Goal: Transaction & Acquisition: Purchase product/service

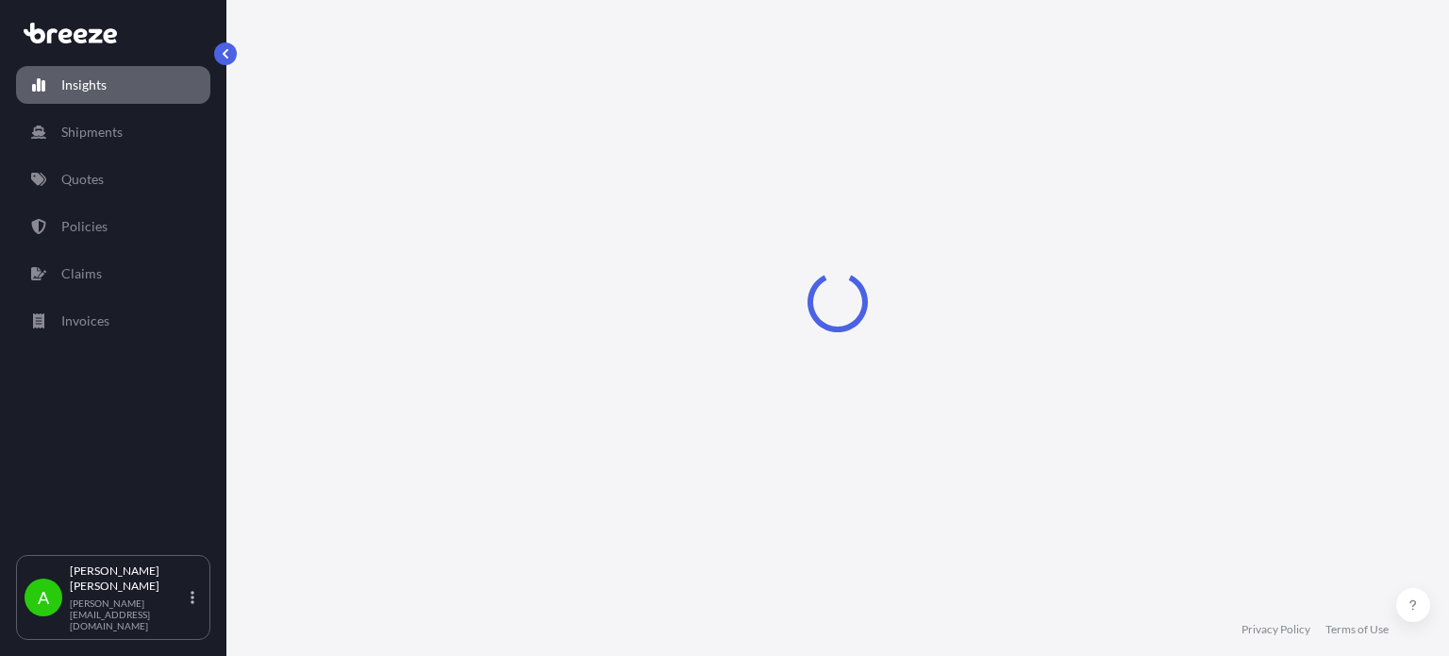
select select "2025"
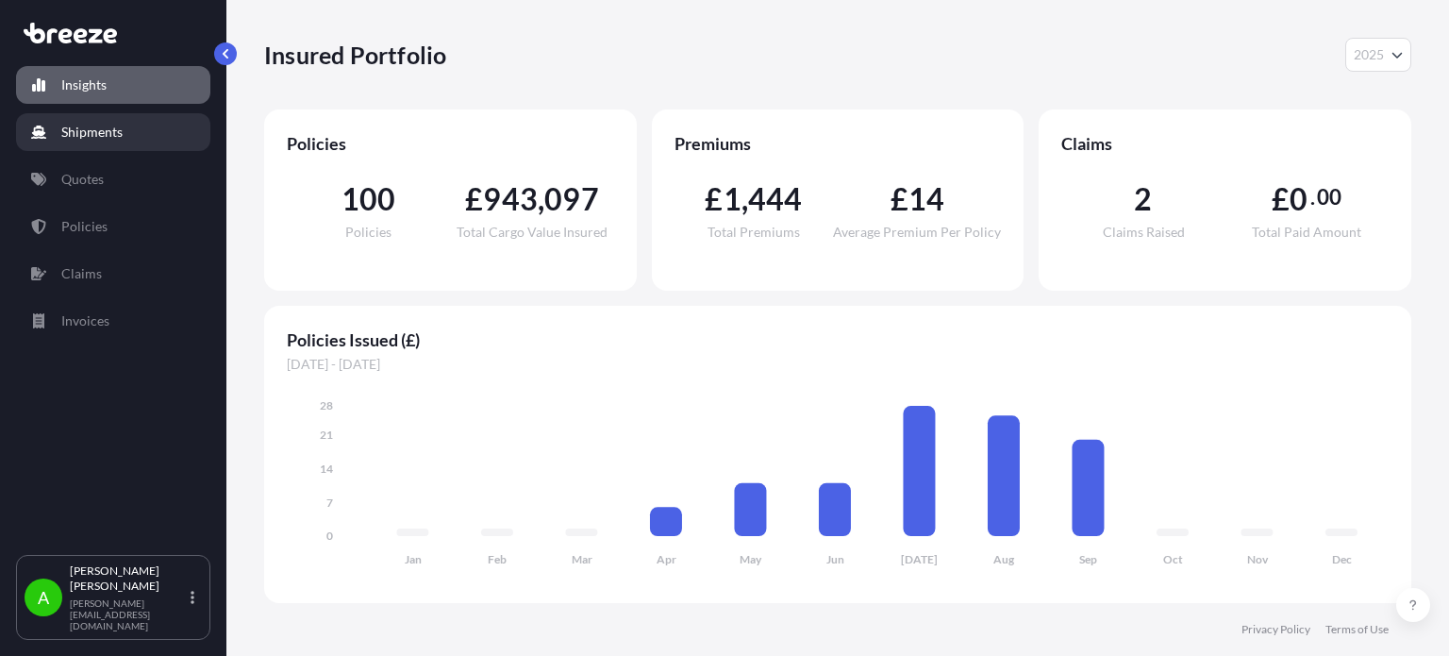
click at [115, 125] on p "Shipments" at bounding box center [91, 132] width 61 height 19
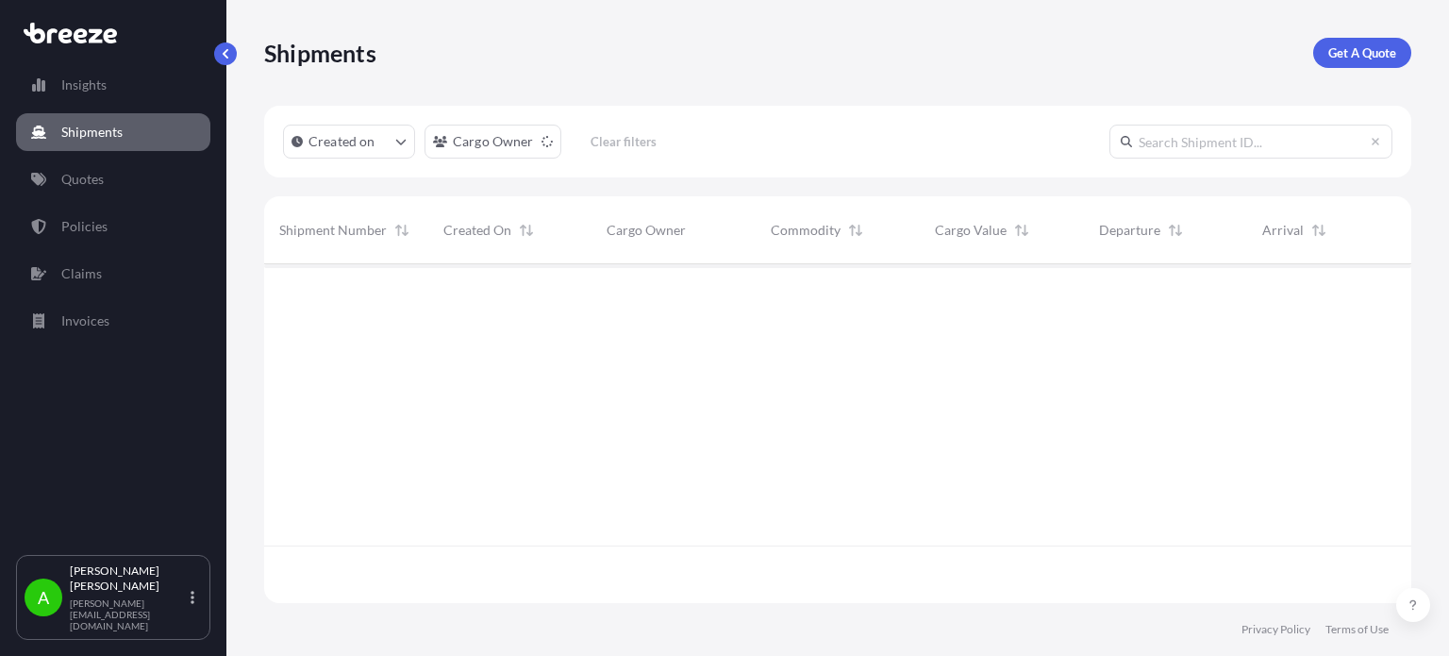
scroll to position [393, 1132]
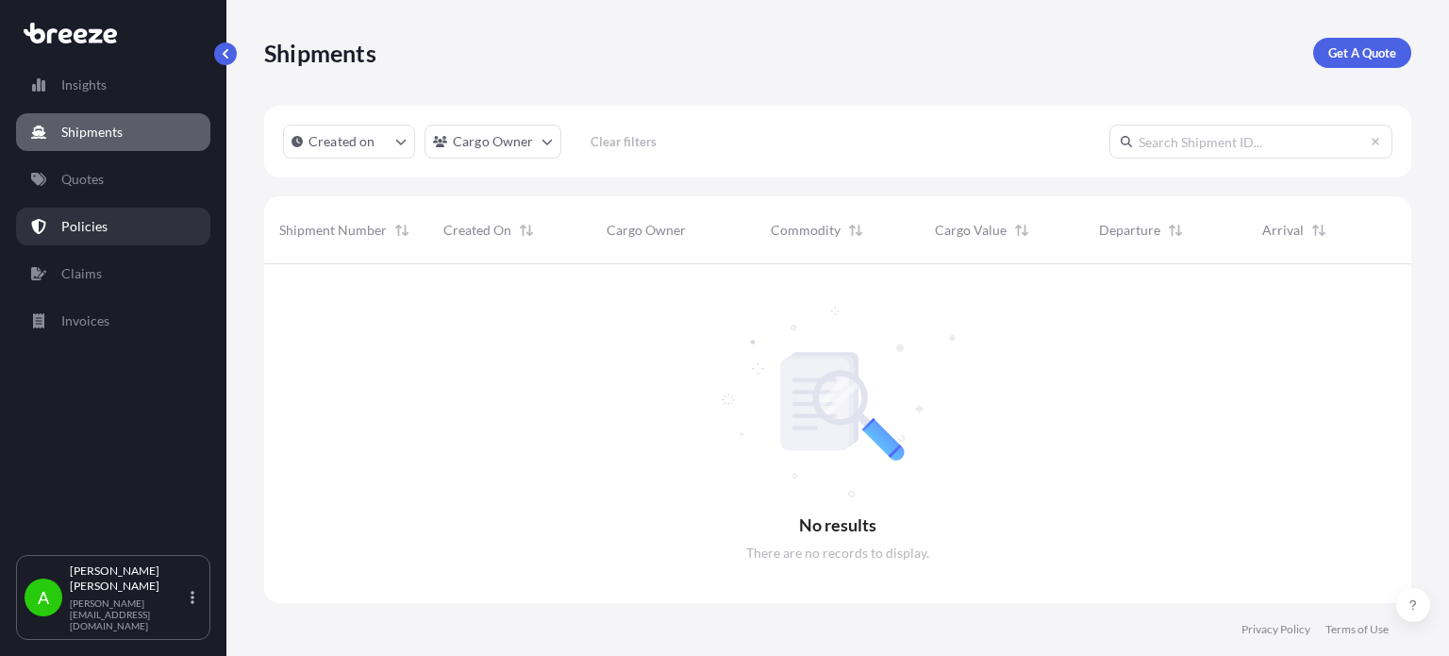
click at [91, 218] on p "Policies" at bounding box center [84, 226] width 46 height 19
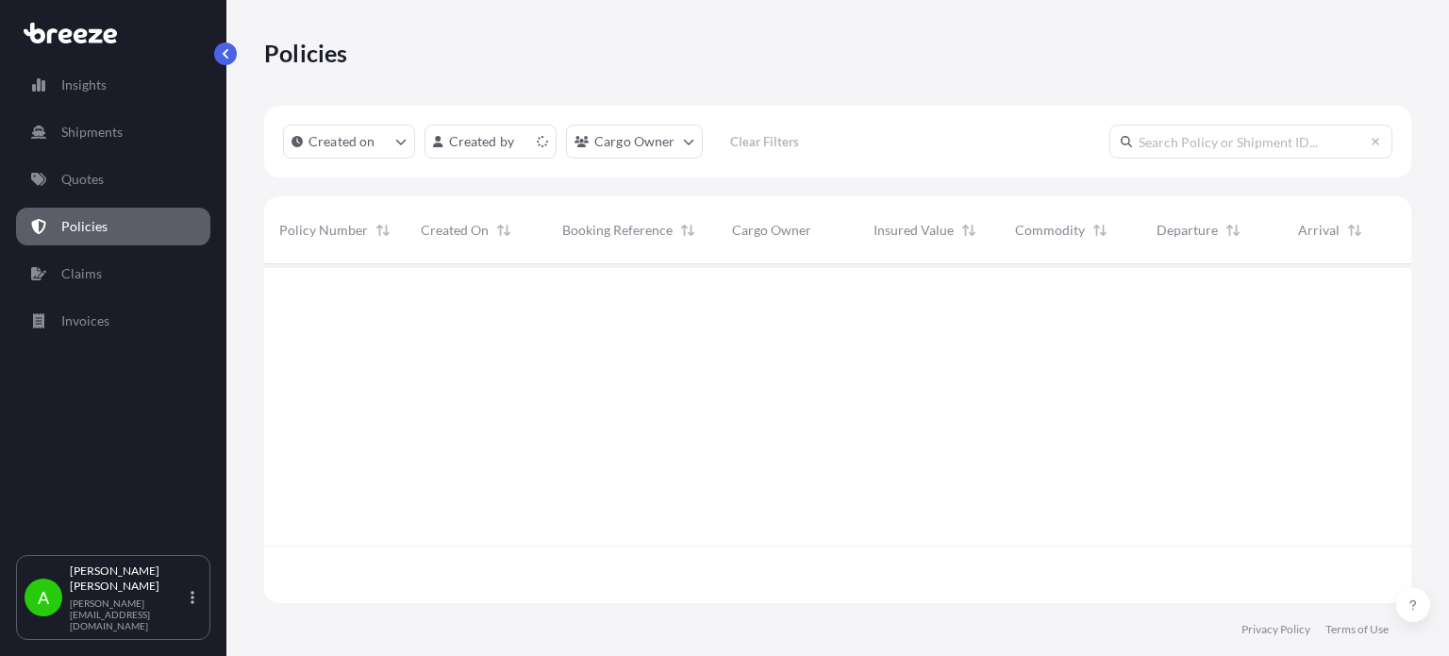
scroll to position [335, 1132]
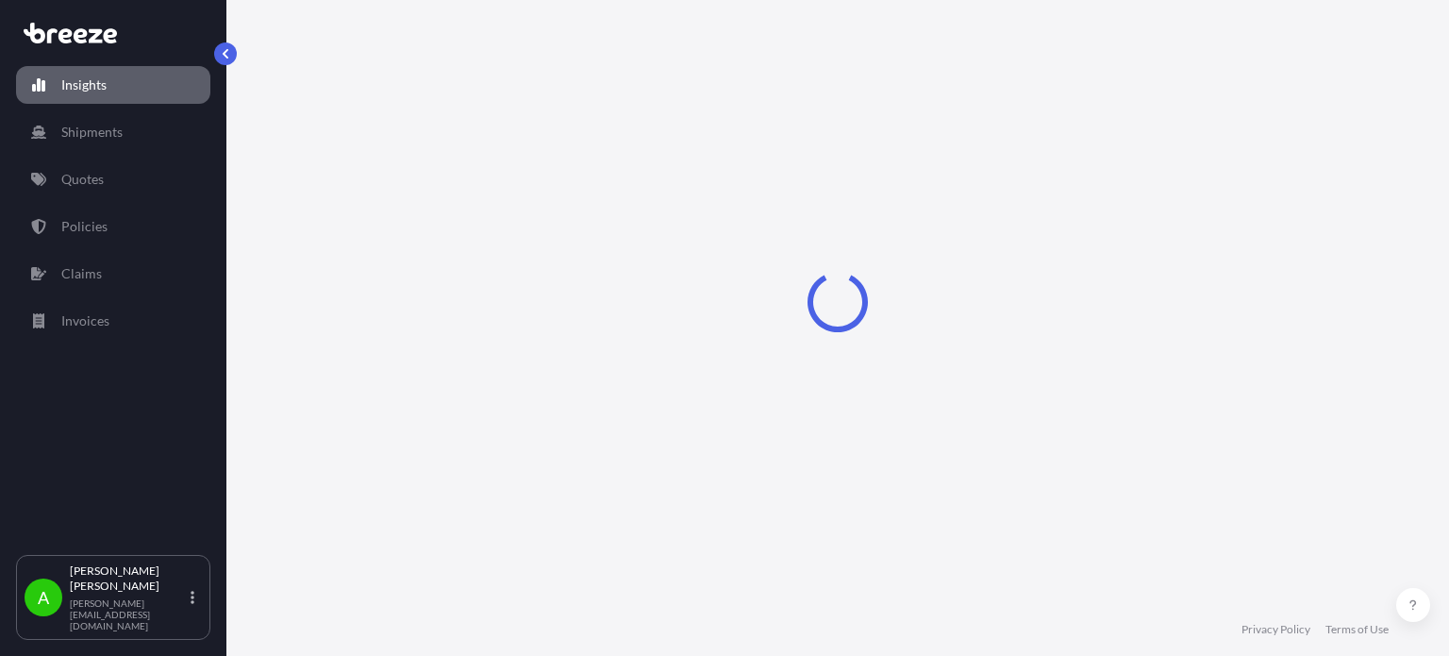
select select "2025"
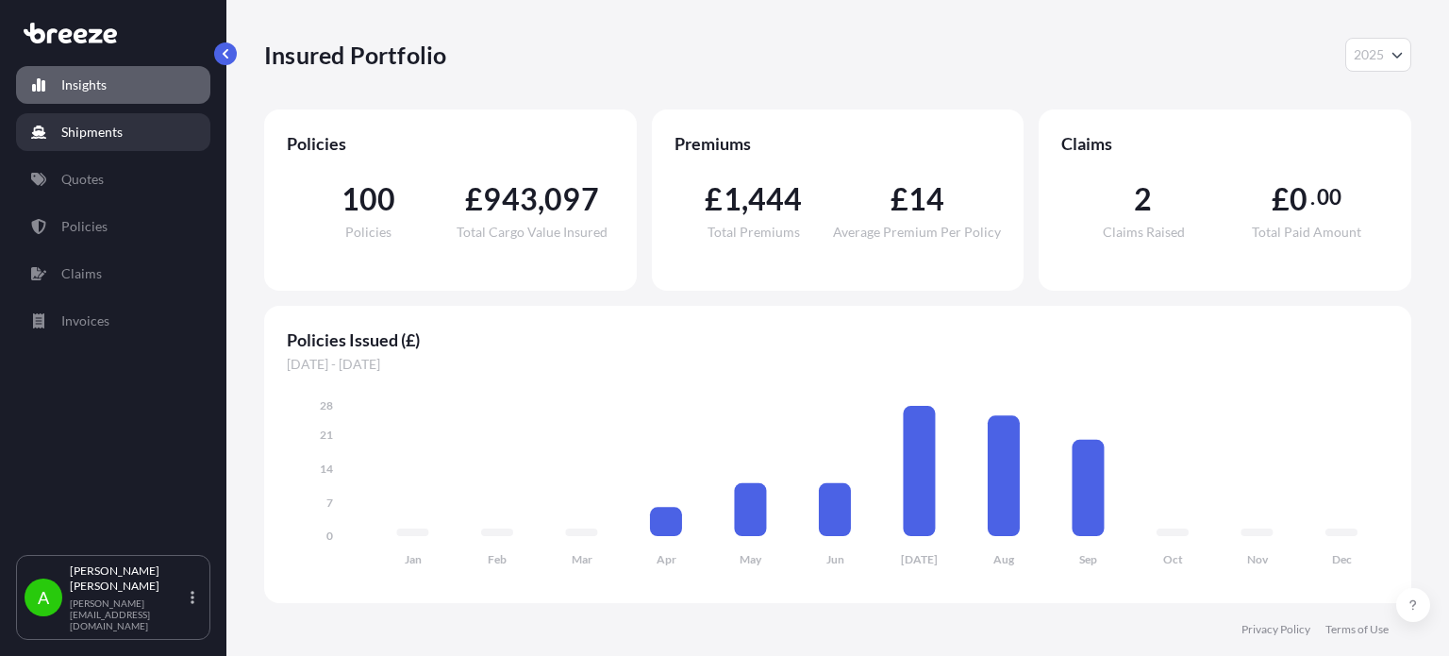
click at [137, 124] on link "Shipments" at bounding box center [113, 132] width 194 height 38
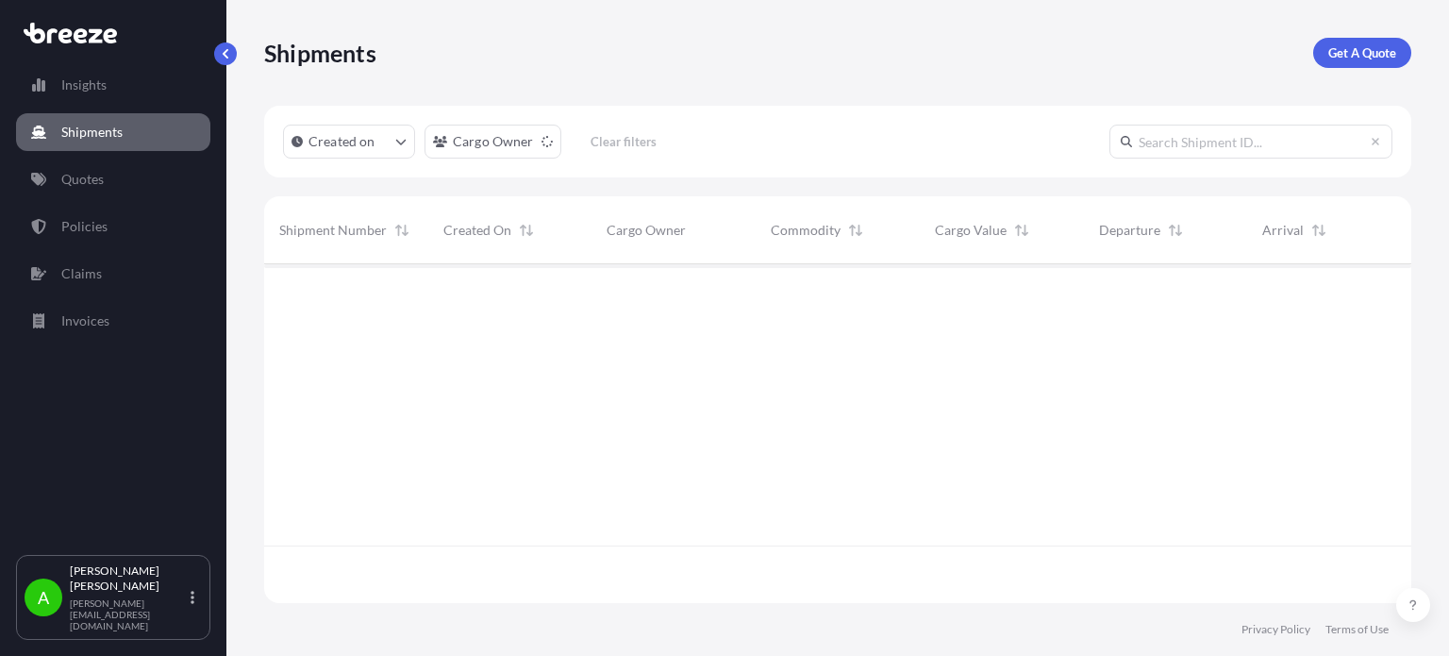
scroll to position [393, 1132]
click at [150, 132] on link "Shipments" at bounding box center [113, 132] width 194 height 38
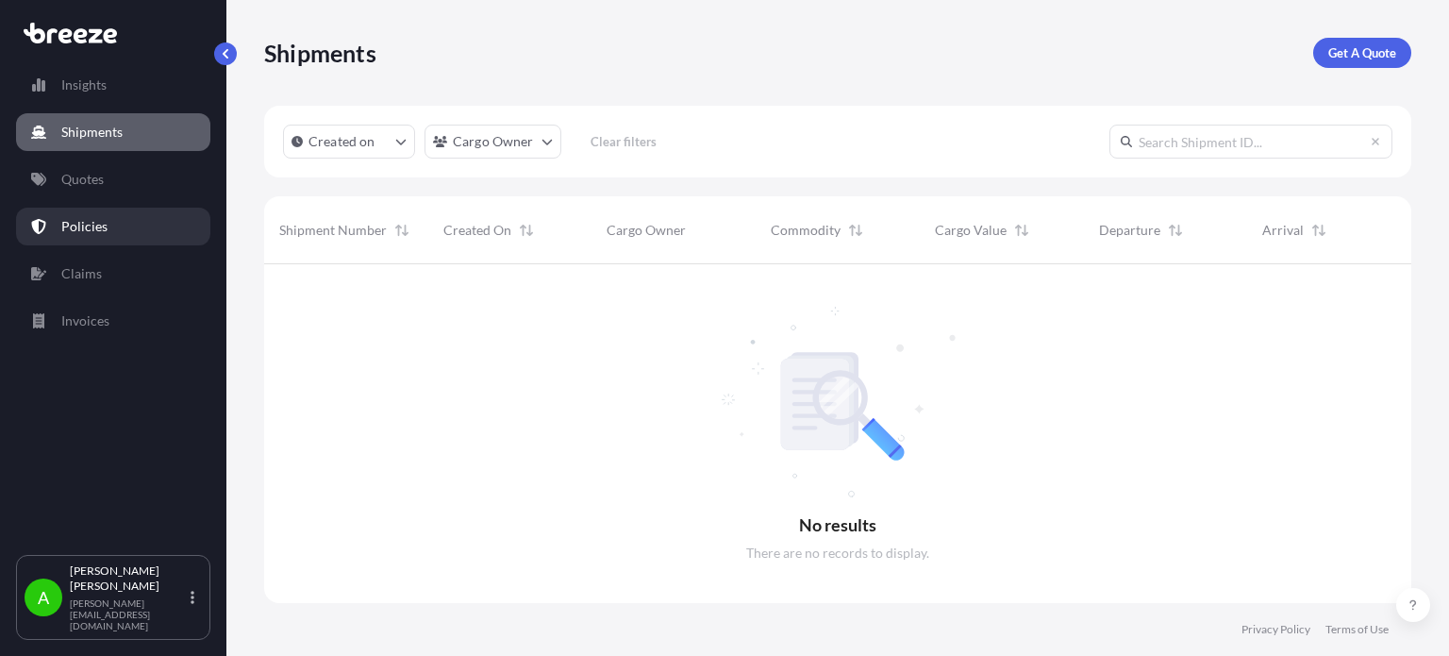
click at [117, 218] on link "Policies" at bounding box center [113, 227] width 194 height 38
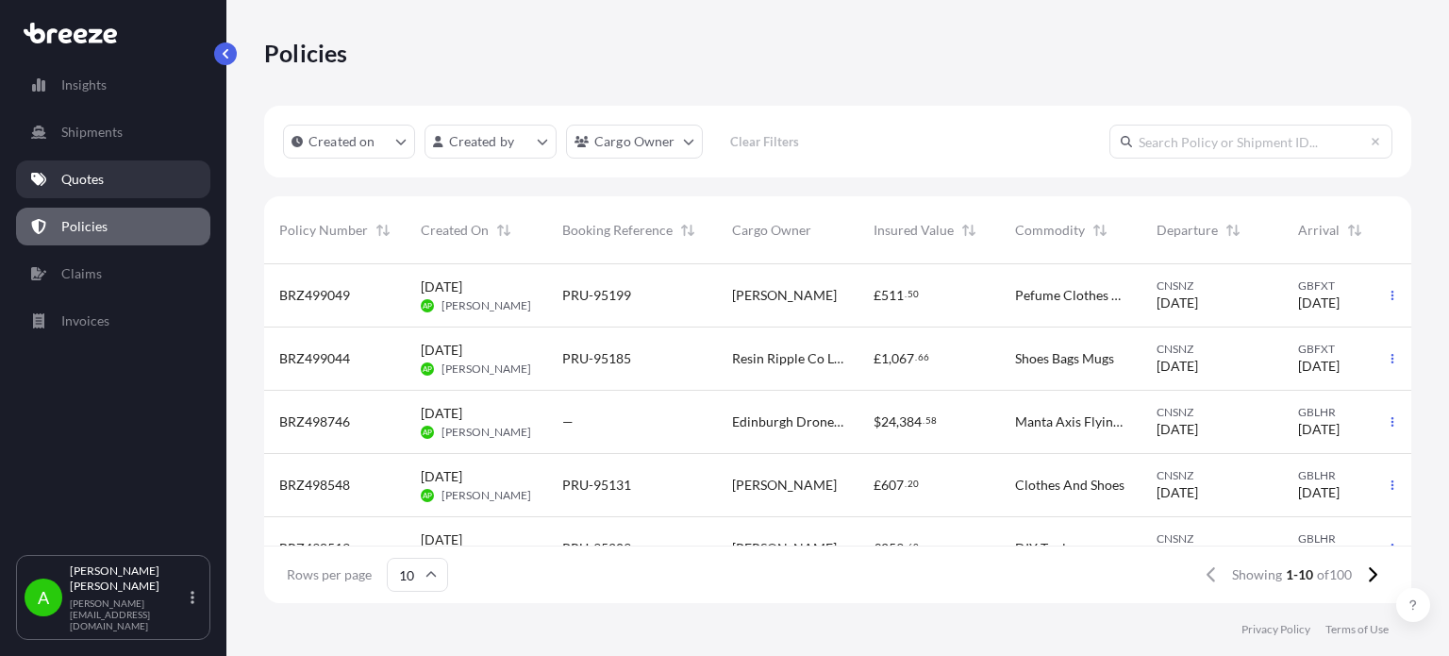
click at [121, 181] on link "Quotes" at bounding box center [113, 179] width 194 height 38
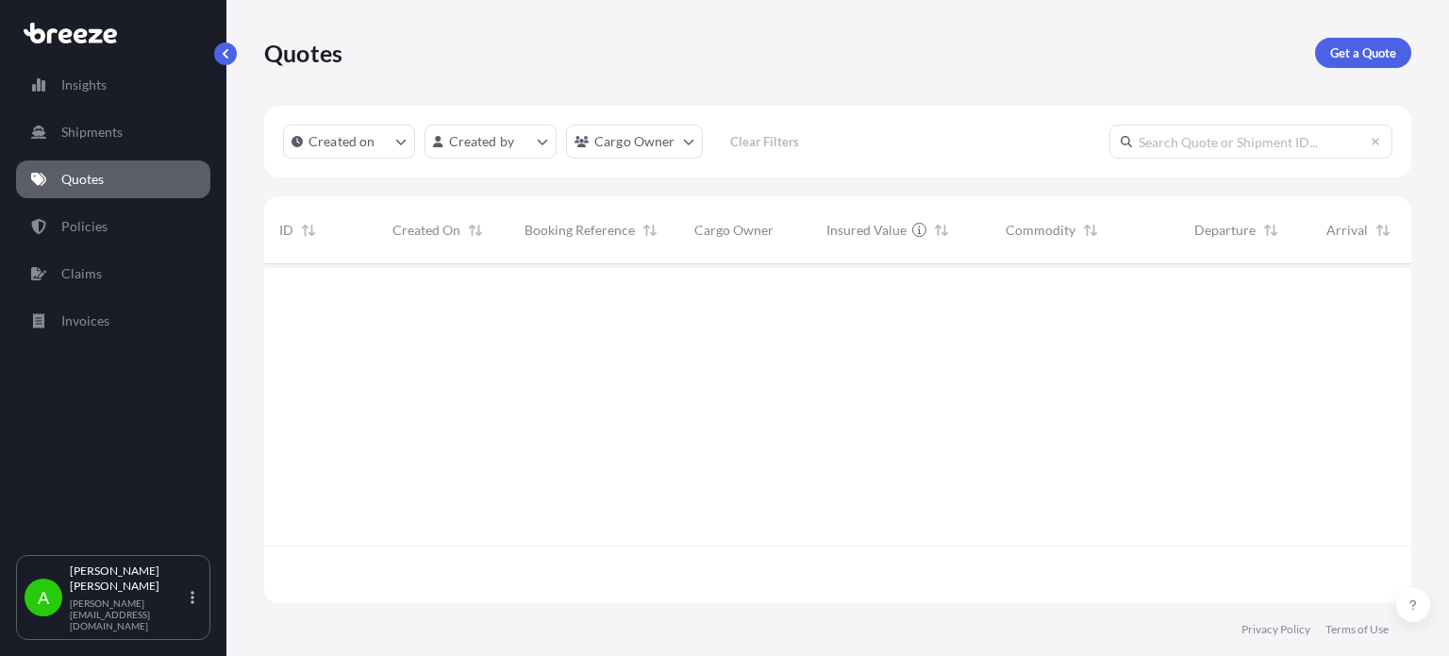
scroll to position [335, 1132]
click at [1341, 59] on p "Get a Quote" at bounding box center [1363, 52] width 66 height 19
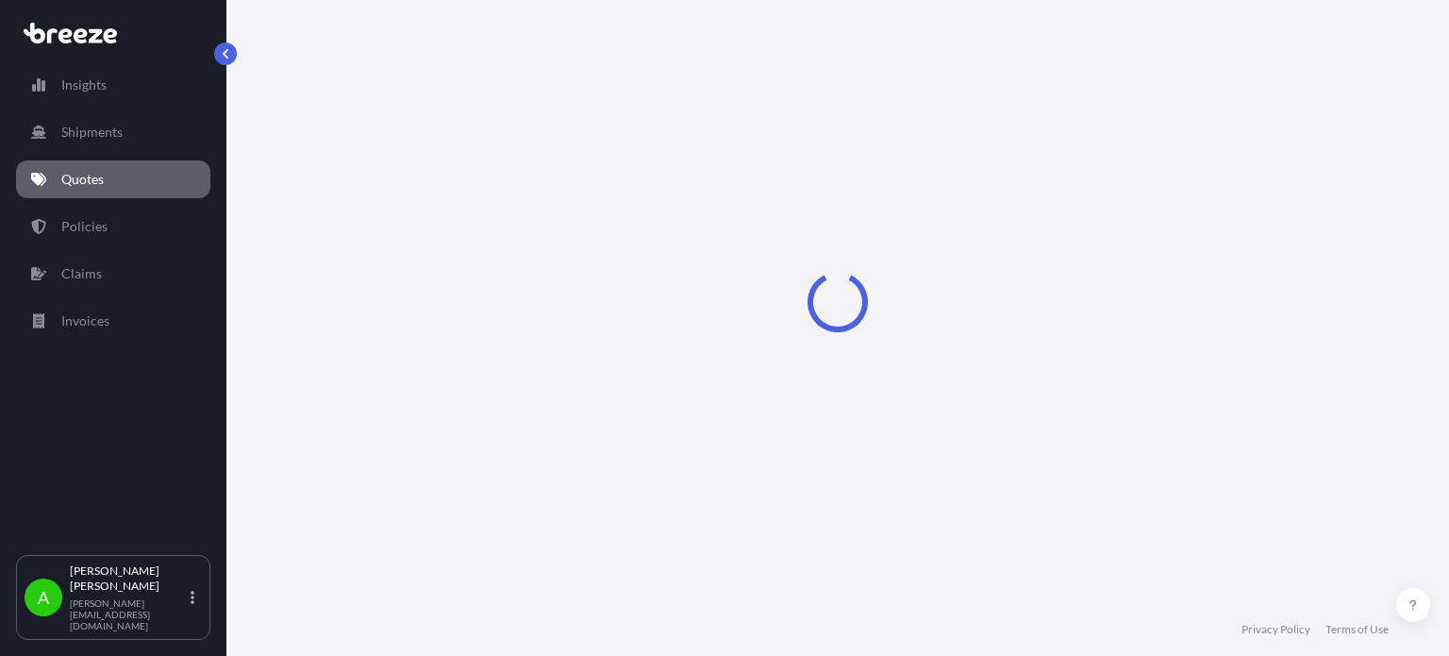
scroll to position [30, 0]
select select "Sea"
select select "1"
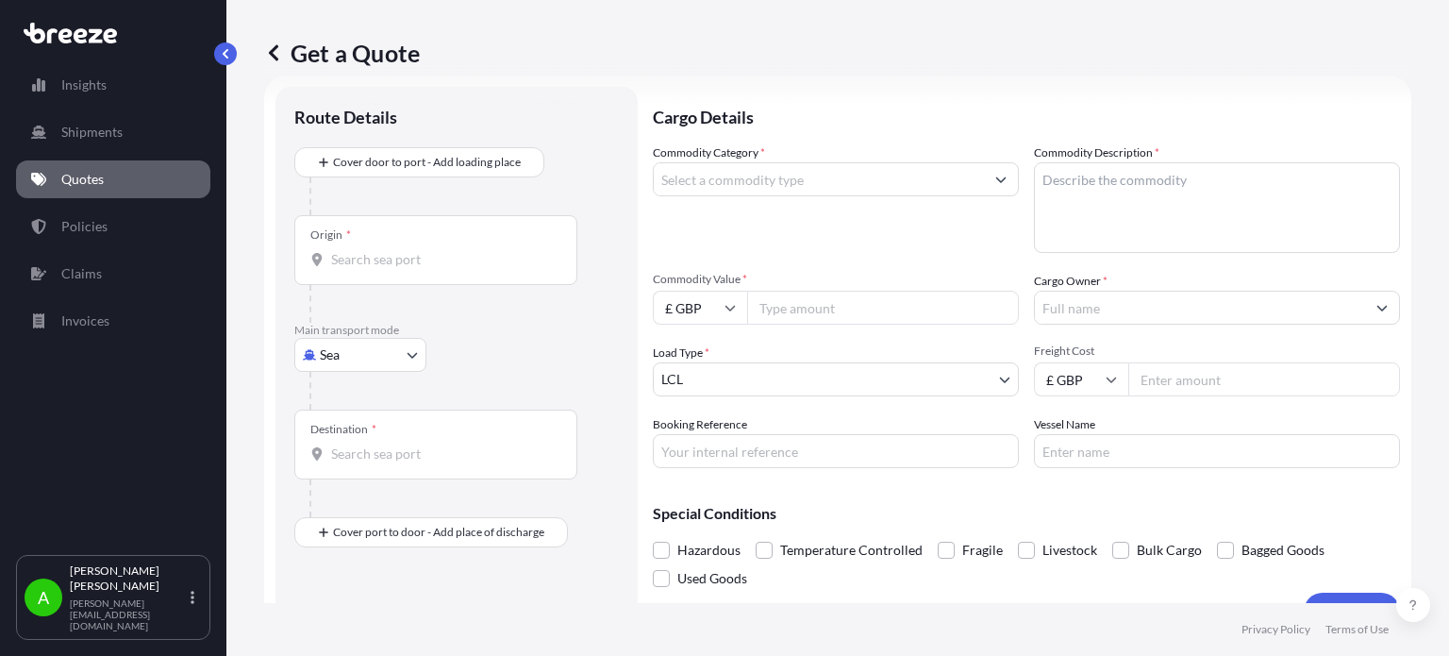
click at [813, 300] on input "Commodity Value *" at bounding box center [883, 308] width 272 height 34
type input "342"
click at [828, 247] on div "Commodity Category *" at bounding box center [836, 197] width 366 height 109
click at [839, 176] on input "Commodity Category *" at bounding box center [819, 179] width 330 height 34
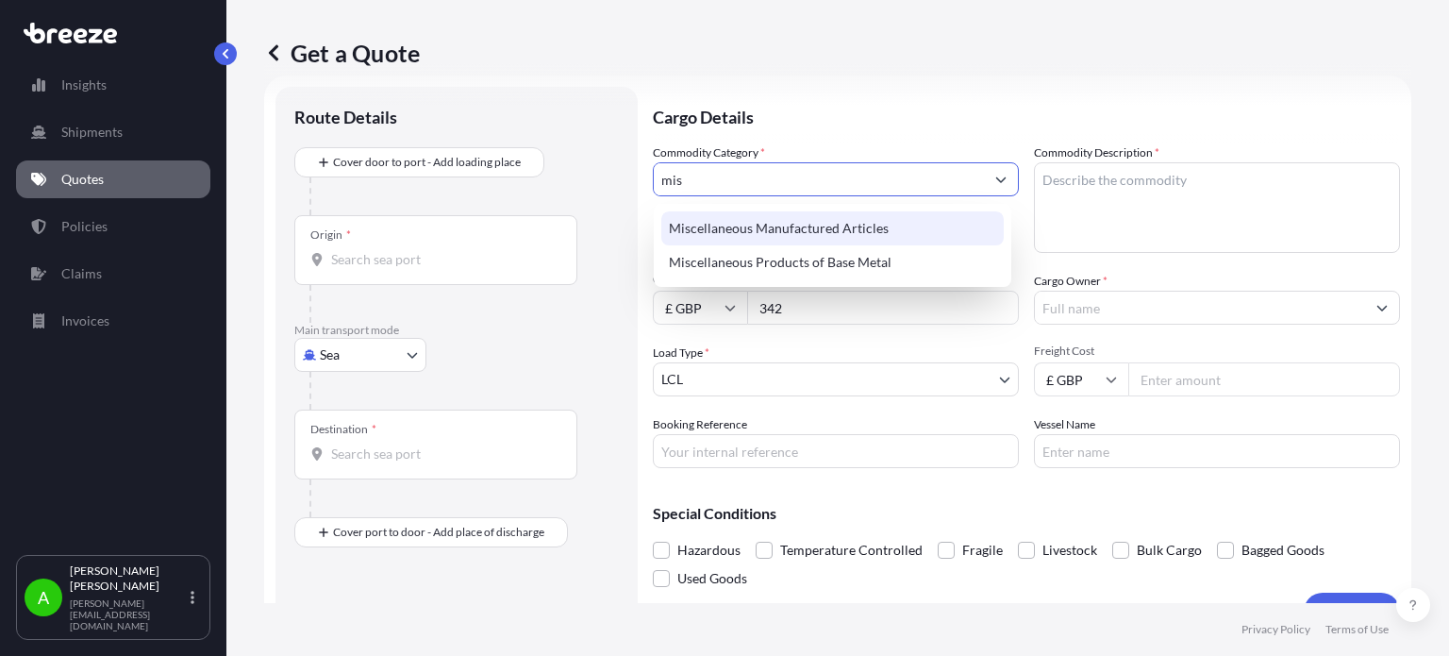
click at [832, 238] on div "Miscellaneous Manufactured Articles" at bounding box center [832, 228] width 343 height 34
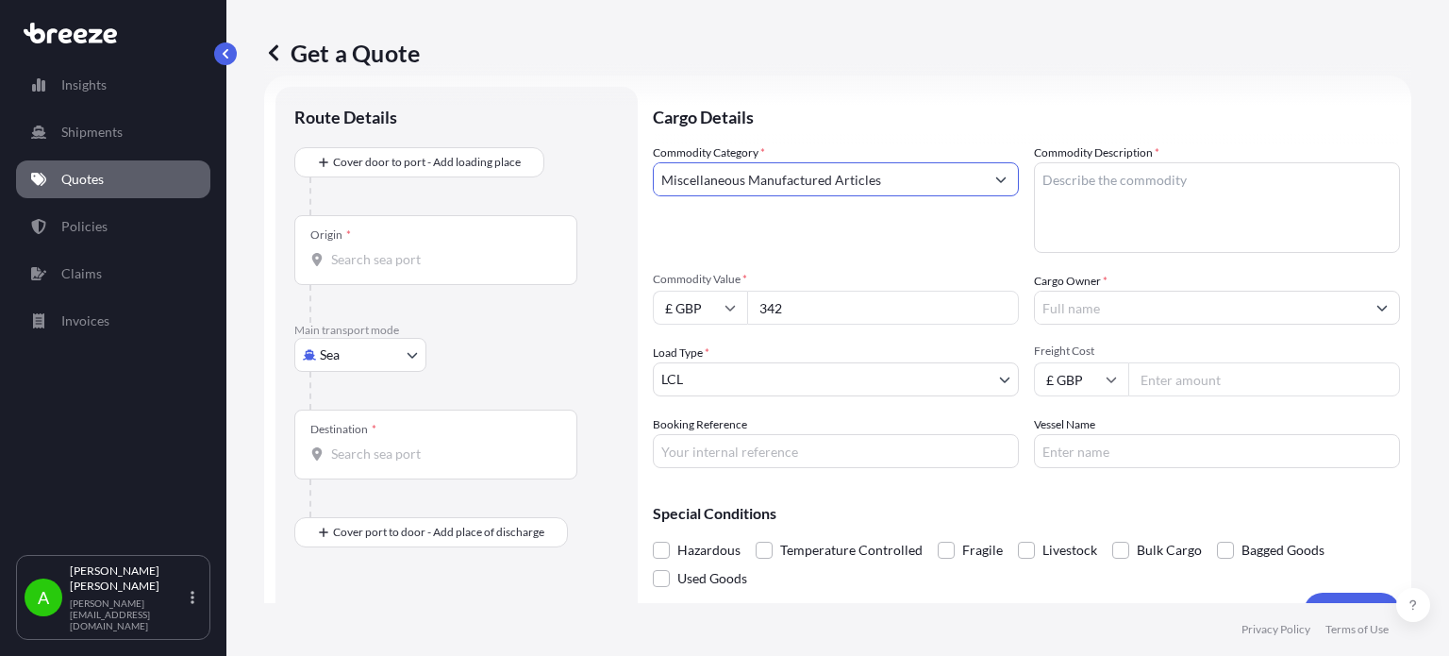
type input "Miscellaneous Manufactured Articles"
click at [1162, 213] on textarea "Commodity Description *" at bounding box center [1217, 207] width 366 height 91
type textarea "G"
type textarea "Underwater goal post"
click at [901, 250] on div "Commodity Category * Miscellaneous Manufactured Articles" at bounding box center [836, 197] width 366 height 109
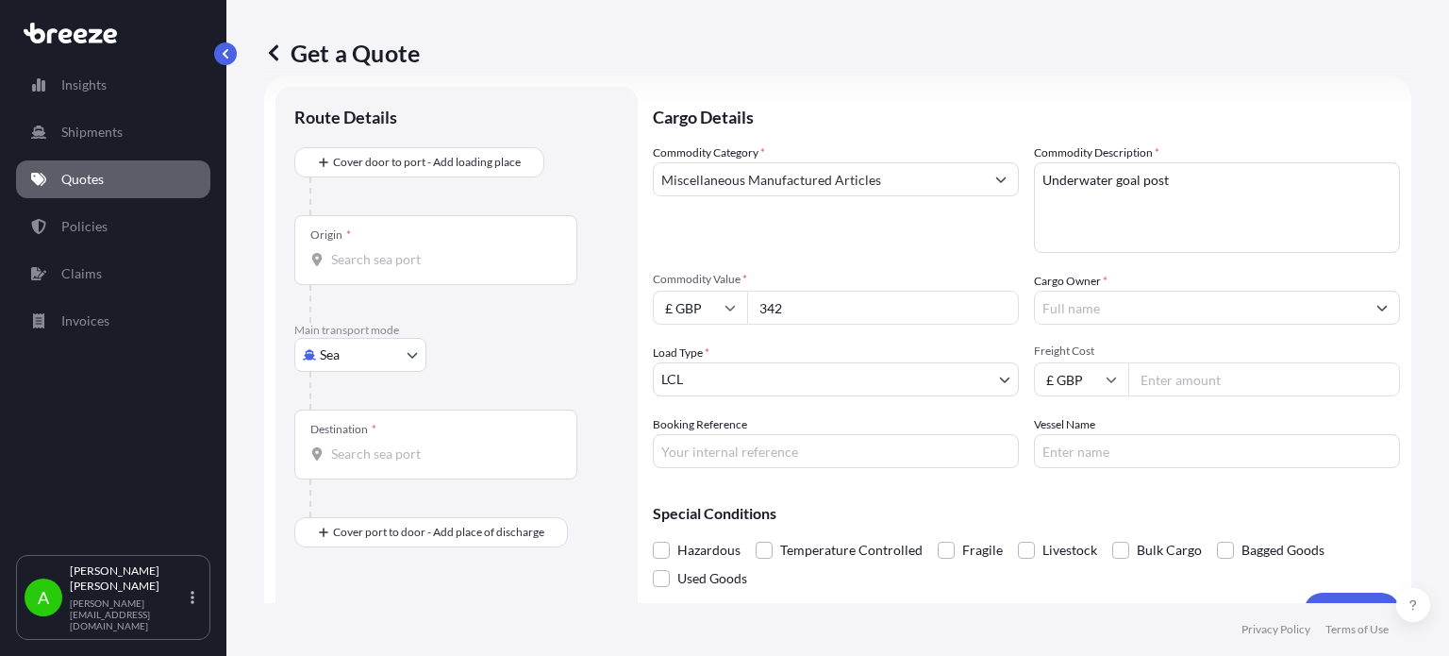
drag, startPoint x: 1144, startPoint y: 384, endPoint x: 1448, endPoint y: 399, distance: 305.1
click at [1144, 384] on input "Freight Cost" at bounding box center [1265, 379] width 272 height 34
type input "384.20"
click at [917, 241] on div "Commodity Category * Miscellaneous Manufactured Articles" at bounding box center [836, 197] width 366 height 109
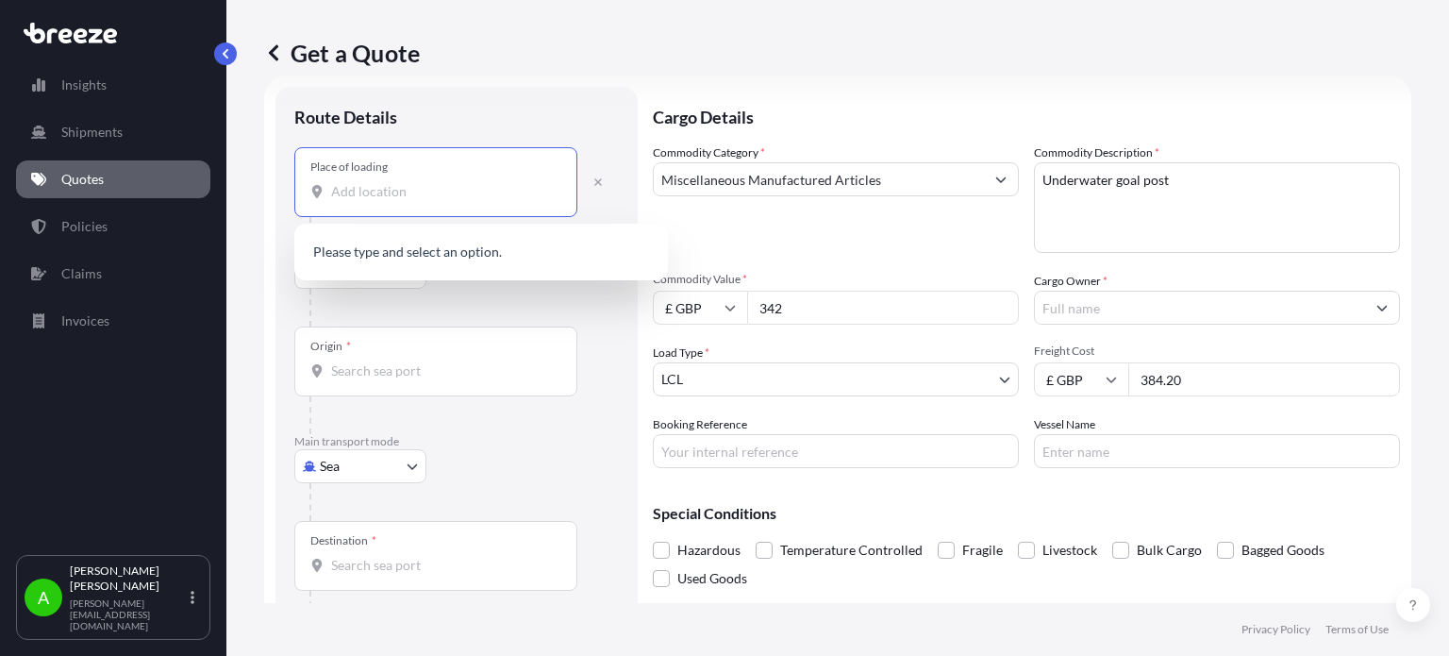
click at [366, 200] on input "Place of loading" at bounding box center [442, 191] width 223 height 19
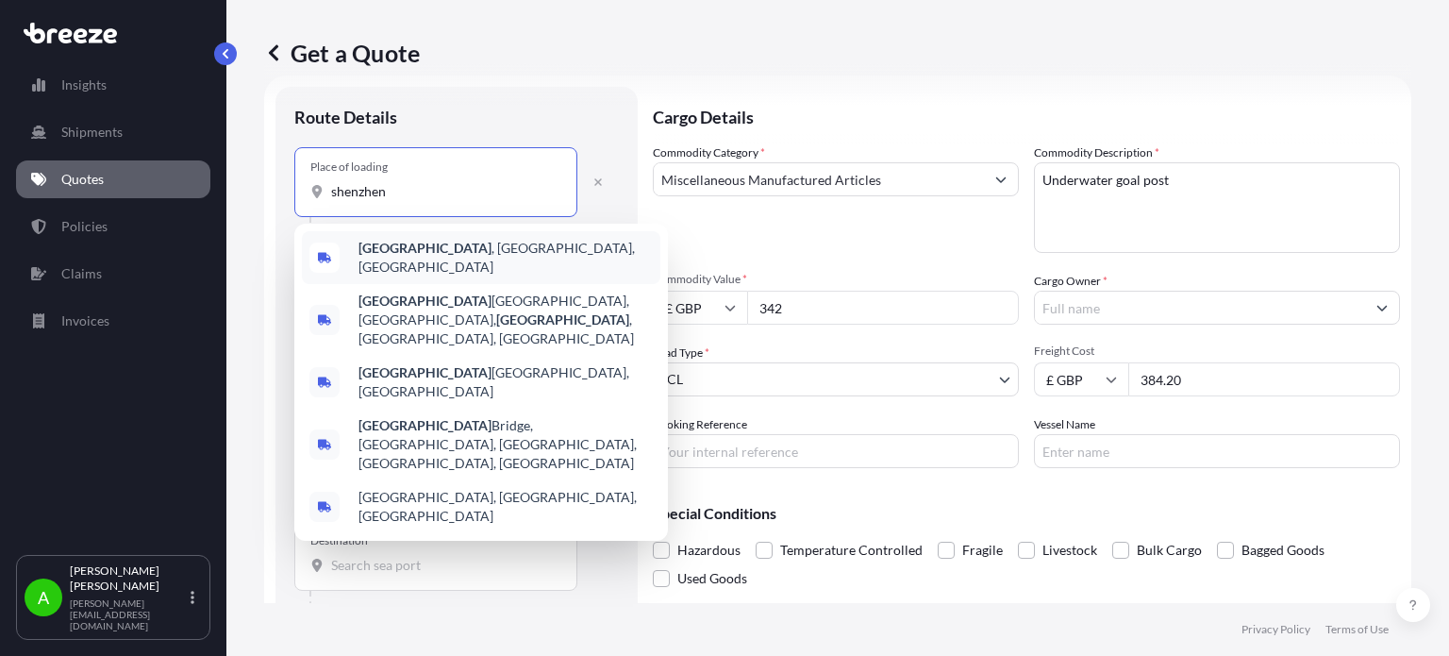
click at [390, 250] on b "[GEOGRAPHIC_DATA]" at bounding box center [425, 248] width 133 height 16
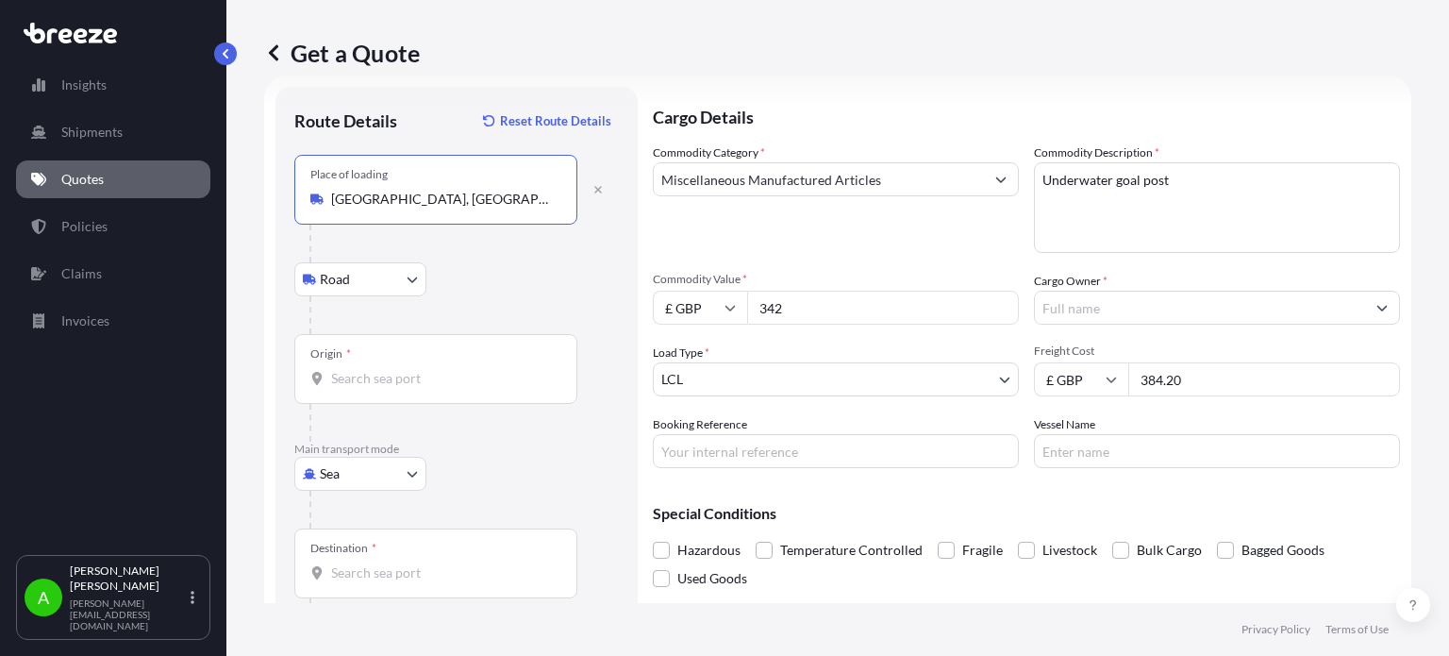
type input "Shenzhen, Guangdong Province, China"
click at [365, 473] on body "0 options available. 5 options available. Insights Shipments Quotes Policies Cl…" at bounding box center [724, 328] width 1449 height 656
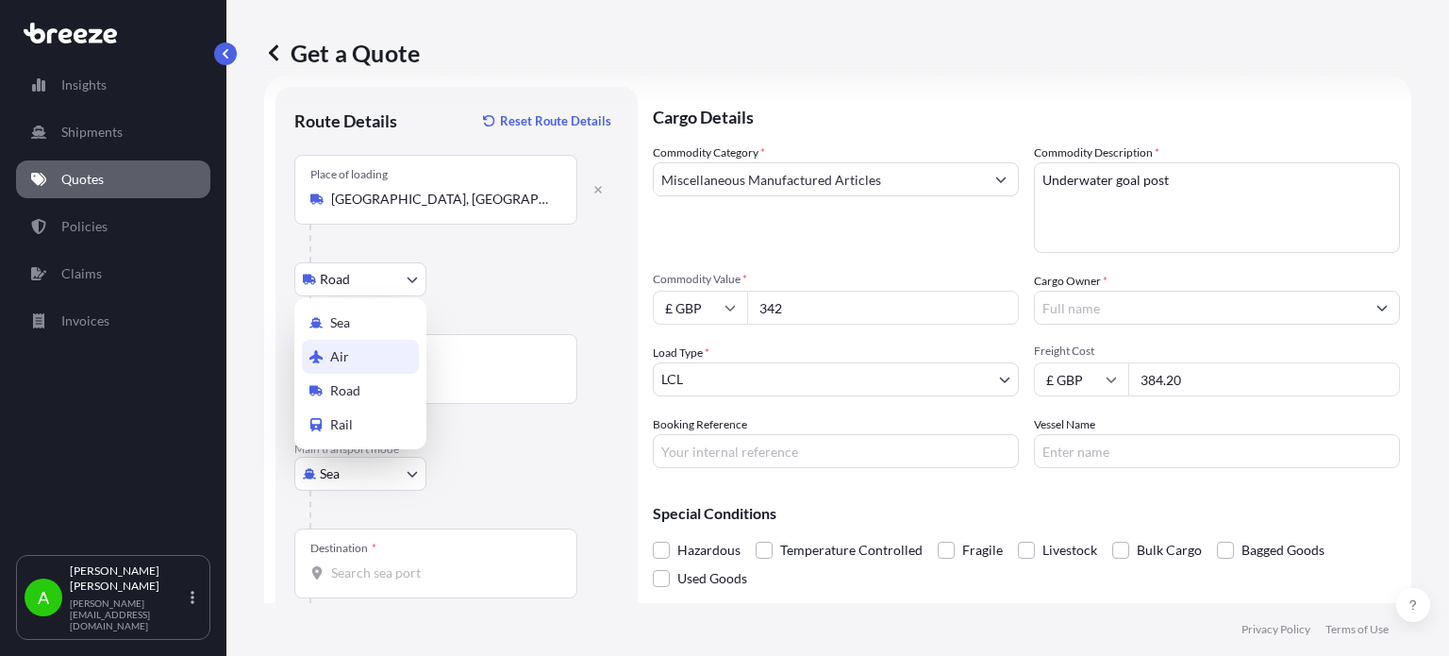
click at [389, 362] on div "Air" at bounding box center [360, 357] width 117 height 34
select select "Air"
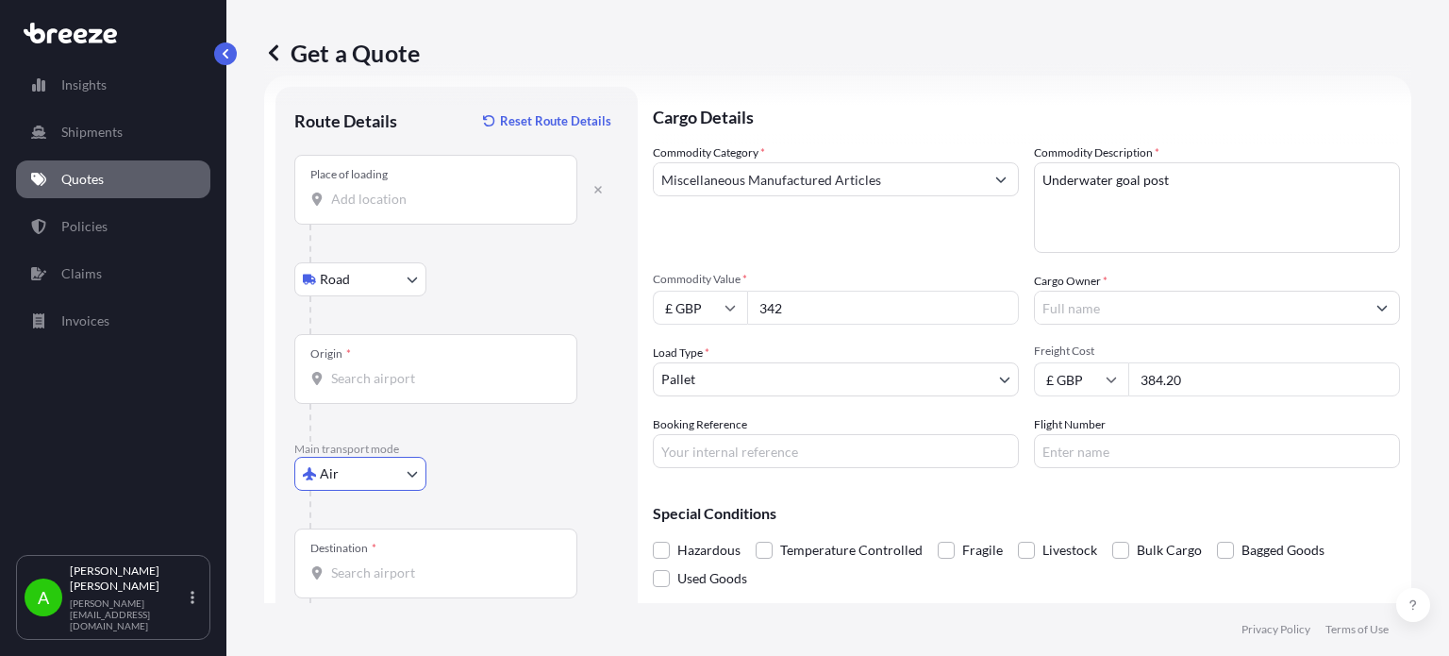
click at [382, 377] on input "Origin *" at bounding box center [442, 378] width 223 height 19
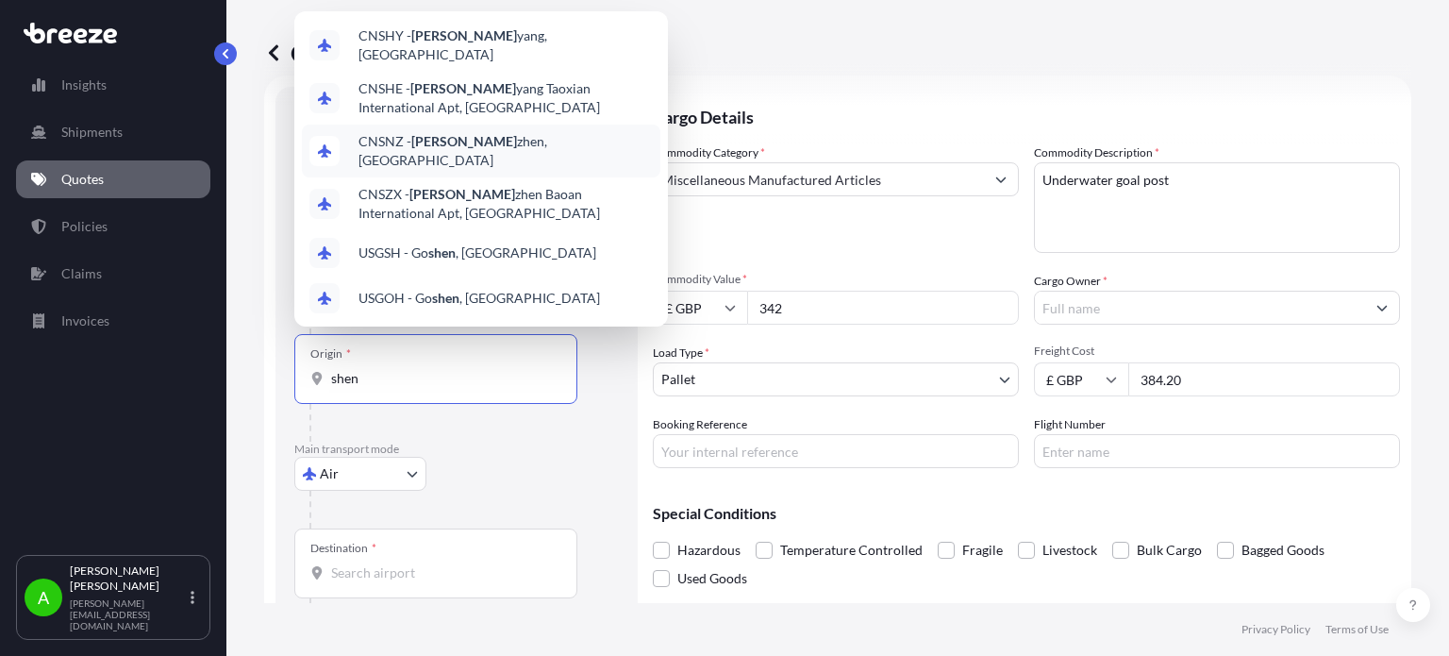
click at [487, 134] on span "CNSNZ - Shen zhen, China" at bounding box center [506, 151] width 294 height 38
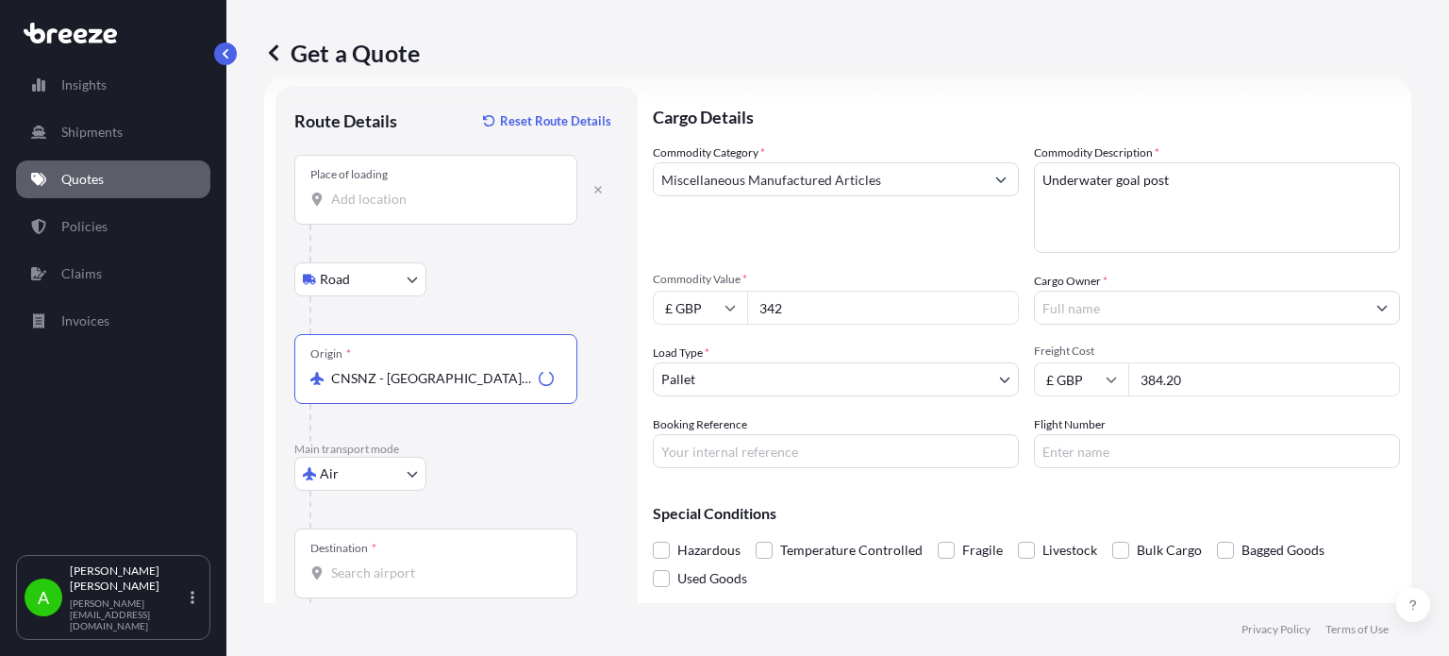
type input "CNSNZ - Shenzhen, China"
click at [488, 480] on div "Air Sea Air Road Rail" at bounding box center [456, 474] width 325 height 34
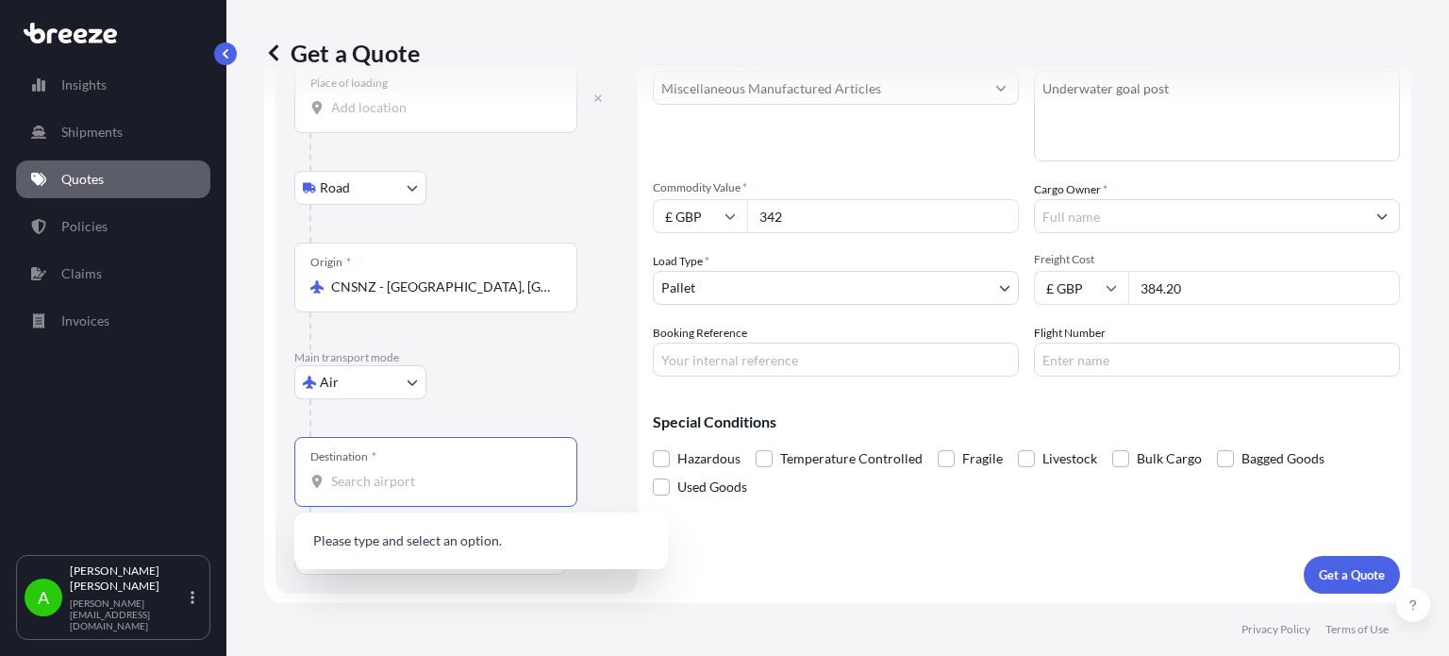
click at [414, 487] on input "Destination *" at bounding box center [442, 481] width 223 height 19
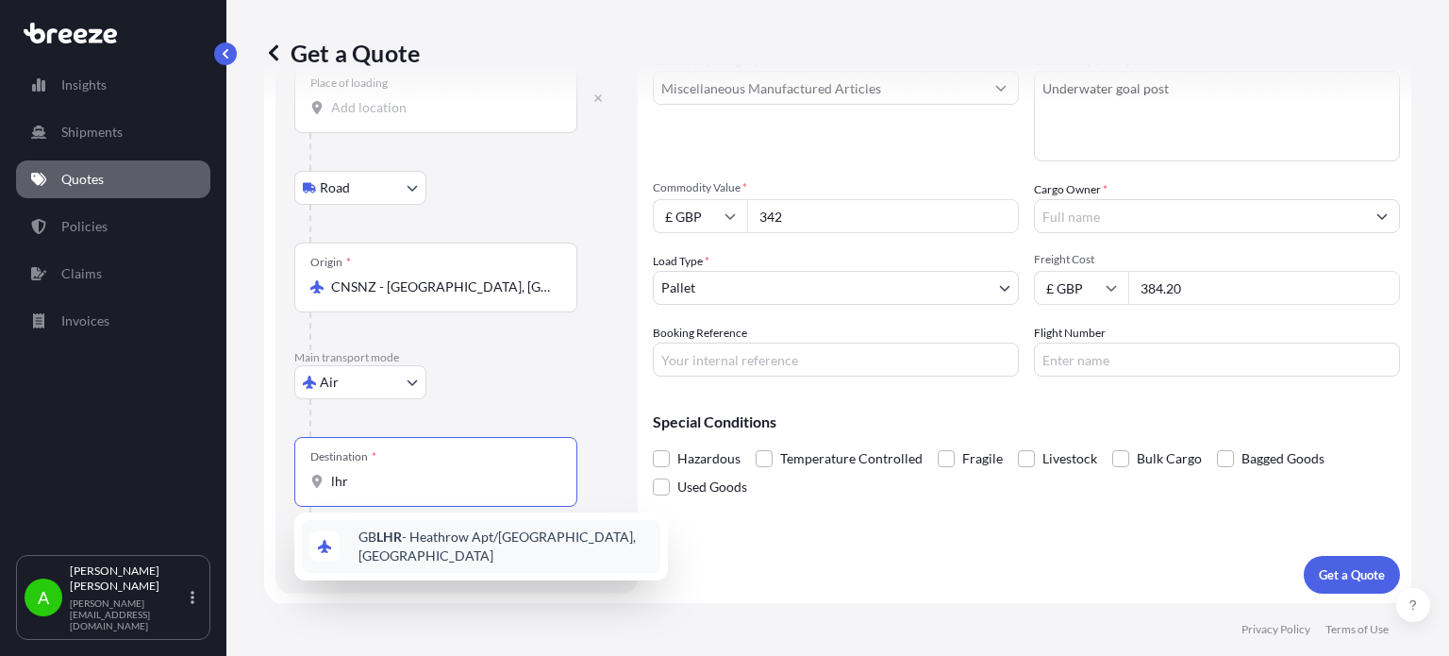
click at [515, 541] on span "GB LHR - Heathrow Apt/[GEOGRAPHIC_DATA], [GEOGRAPHIC_DATA]" at bounding box center [506, 546] width 294 height 38
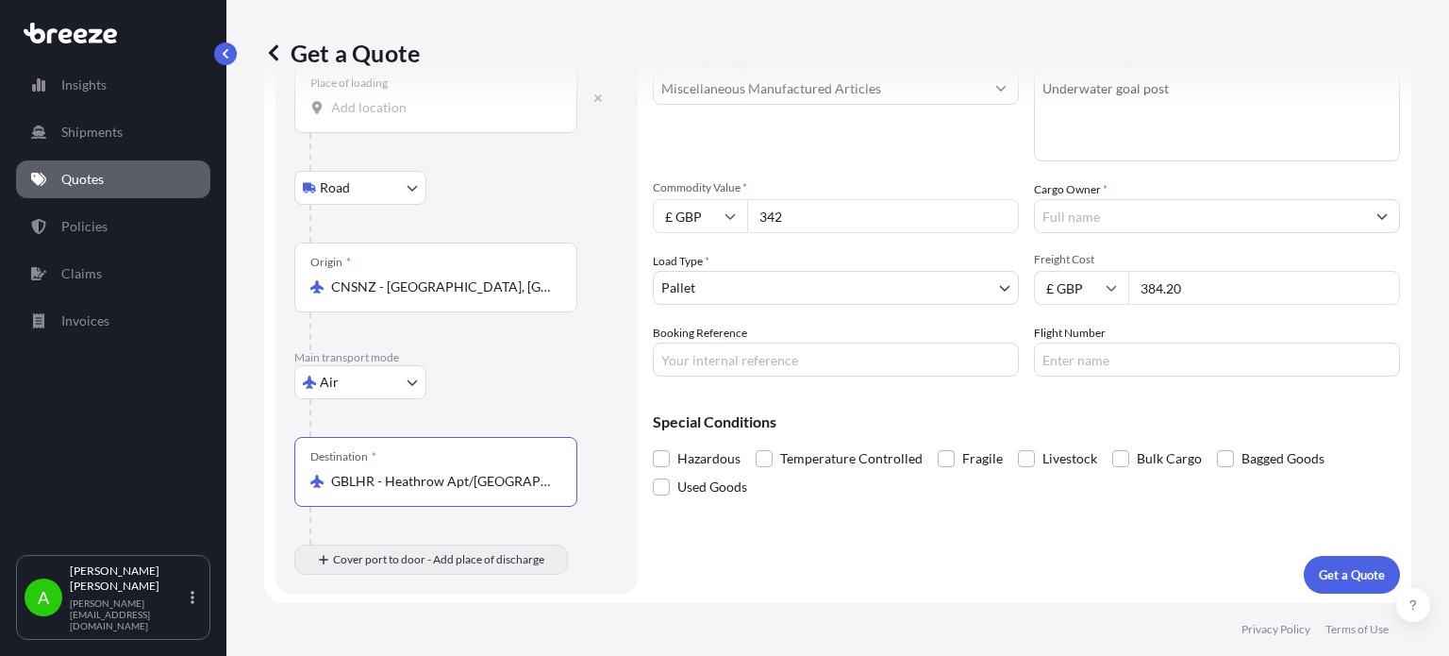
type input "GBLHR - Heathrow Apt/[GEOGRAPHIC_DATA], [GEOGRAPHIC_DATA]"
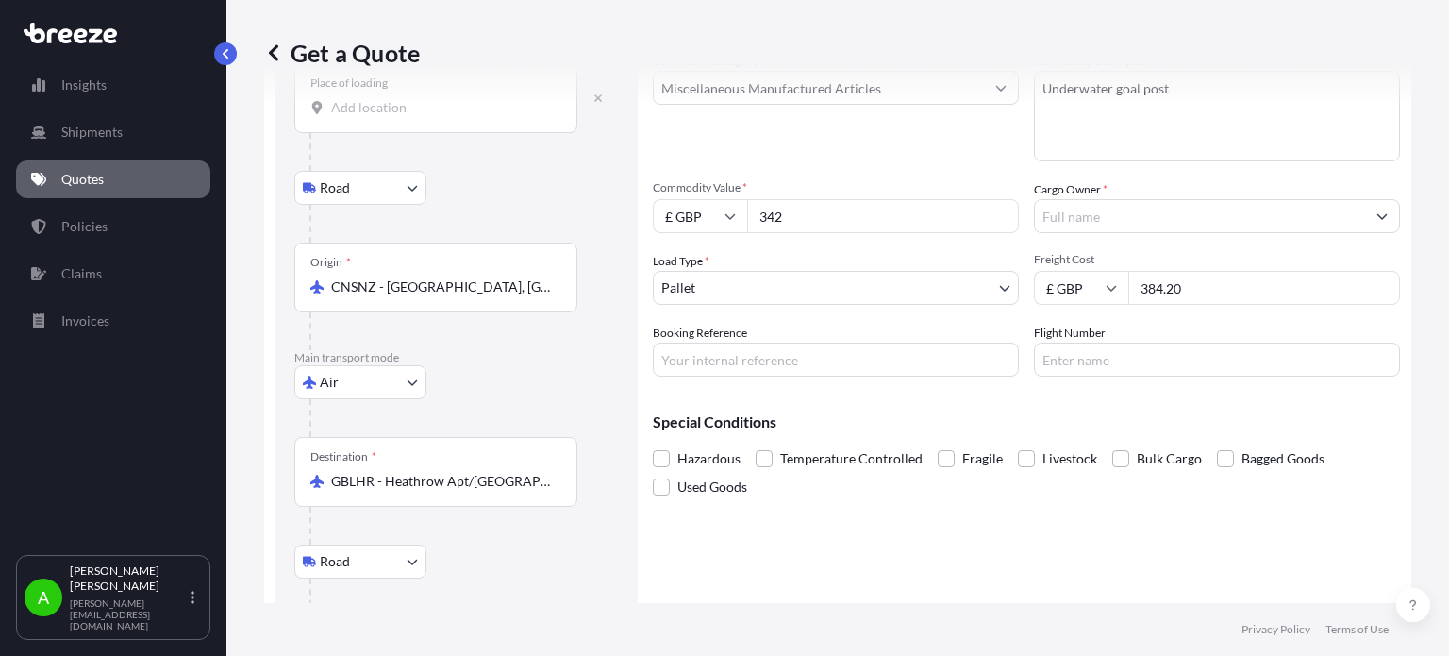
click at [553, 560] on div "Road Road Rail" at bounding box center [456, 561] width 325 height 34
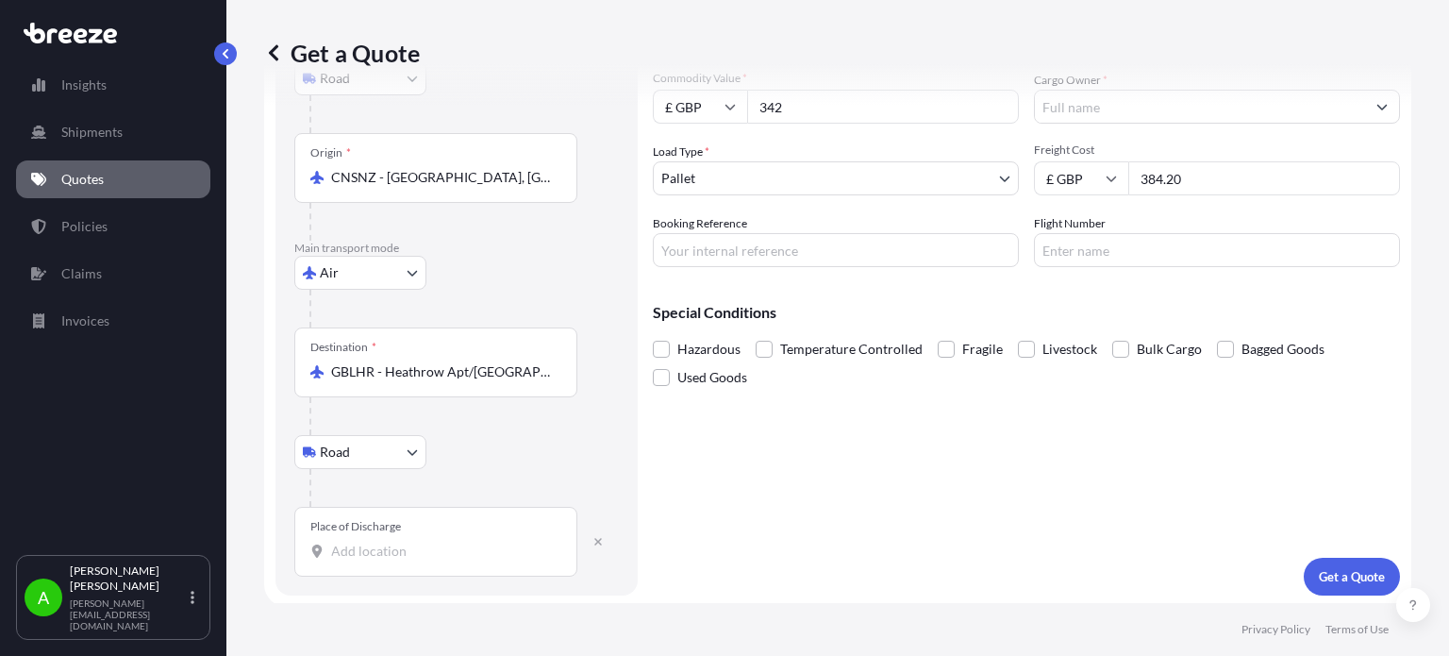
scroll to position [233, 0]
click at [360, 558] on div "Place of Discharge" at bounding box center [435, 540] width 283 height 70
click at [360, 558] on input "Place of Discharge" at bounding box center [442, 549] width 223 height 19
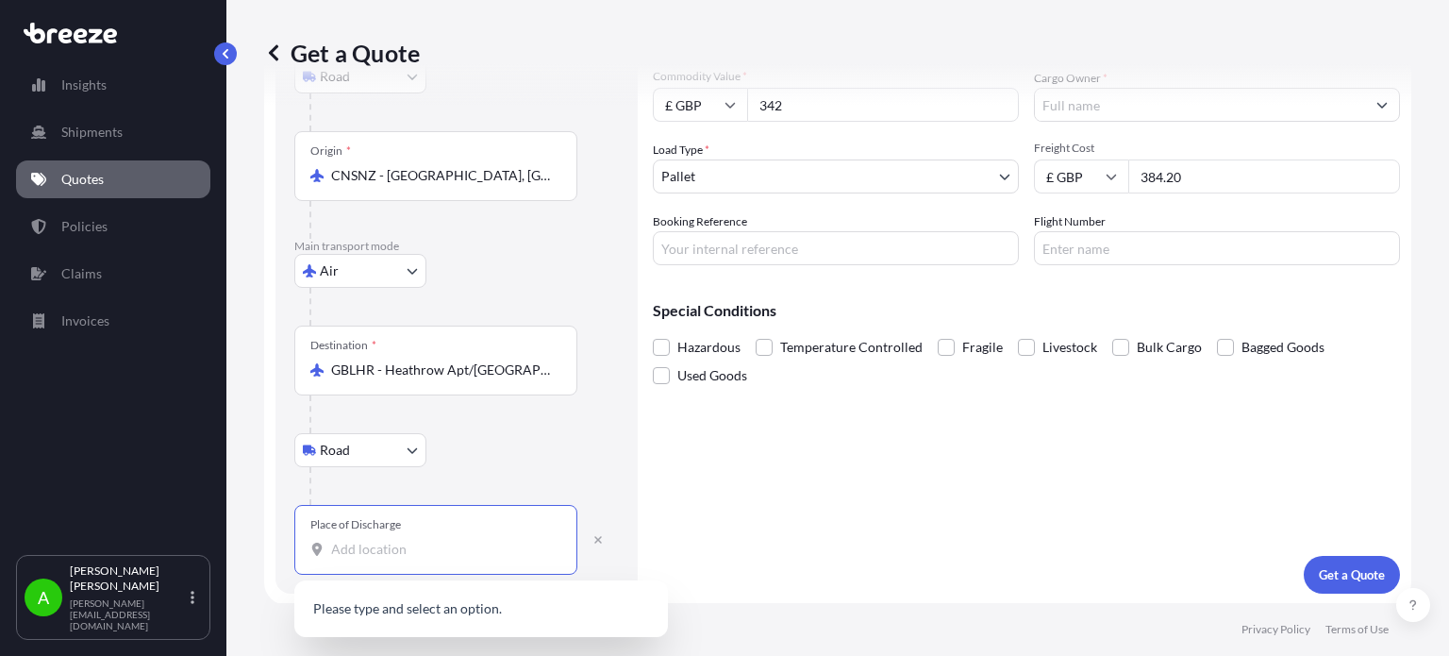
paste input "10 Malvern Close, Surbiton KT6 7UG"
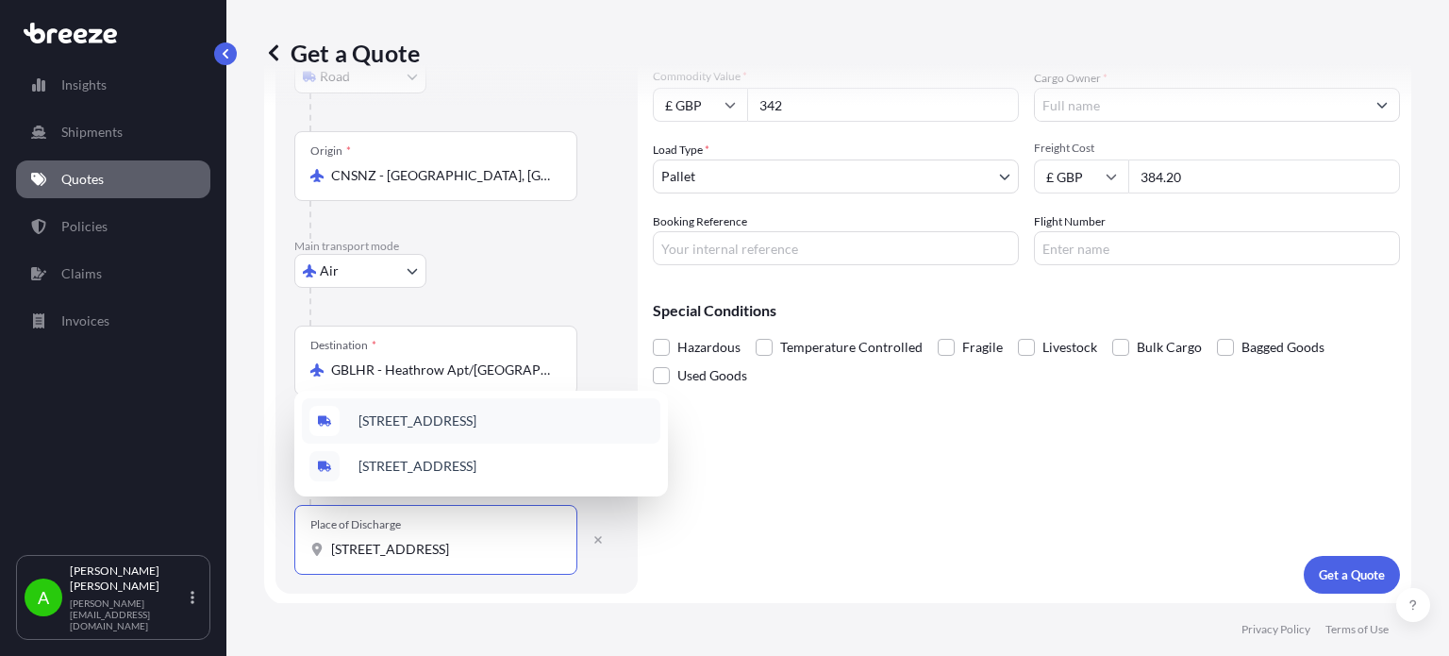
click at [477, 422] on span "10 Malvern Close, Surbiton KT6 7UG, UK" at bounding box center [418, 420] width 118 height 19
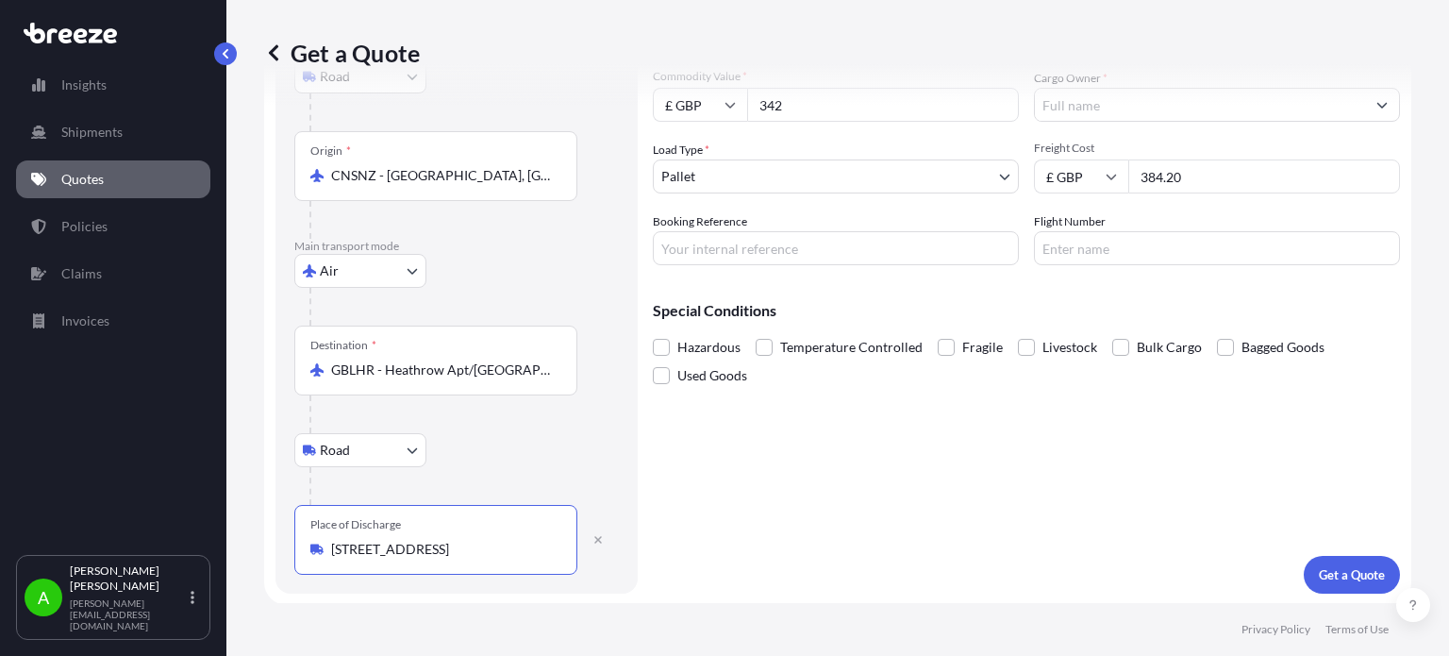
type input "10 Malvern Close, Surbiton KT6 7UG, UK"
click at [786, 506] on div "Cargo Details Commodity Category * Miscellaneous Manufactured Articles Commodit…" at bounding box center [1026, 239] width 747 height 710
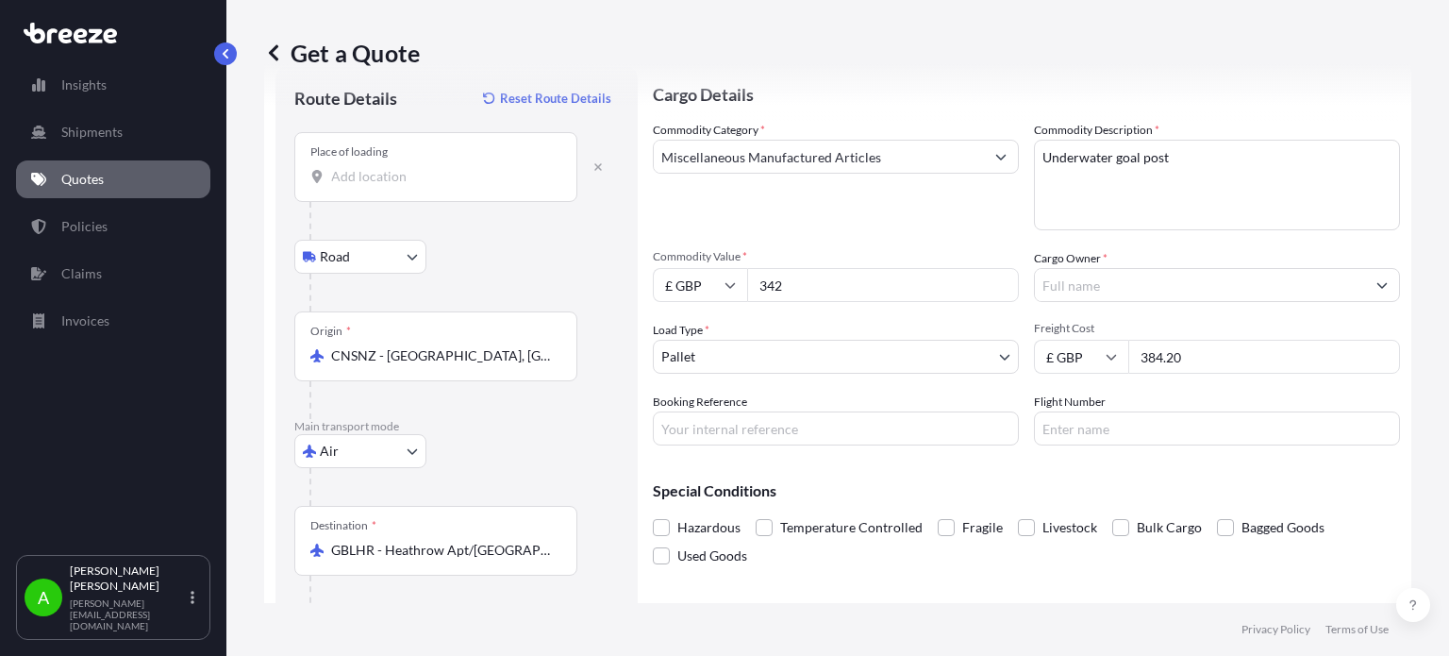
scroll to position [44, 0]
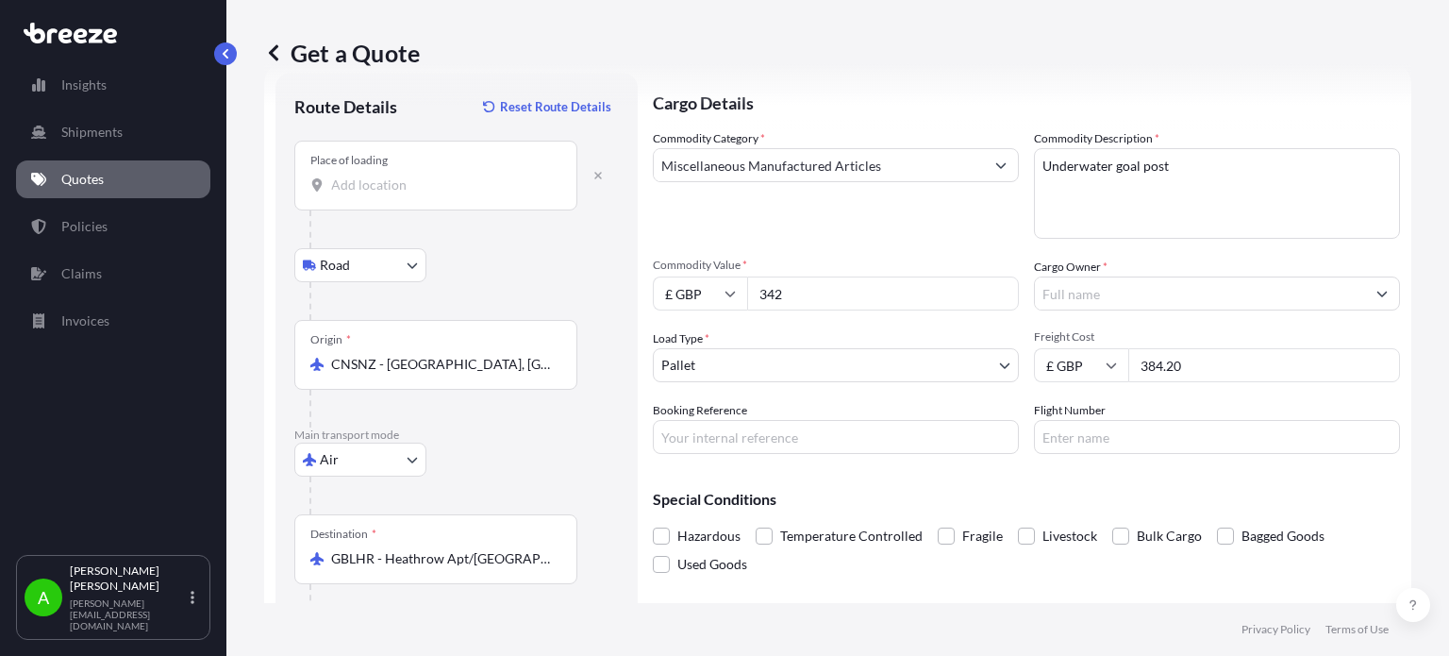
click at [1077, 293] on input "Cargo Owner *" at bounding box center [1200, 293] width 330 height 34
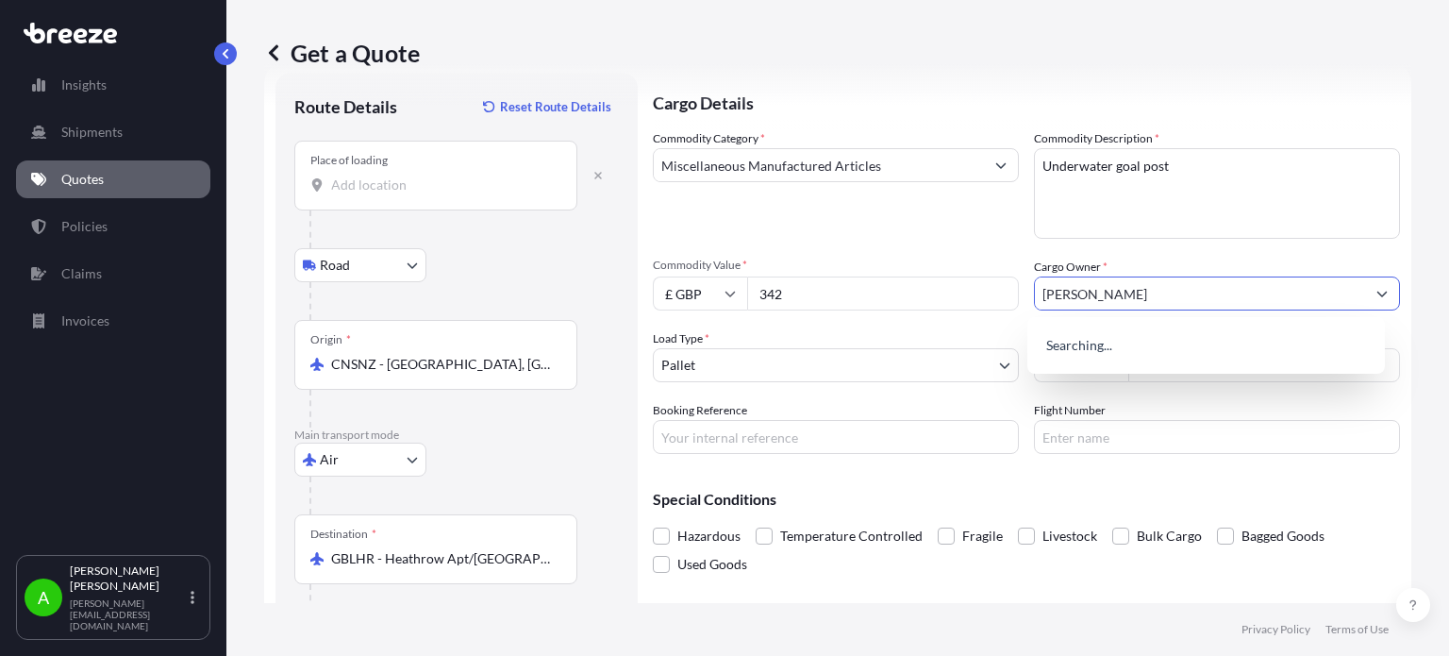
type input "[PERSON_NAME]"
click at [887, 210] on div "Commodity Category * Miscellaneous Manufactured Articles" at bounding box center [836, 183] width 366 height 109
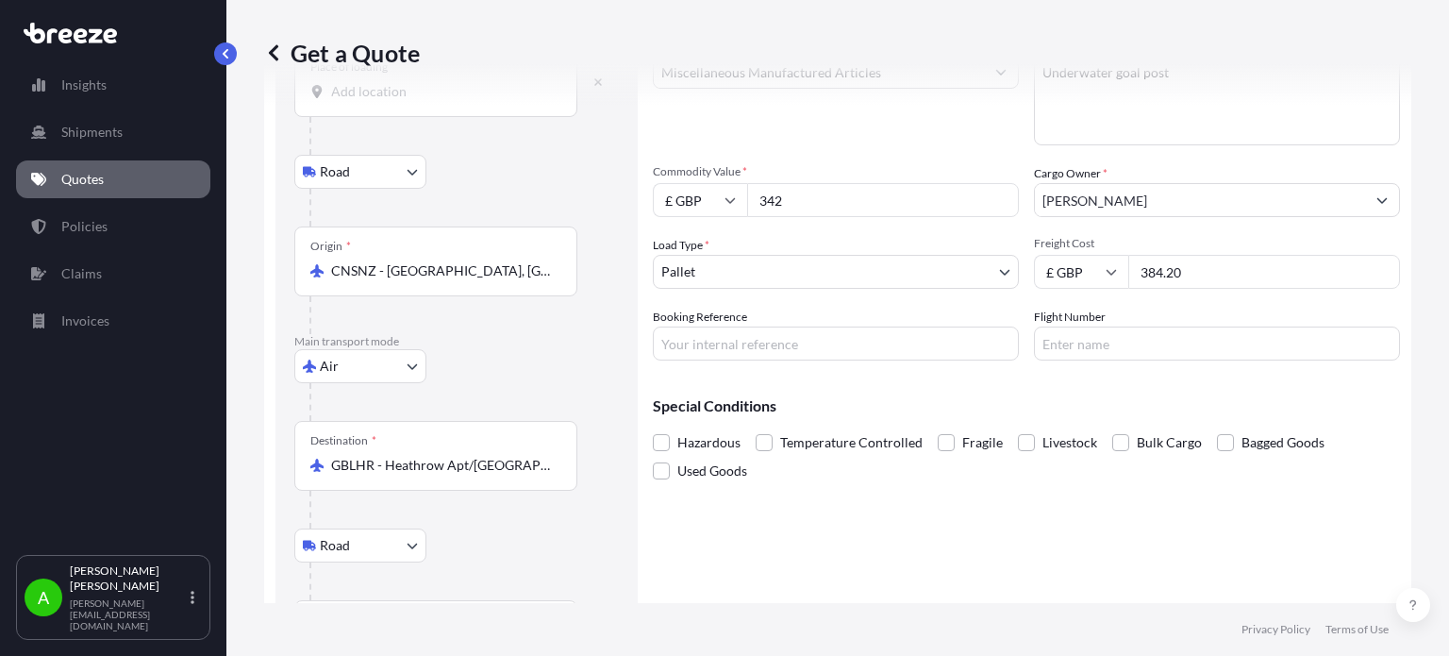
scroll to position [139, 0]
click at [701, 345] on input "Booking Reference" at bounding box center [836, 343] width 366 height 34
paste input "PRU-95267"
type input "PRU-95267"
click at [771, 271] on body "Insights Shipments Quotes Policies Claims Invoices A Alex Potamianos a.potamian…" at bounding box center [724, 328] width 1449 height 656
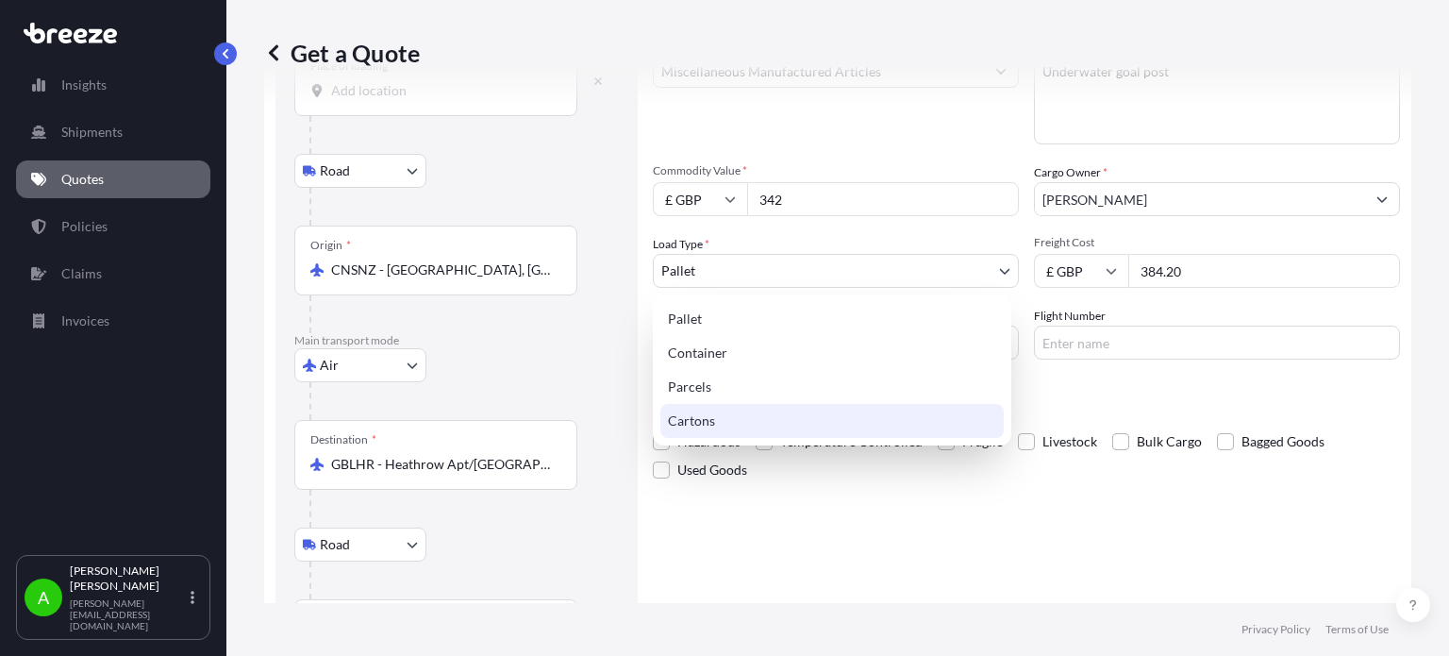
click at [731, 411] on div "Cartons" at bounding box center [832, 421] width 343 height 34
select select "4"
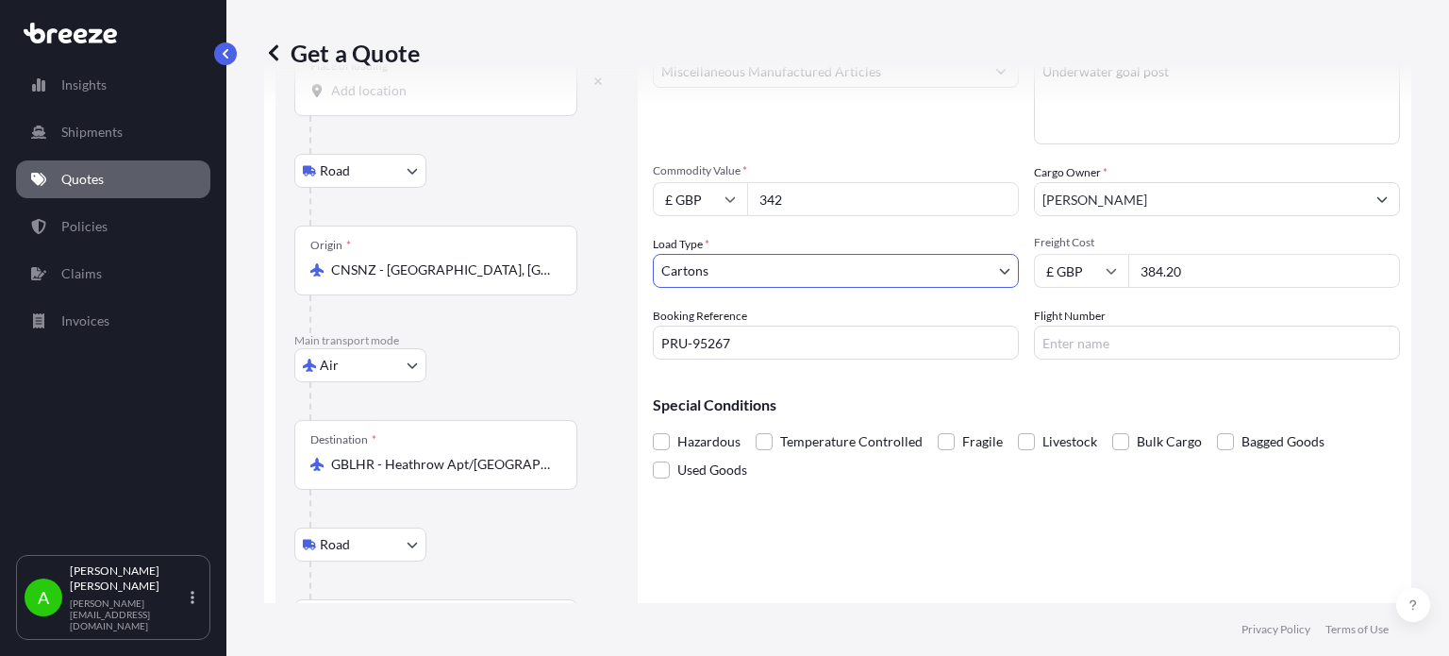
click at [895, 391] on div "Special Conditions Hazardous Temperature Controlled Fragile Livestock Bulk Carg…" at bounding box center [1026, 429] width 747 height 109
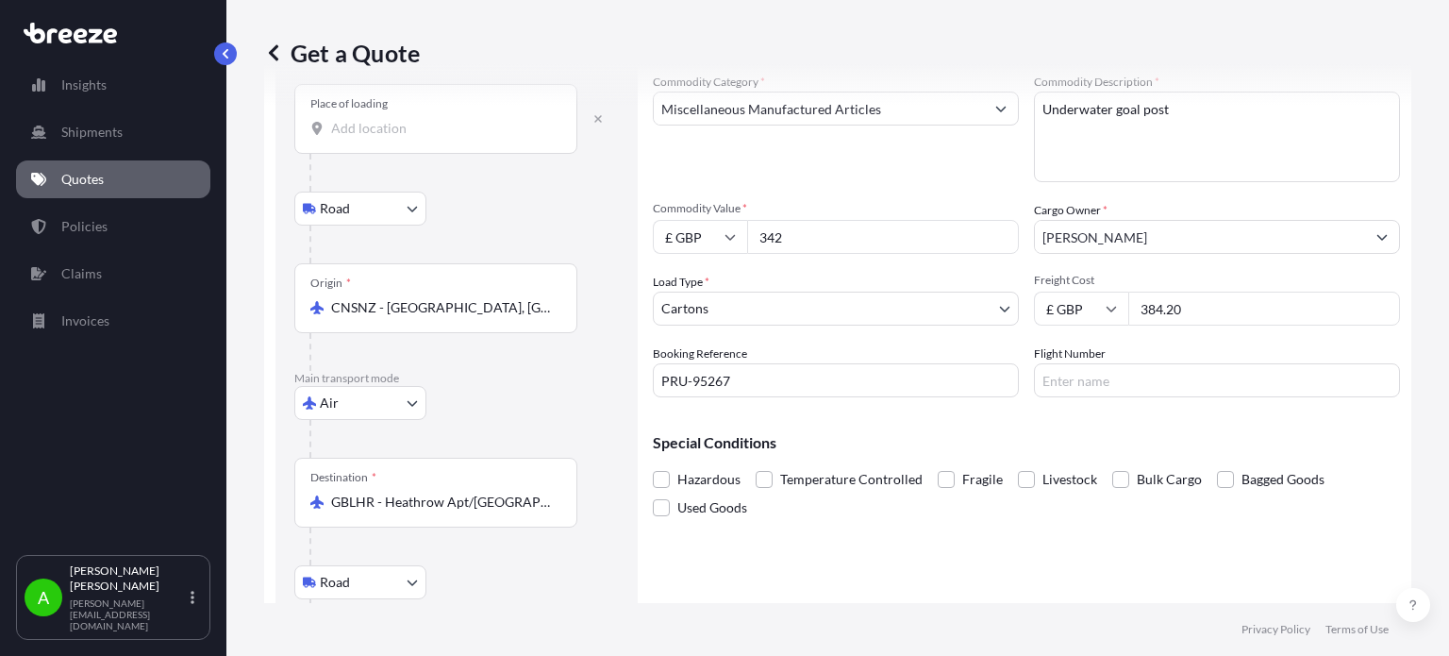
scroll to position [233, 0]
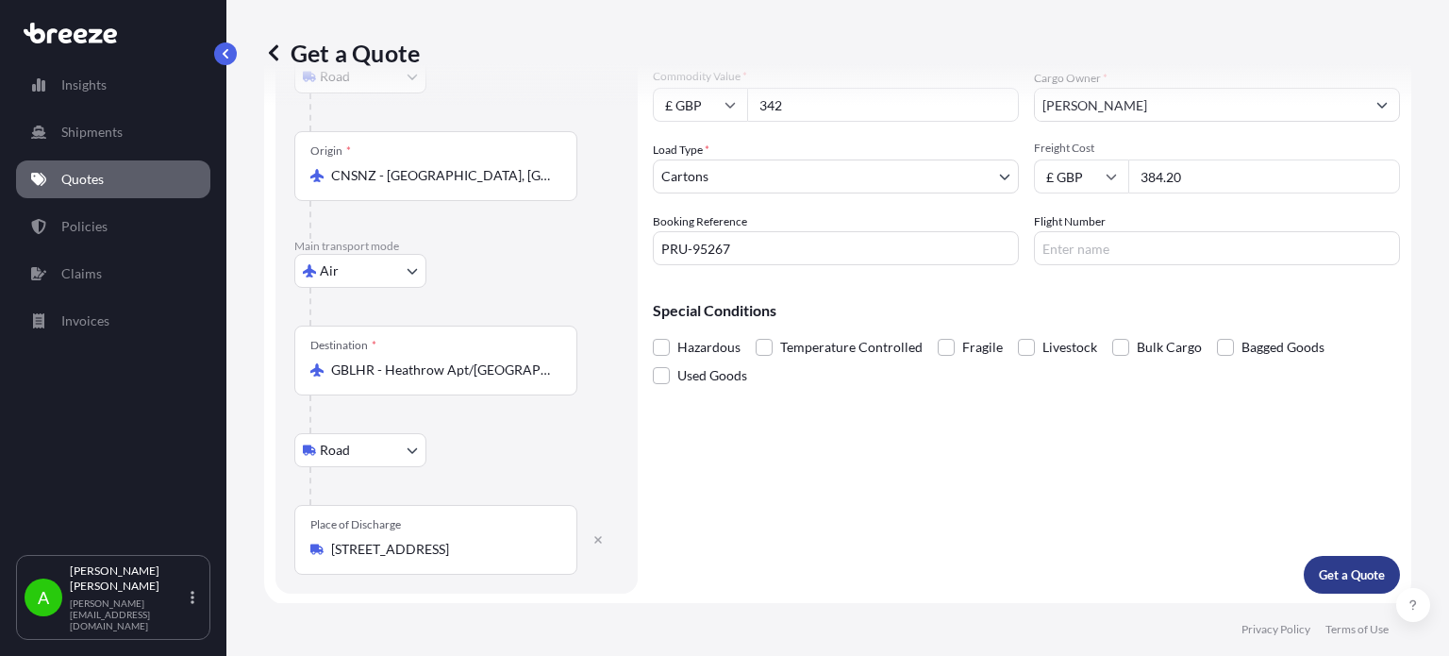
click at [1340, 565] on p "Get a Quote" at bounding box center [1352, 574] width 66 height 19
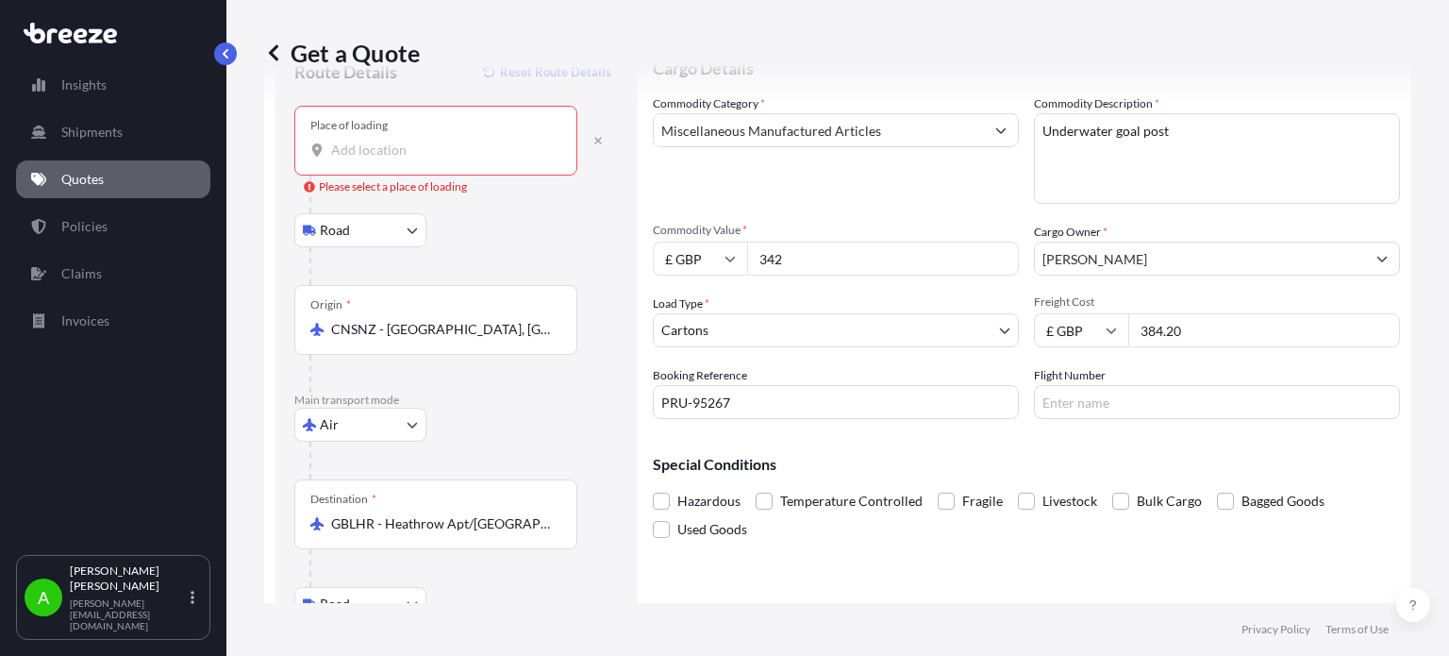
scroll to position [0, 0]
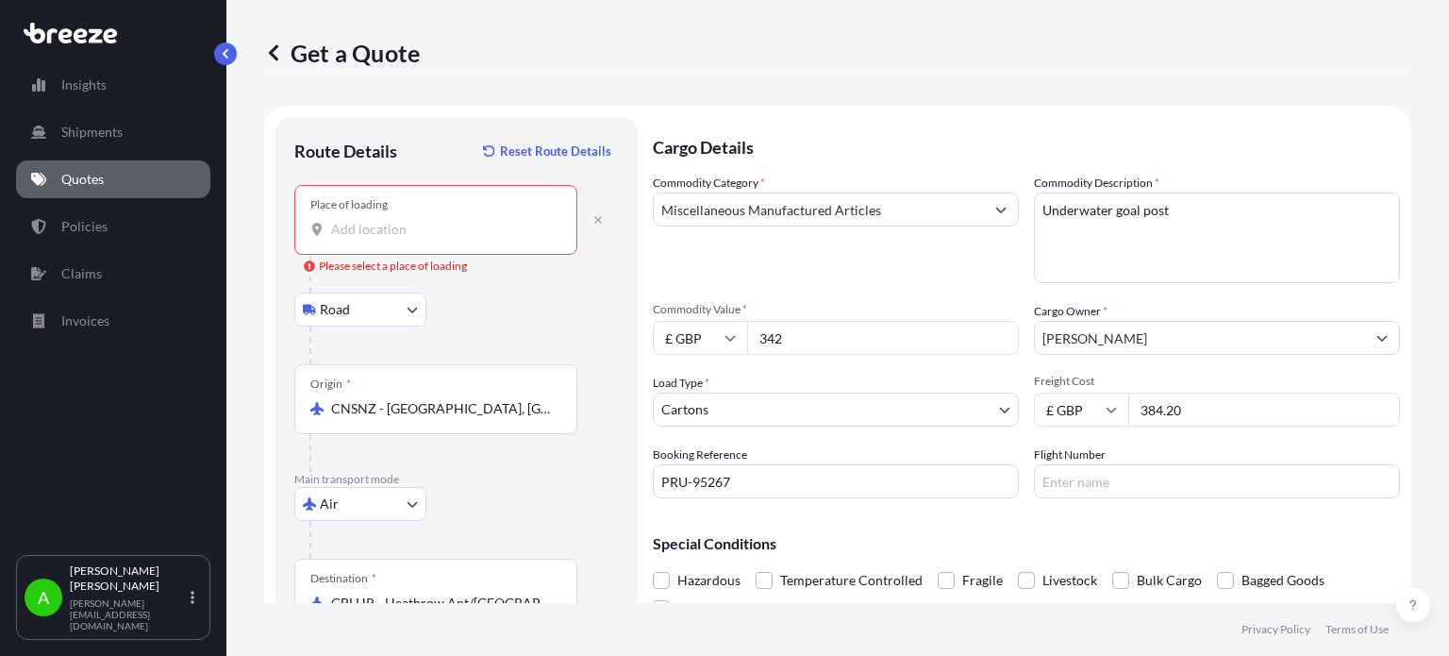
click at [377, 218] on div "Place of loading" at bounding box center [435, 220] width 283 height 70
click at [377, 220] on input "Place of loading Please select a place of loading" at bounding box center [442, 229] width 223 height 19
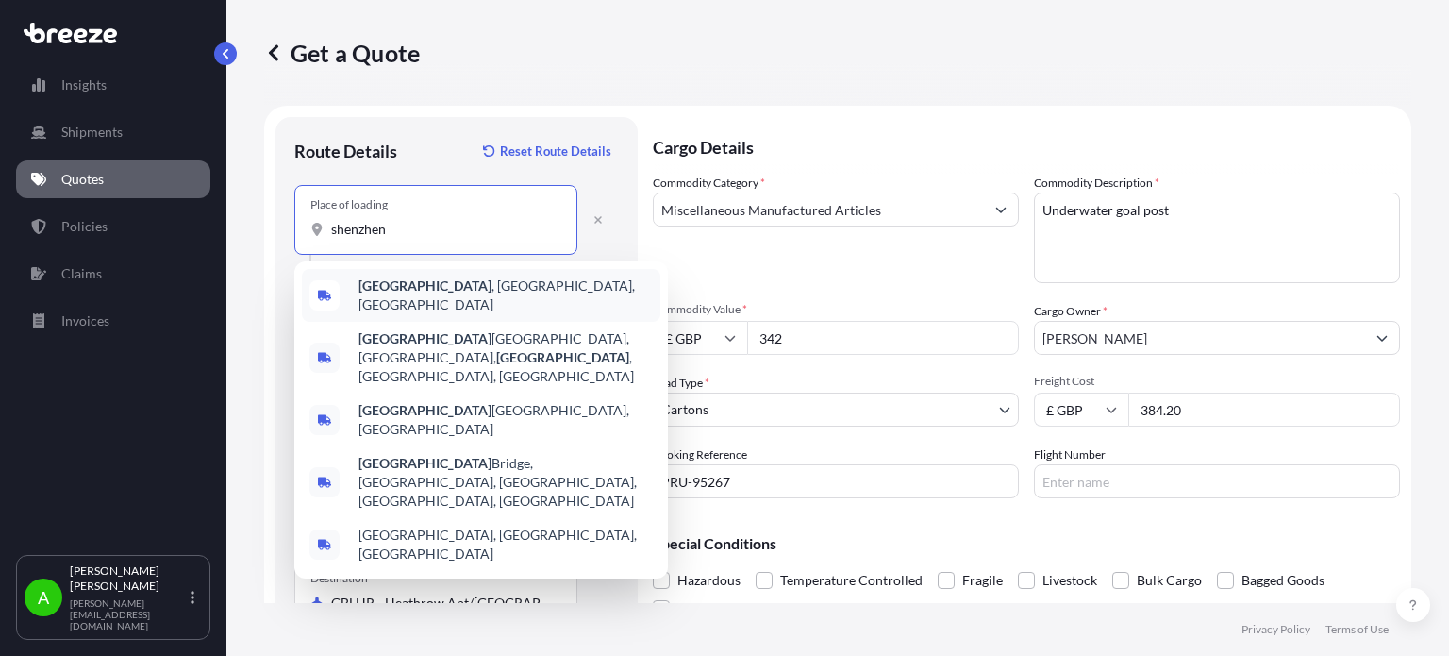
click at [434, 286] on span "Shenzhen , Guangdong Province, China" at bounding box center [506, 295] width 294 height 38
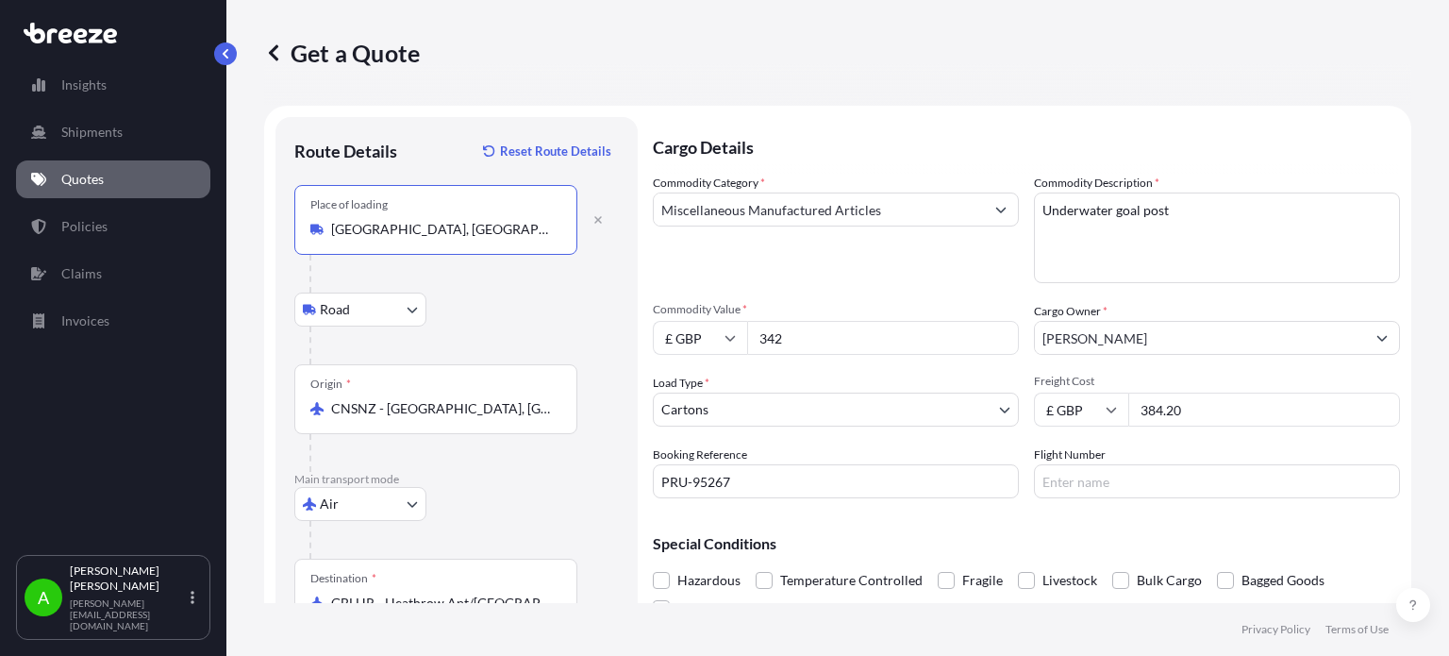
type input "Shenzhen, Guangdong Province, China"
click at [1170, 124] on p "Cargo Details" at bounding box center [1026, 145] width 747 height 57
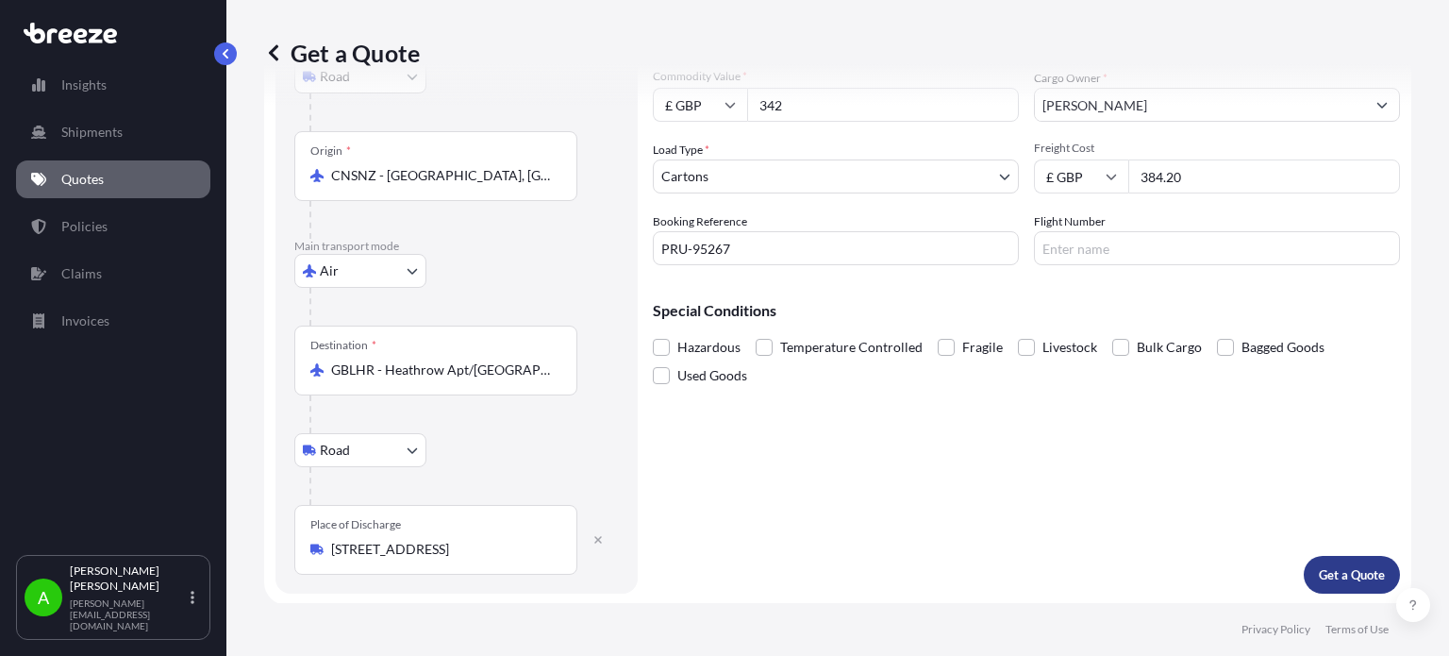
click at [1352, 580] on p "Get a Quote" at bounding box center [1352, 574] width 66 height 19
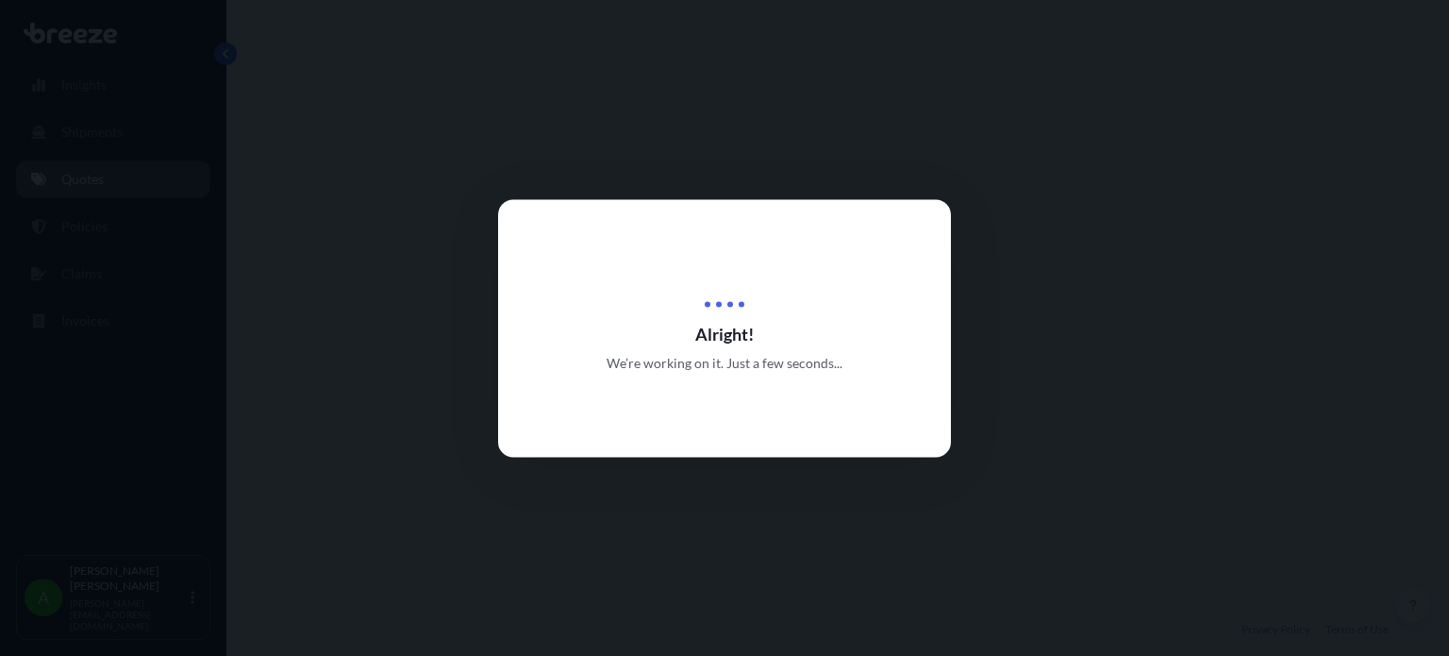
select select "Road"
select select "Air"
select select "Road"
select select "4"
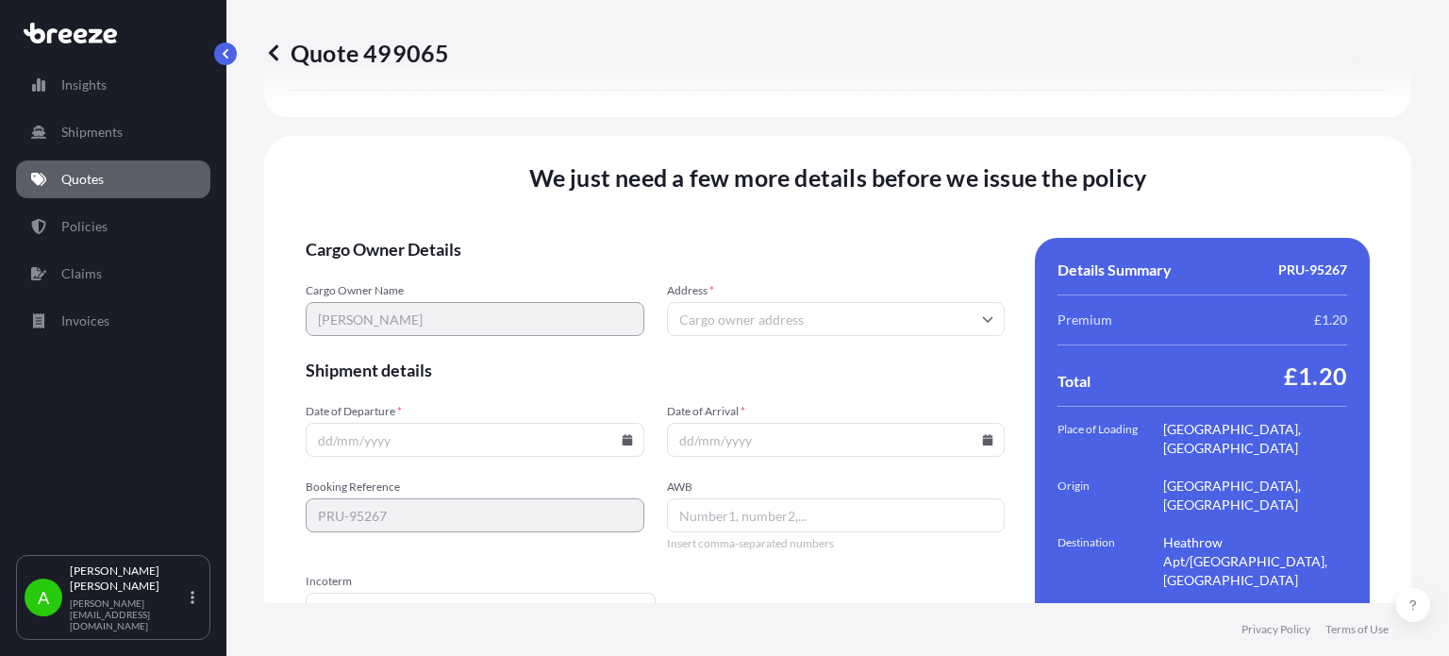
scroll to position [2667, 0]
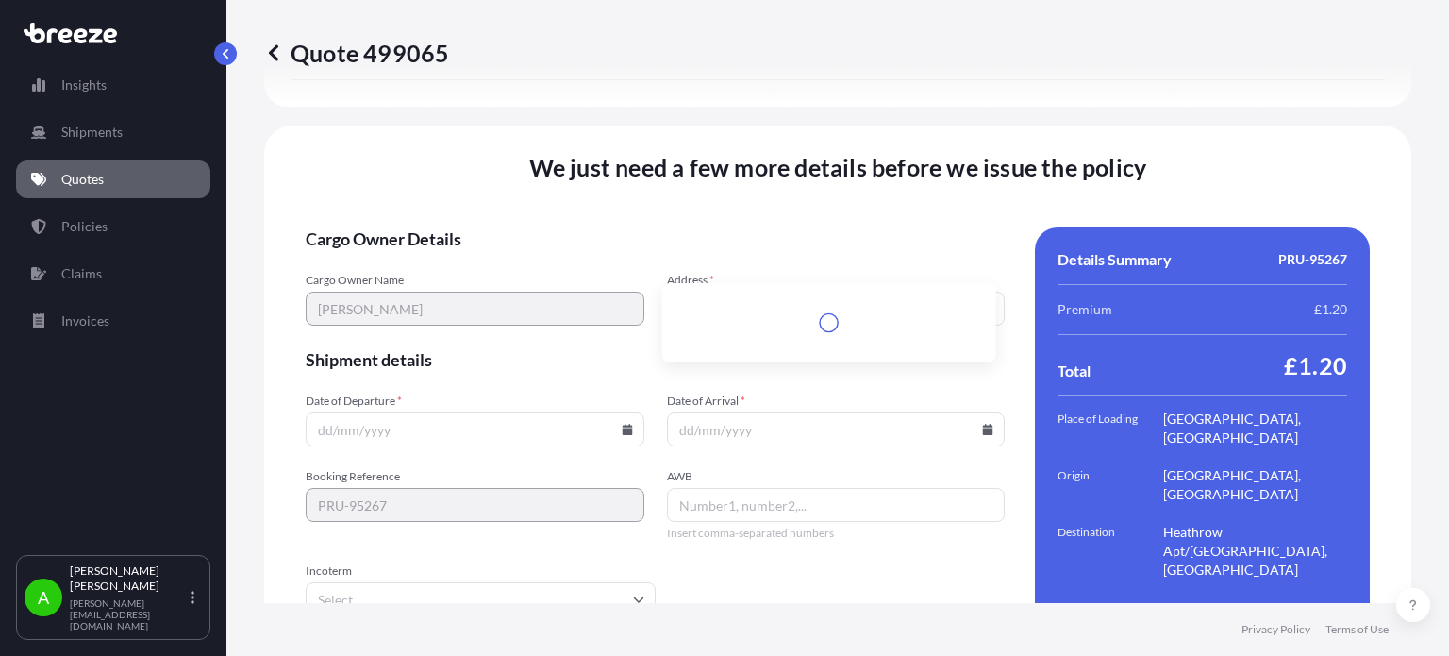
click at [732, 292] on input "Address *" at bounding box center [836, 309] width 339 height 34
paste input "PRU-95267"
type input "PRU-95267"
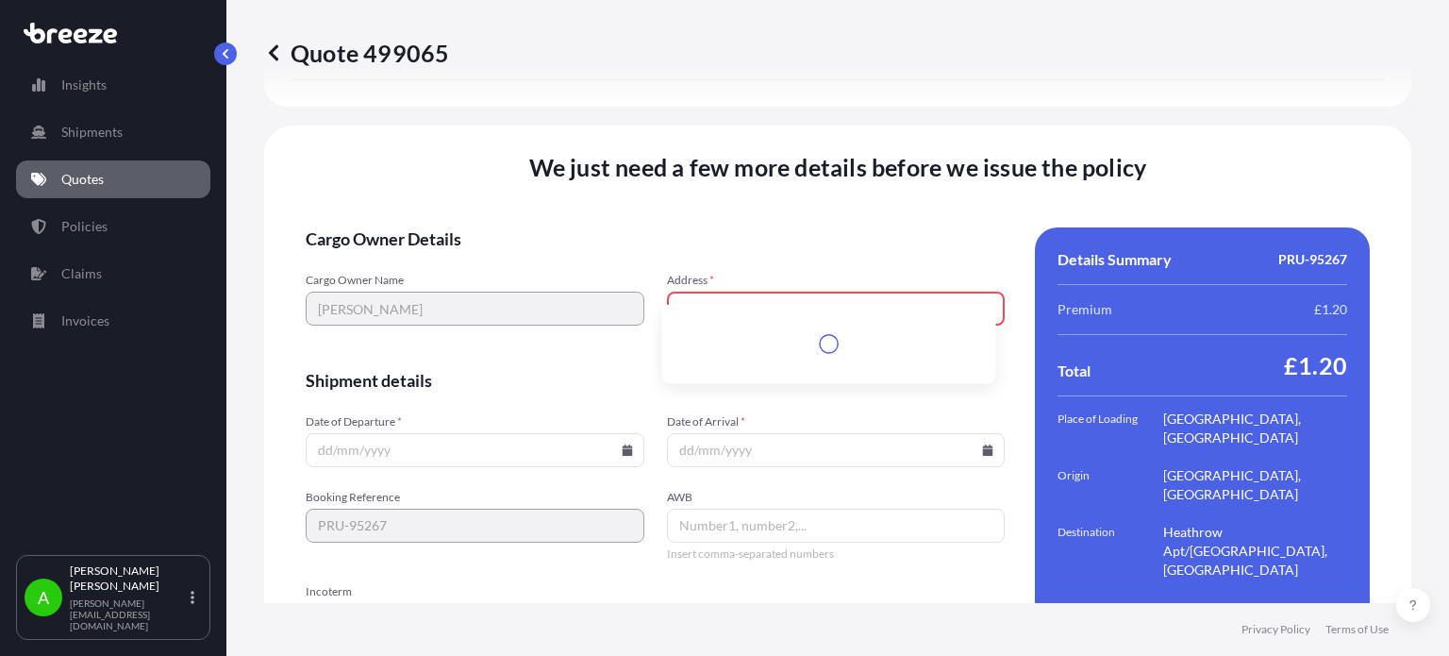
scroll to position [2687, 0]
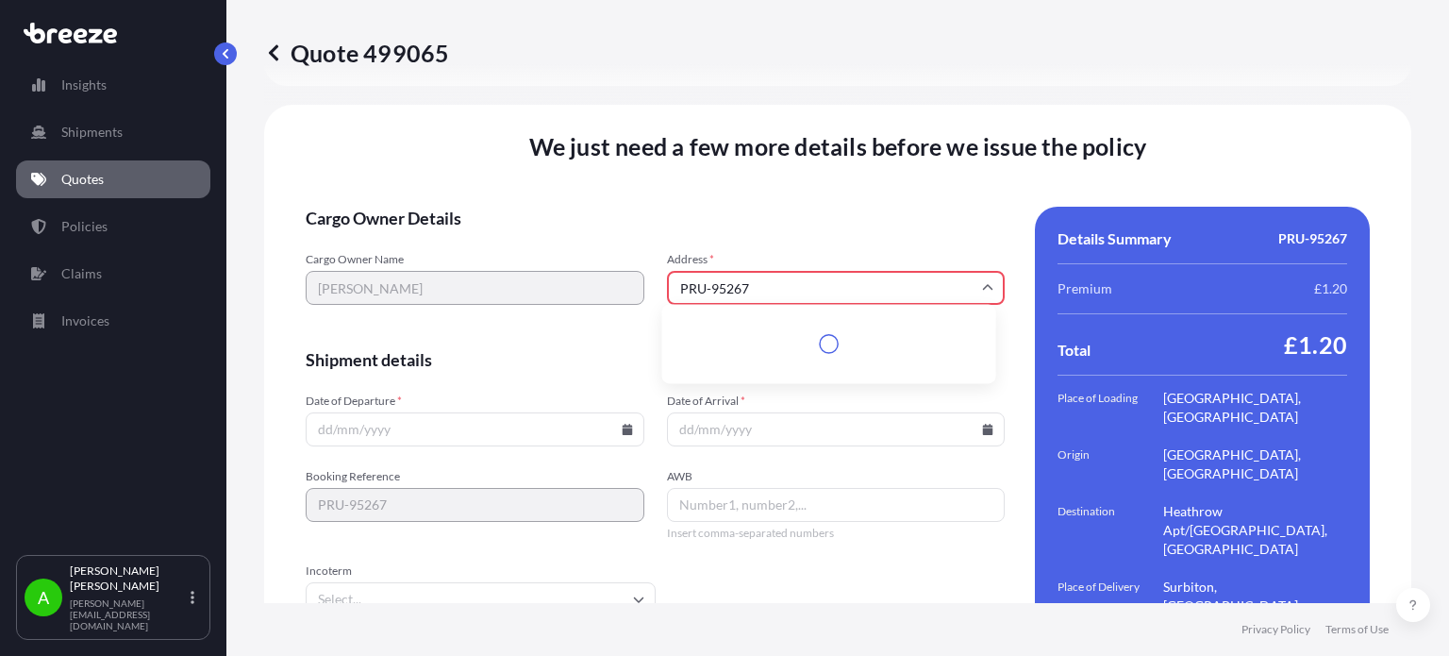
click at [594, 252] on div "Cargo Owner Name Julie Pelling Address * PRU-95267 Type to search and select a …" at bounding box center [655, 289] width 699 height 74
click at [758, 319] on li "Malvern Close, Surbiton KT6 7UG, UK" at bounding box center [829, 329] width 319 height 36
type input "Malvern Cl, Surbiton KT6 7UG, UK"
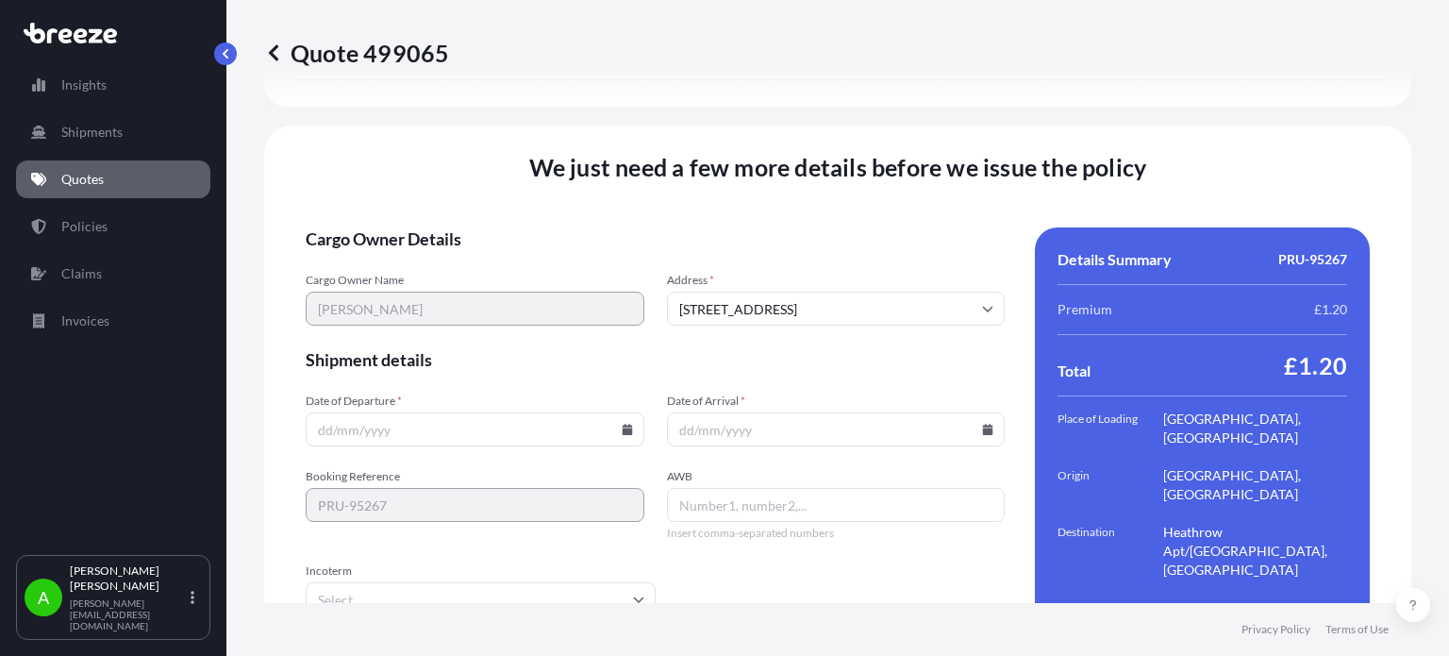
click at [625, 424] on icon at bounding box center [627, 429] width 11 height 11
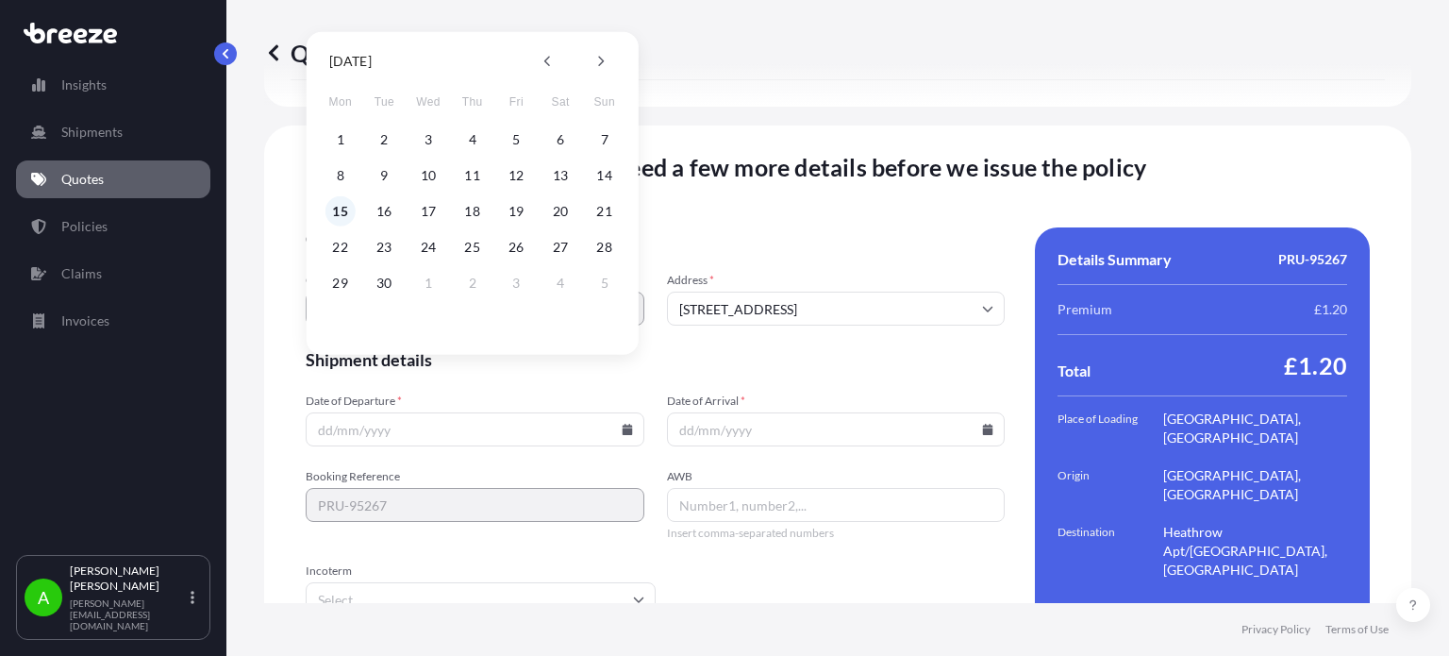
click at [345, 207] on button "15" at bounding box center [341, 211] width 30 height 30
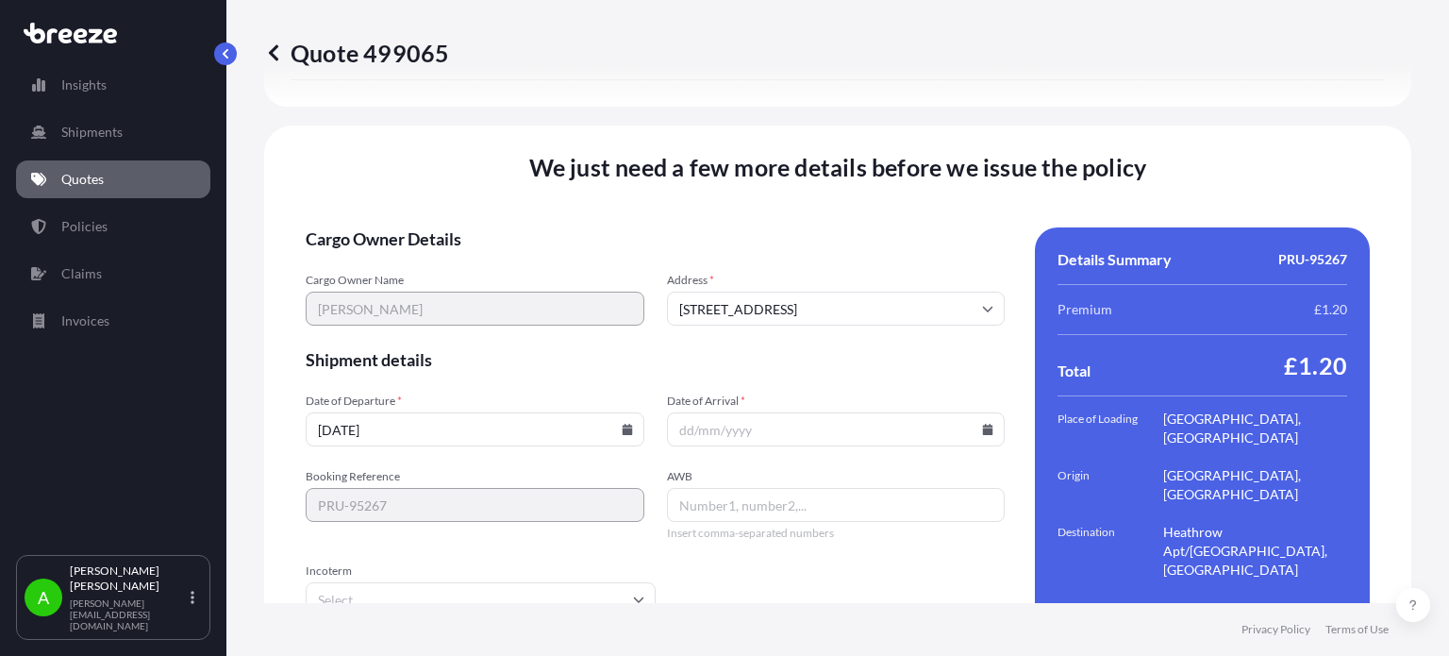
click at [550, 412] on input "[DATE]" at bounding box center [475, 429] width 339 height 34
click at [605, 412] on input "[DATE]" at bounding box center [475, 429] width 339 height 34
click at [622, 424] on icon at bounding box center [627, 429] width 10 height 11
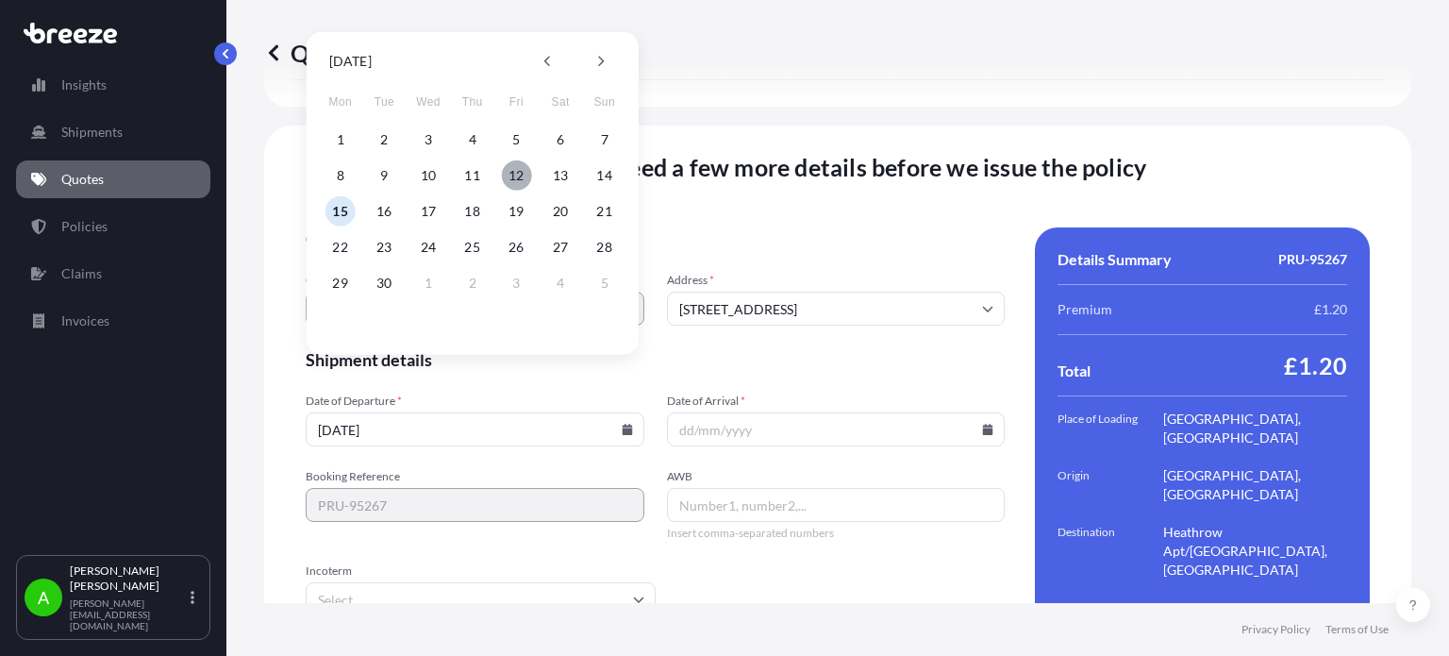
click at [523, 173] on button "12" at bounding box center [516, 175] width 30 height 30
type input "[DATE]"
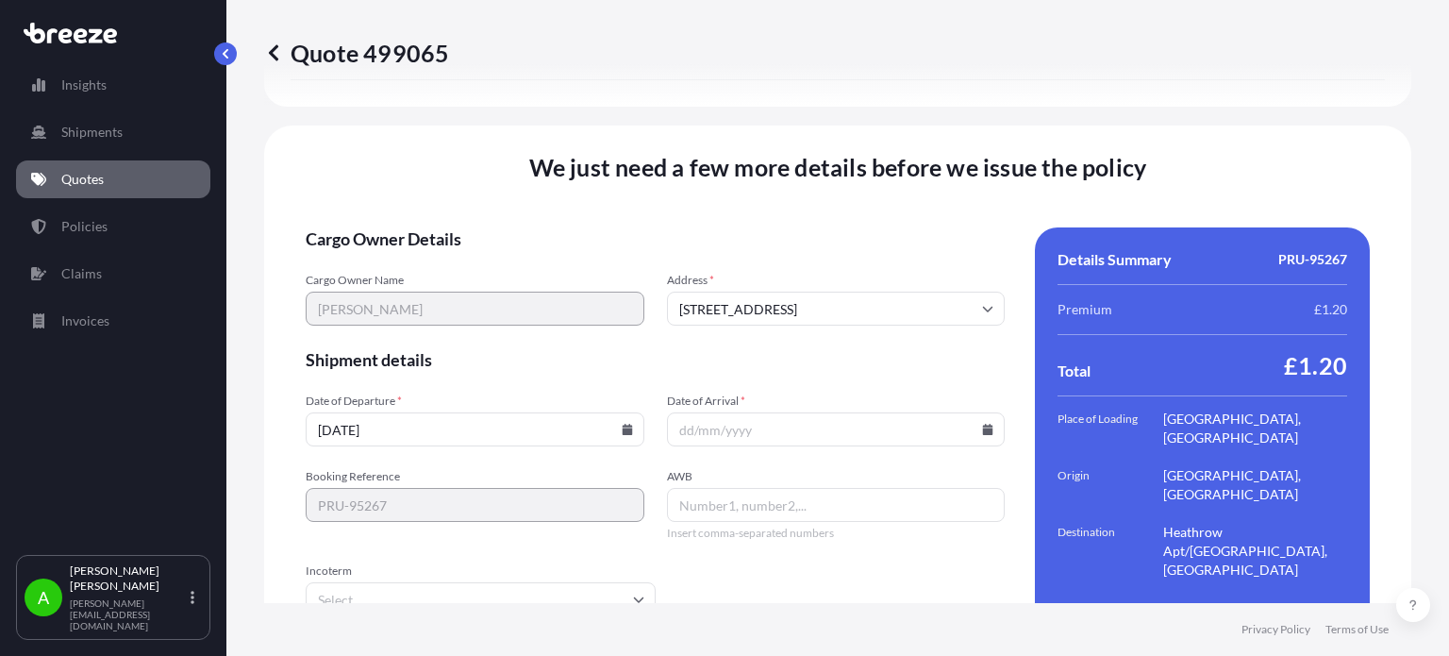
click at [552, 327] on form "Cargo Owner Details Cargo Owner Name Julie Pelling Address * Malvern Cl, Surbit…" at bounding box center [655, 471] width 699 height 488
click at [890, 396] on form "Cargo Owner Details Cargo Owner Name Julie Pelling Address * Malvern Cl, Surbit…" at bounding box center [655, 471] width 699 height 488
click at [947, 412] on input "Date of Arrival *" at bounding box center [836, 429] width 339 height 34
click at [983, 424] on icon at bounding box center [988, 429] width 10 height 11
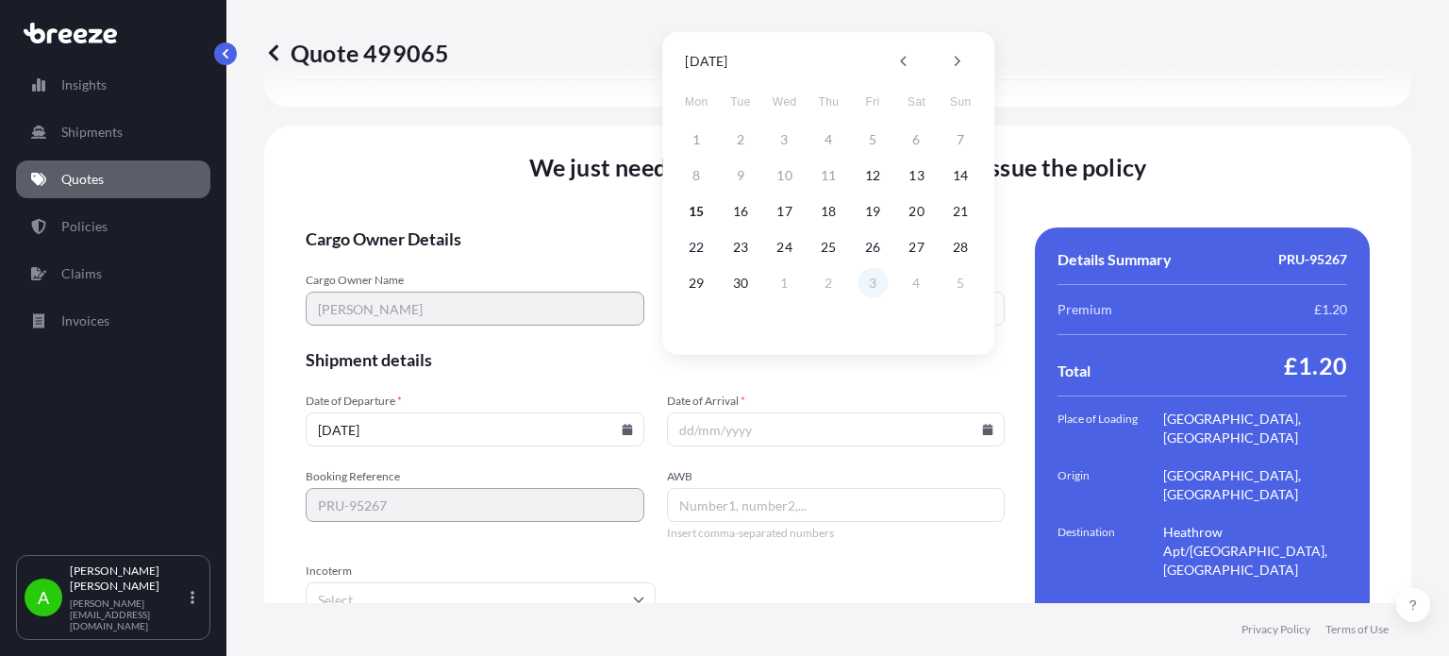
click at [884, 287] on button "3" at bounding box center [873, 283] width 30 height 30
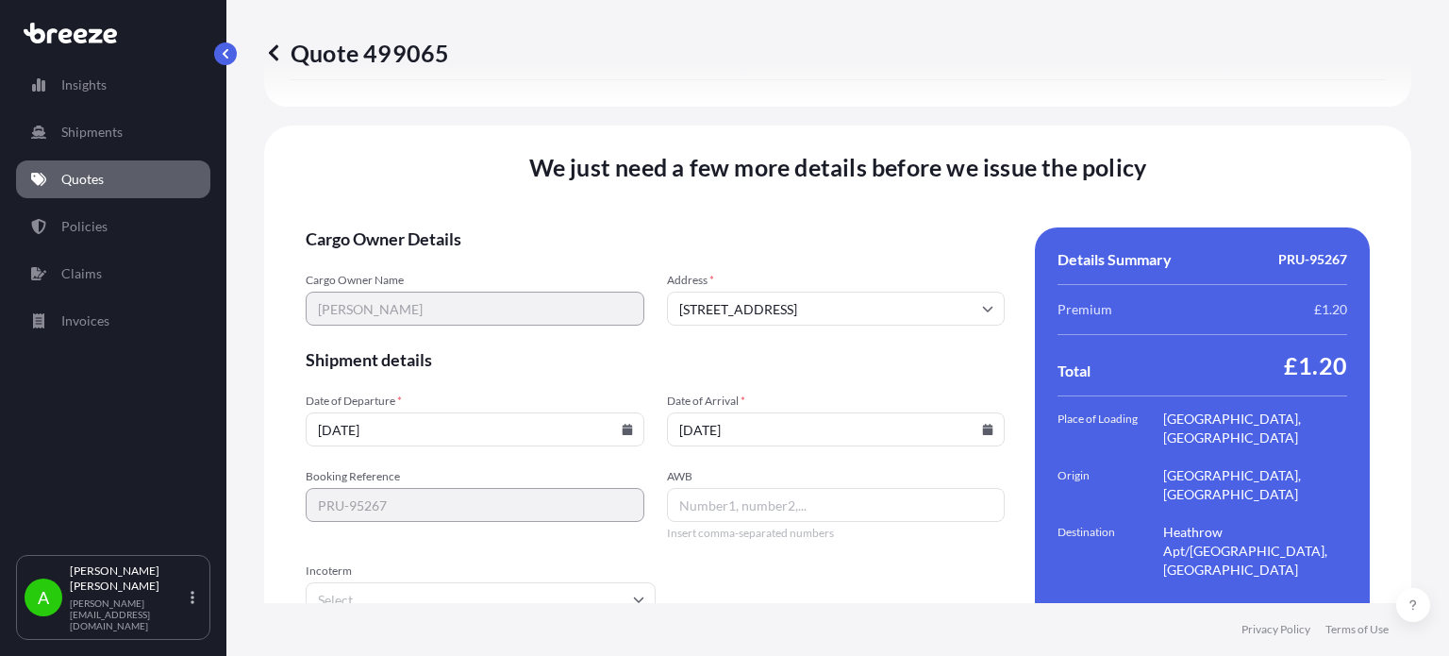
type input "[DATE]"
click at [818, 348] on span "Shipment details" at bounding box center [655, 359] width 699 height 23
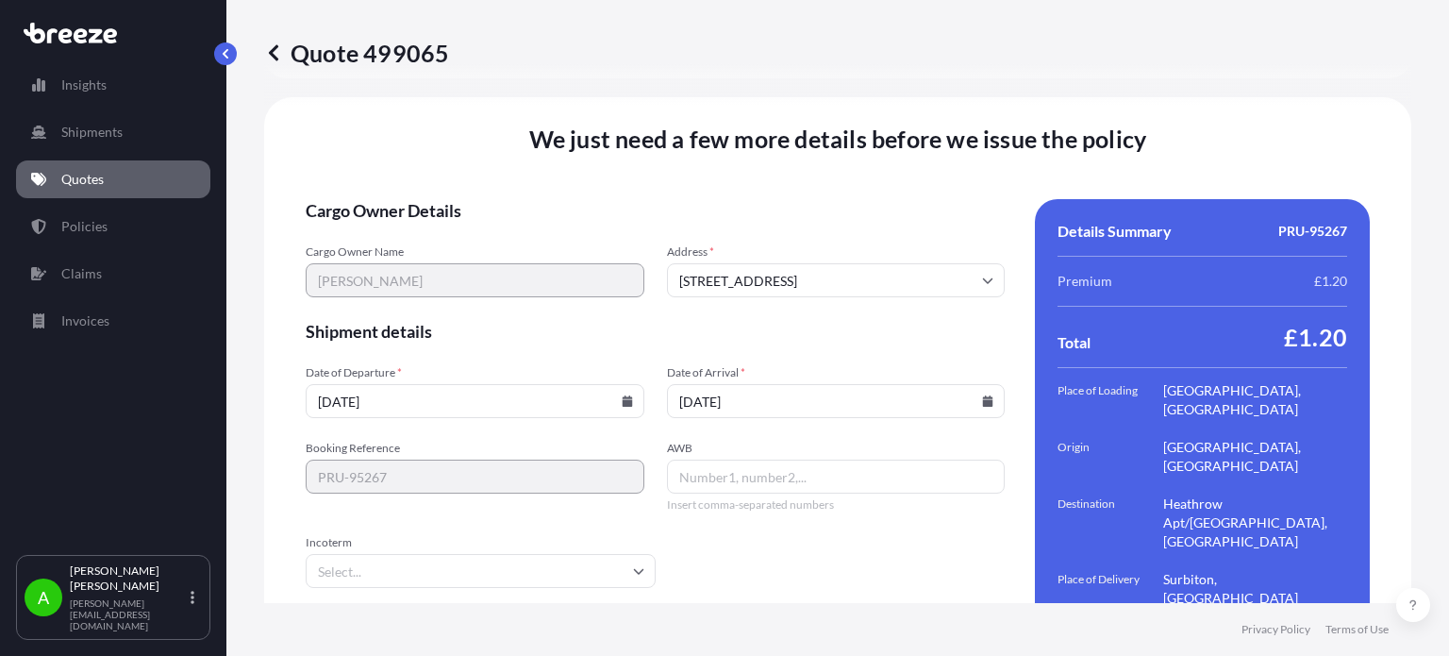
scroll to position [2709, 0]
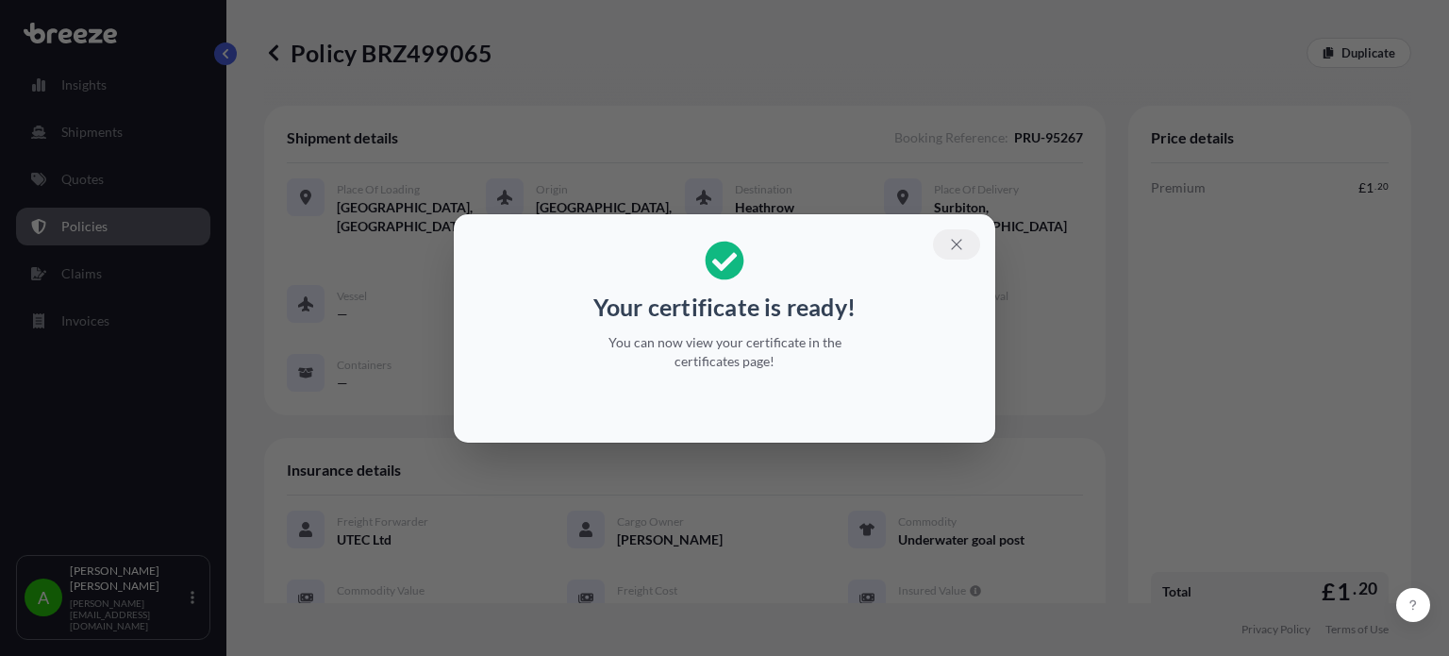
click at [948, 248] on icon "button" at bounding box center [956, 244] width 17 height 17
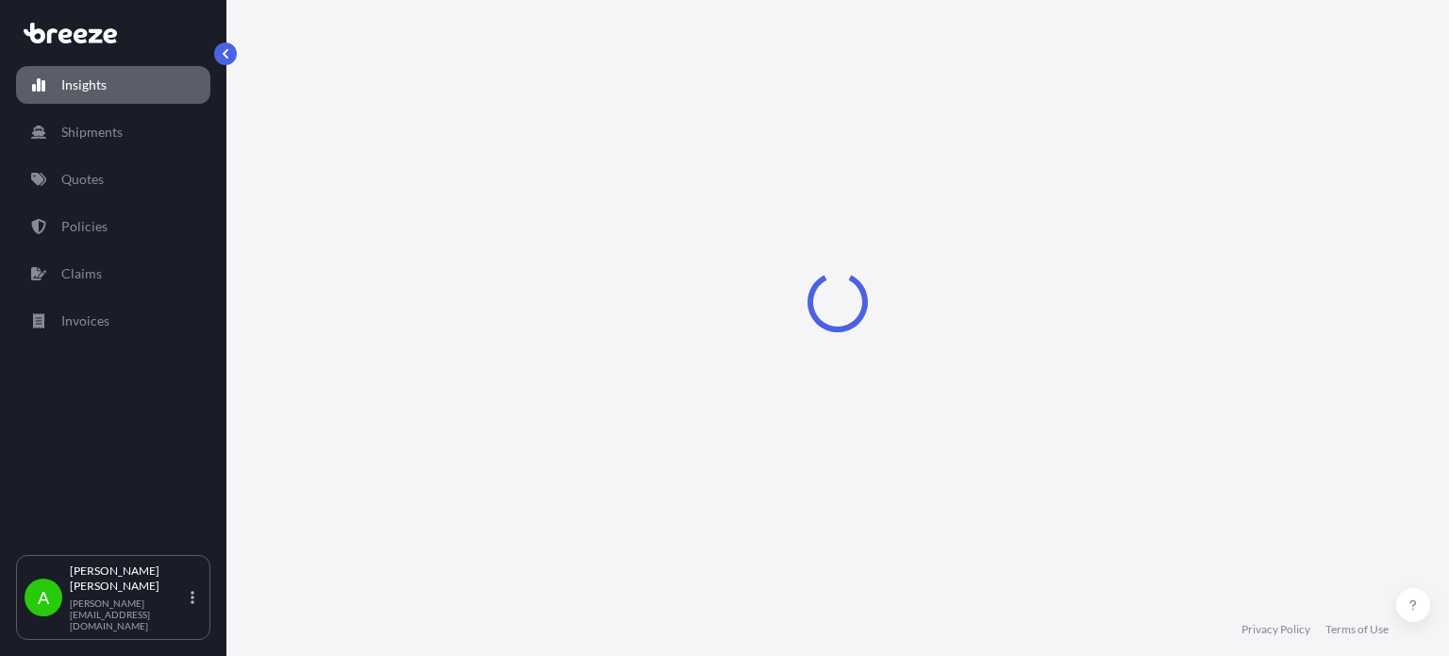
select select "2025"
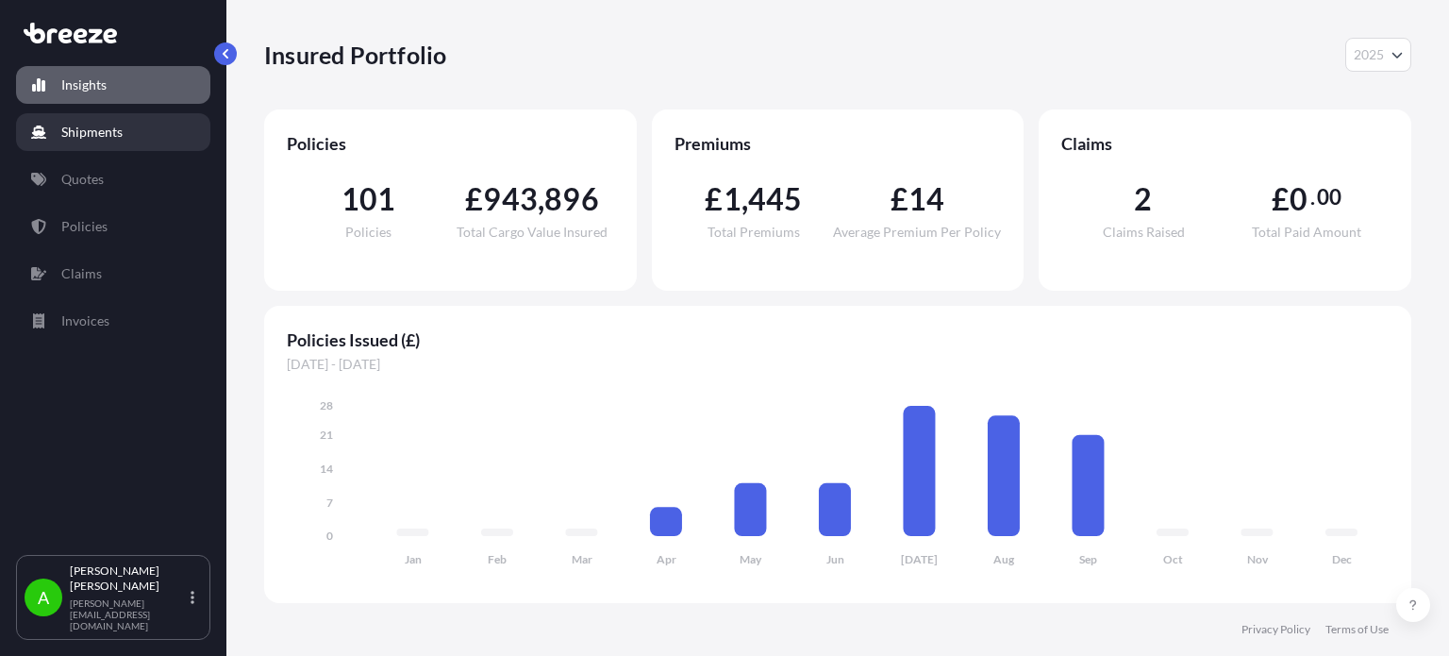
click at [108, 135] on p "Shipments" at bounding box center [91, 132] width 61 height 19
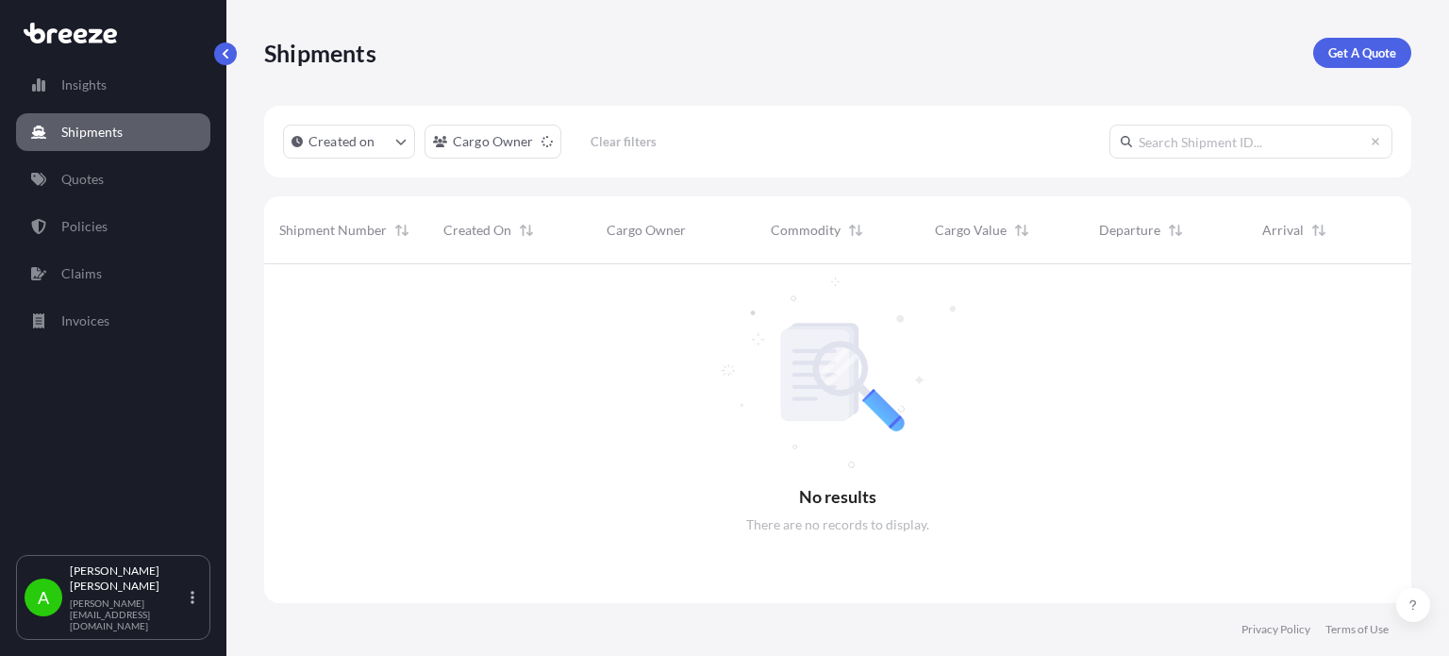
scroll to position [393, 1132]
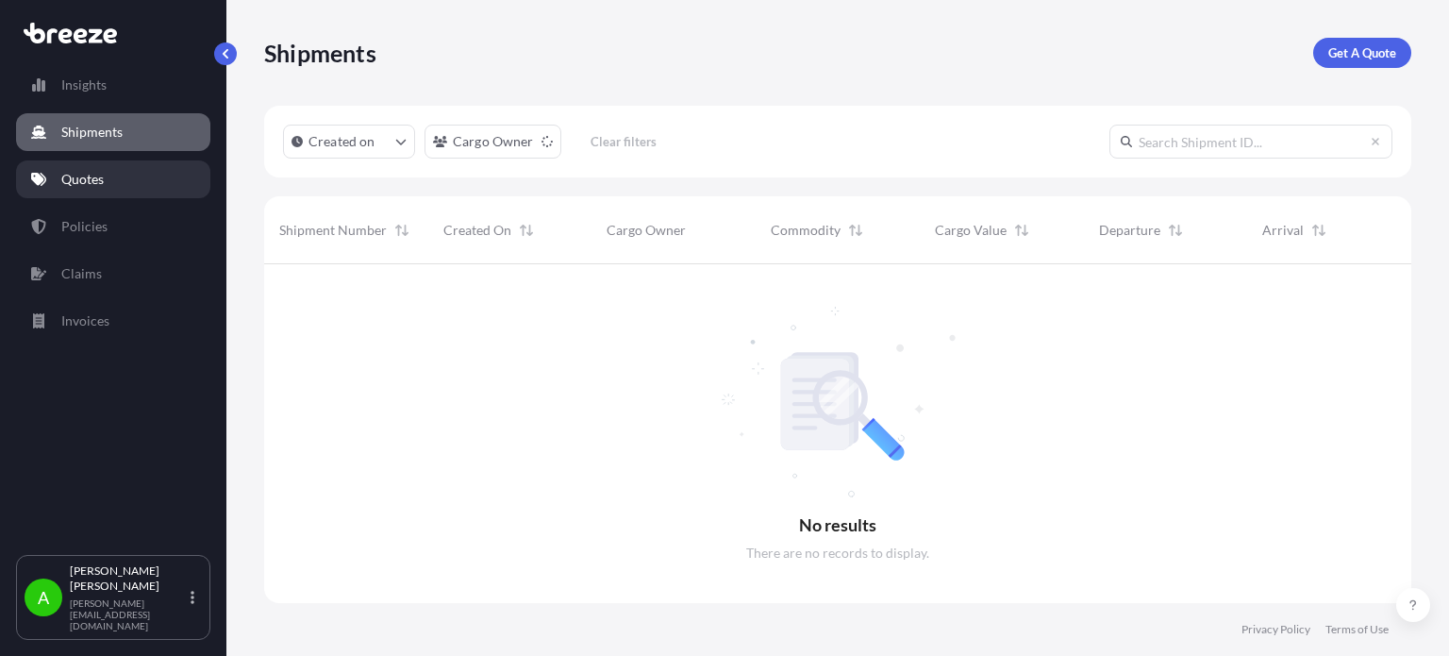
click at [103, 176] on p "Quotes" at bounding box center [82, 179] width 42 height 19
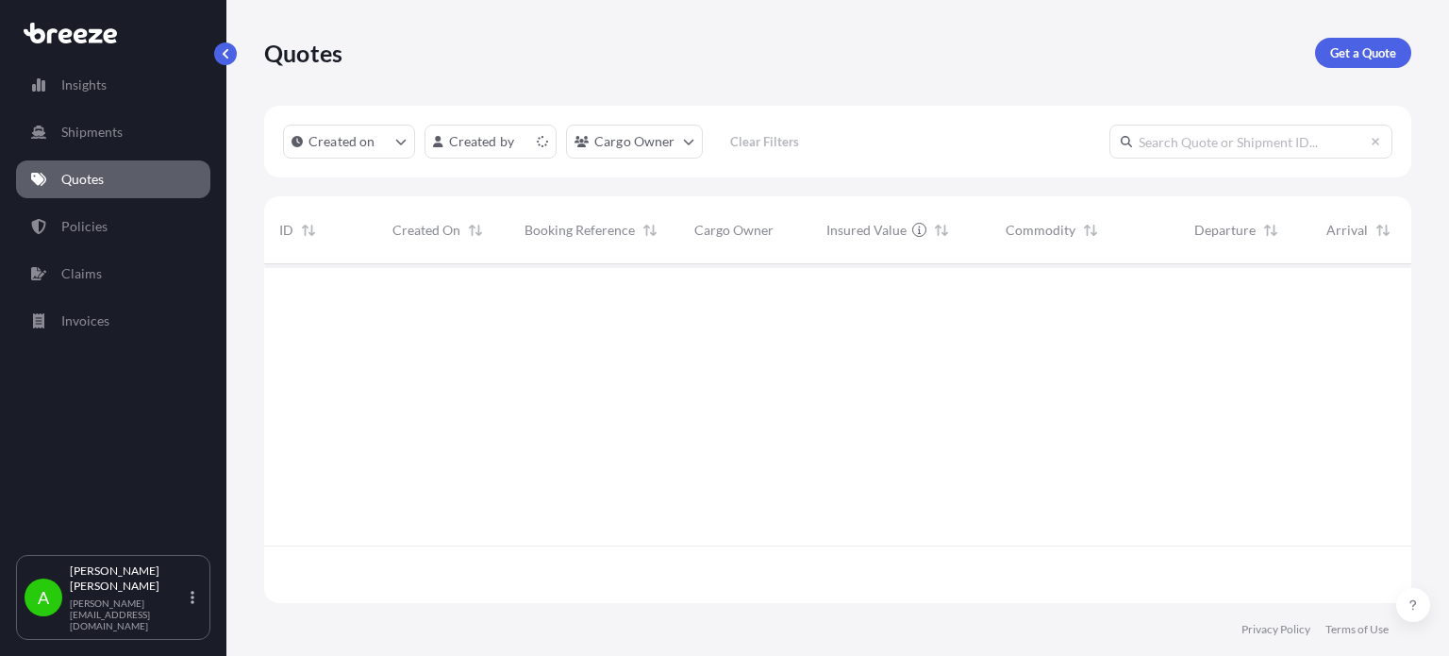
scroll to position [335, 1132]
click at [109, 233] on link "Policies" at bounding box center [113, 227] width 194 height 38
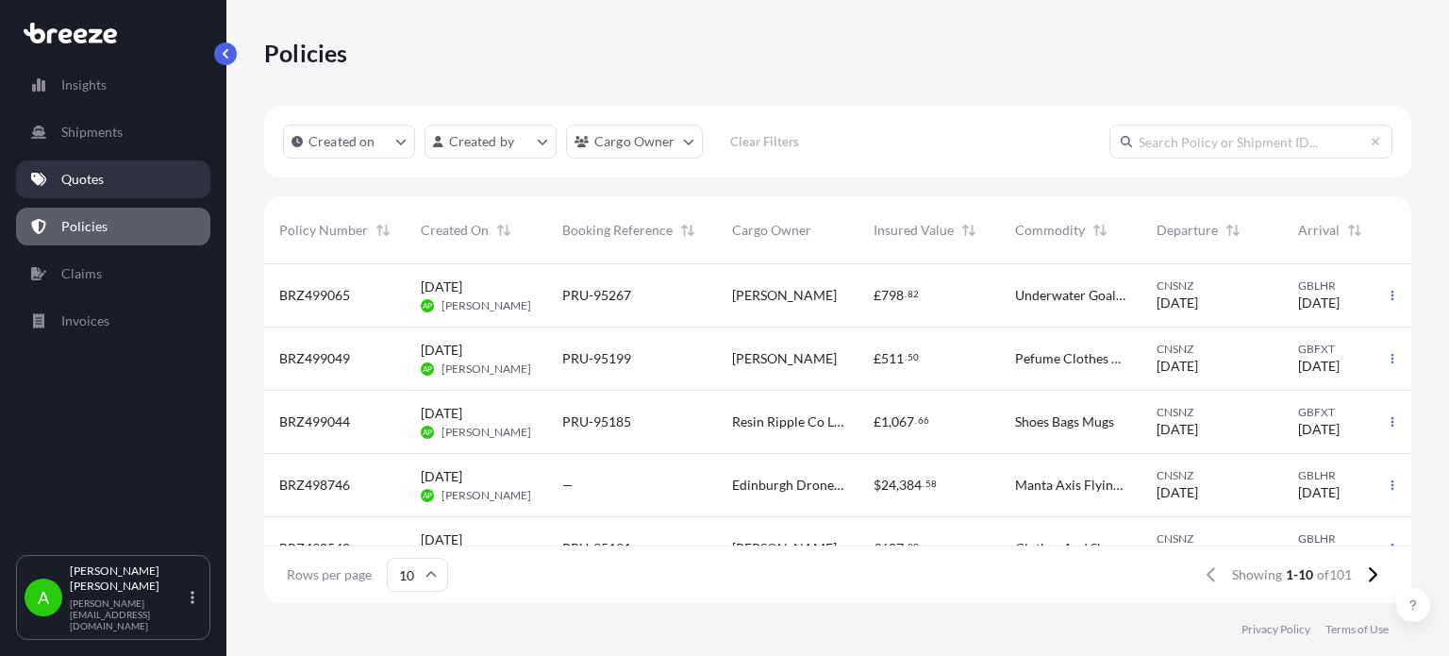
click at [175, 169] on link "Quotes" at bounding box center [113, 179] width 194 height 38
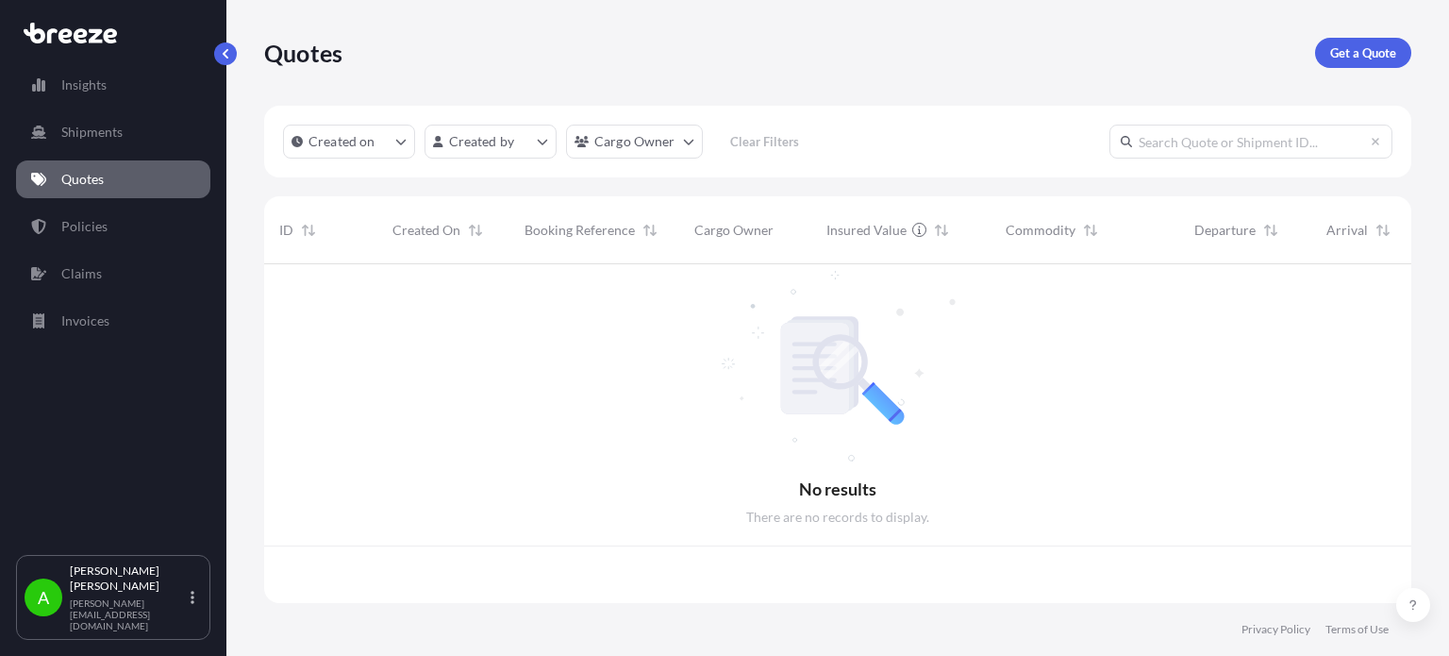
scroll to position [335, 1132]
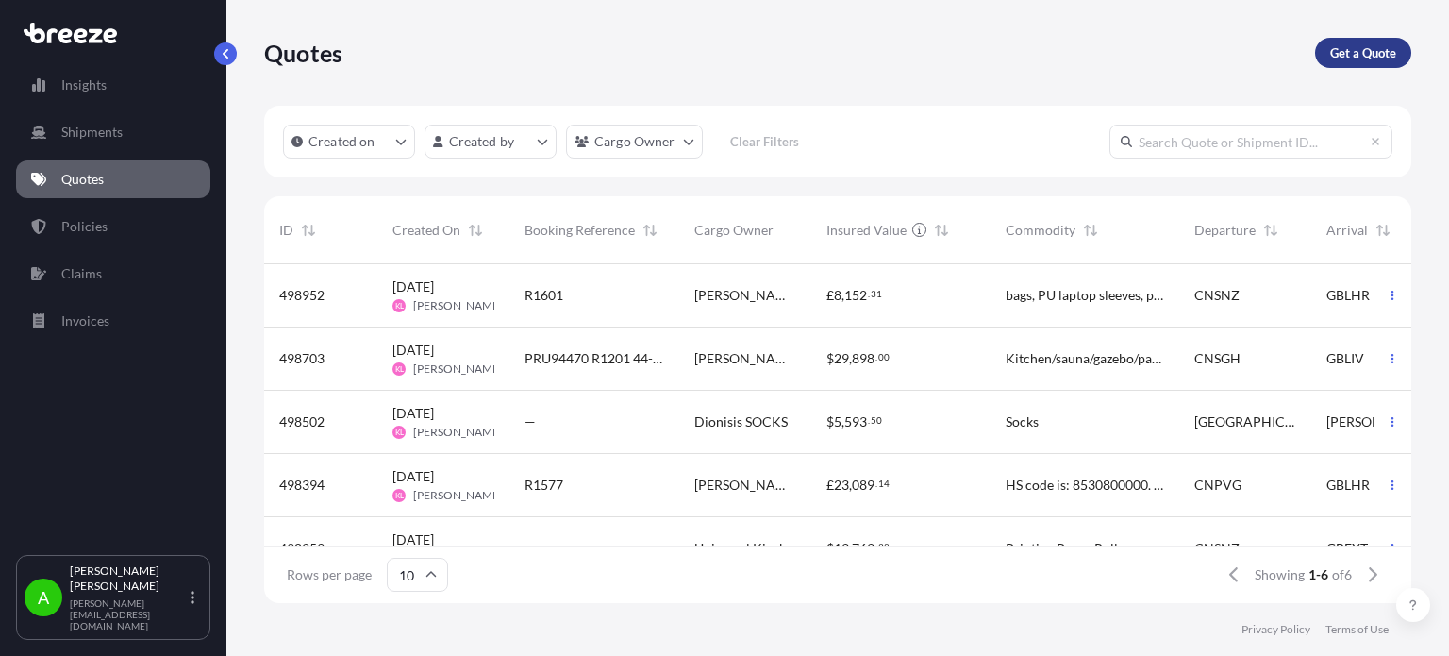
click at [1351, 54] on p "Get a Quote" at bounding box center [1363, 52] width 66 height 19
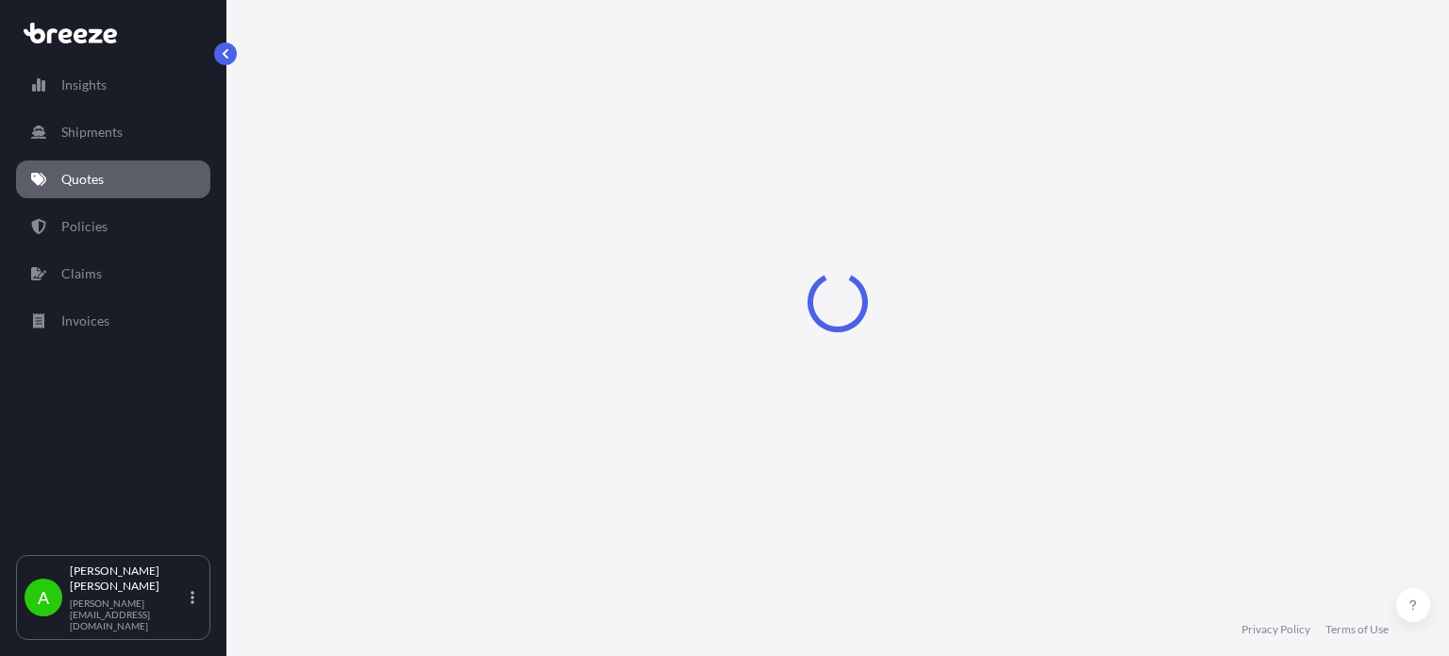
select select "Sea"
select select "1"
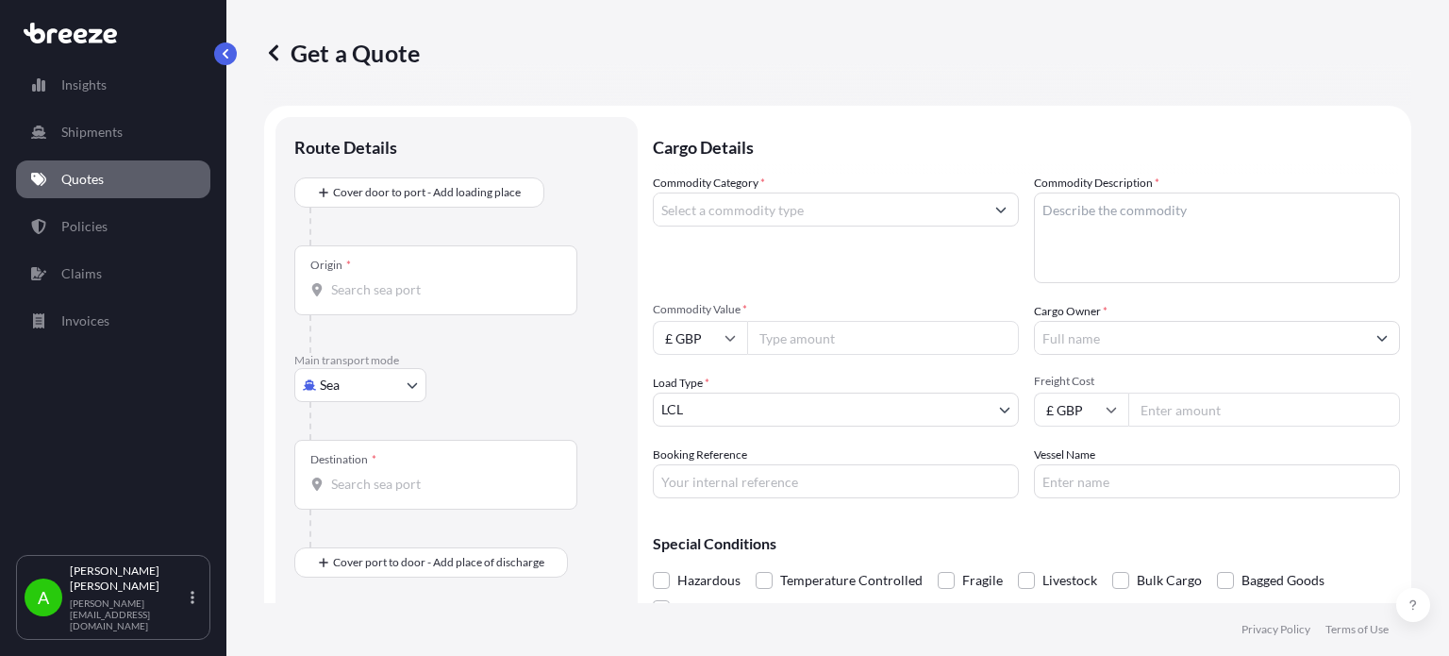
scroll to position [30, 0]
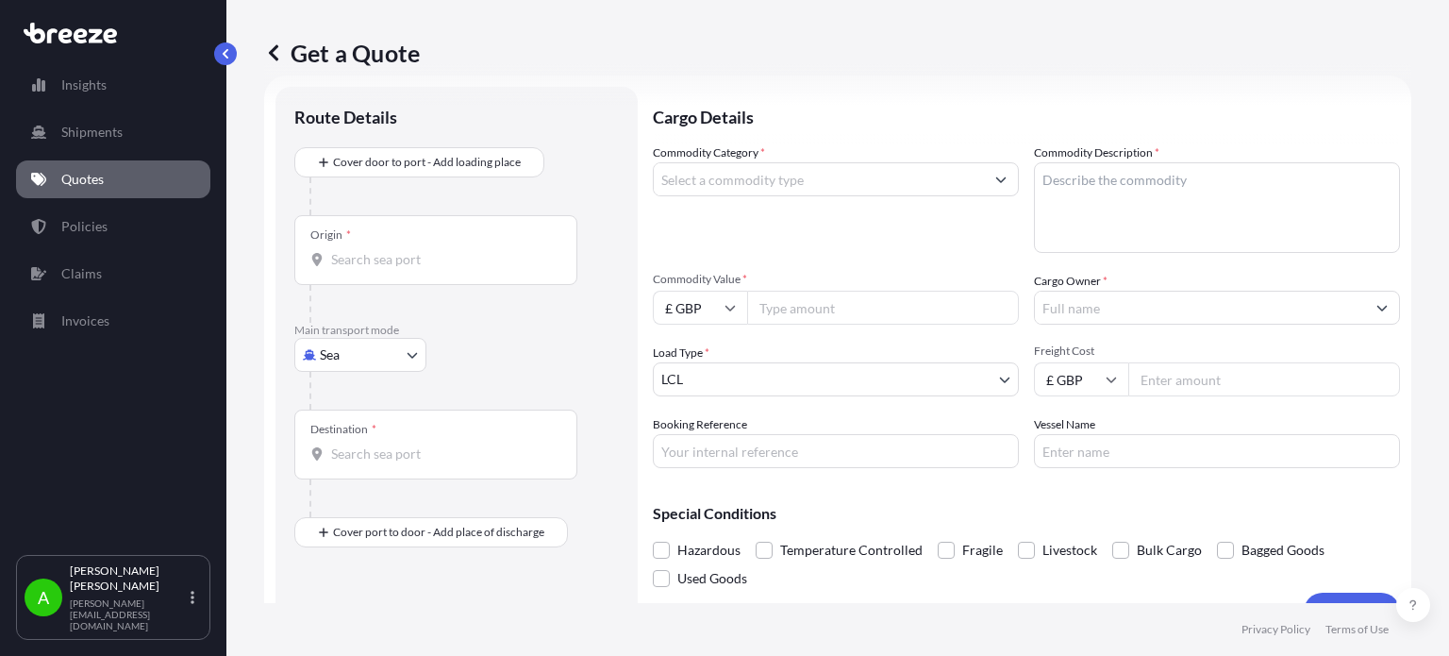
click at [1095, 305] on input "Cargo Owner *" at bounding box center [1200, 308] width 330 height 34
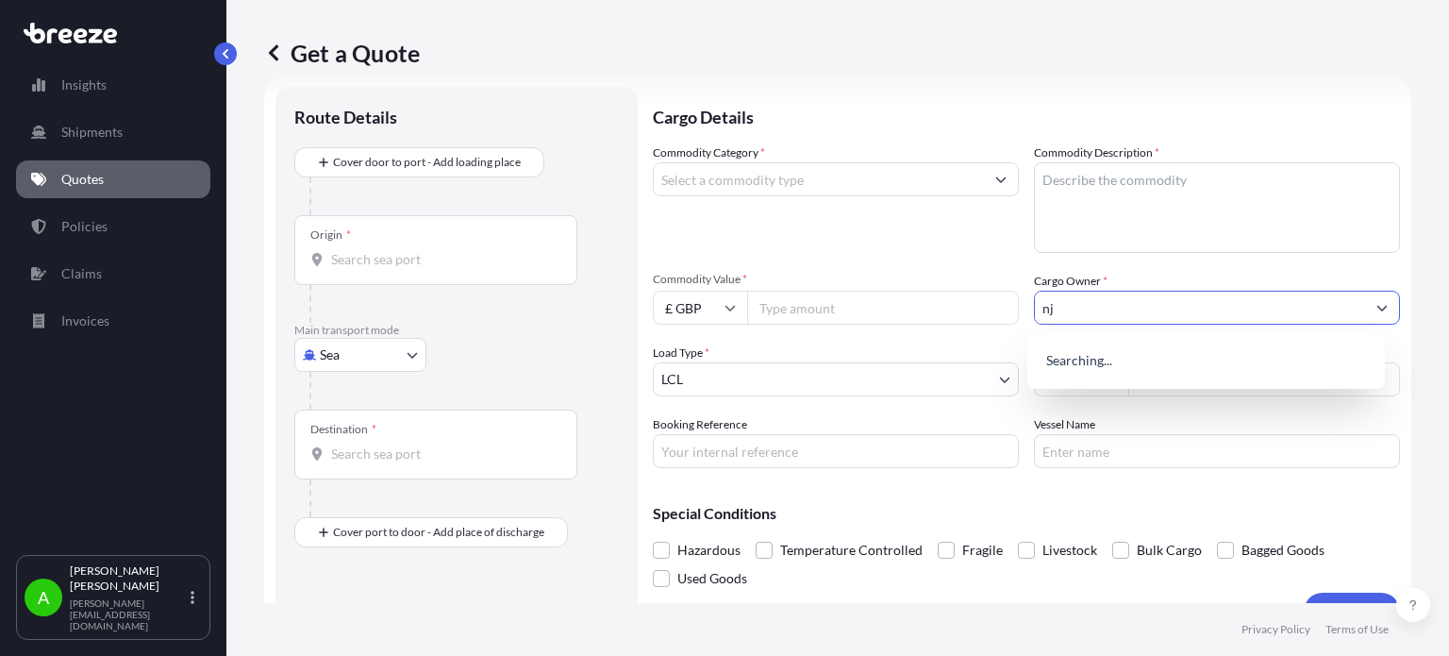
type input "n"
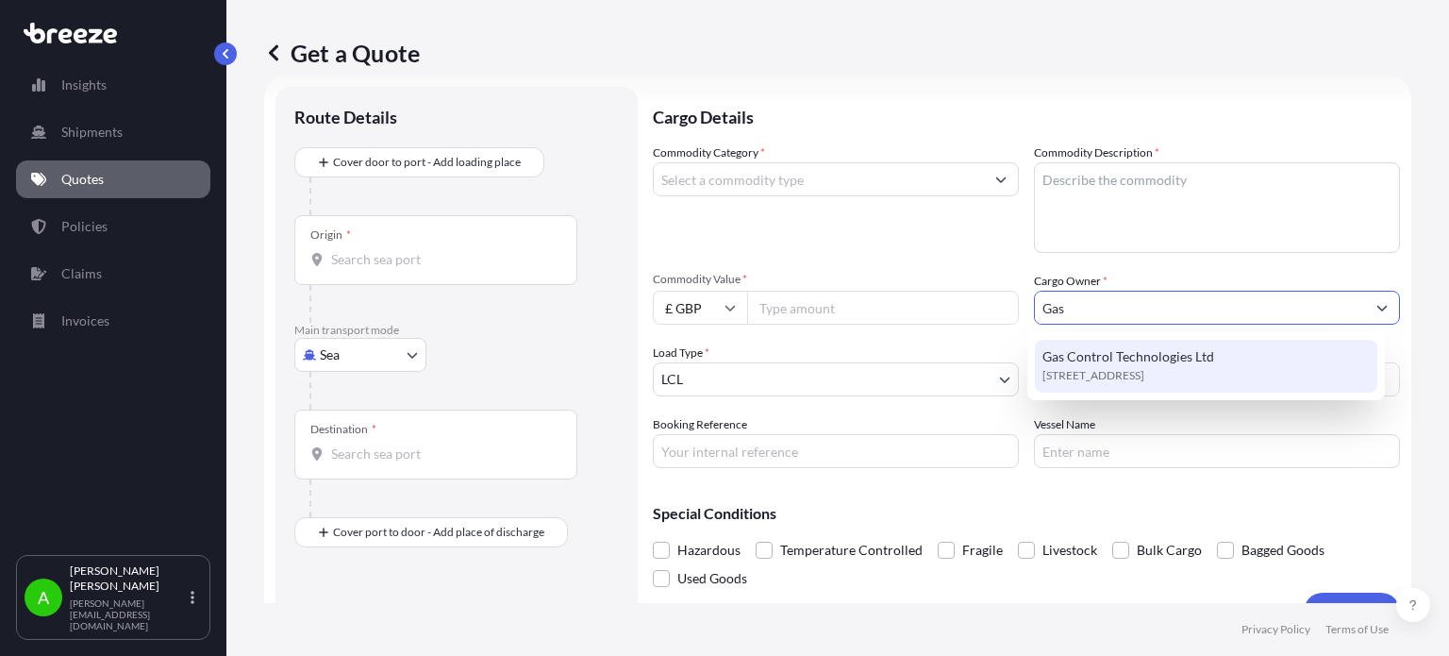
click at [1134, 380] on span "[STREET_ADDRESS]" at bounding box center [1094, 375] width 102 height 19
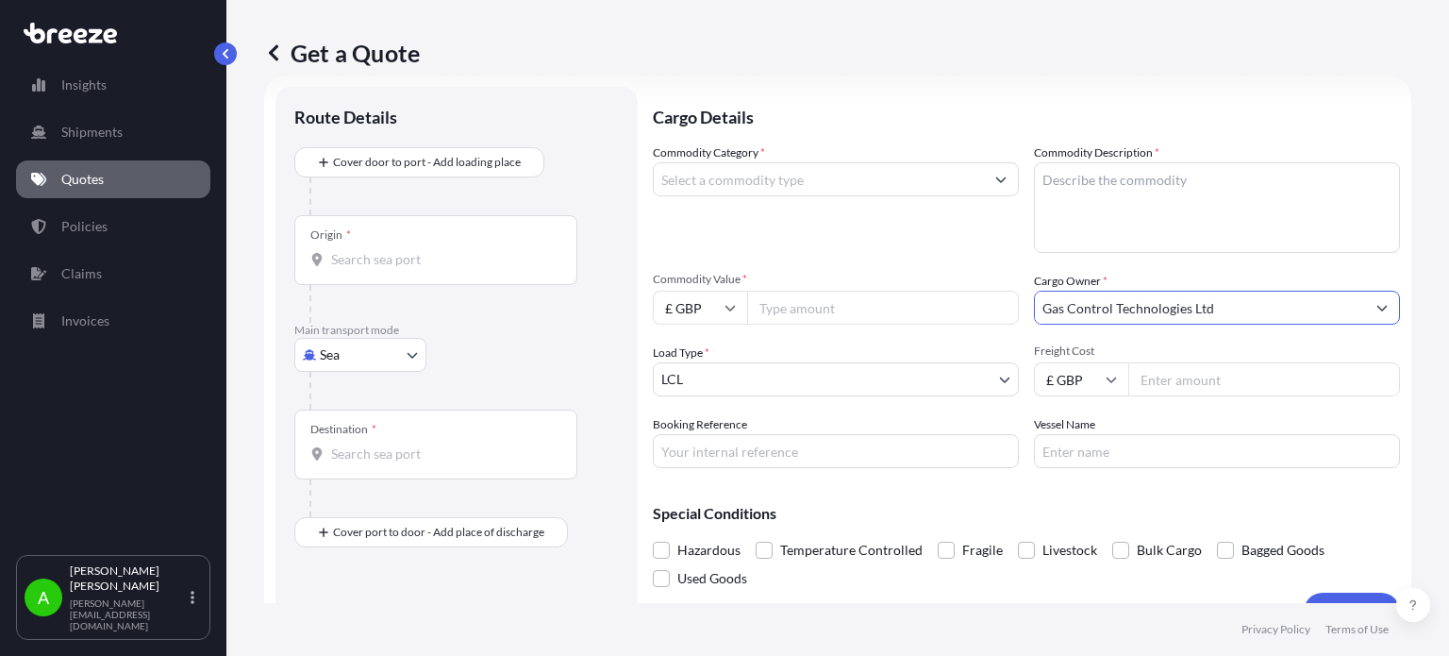
type input "Gas Control Technologies Ltd"
click at [793, 238] on div "Commodity Category *" at bounding box center [836, 197] width 366 height 109
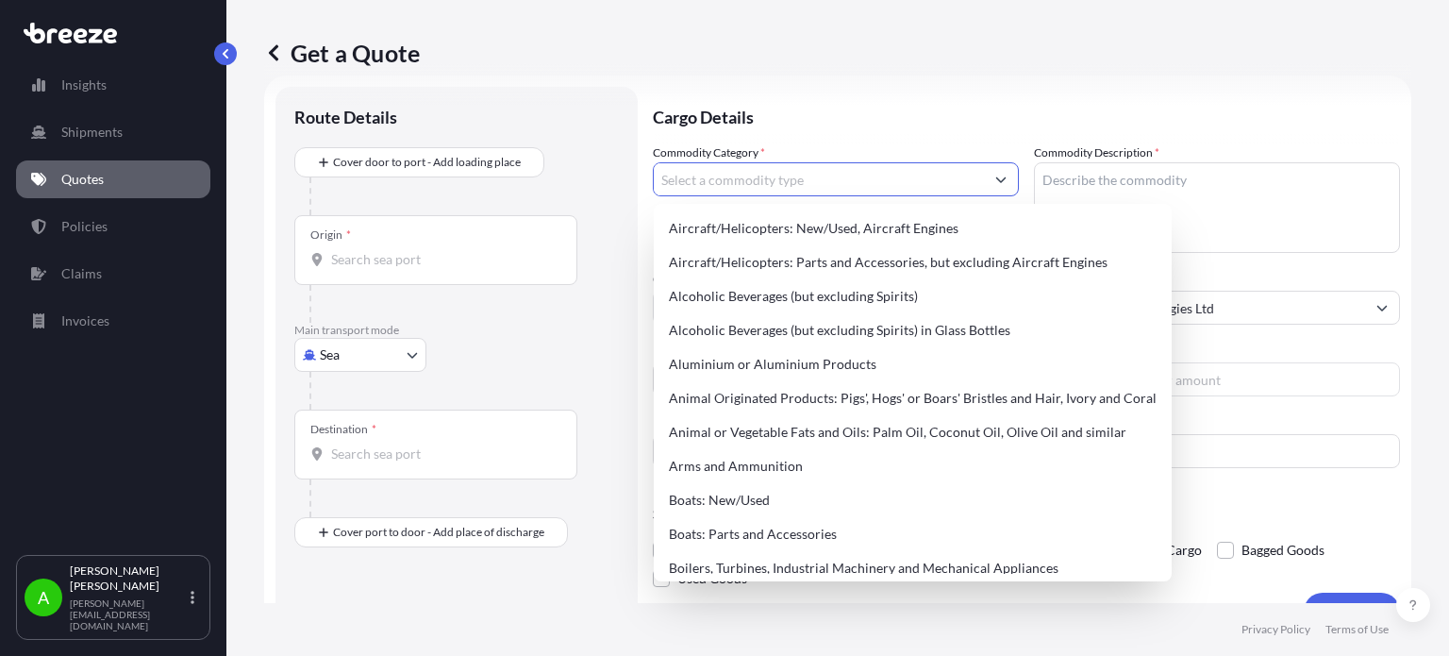
click at [816, 176] on input "Commodity Category *" at bounding box center [819, 179] width 330 height 34
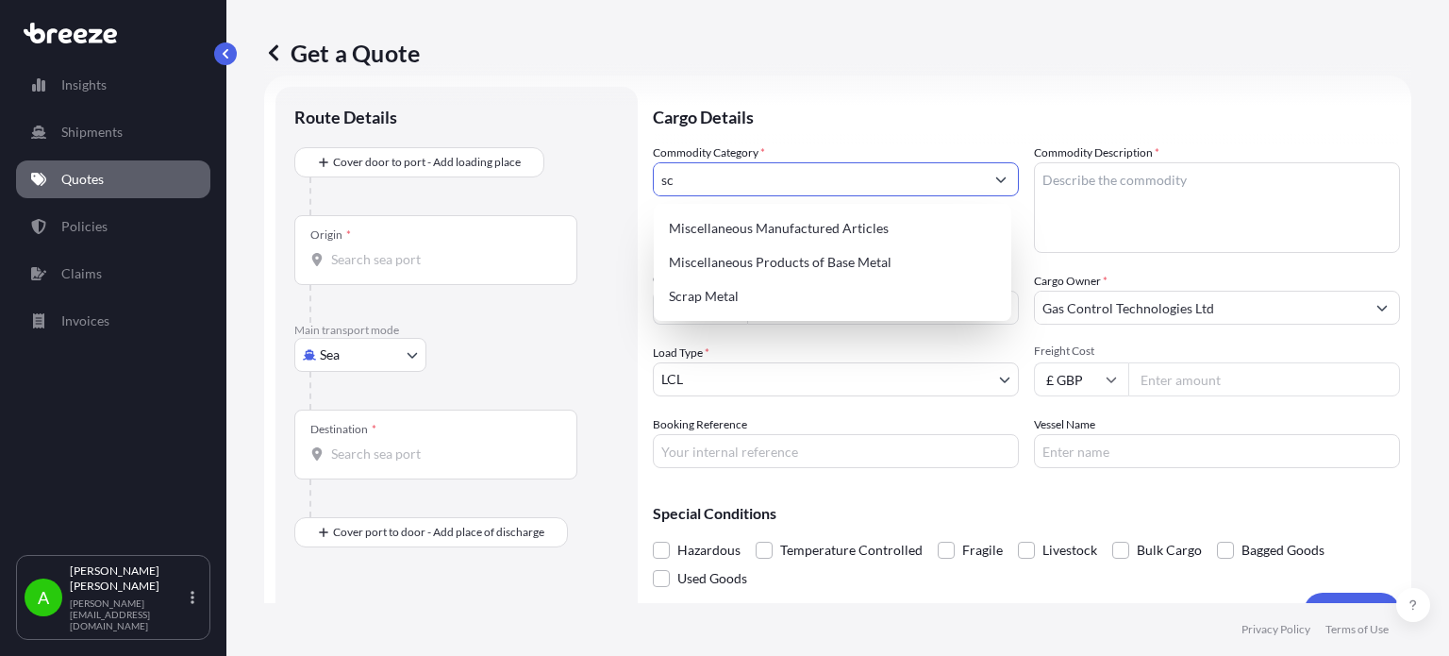
type input "s"
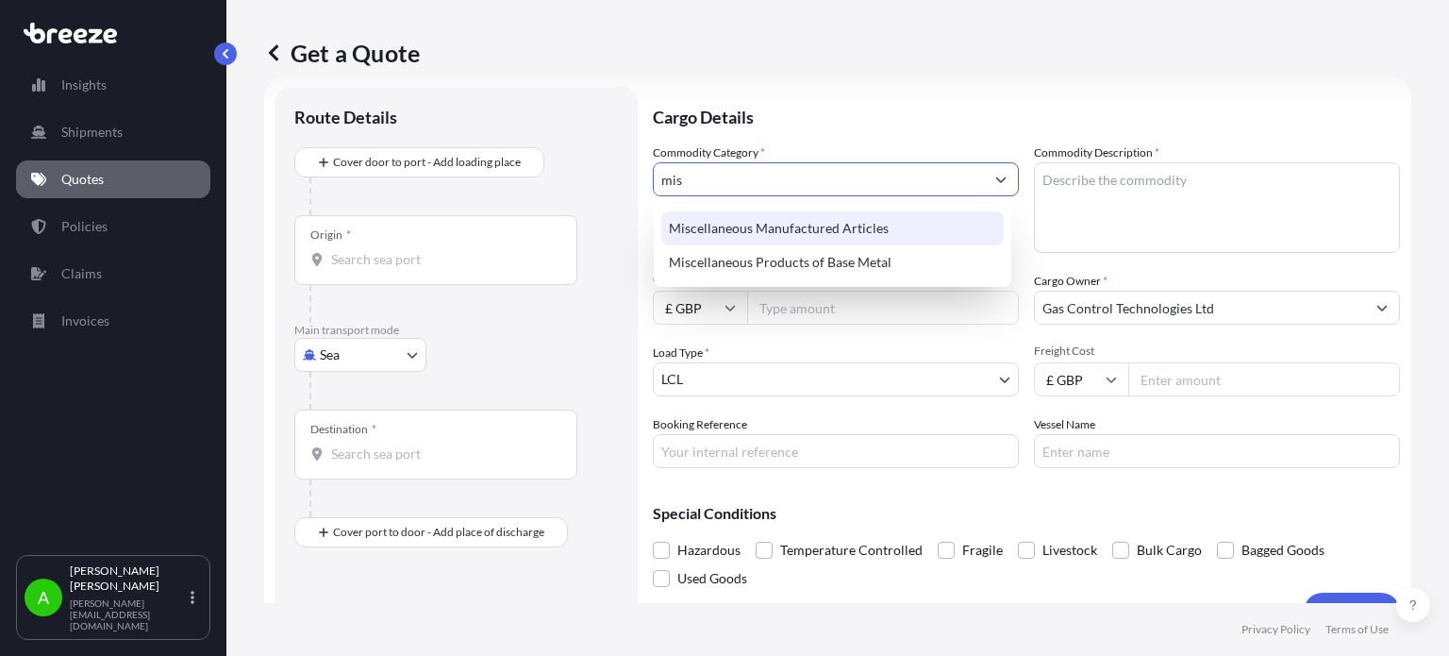
click at [836, 226] on div "Miscellaneous Manufactured Articles" at bounding box center [832, 228] width 343 height 34
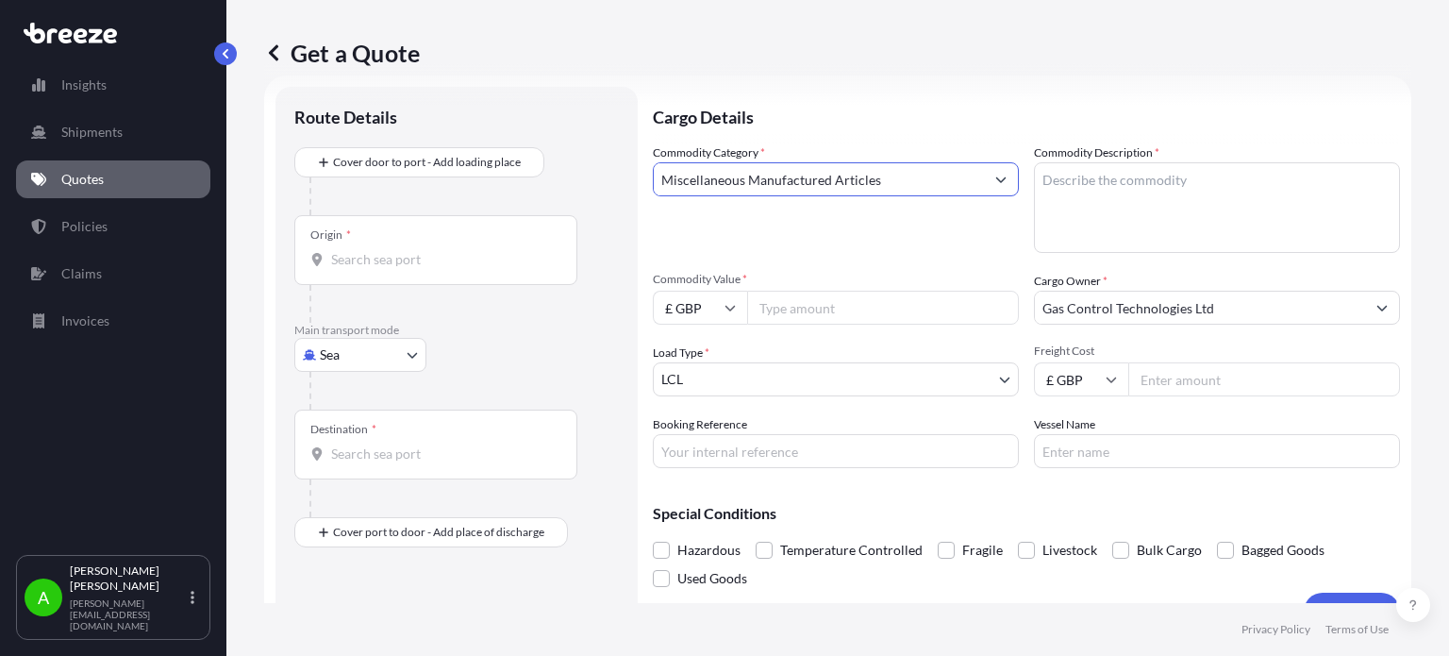
type input "Miscellaneous Manufactured Articles"
click at [1219, 205] on textarea "Commodity Description *" at bounding box center [1217, 207] width 366 height 91
type textarea "Stainless steel scales"
click at [785, 232] on div "Commodity Category * Miscellaneous Manufactured Articles" at bounding box center [836, 197] width 366 height 109
click at [329, 354] on body "Insights Shipments Quotes Policies Claims Invoices A [PERSON_NAME] [PERSON_NAME…" at bounding box center [724, 328] width 1449 height 656
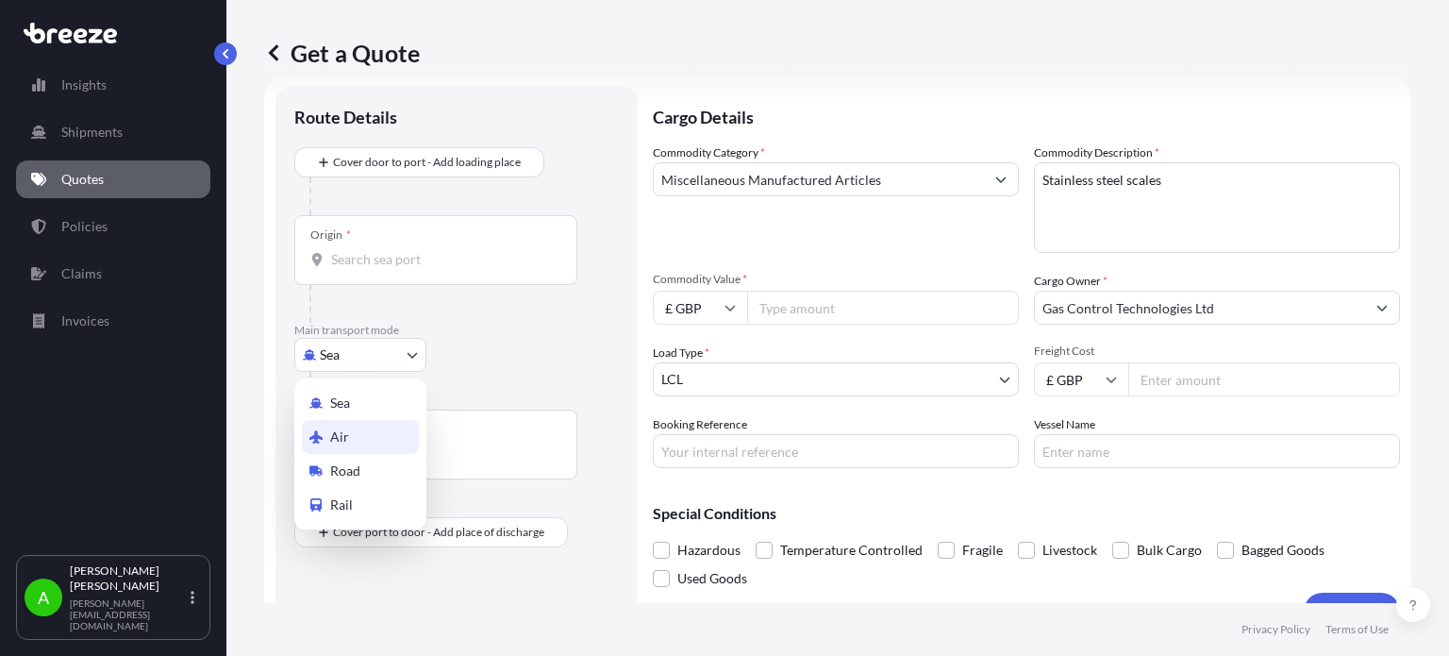
click at [361, 434] on div "Air" at bounding box center [360, 437] width 117 height 34
select select "Air"
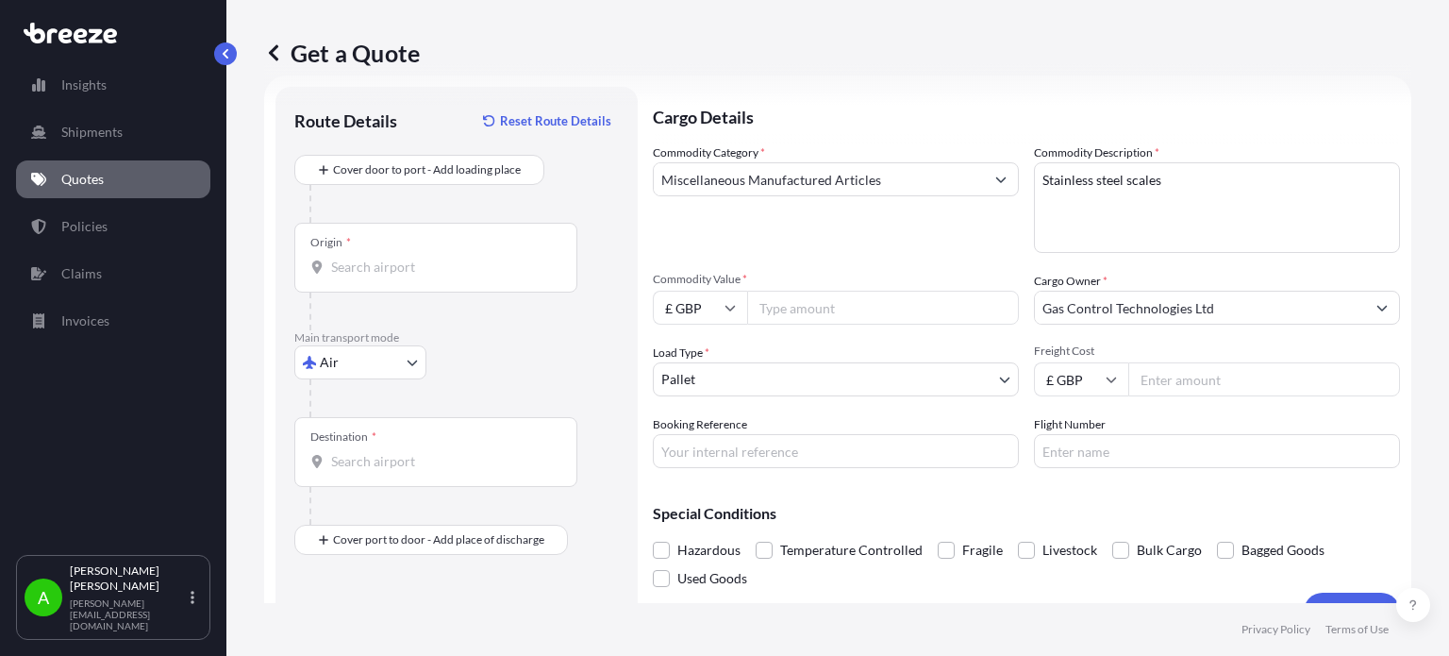
click at [539, 369] on div "Air Sea Air Road Rail" at bounding box center [456, 362] width 325 height 34
click at [707, 317] on input "£ GBP" at bounding box center [700, 308] width 94 height 34
click at [711, 432] on div "$ USD" at bounding box center [700, 439] width 79 height 36
type input "$ USD"
click at [821, 315] on input "Commodity Value *" at bounding box center [883, 308] width 272 height 34
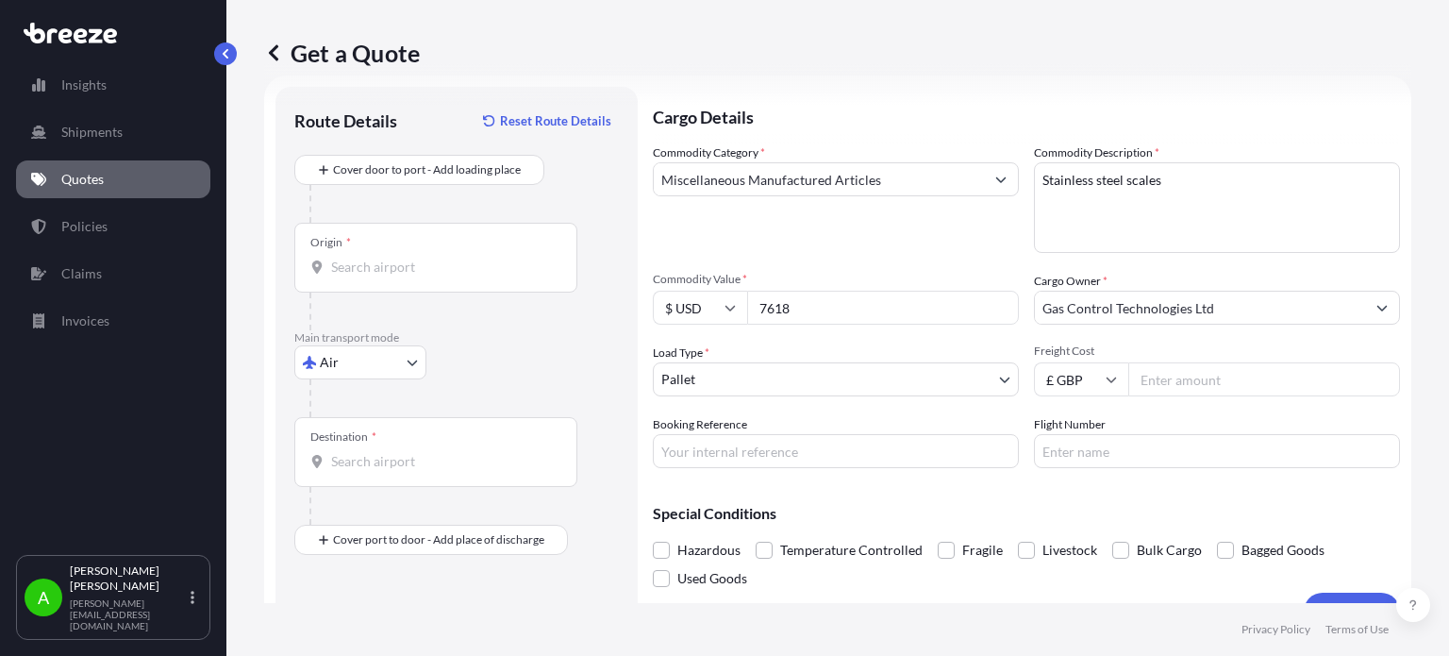
type input "7618"
click at [847, 226] on div "Commodity Category * Miscellaneous Manufactured Articles" at bounding box center [836, 197] width 366 height 109
click at [385, 263] on input "Origin *" at bounding box center [442, 267] width 223 height 19
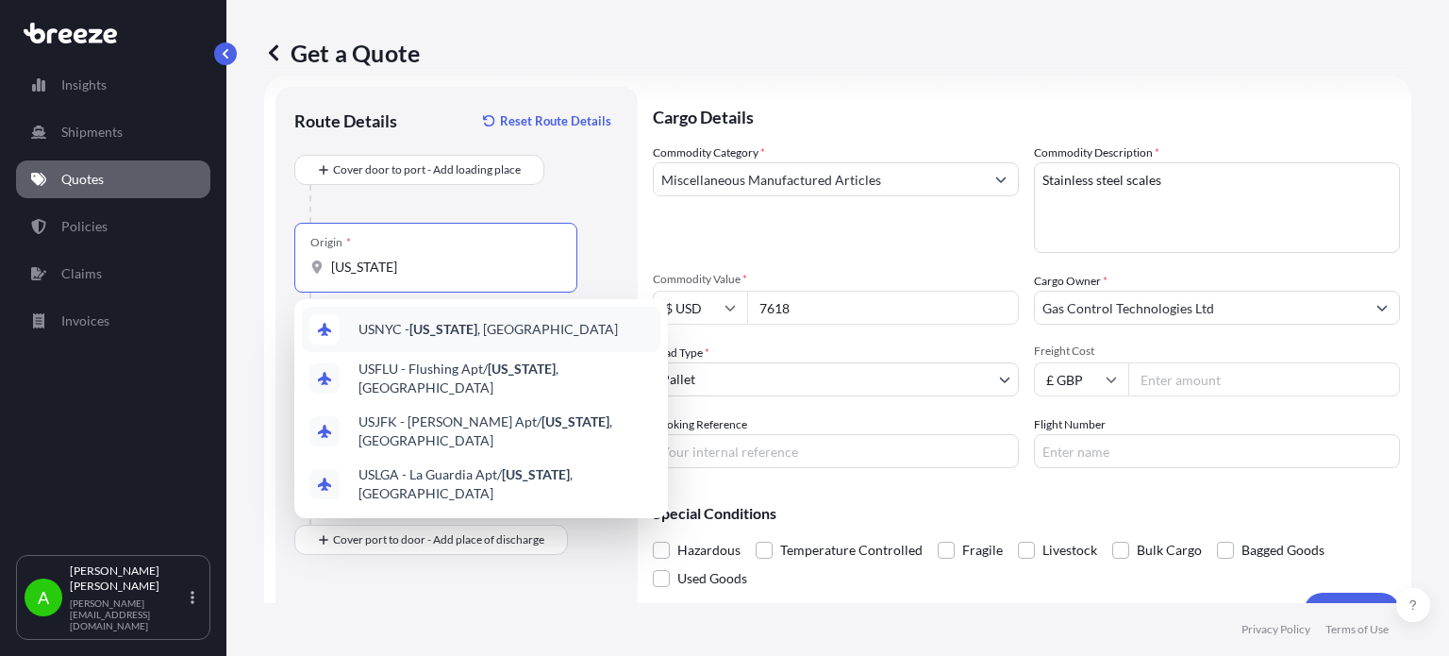
click at [437, 339] on div "USNYC - [US_STATE] , [GEOGRAPHIC_DATA]" at bounding box center [481, 329] width 359 height 45
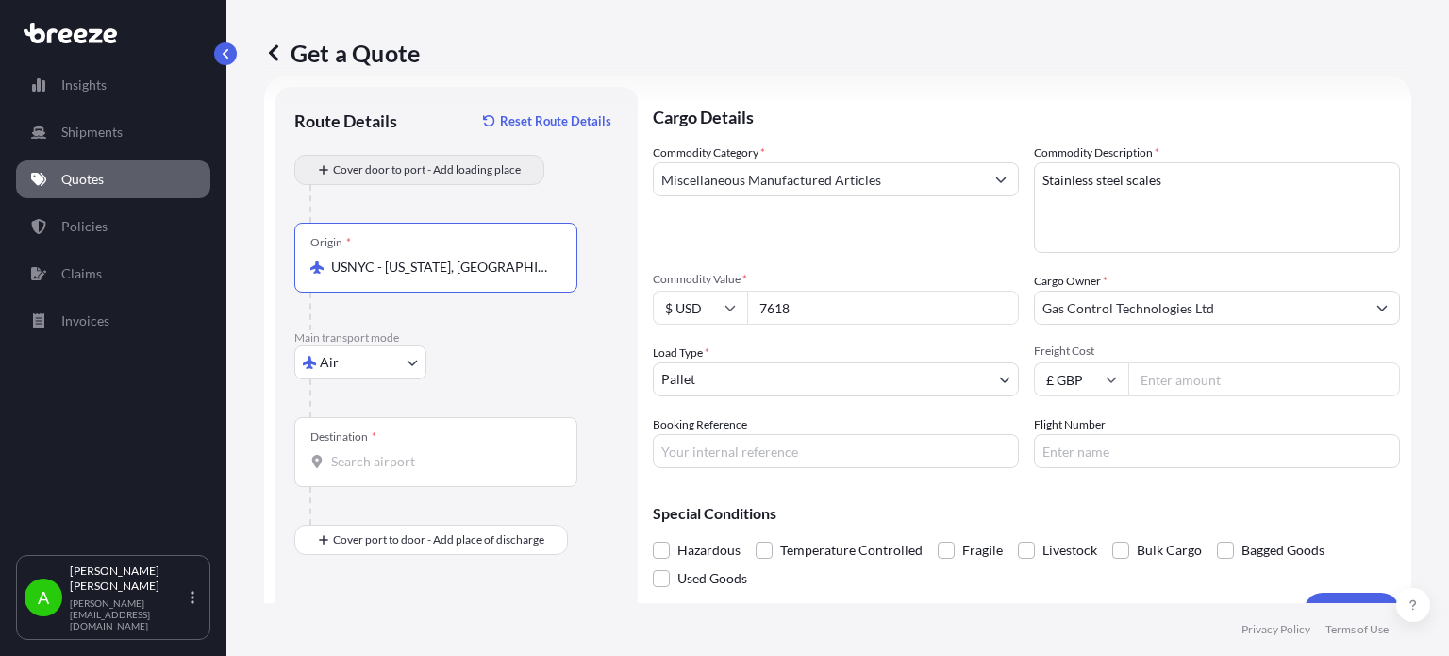
type input "USNYC - [US_STATE], [GEOGRAPHIC_DATA]"
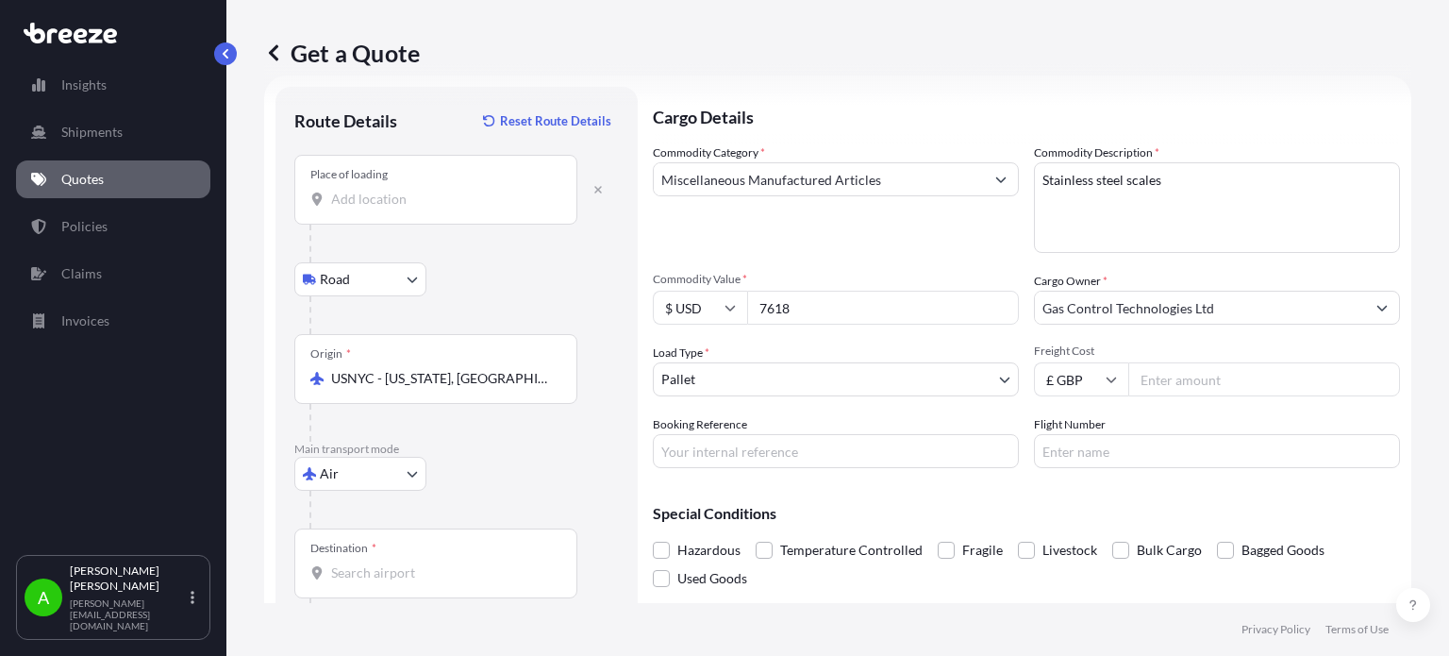
click at [410, 210] on div "Place of loading" at bounding box center [435, 190] width 283 height 70
click at [410, 209] on input "Place of loading" at bounding box center [442, 199] width 223 height 19
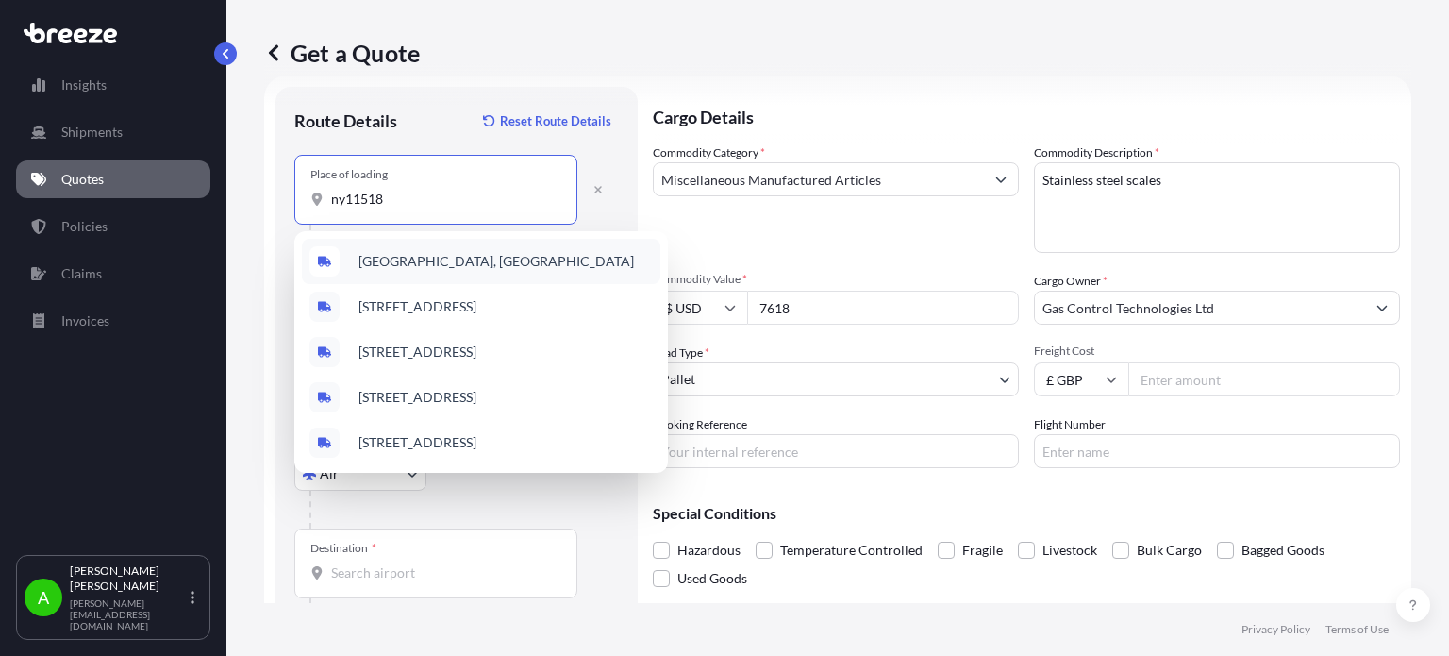
click at [478, 253] on span "[GEOGRAPHIC_DATA], [GEOGRAPHIC_DATA]" at bounding box center [497, 261] width 276 height 19
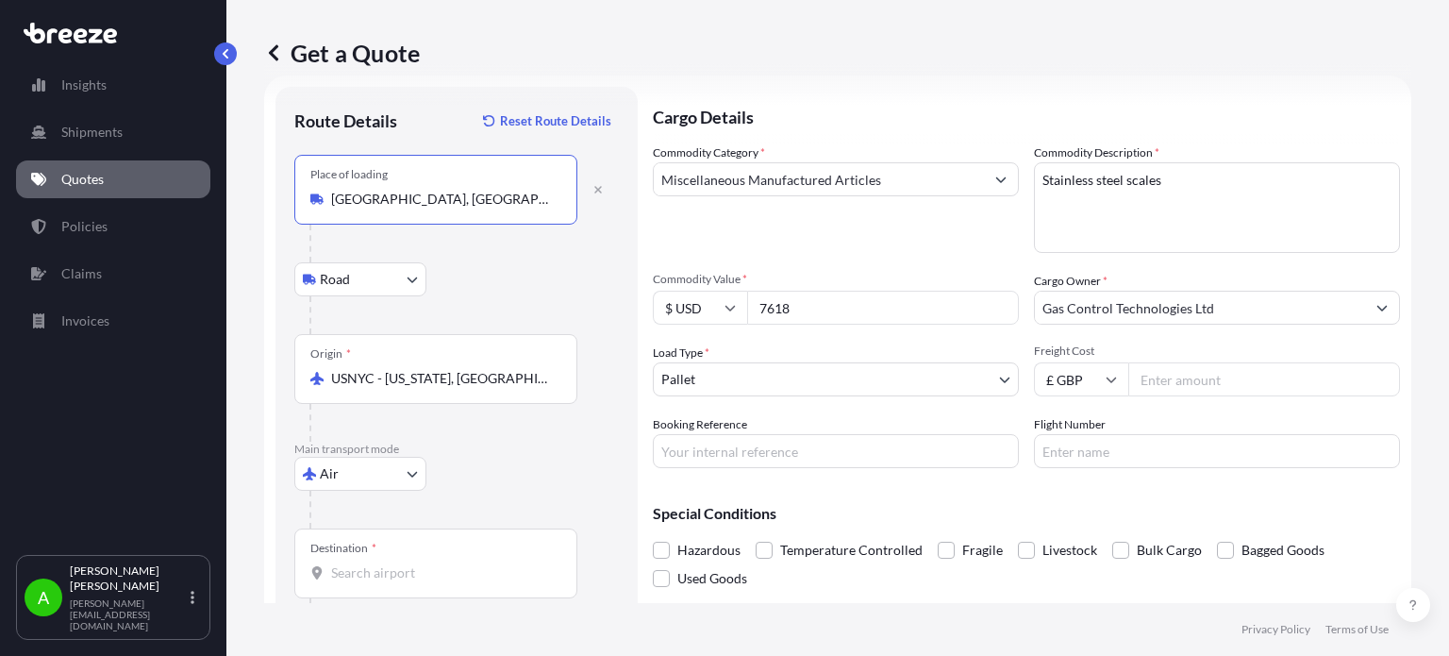
type input "[GEOGRAPHIC_DATA], [GEOGRAPHIC_DATA]"
click at [550, 281] on div "Road Road Rail" at bounding box center [456, 279] width 325 height 34
click at [1246, 308] on input "Gas Control Technologies Ltd" at bounding box center [1200, 308] width 330 height 34
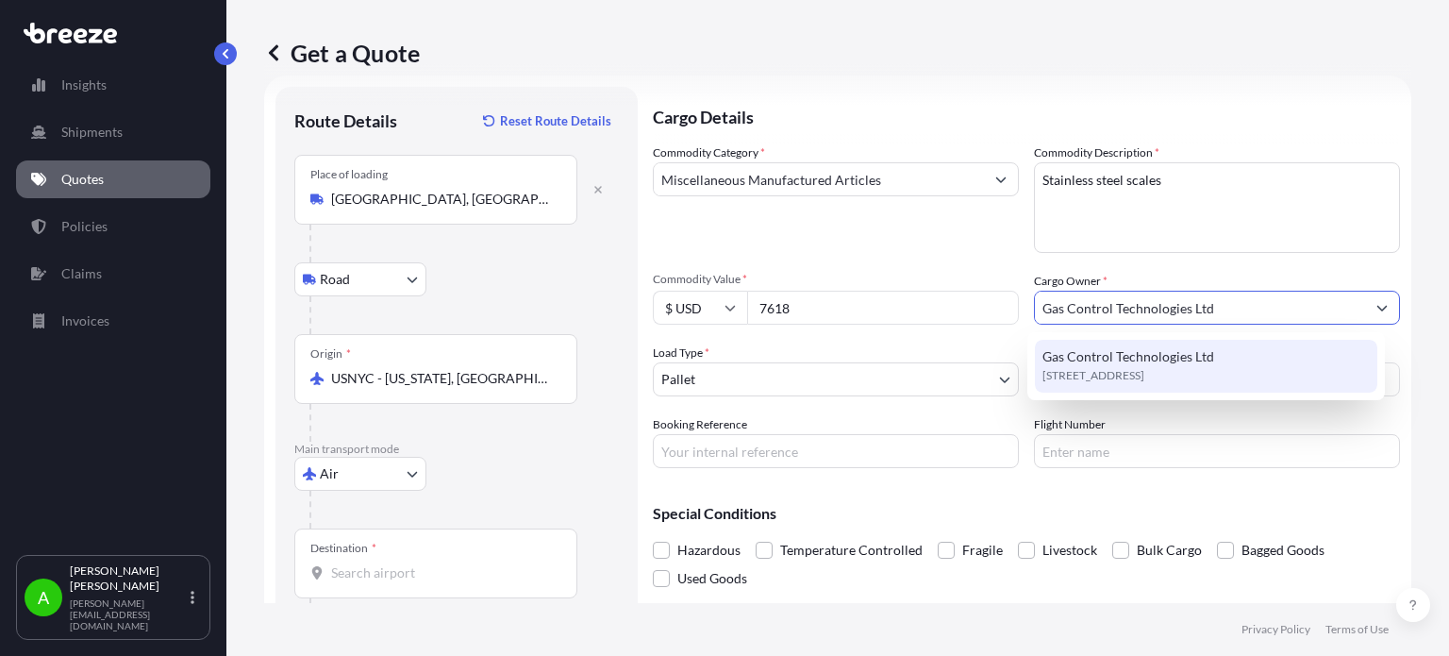
click at [372, 575] on input "Destination *" at bounding box center [442, 572] width 223 height 19
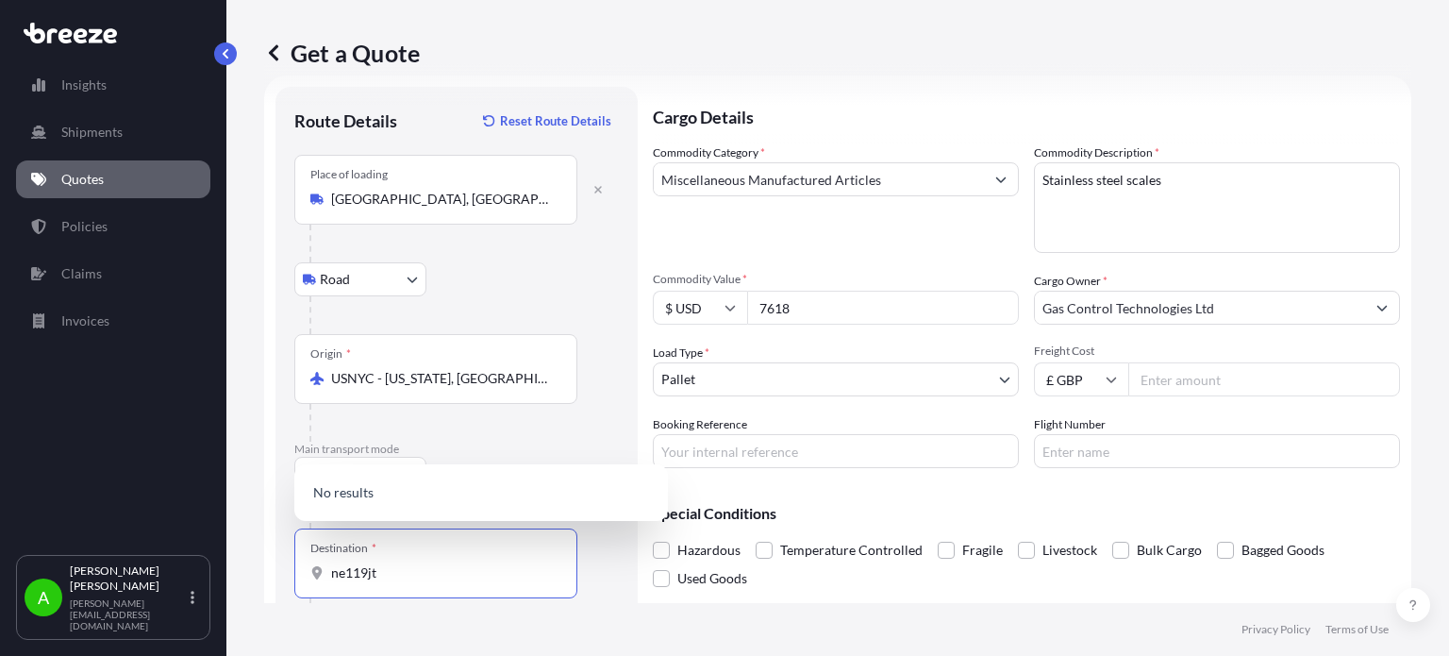
click at [477, 624] on footer "Privacy Policy Terms of Use" at bounding box center [837, 629] width 1223 height 53
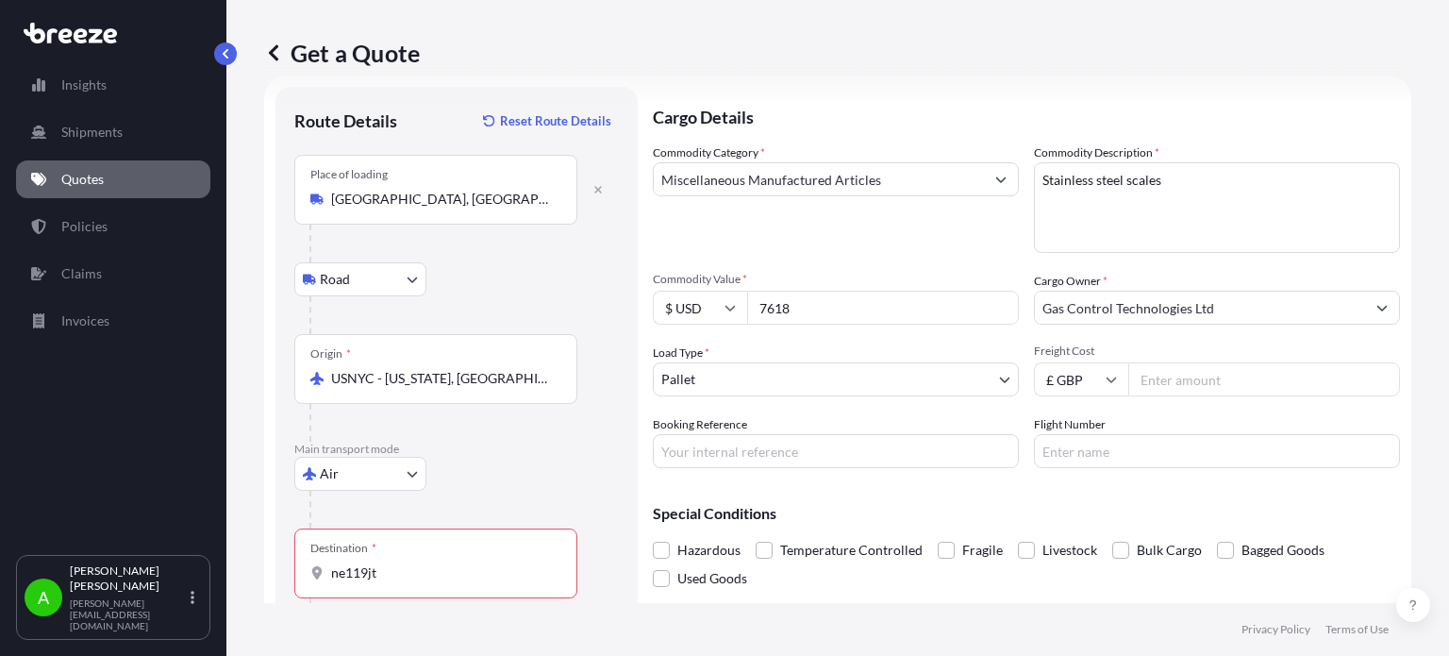
scroll to position [122, 0]
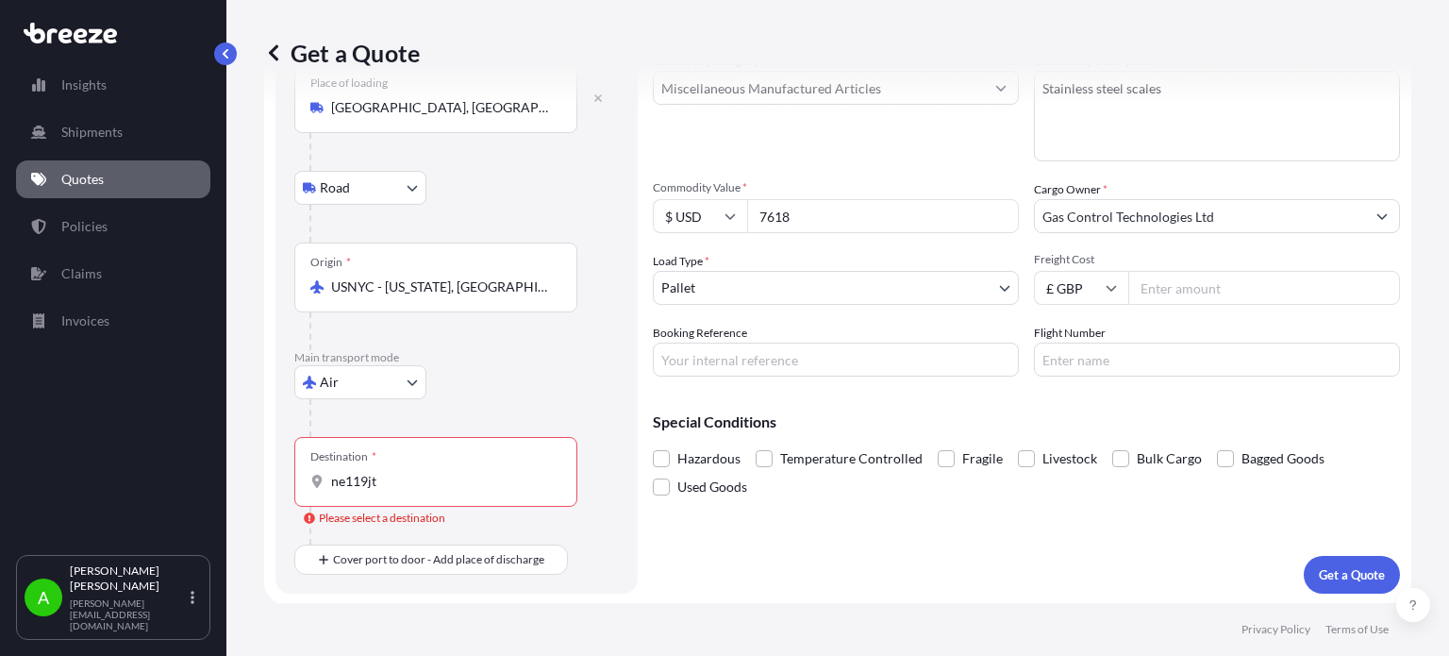
click at [414, 493] on div "Destination * ne119jt" at bounding box center [435, 472] width 283 height 70
click at [414, 491] on input "ne119jt" at bounding box center [442, 481] width 223 height 19
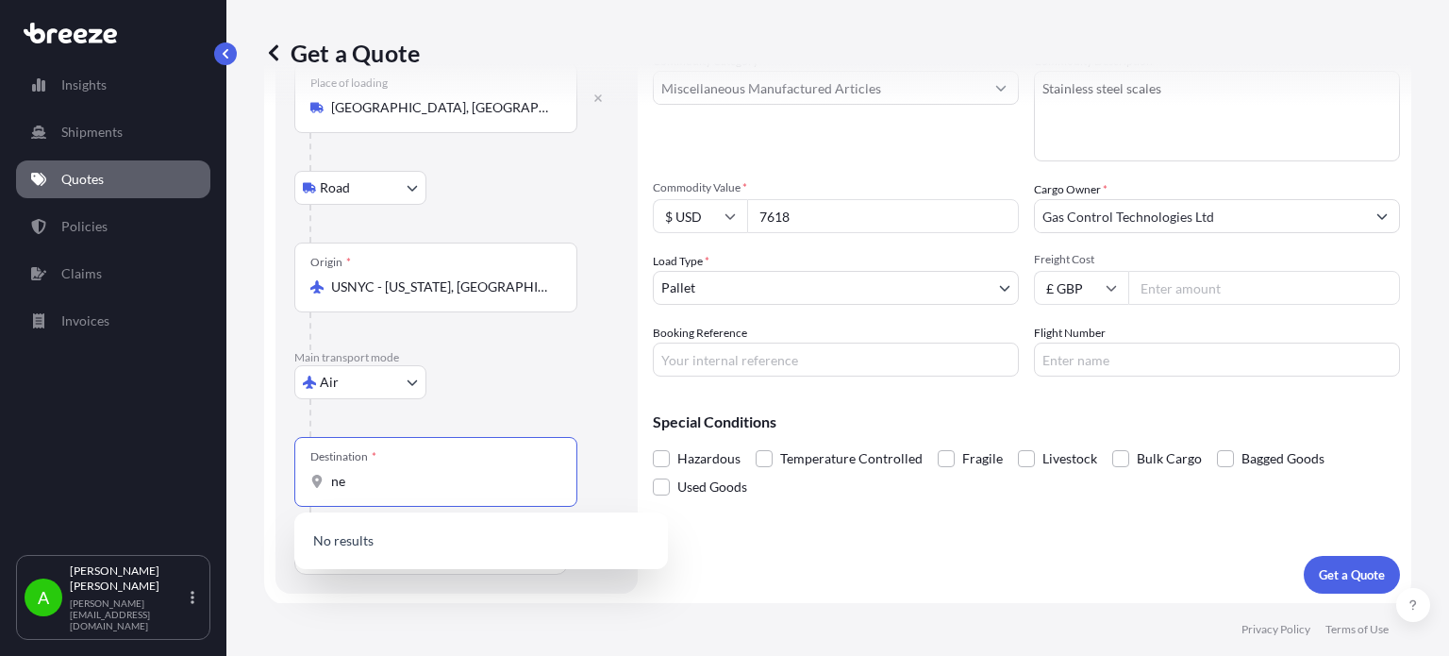
type input "n"
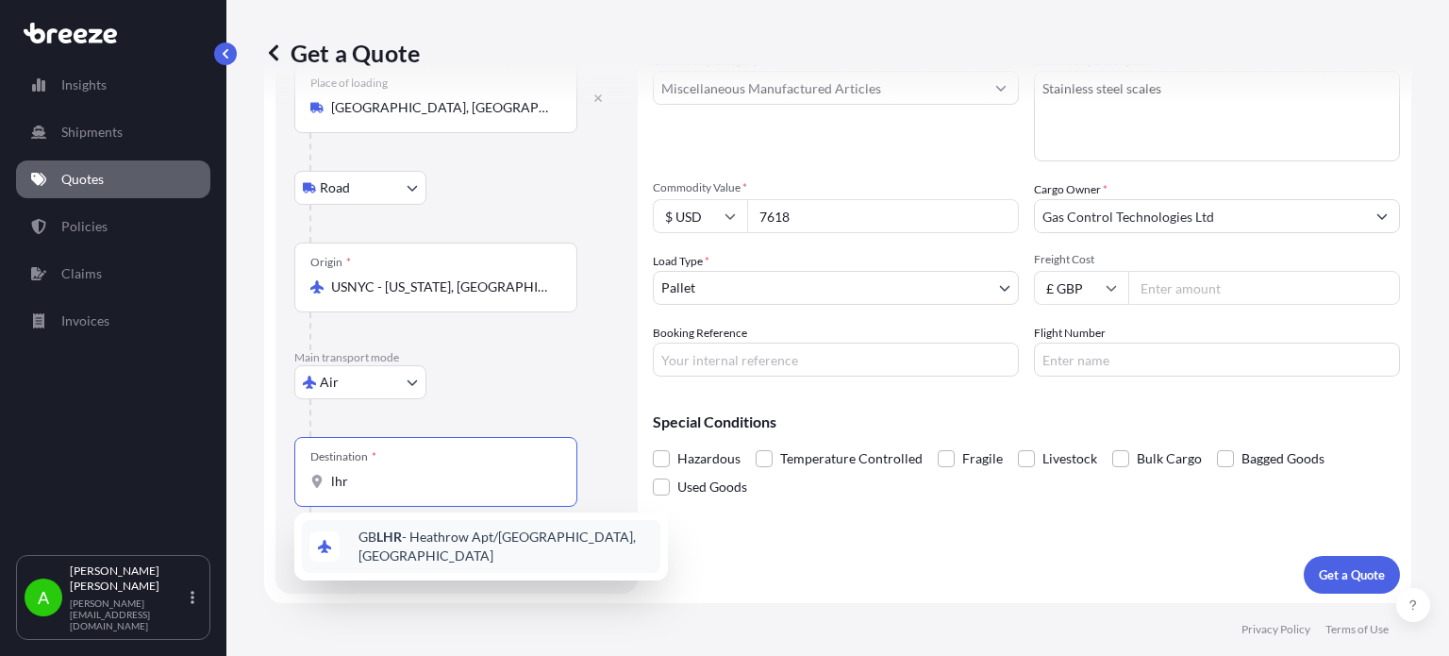
click at [441, 536] on span "GB LHR - Heathrow Apt/[GEOGRAPHIC_DATA], [GEOGRAPHIC_DATA]" at bounding box center [506, 546] width 294 height 38
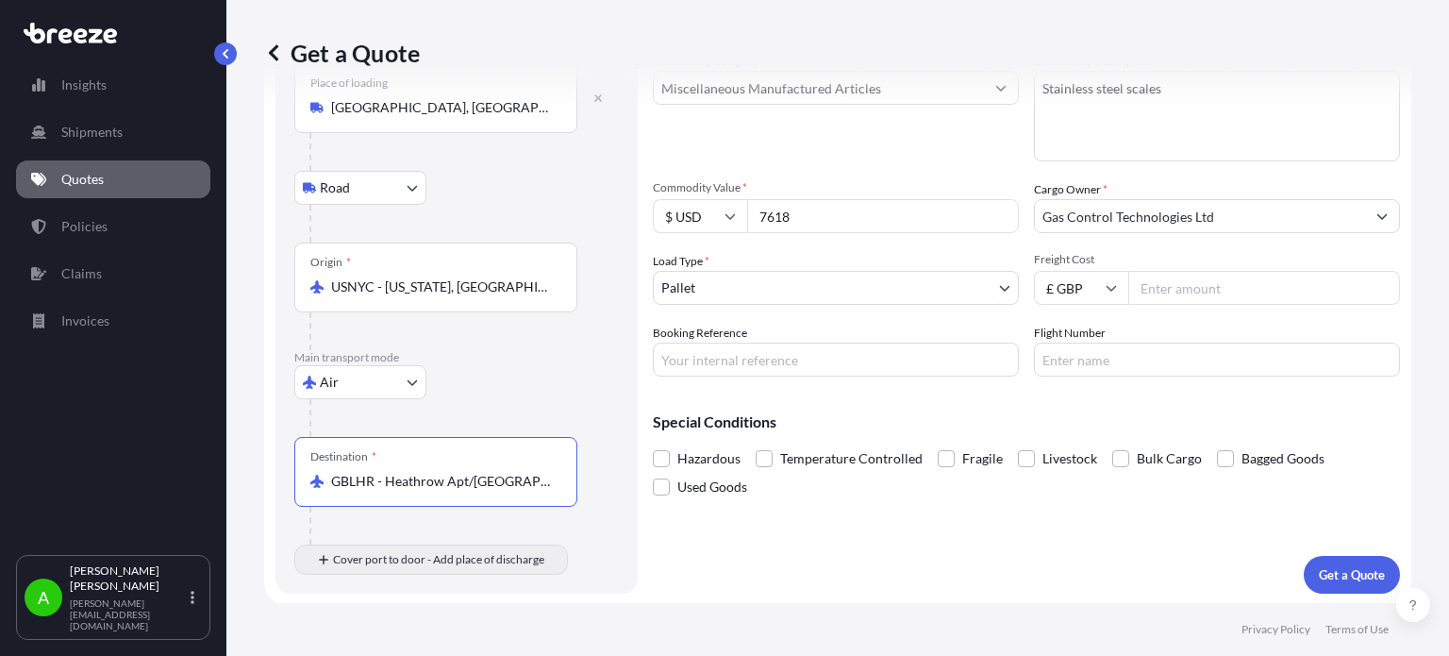
type input "GBLHR - Heathrow Apt/[GEOGRAPHIC_DATA], [GEOGRAPHIC_DATA]"
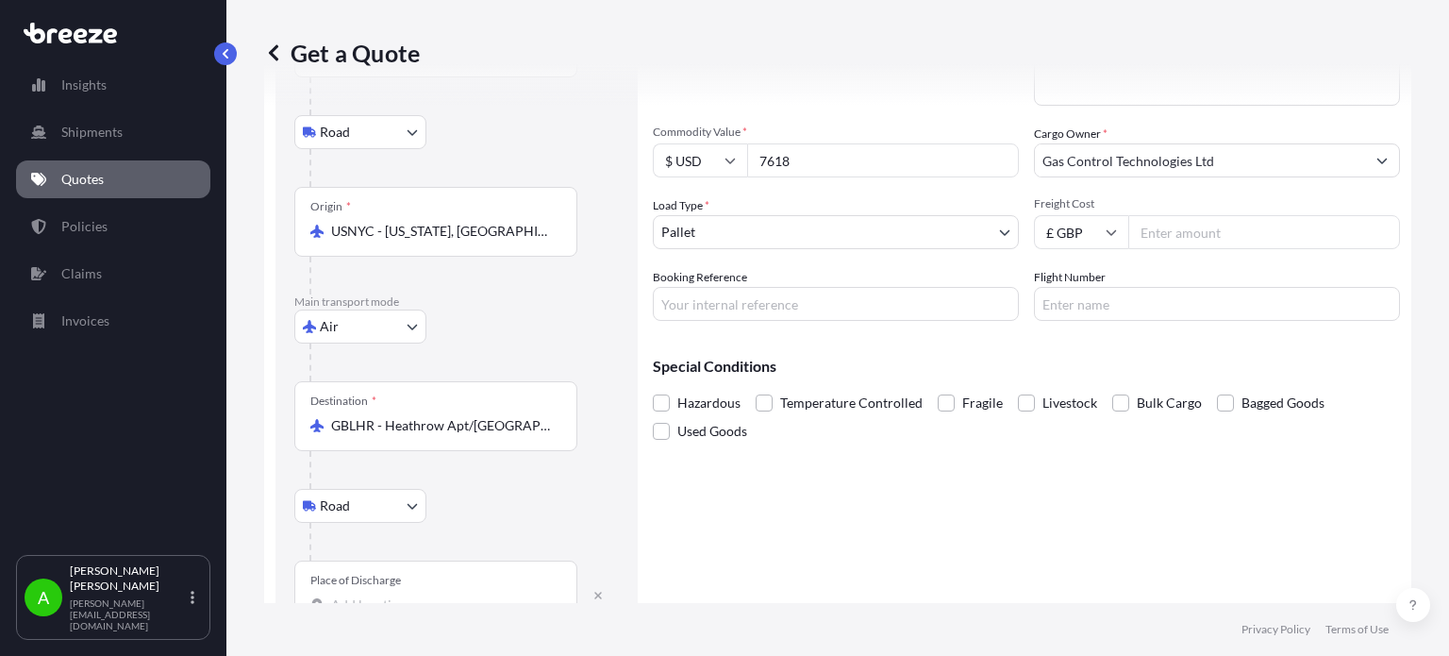
scroll to position [233, 0]
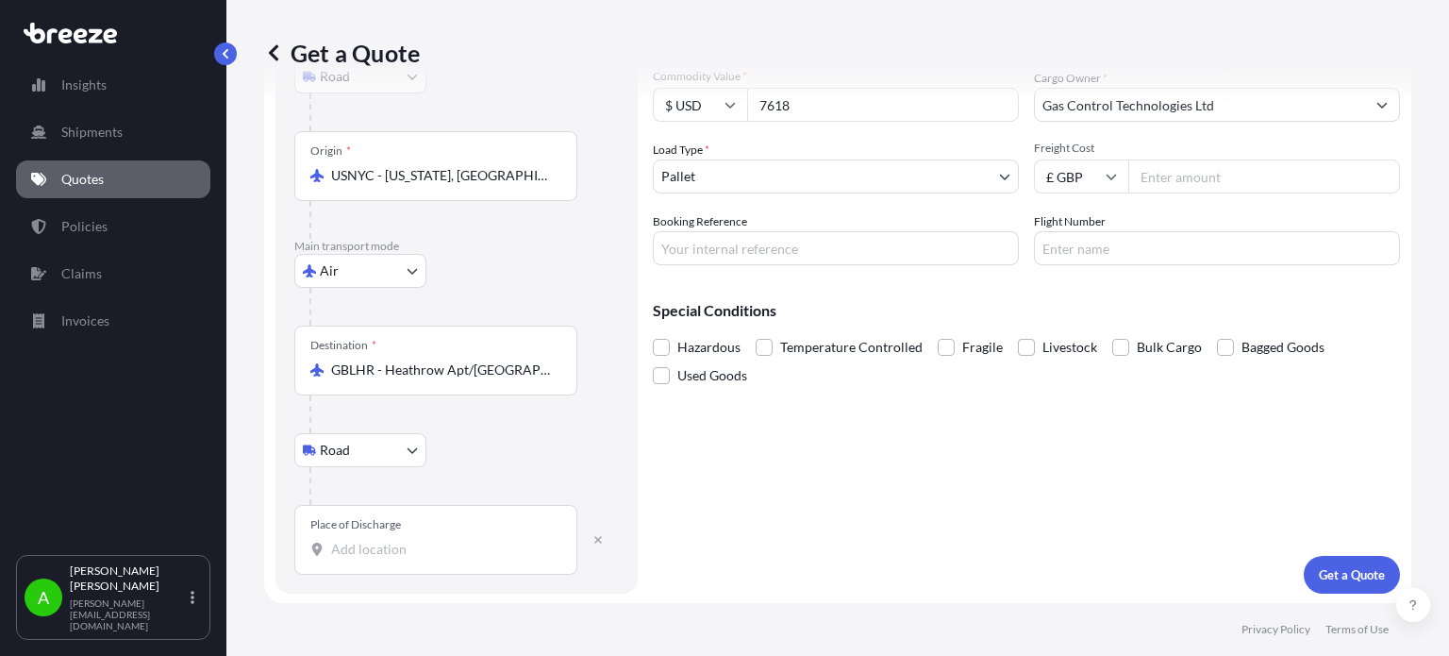
click at [375, 559] on div "Place of Discharge" at bounding box center [435, 540] width 283 height 70
click at [375, 559] on input "Place of Discharge" at bounding box center [442, 549] width 223 height 19
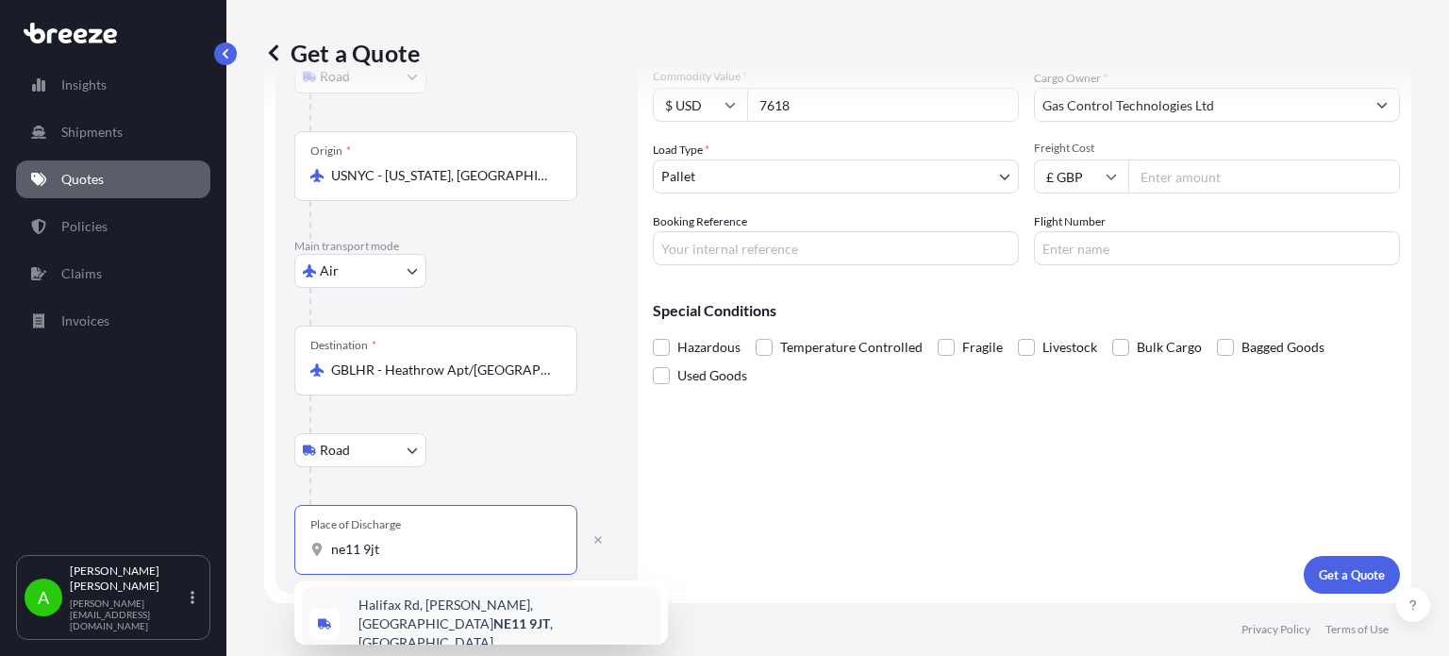
click at [476, 617] on span "[STREET_ADDRESS][PERSON_NAME]" at bounding box center [506, 623] width 294 height 57
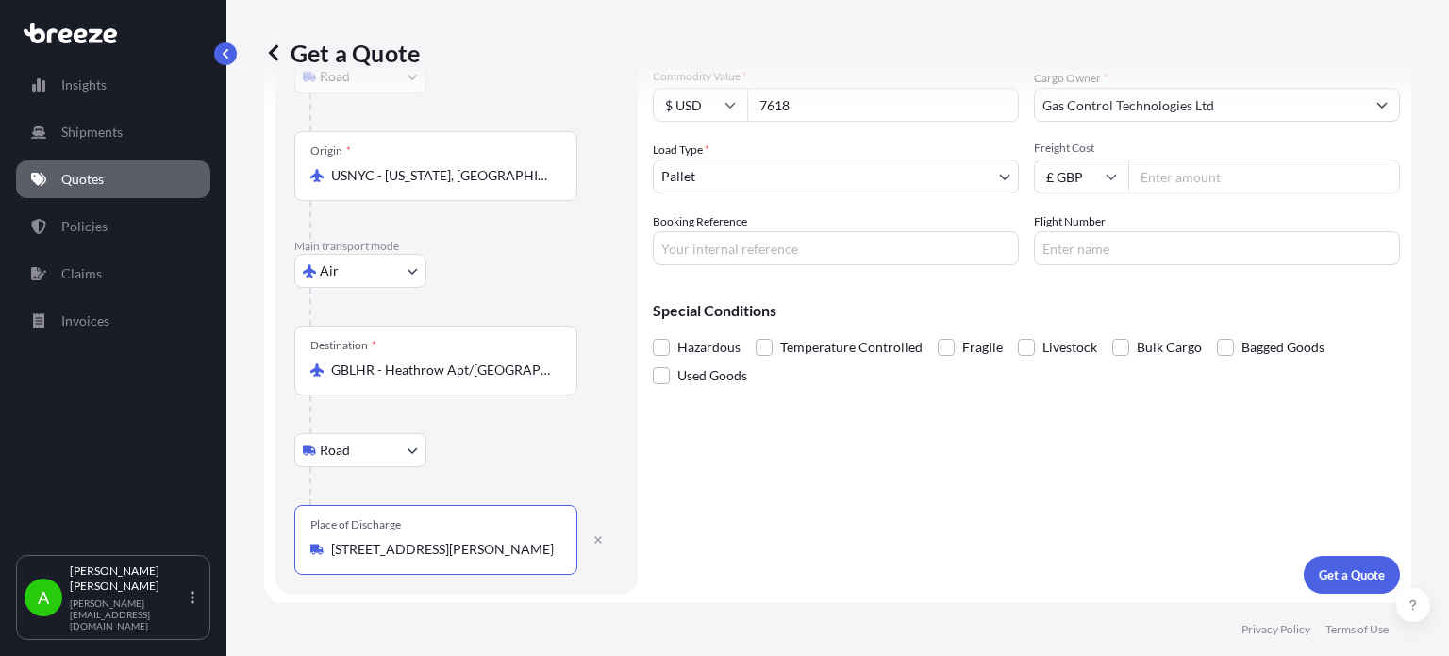
type input "[STREET_ADDRESS][PERSON_NAME]"
click at [558, 460] on div "Road Road Rail" at bounding box center [456, 450] width 325 height 34
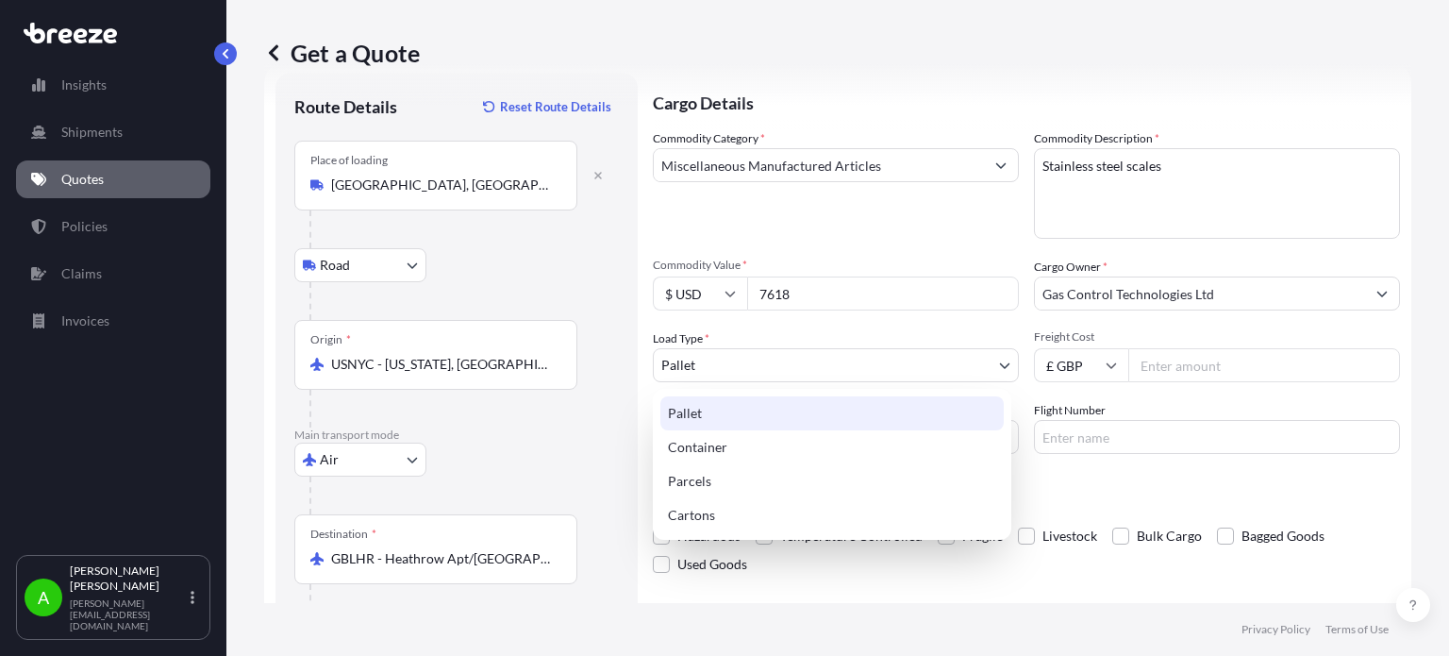
click at [779, 361] on body "Insights Shipments Quotes Policies Claims Invoices A [PERSON_NAME] [PERSON_NAME…" at bounding box center [724, 328] width 1449 height 656
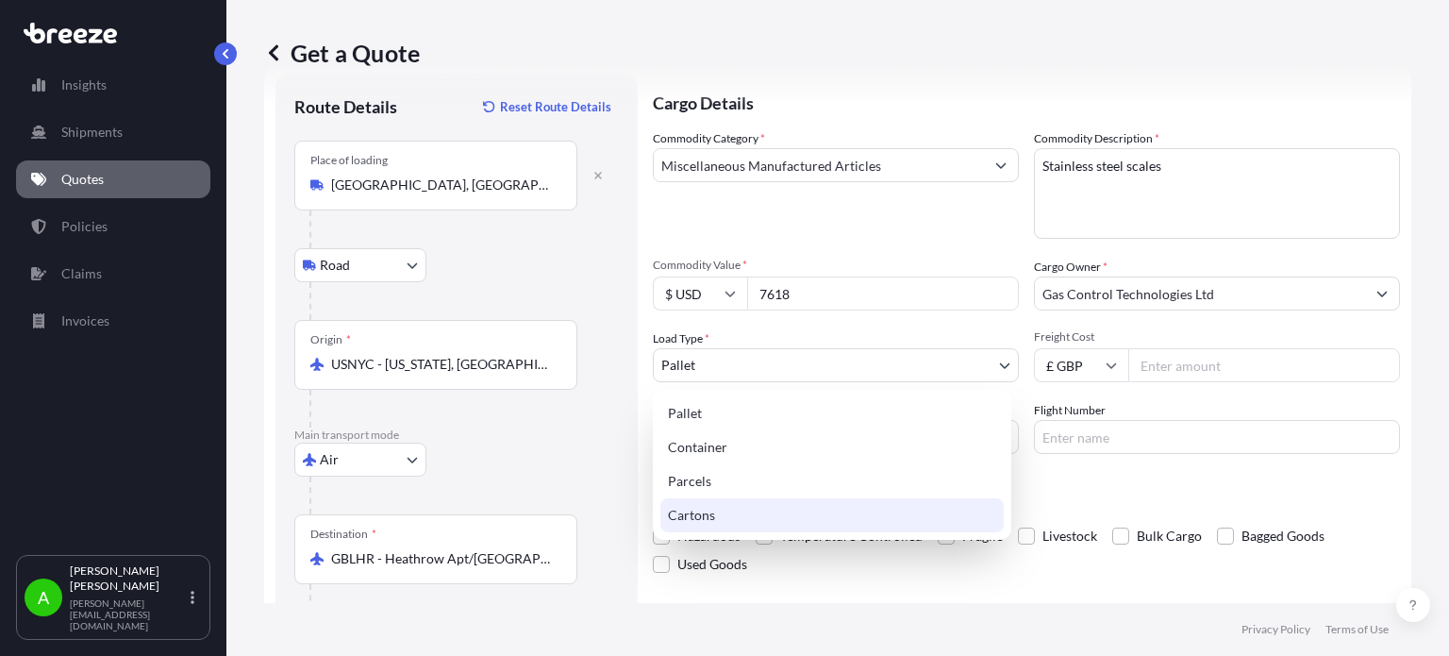
click at [706, 509] on div "Cartons" at bounding box center [832, 515] width 343 height 34
select select "4"
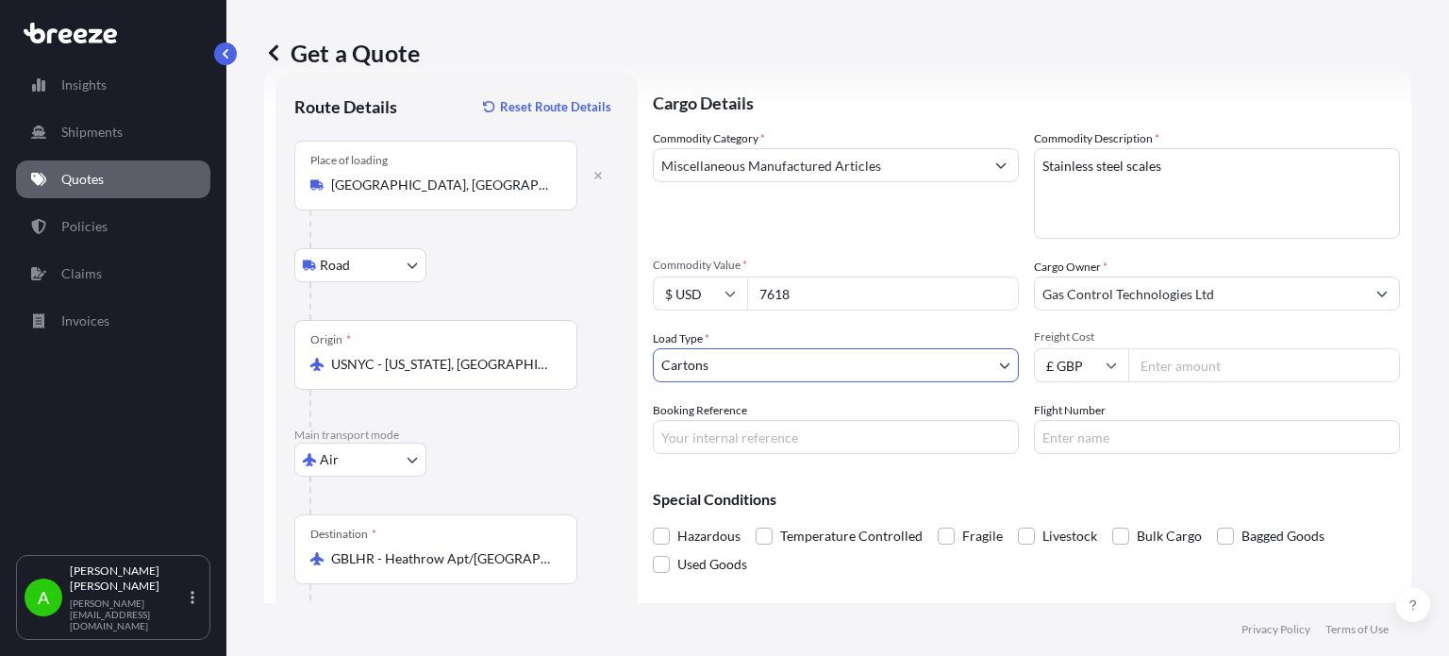
click at [794, 395] on div "Commodity Category * Miscellaneous Manufactured Articles Commodity Description …" at bounding box center [1026, 291] width 747 height 325
click at [1196, 367] on input "Freight Cost" at bounding box center [1265, 365] width 272 height 34
type input "1341.79"
click at [961, 210] on div "Commodity Category * Miscellaneous Manufactured Articles" at bounding box center [836, 183] width 366 height 109
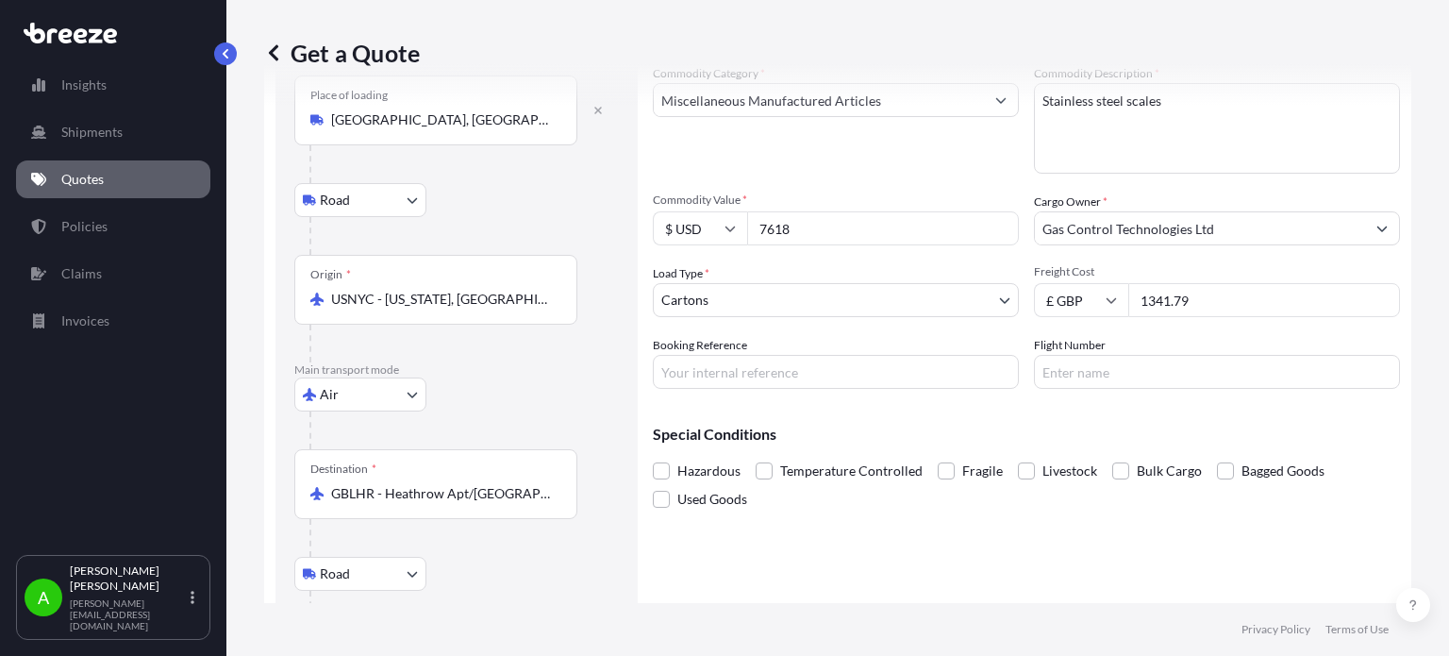
scroll to position [139, 0]
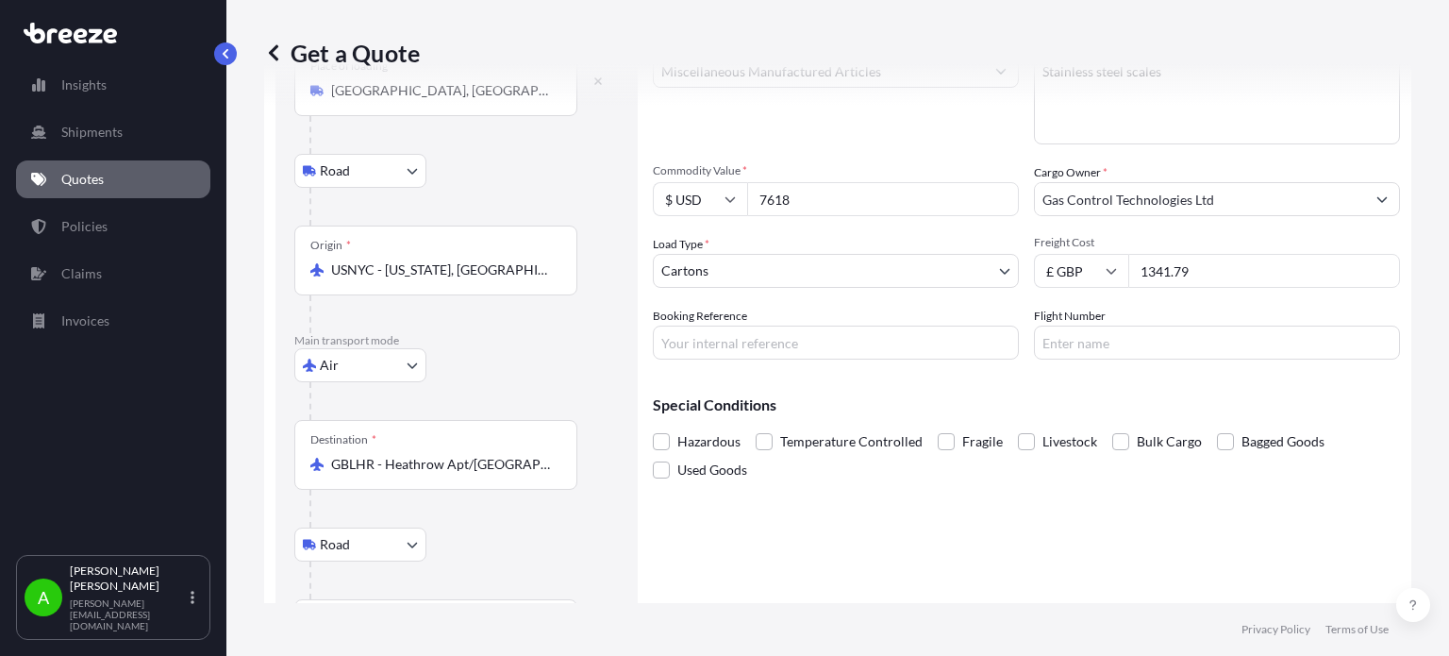
click at [696, 350] on input "Booking Reference" at bounding box center [836, 343] width 366 height 34
paste input "PRU-95272"
type input "PRU-95272"
click at [869, 410] on p "Special Conditions" at bounding box center [1026, 404] width 747 height 15
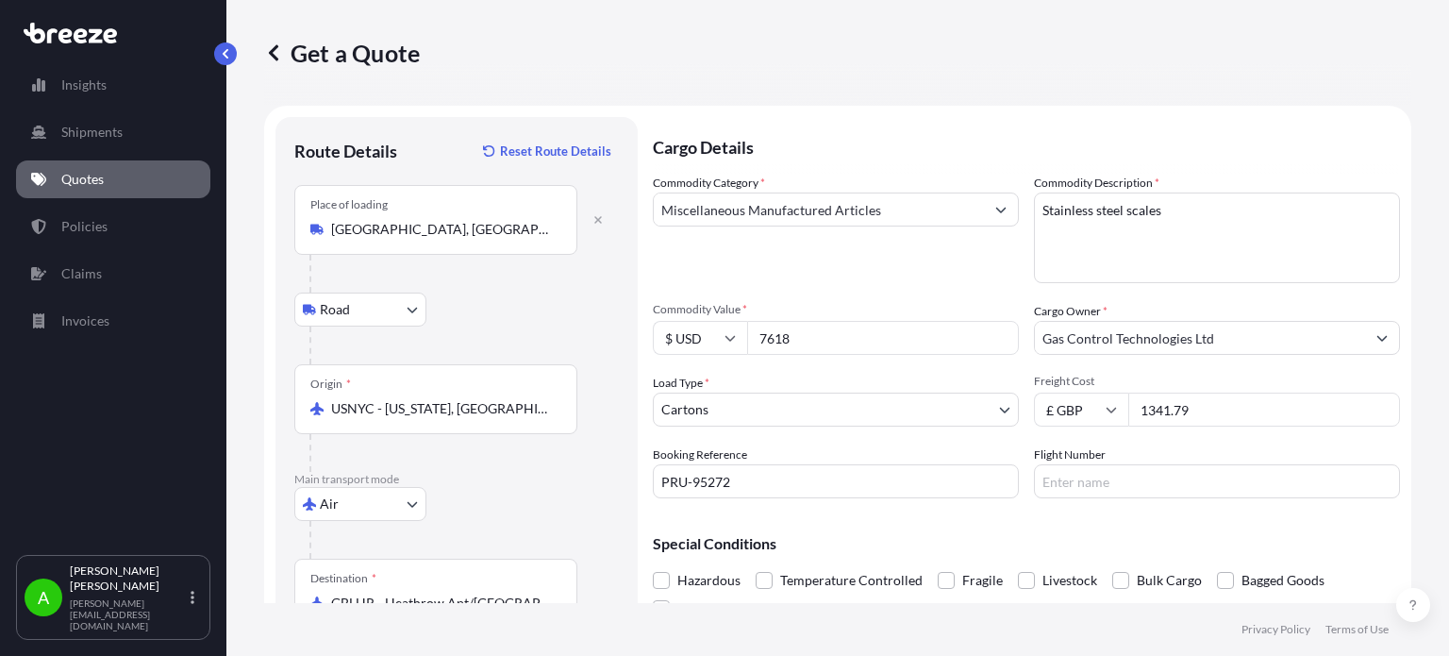
scroll to position [233, 0]
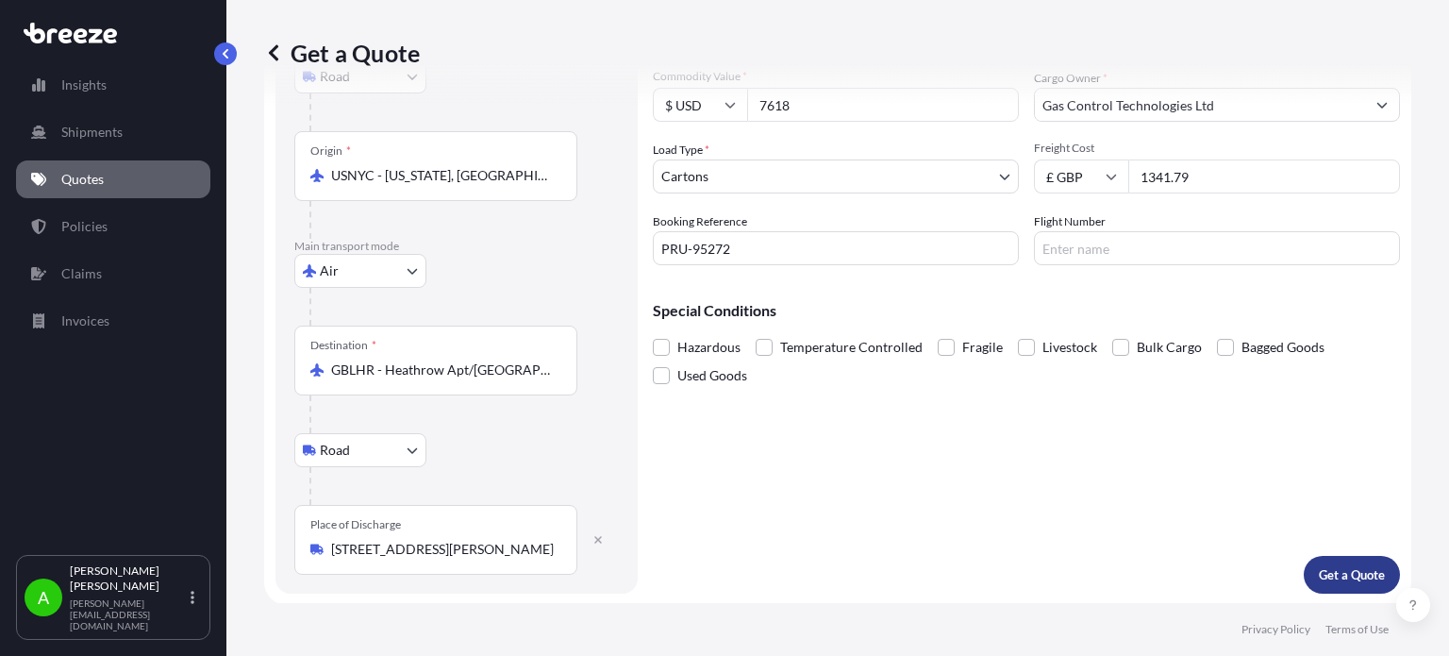
click at [1338, 582] on button "Get a Quote" at bounding box center [1352, 575] width 96 height 38
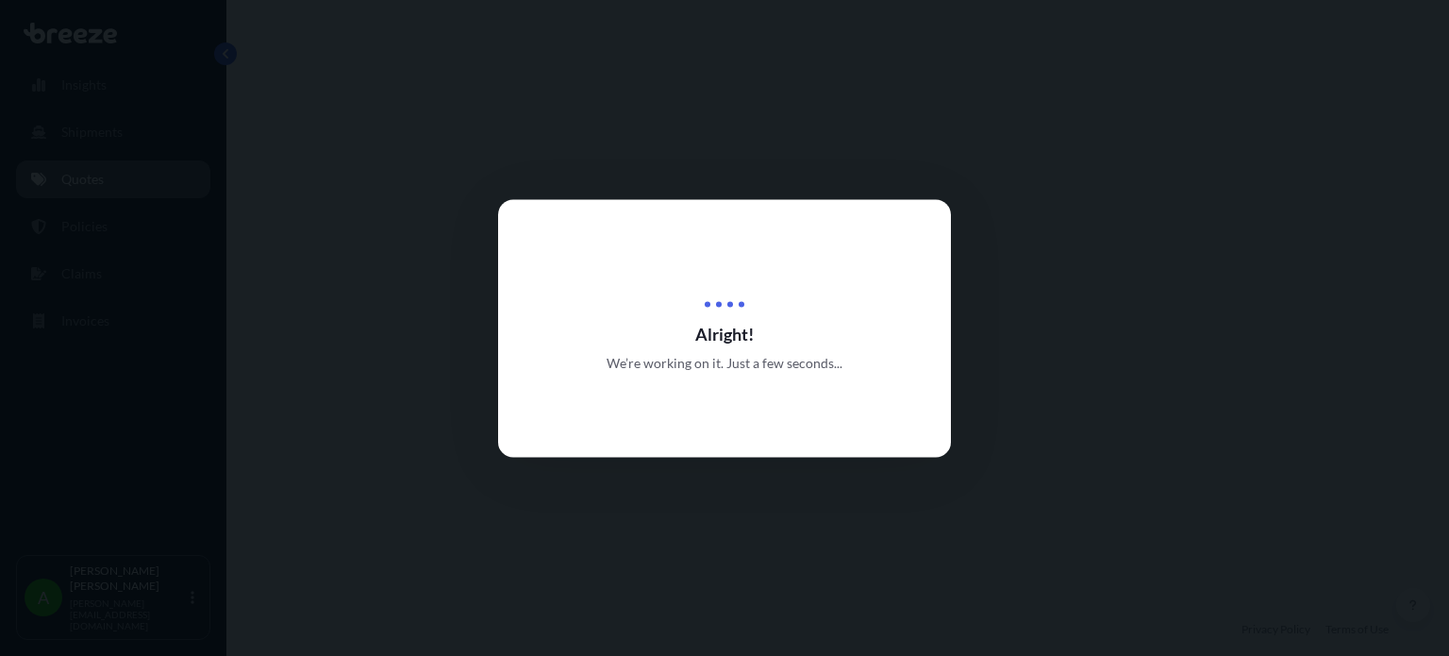
select select "Road"
select select "Air"
select select "Road"
select select "4"
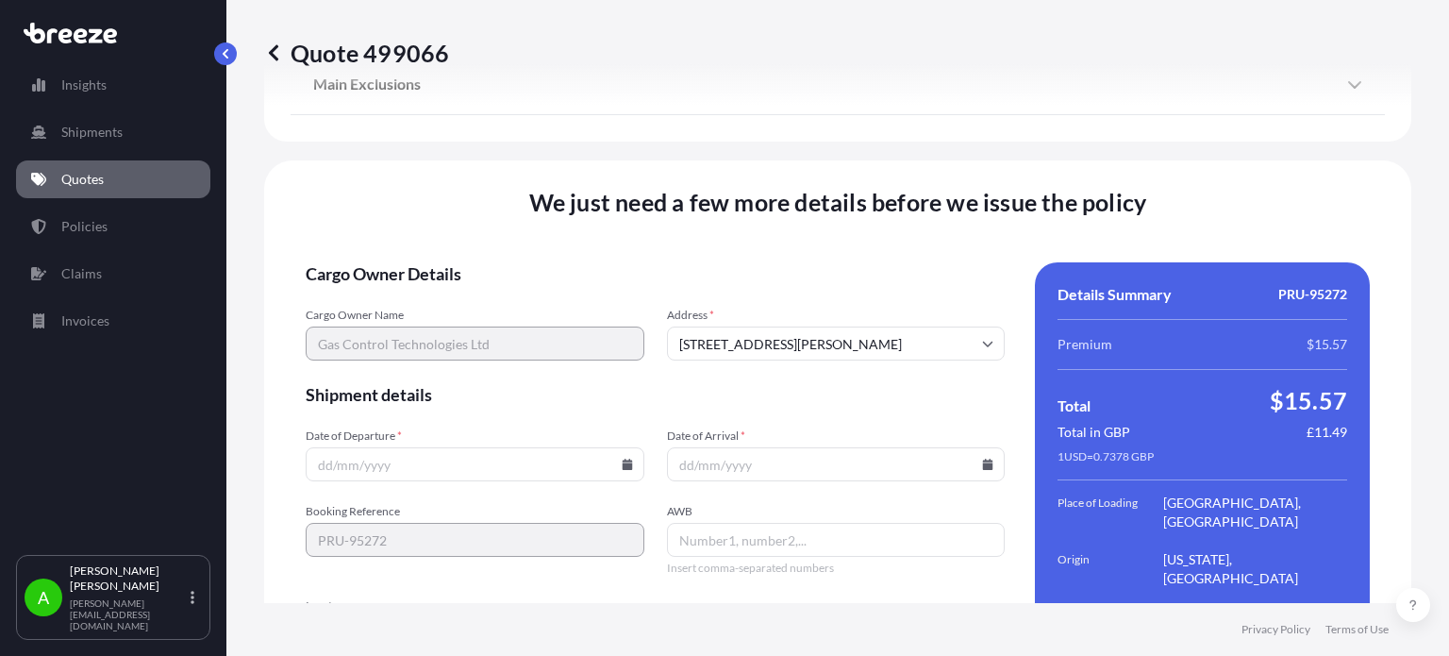
scroll to position [2686, 0]
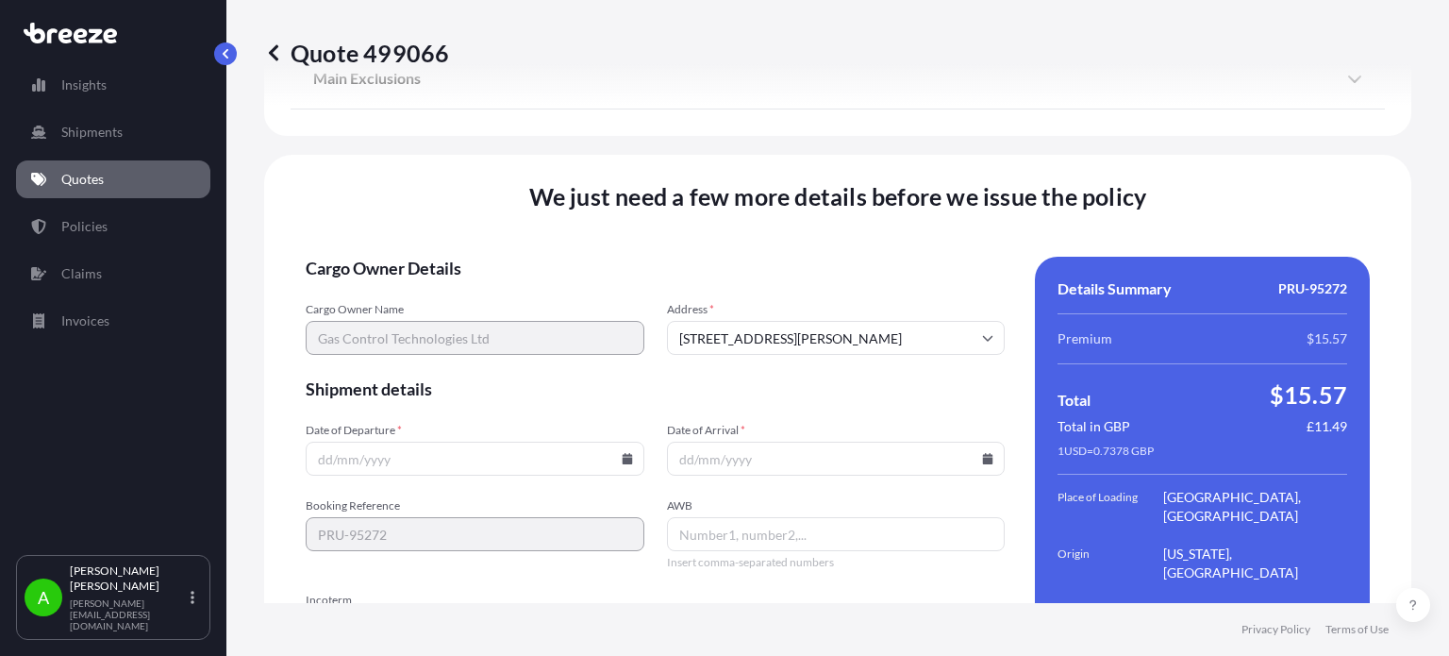
click at [575, 442] on input "Date of Departure *" at bounding box center [475, 459] width 339 height 34
click at [626, 453] on icon at bounding box center [627, 458] width 10 height 11
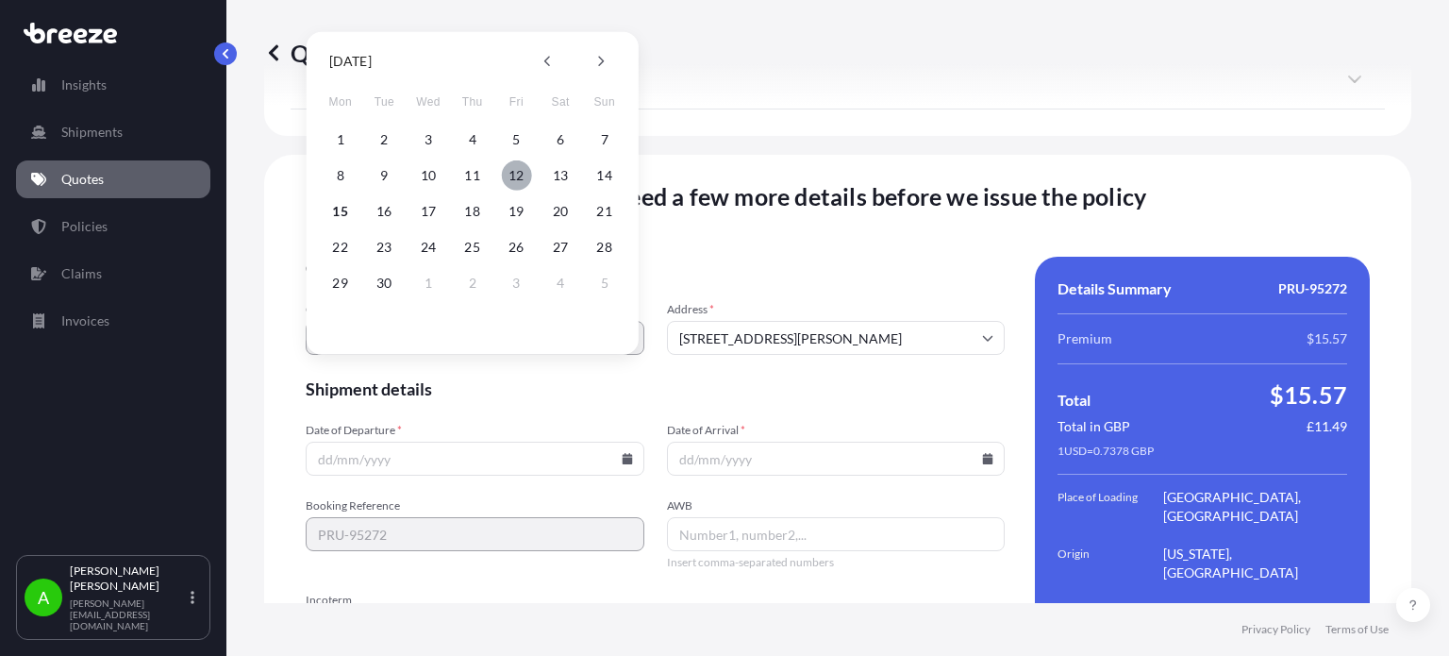
click at [510, 177] on button "12" at bounding box center [516, 175] width 30 height 30
type input "[DATE]"
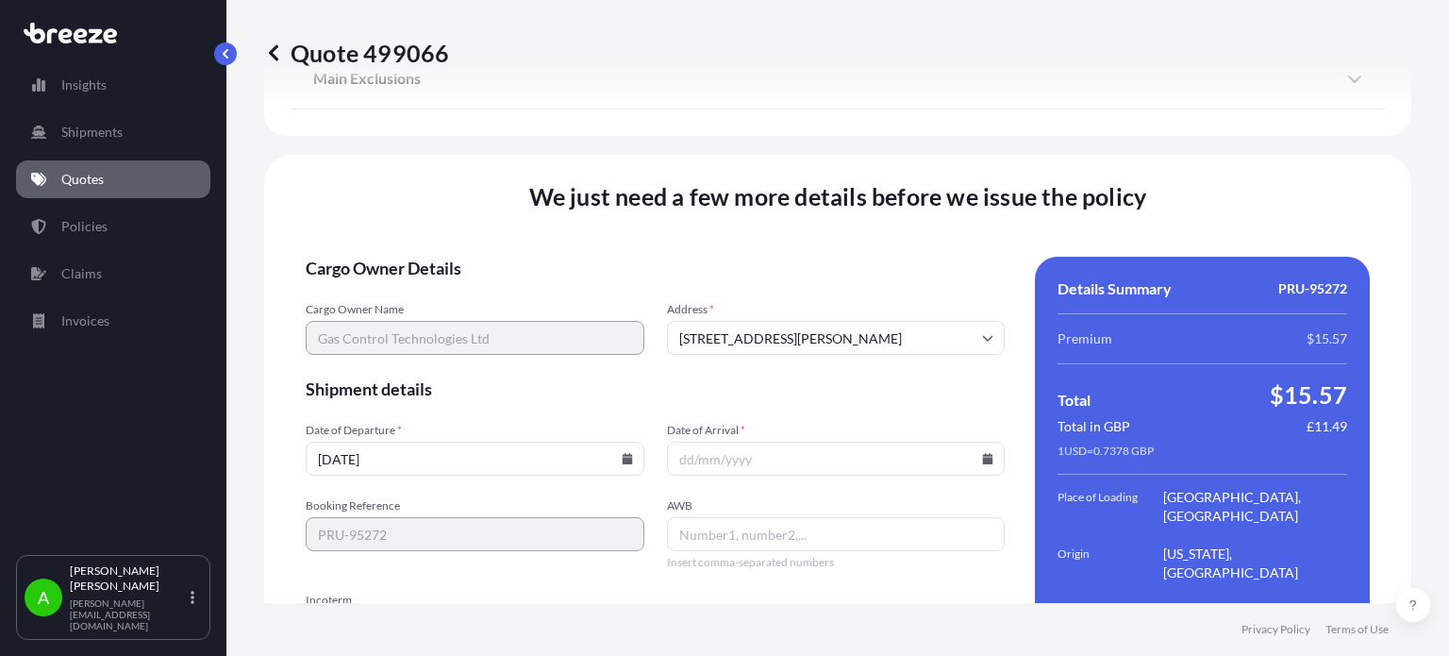
click at [970, 442] on input "Date of Arrival *" at bounding box center [836, 459] width 339 height 34
click at [984, 442] on input "Date of Arrival *" at bounding box center [836, 459] width 339 height 34
click at [983, 453] on icon at bounding box center [988, 458] width 10 height 11
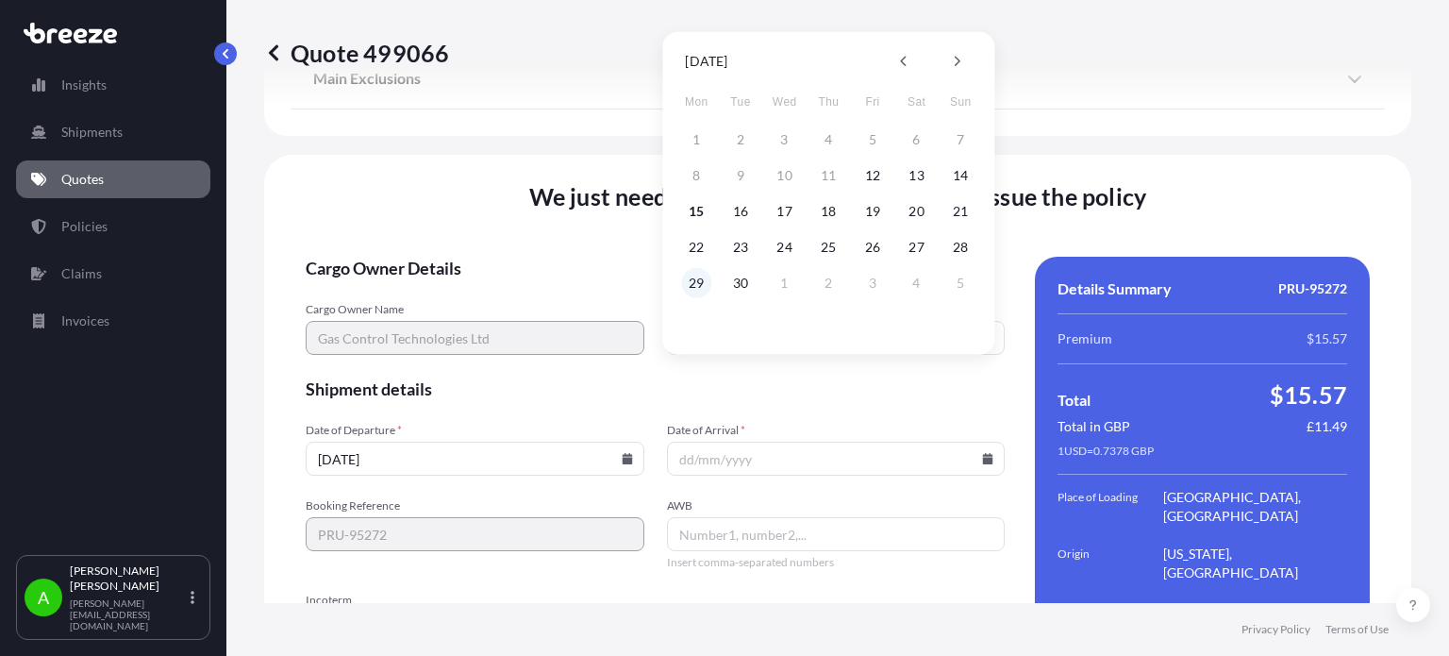
click at [694, 284] on button "29" at bounding box center [696, 283] width 30 height 30
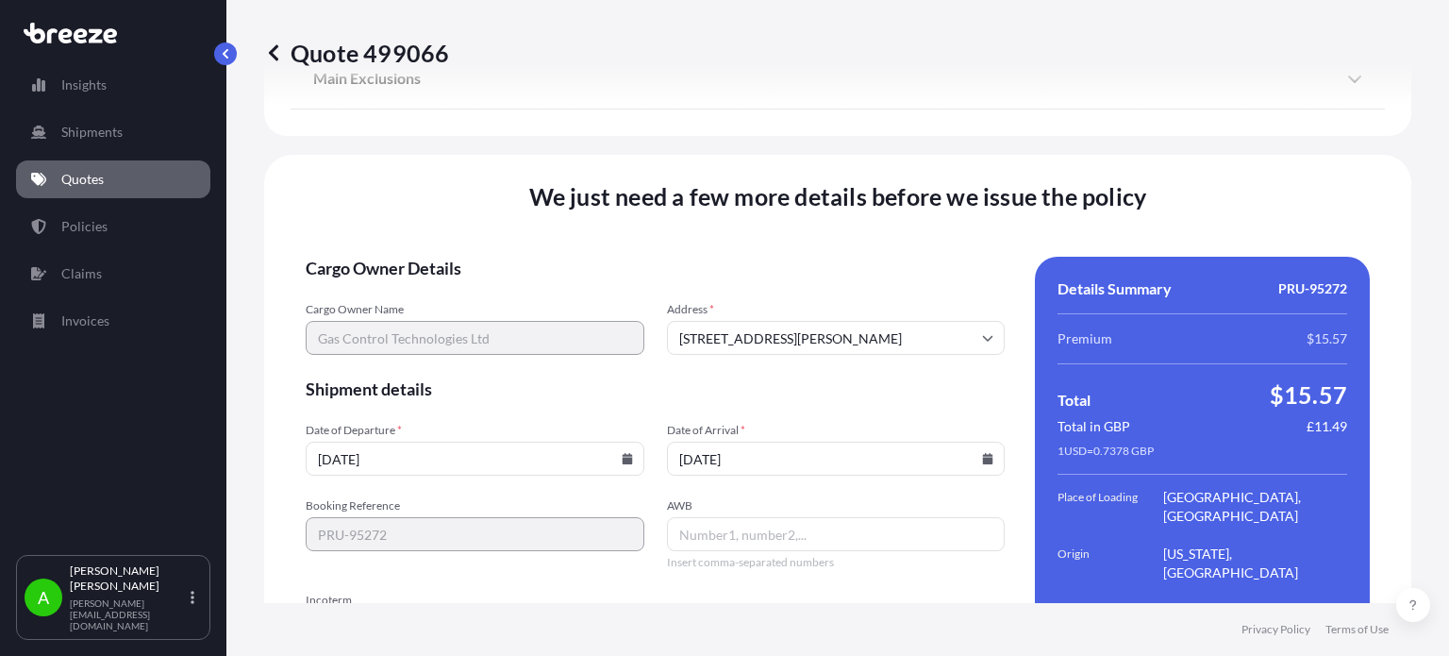
type input "[DATE]"
click at [793, 325] on form "Cargo Owner Details Cargo Owner Name Gas Control Technologies Ltd Address * [ST…" at bounding box center [655, 525] width 699 height 537
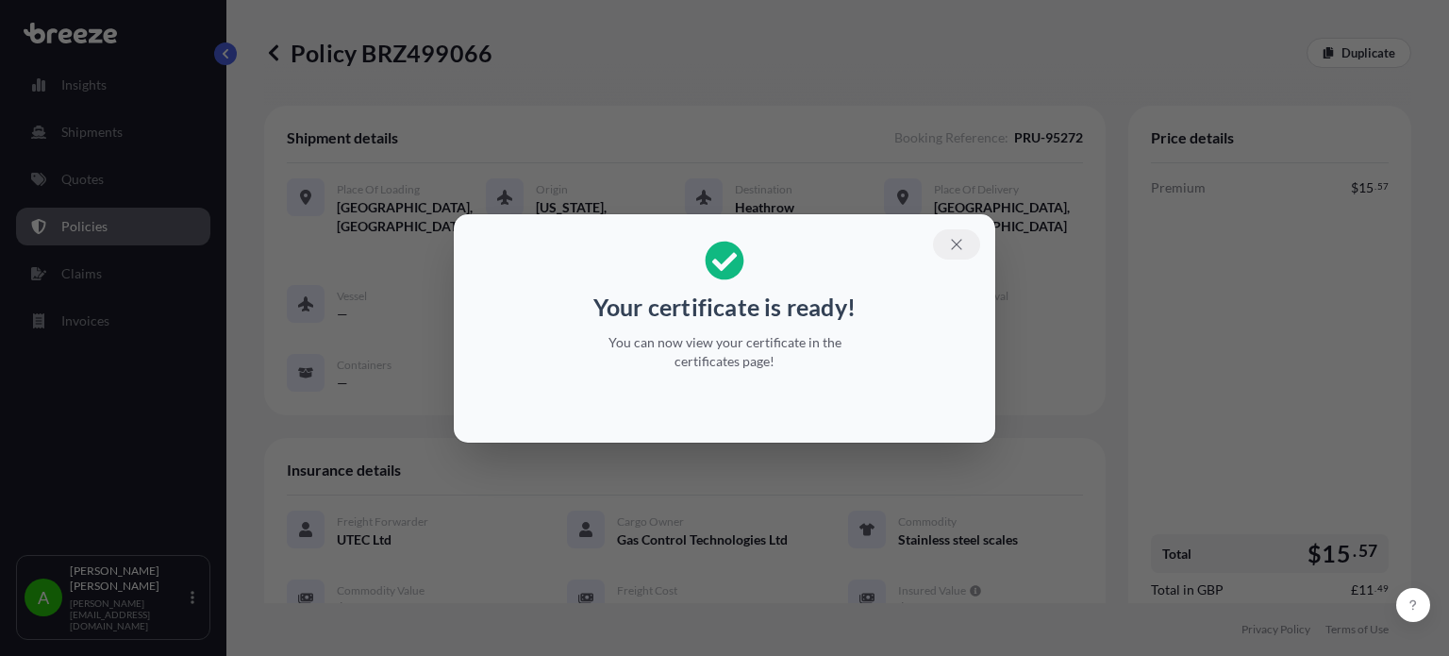
click at [959, 241] on icon "button" at bounding box center [956, 244] width 17 height 17
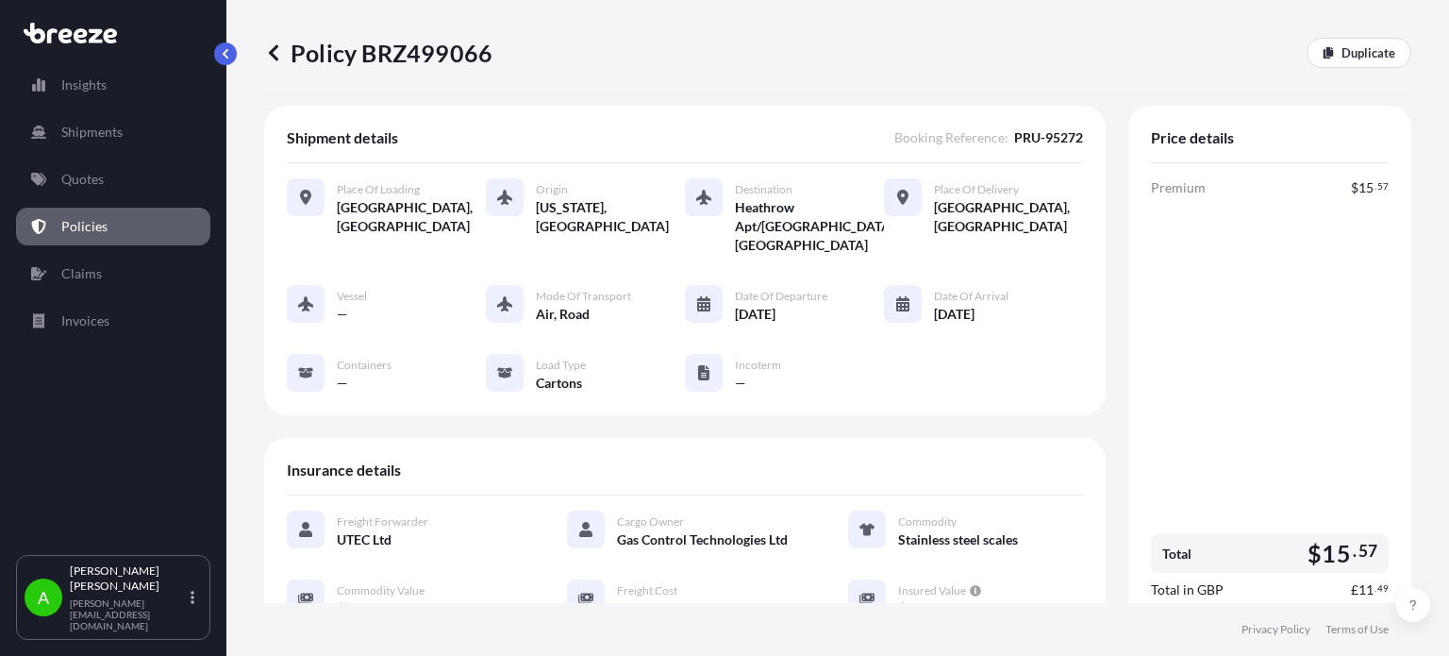
click at [125, 227] on link "Policies" at bounding box center [113, 227] width 194 height 38
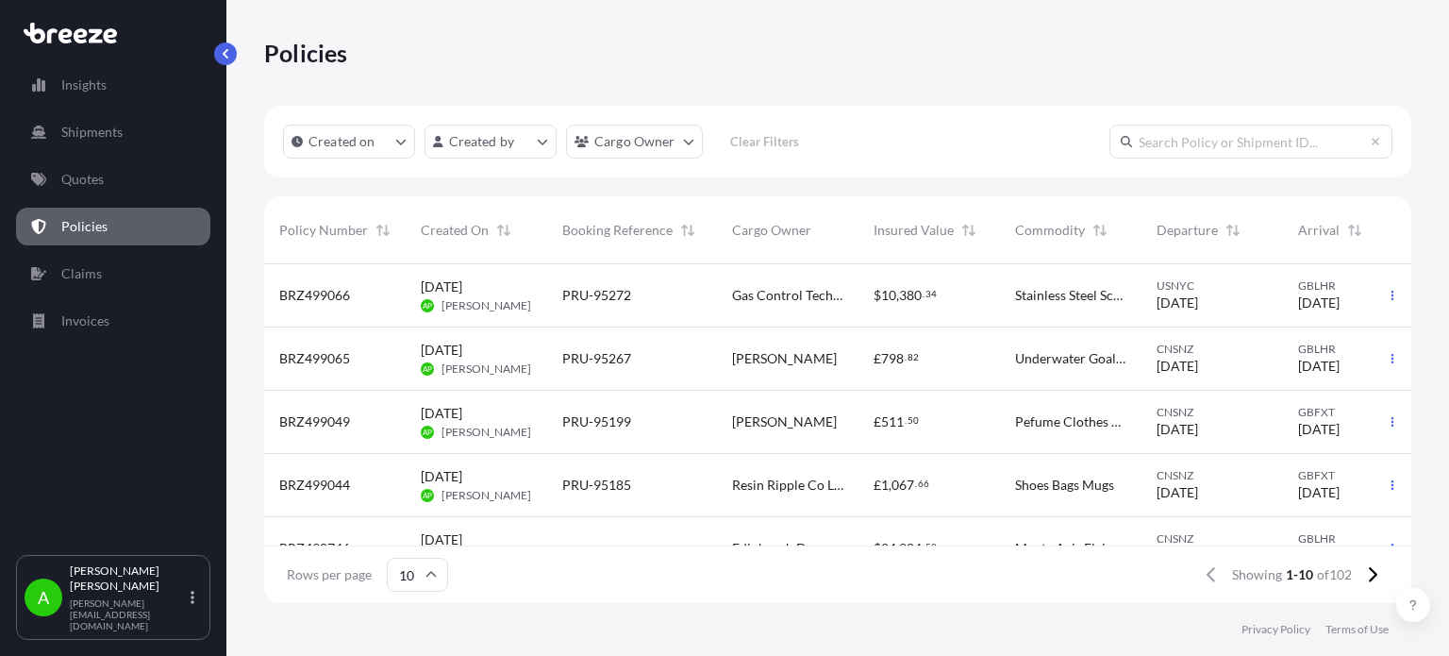
click at [786, 233] on span "Cargo Owner" at bounding box center [771, 230] width 79 height 19
click at [781, 238] on span "Cargo Owner" at bounding box center [771, 230] width 79 height 19
click at [767, 232] on span "Cargo Owner" at bounding box center [771, 230] width 79 height 19
click at [800, 229] on span "Cargo Owner" at bounding box center [771, 230] width 79 height 19
click at [672, 135] on html "Insights Shipments Quotes Policies Claims Invoices A [PERSON_NAME] [PERSON_NAME…" at bounding box center [724, 328] width 1449 height 656
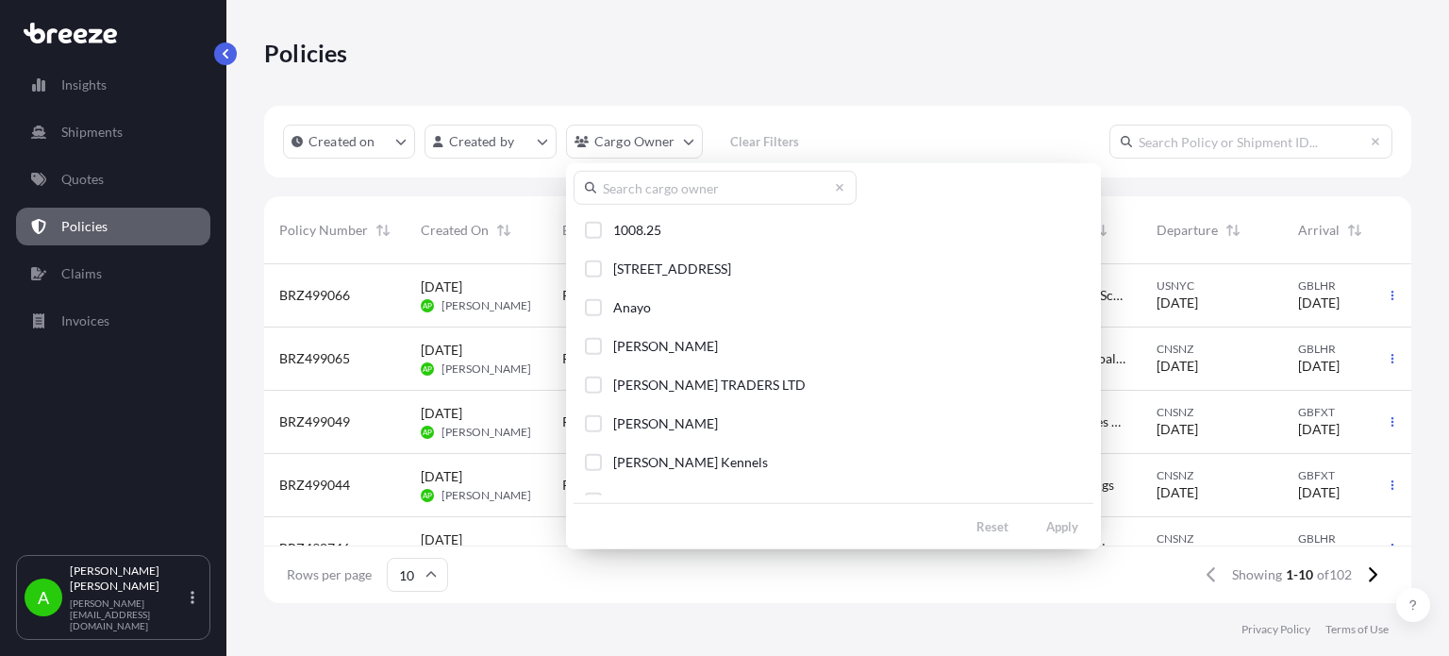
click at [657, 181] on input "text" at bounding box center [715, 188] width 283 height 34
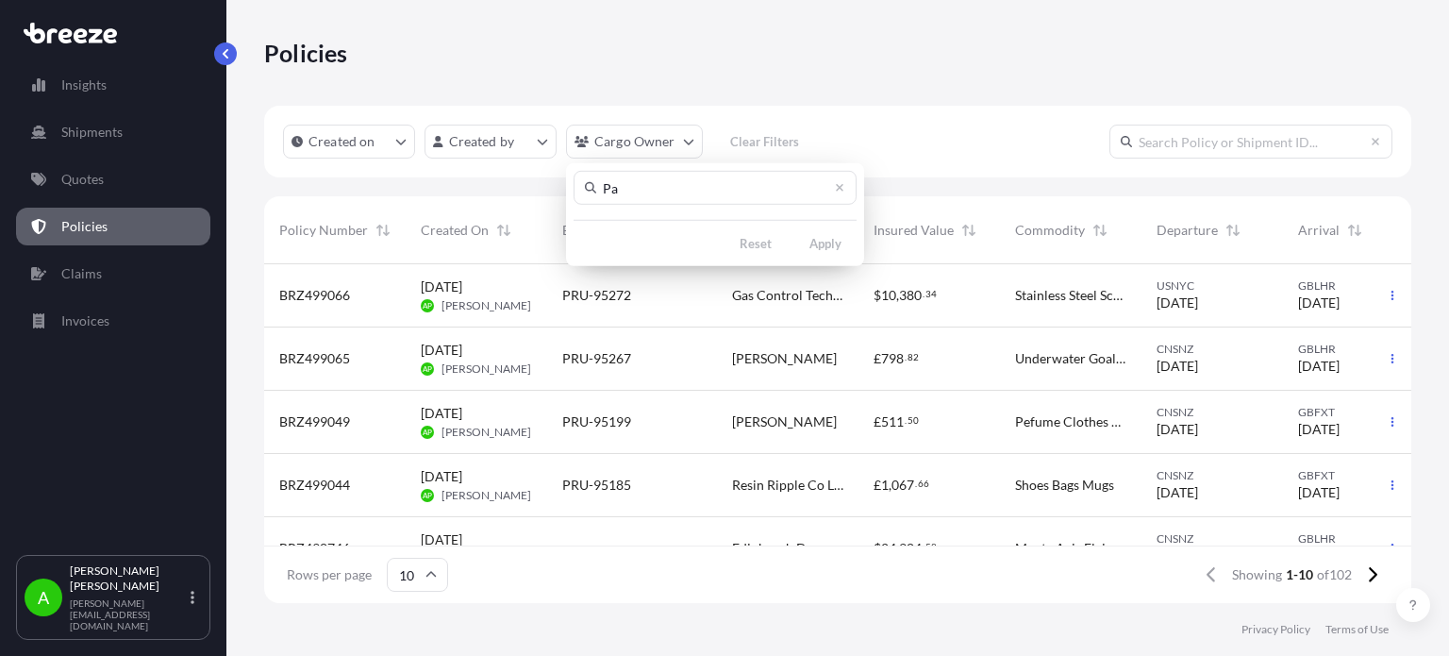
type input "P"
click at [965, 142] on html "Insights Shipments Quotes Policies Claims Invoices A [PERSON_NAME] [PERSON_NAME…" at bounding box center [724, 328] width 1449 height 656
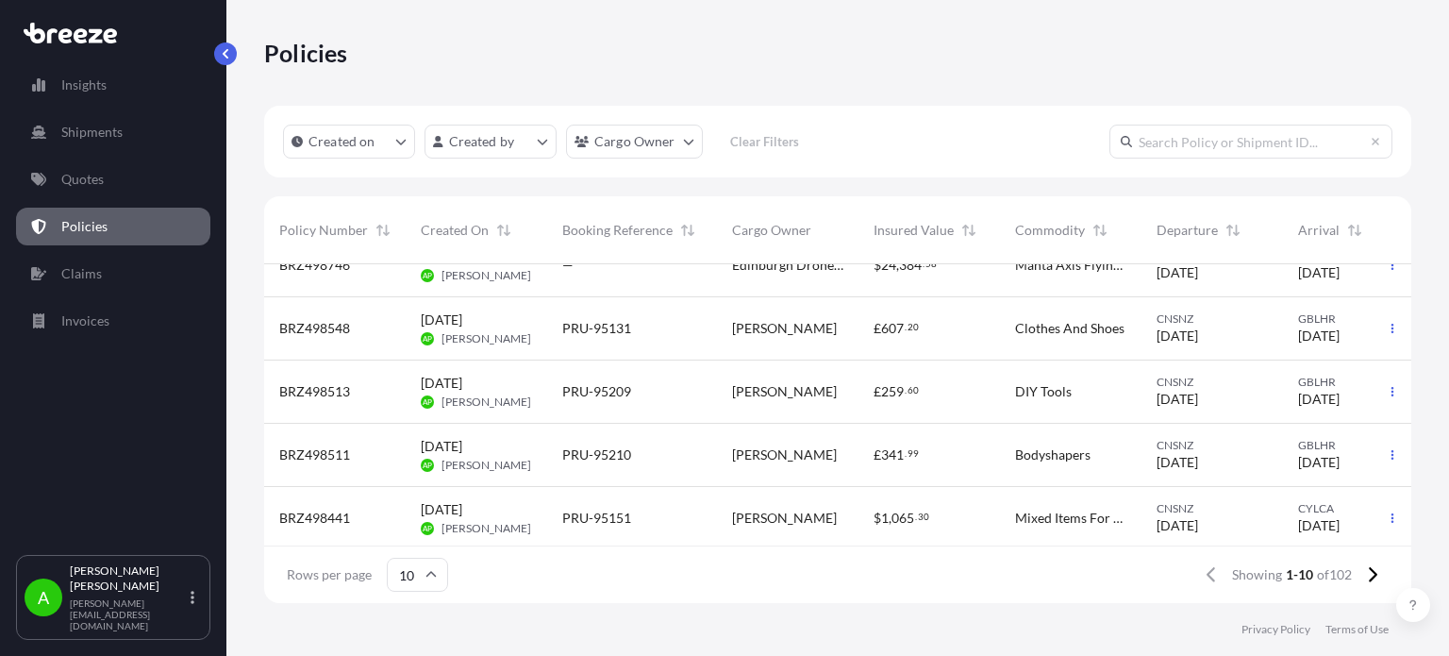
scroll to position [365, 0]
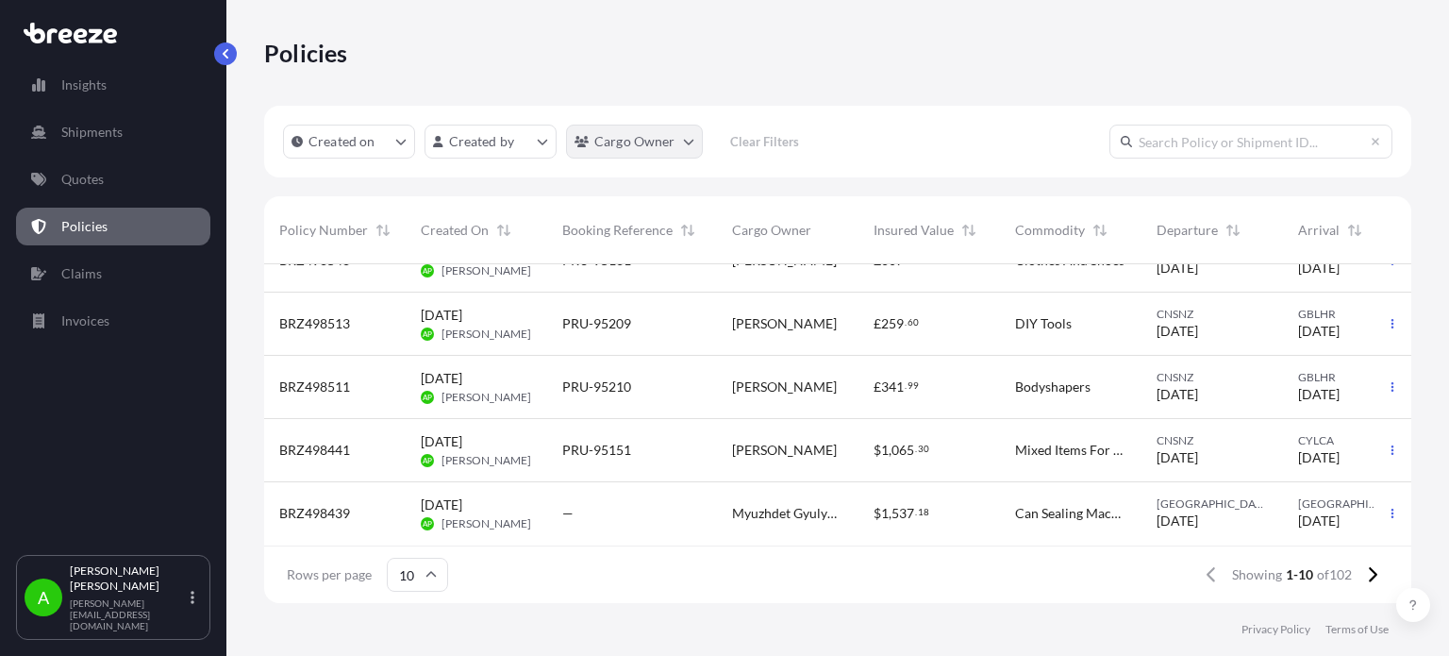
click at [691, 139] on html "Insights Shipments Quotes Policies Claims Invoices A [PERSON_NAME] [PERSON_NAME…" at bounding box center [724, 328] width 1449 height 656
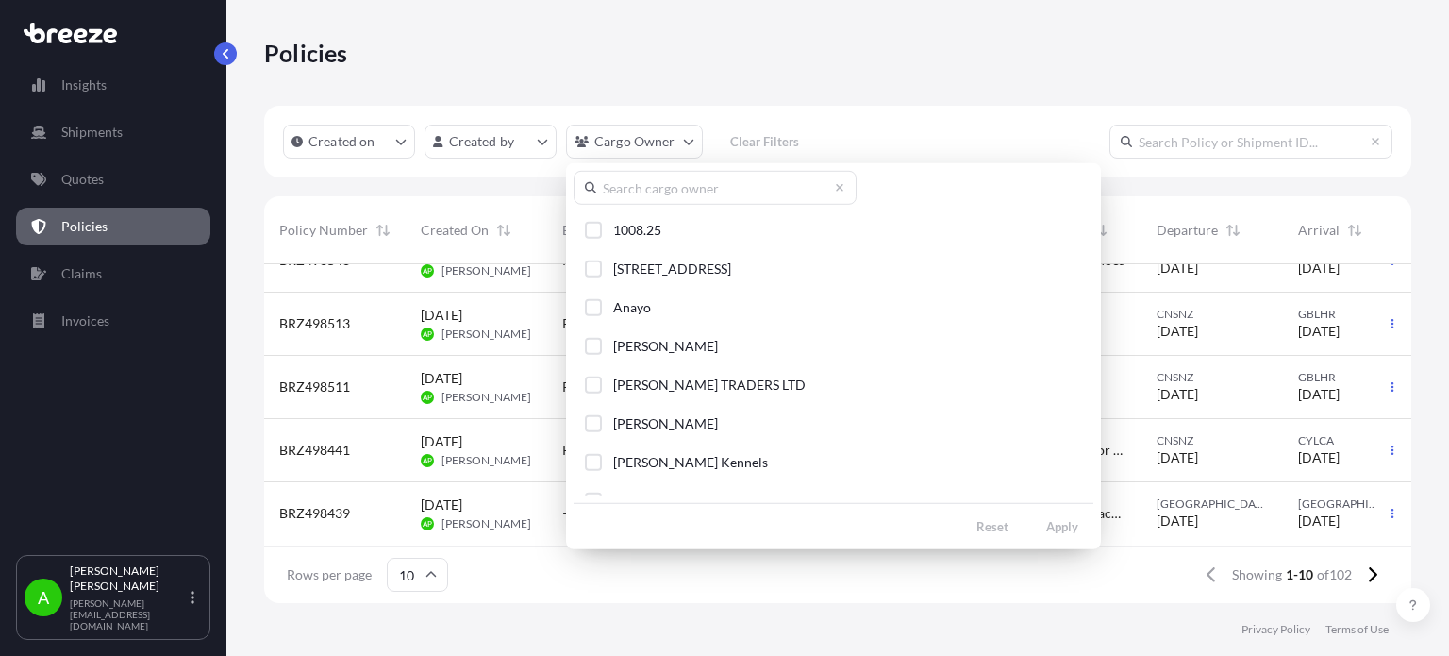
click at [667, 195] on input "text" at bounding box center [715, 188] width 283 height 34
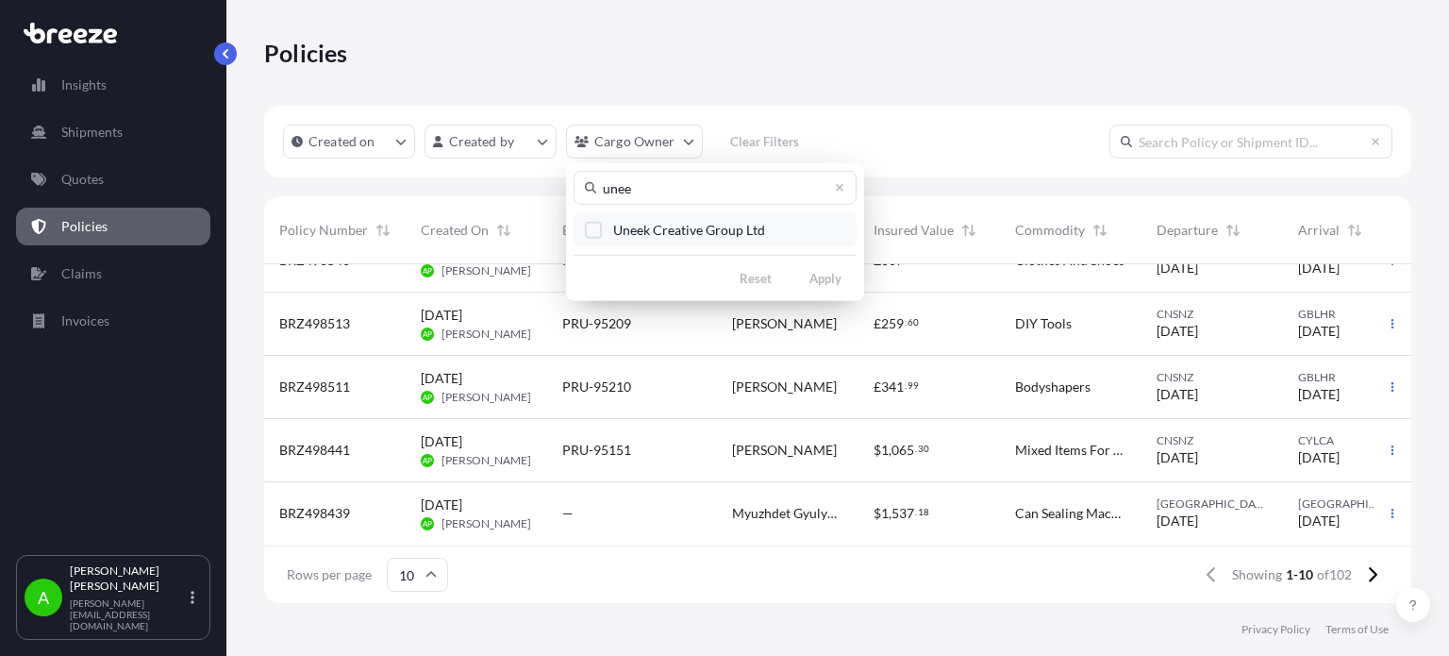
type input "unee"
click at [593, 231] on div "Select Option" at bounding box center [593, 229] width 17 height 17
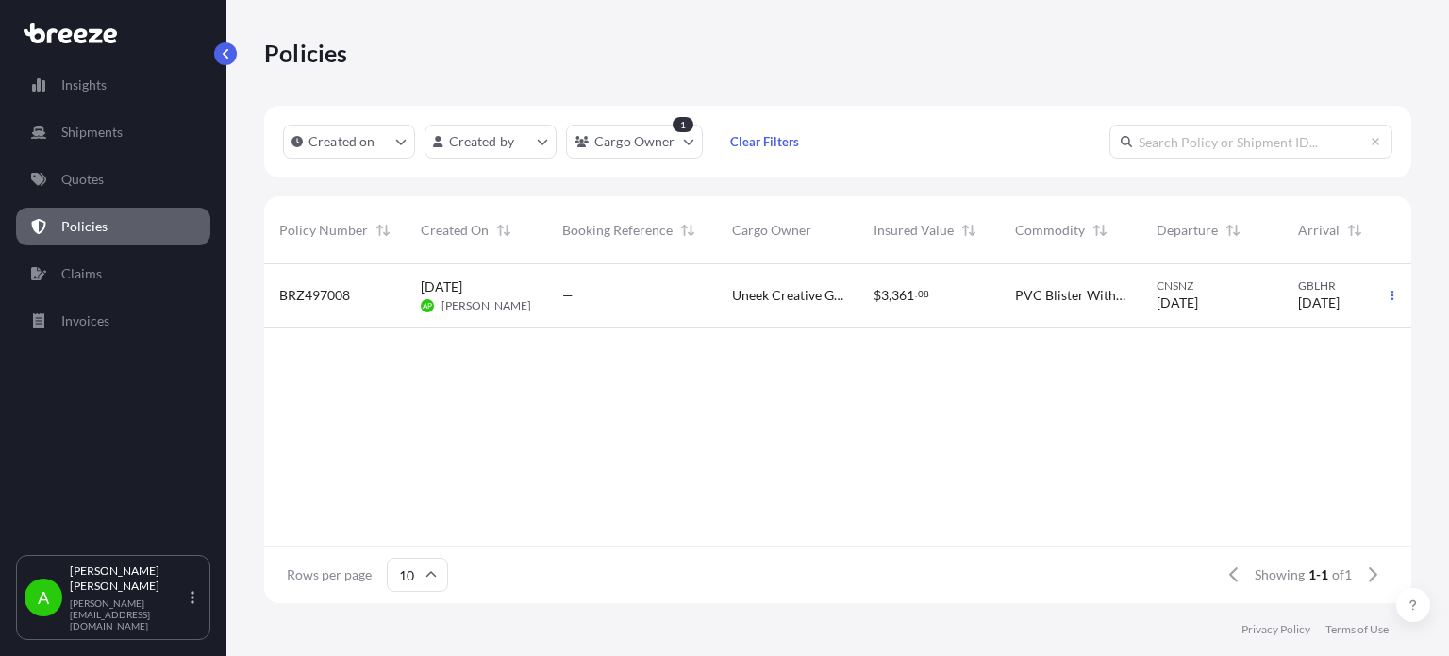
click at [711, 292] on div "—" at bounding box center [632, 295] width 170 height 63
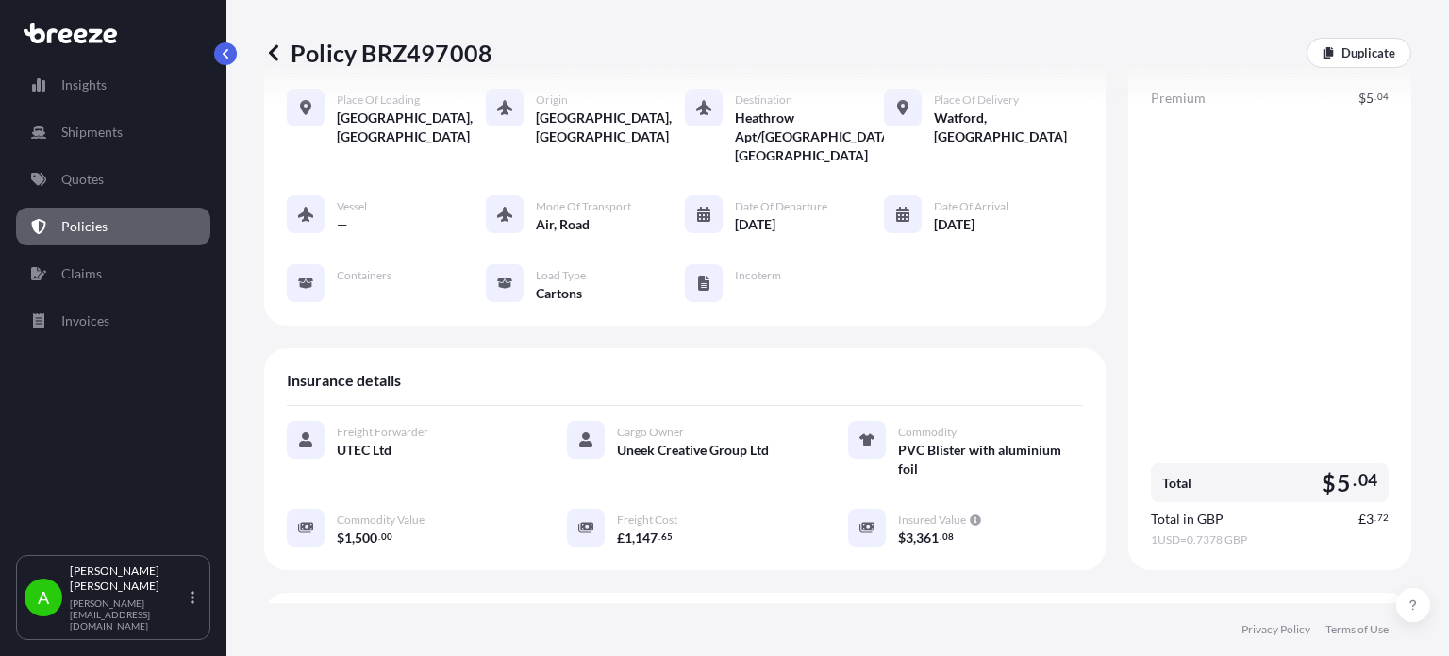
scroll to position [283, 0]
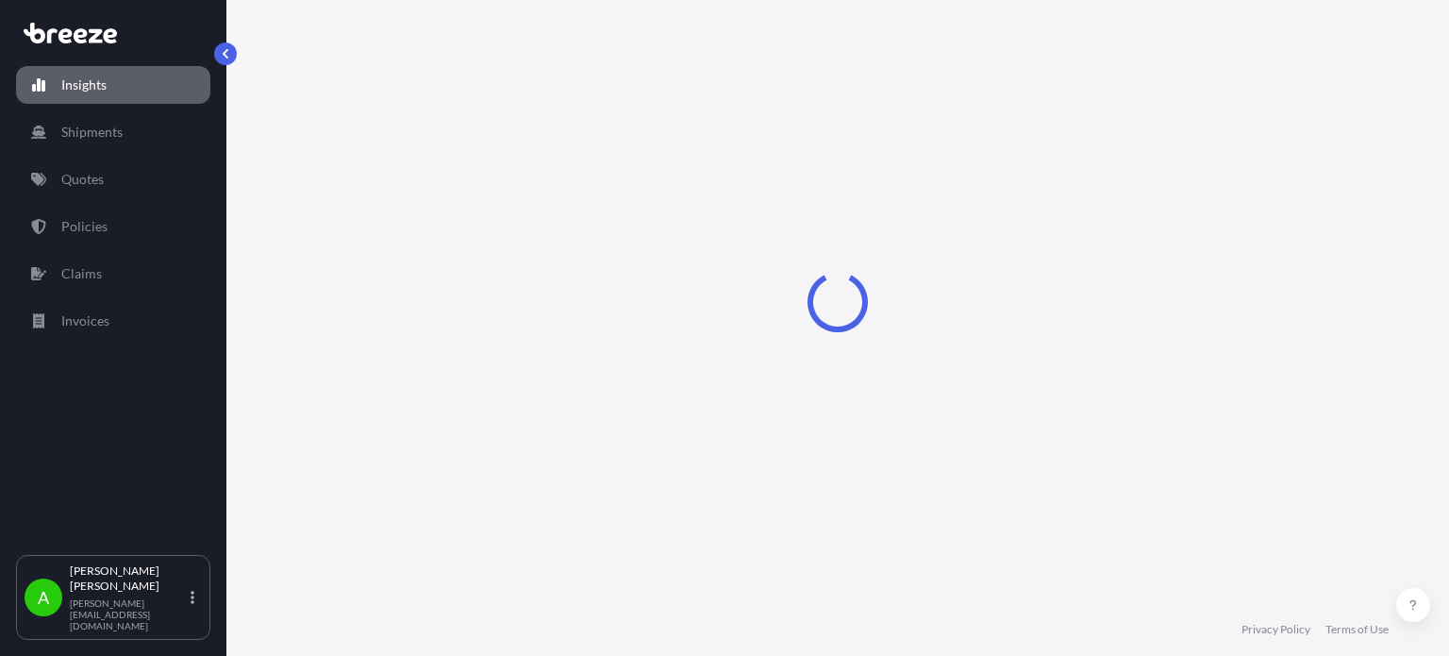
select select "2025"
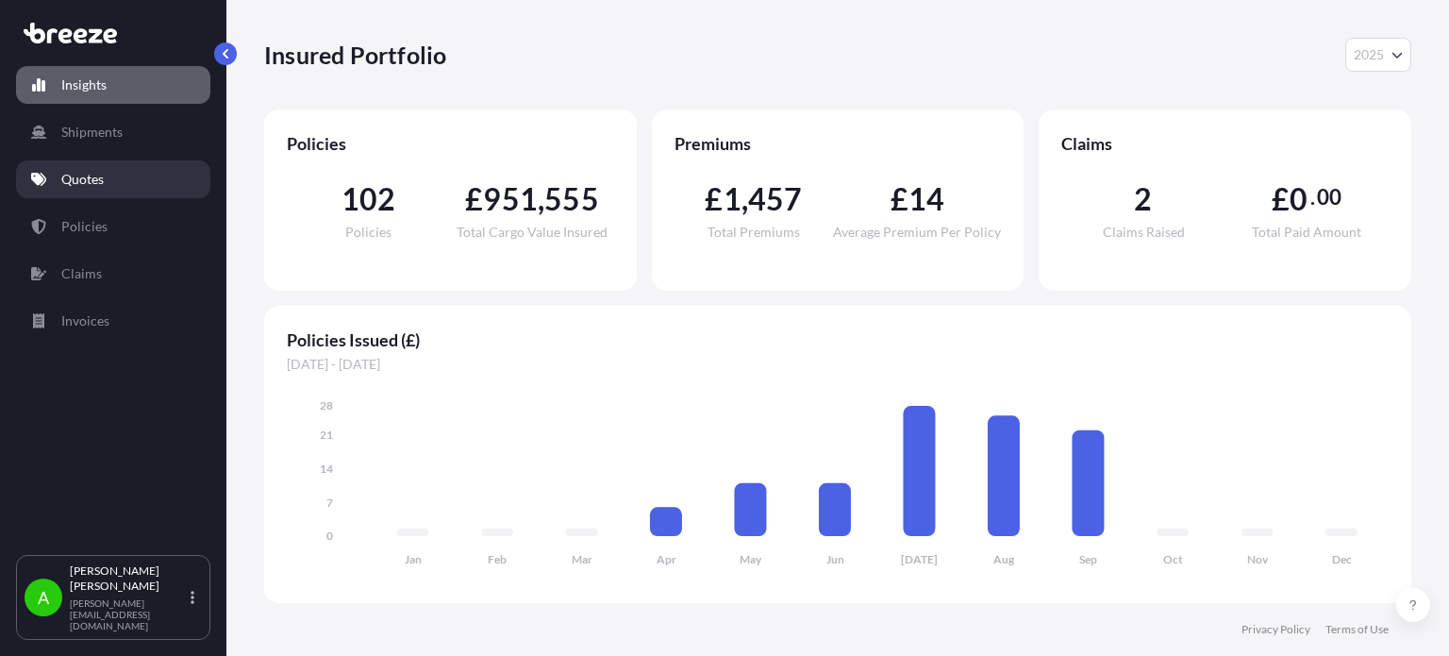
click at [144, 176] on link "Quotes" at bounding box center [113, 179] width 194 height 38
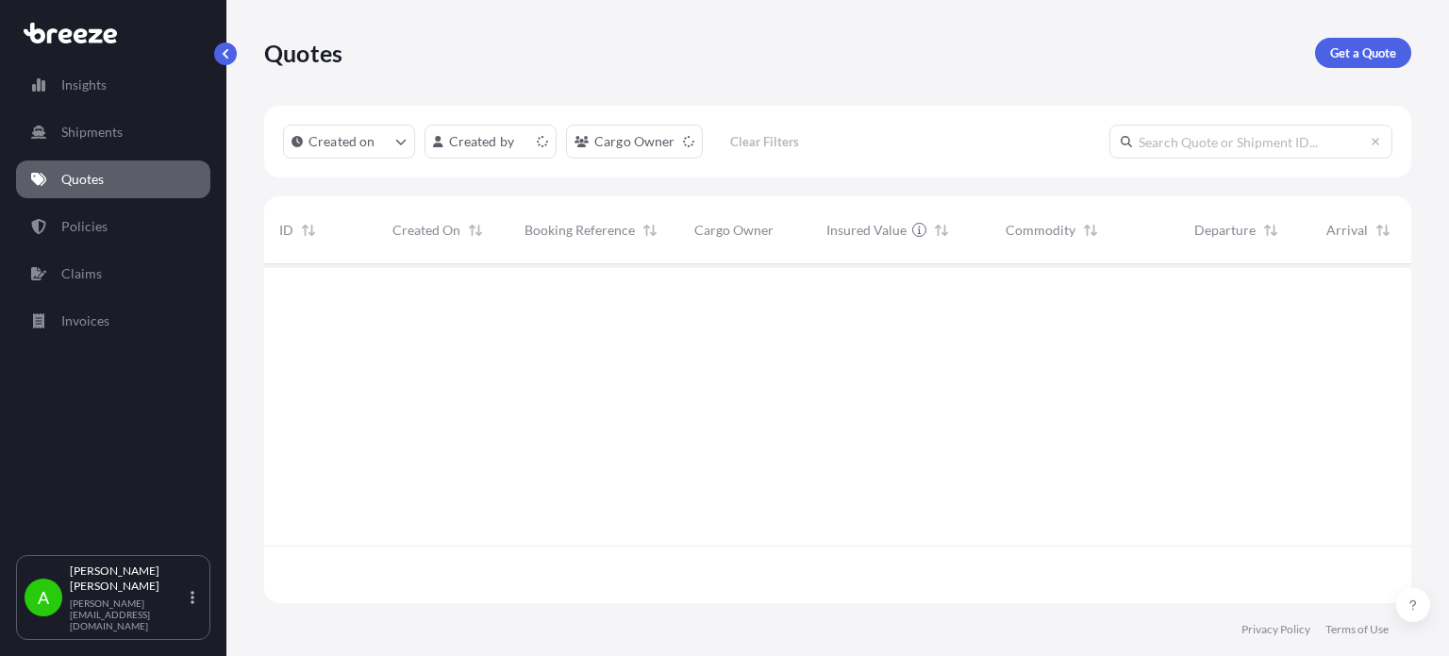
scroll to position [335, 1132]
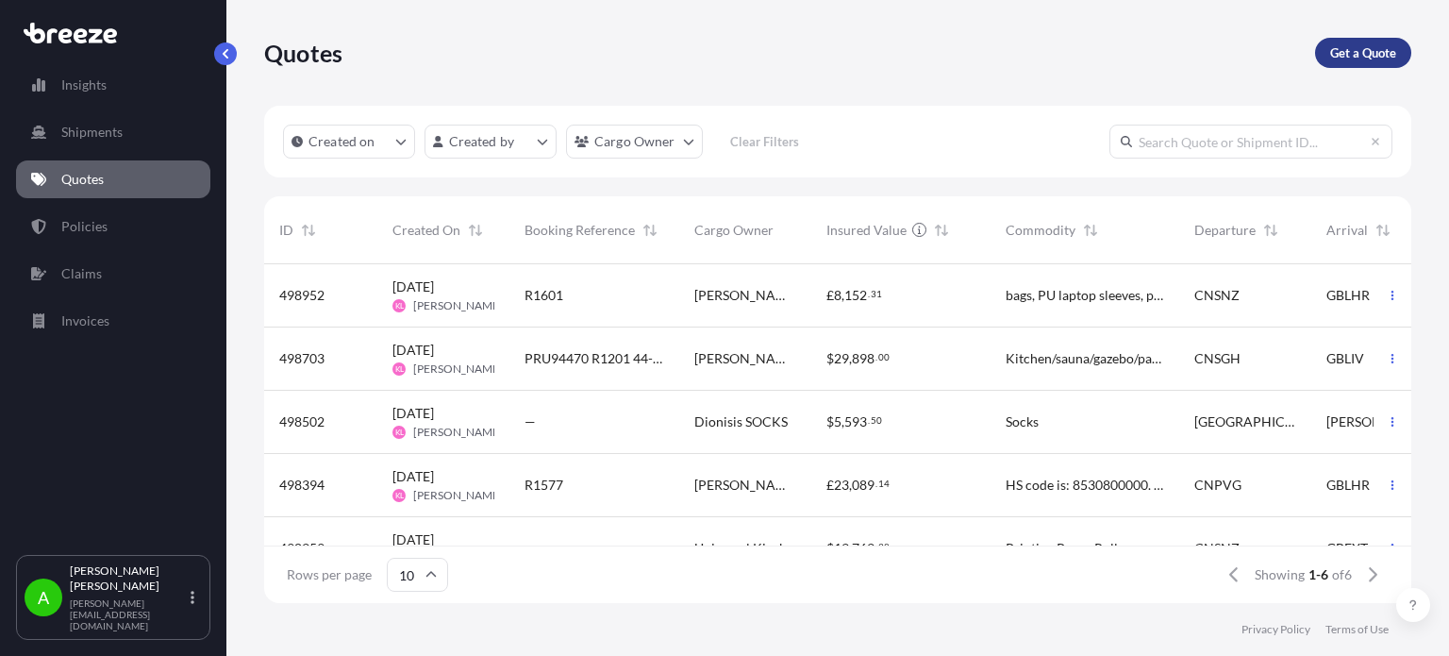
click at [1359, 59] on p "Get a Quote" at bounding box center [1363, 52] width 66 height 19
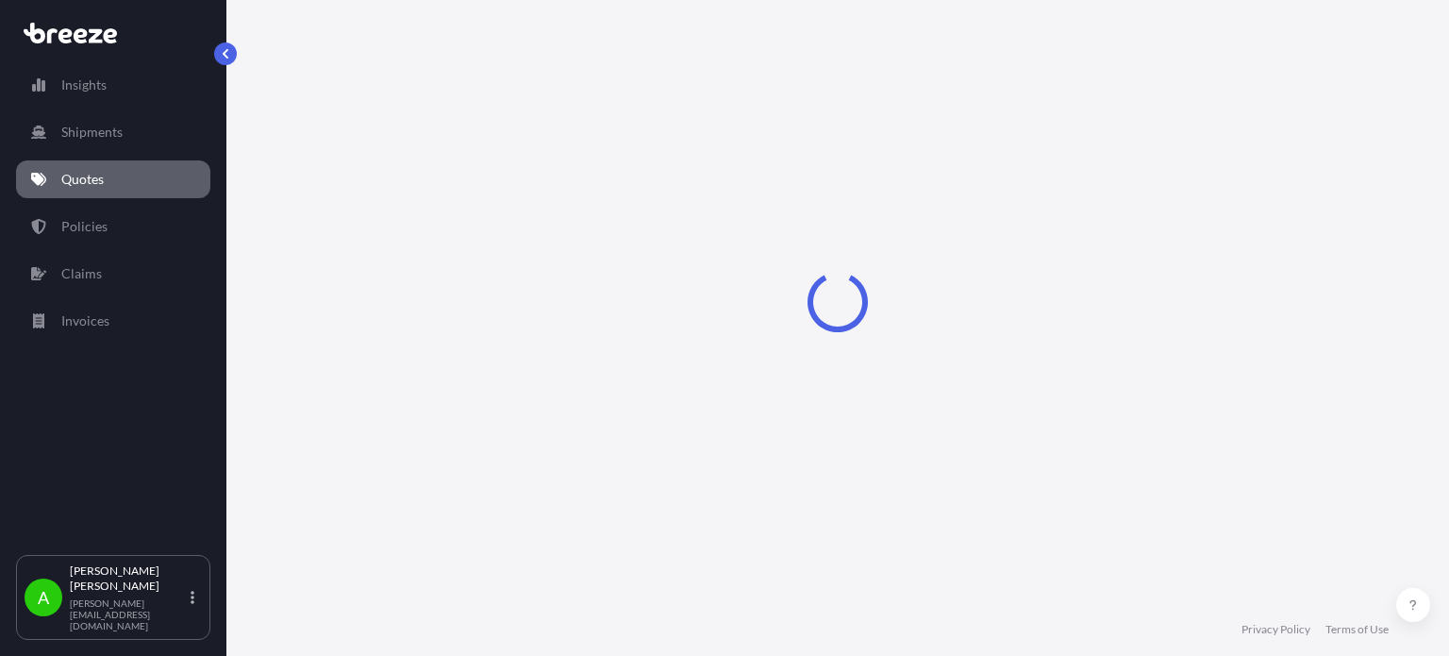
scroll to position [30, 0]
select select "Sea"
select select "1"
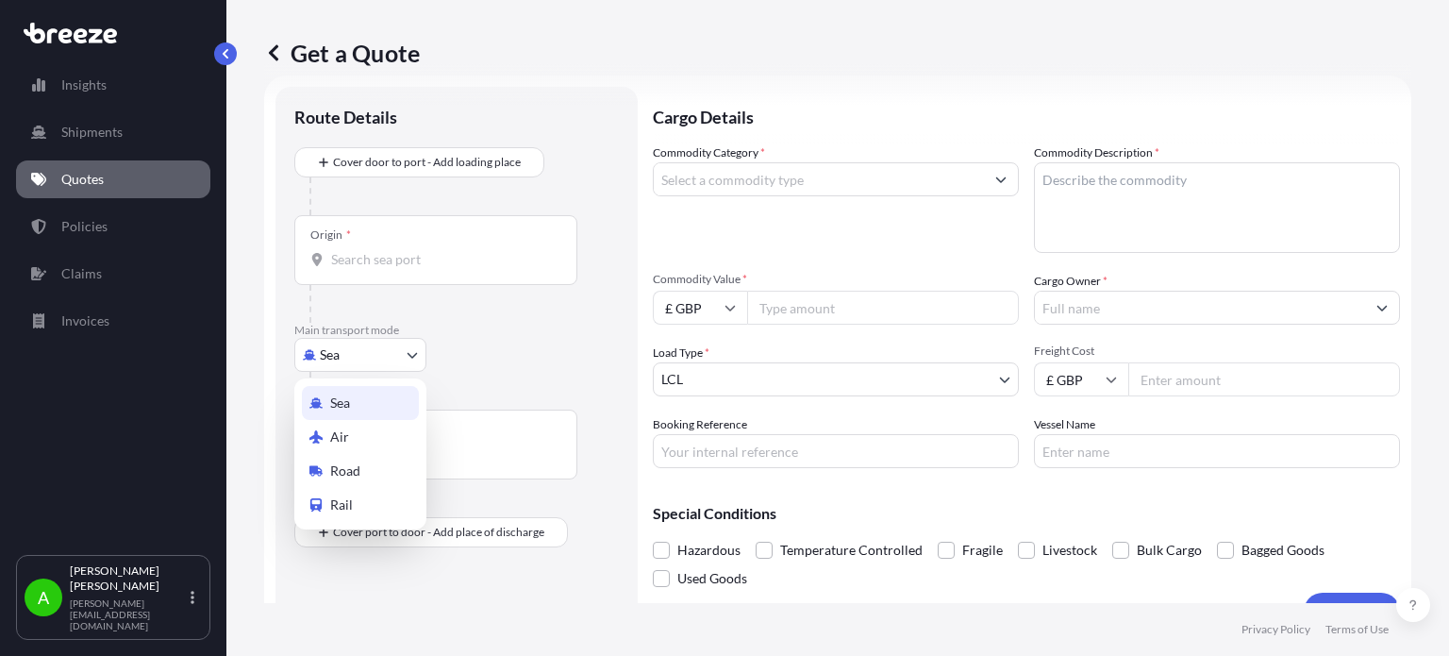
click at [361, 358] on body "Insights Shipments Quotes Policies Claims Invoices A Alex Potamianos a.potamian…" at bounding box center [724, 328] width 1449 height 656
click at [354, 499] on div "Rail" at bounding box center [360, 505] width 117 height 34
select select "Rail"
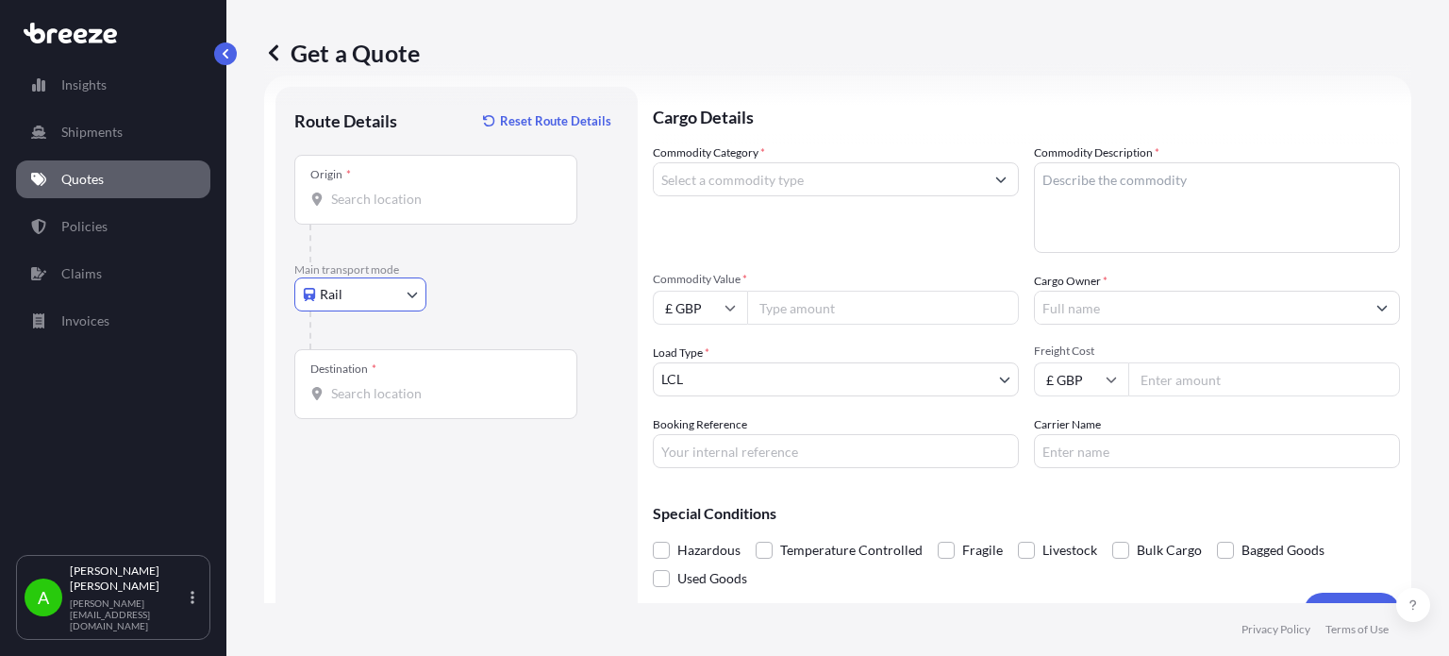
click at [516, 303] on div "Rail Sea Air Road Rail" at bounding box center [456, 294] width 325 height 34
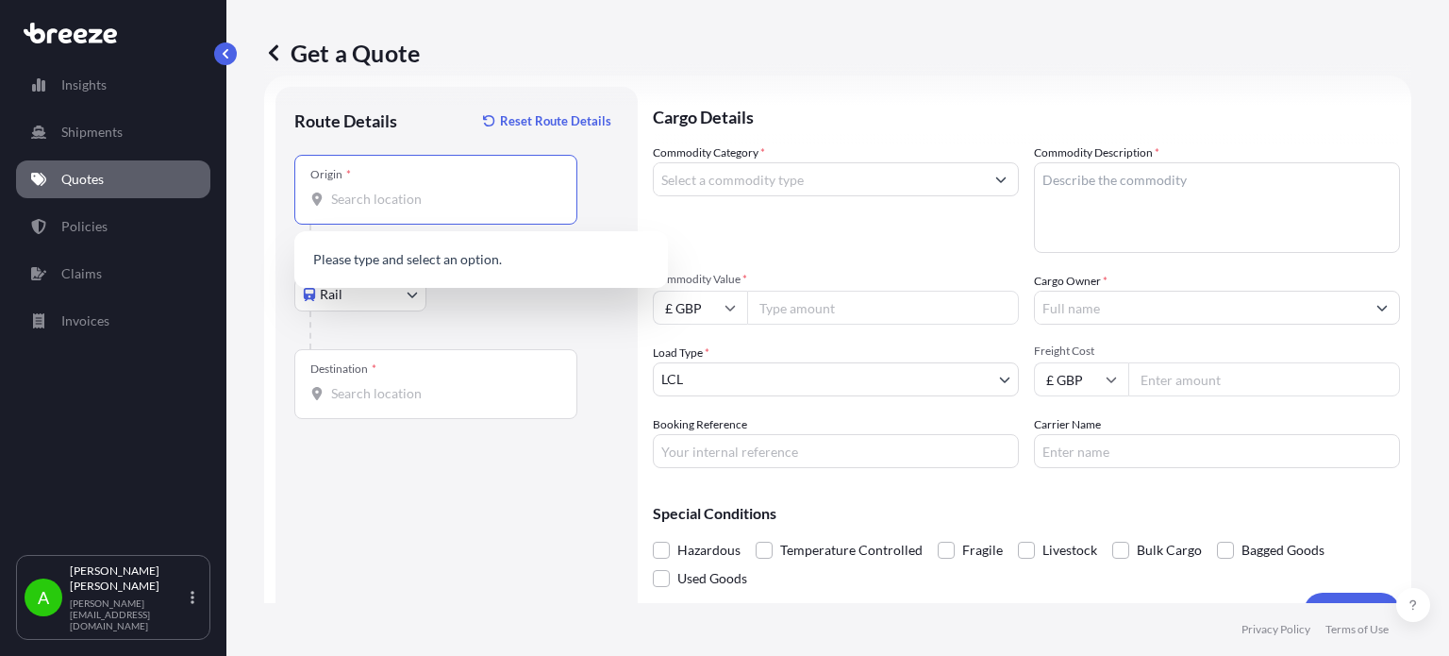
click at [473, 207] on input "Origin *" at bounding box center [442, 199] width 223 height 19
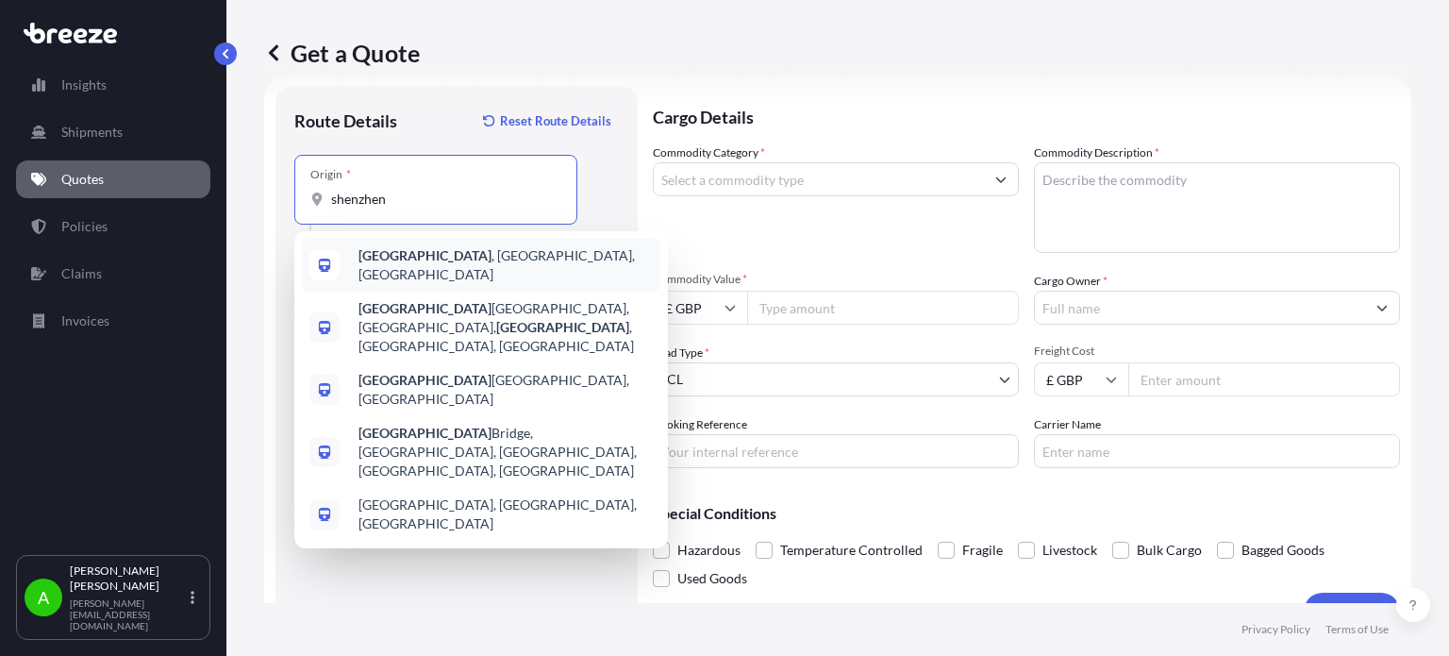
click at [462, 256] on span "Shenzhen , Guangdong Province, China" at bounding box center [506, 265] width 294 height 38
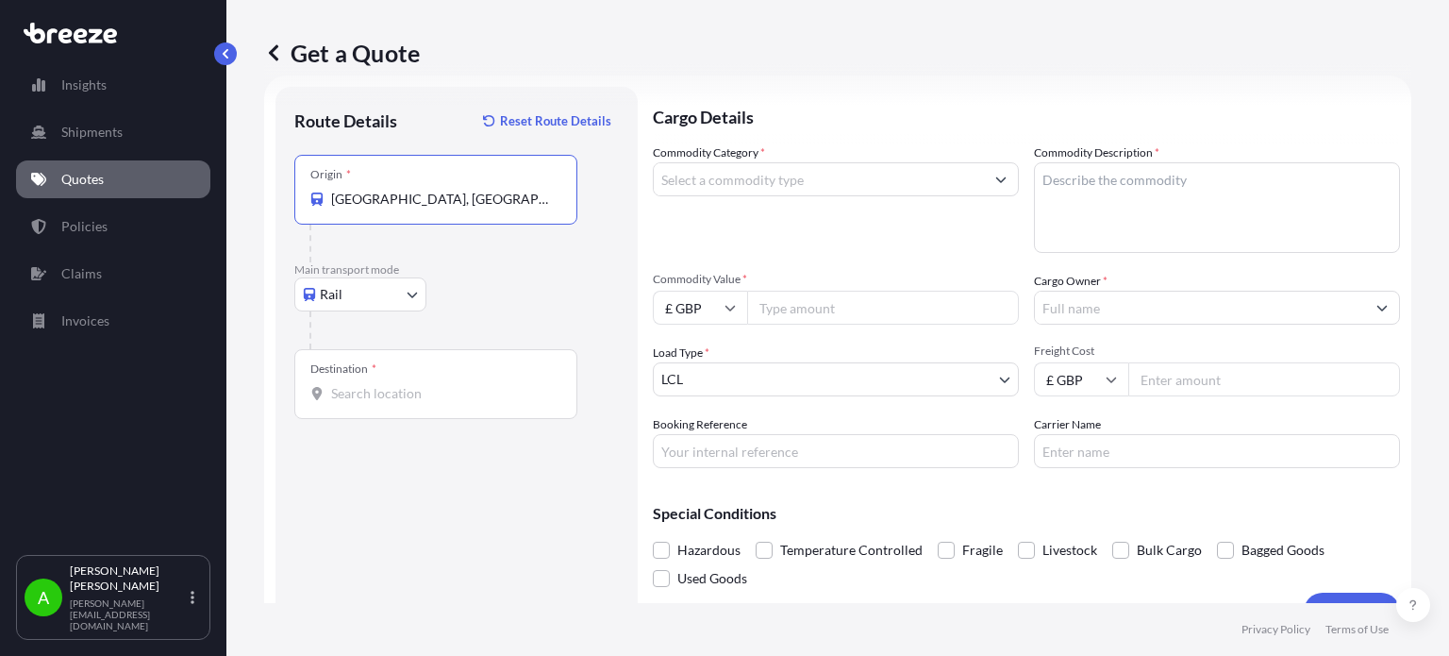
type input "Shenzhen, Guangdong Province, China"
click at [487, 552] on div "Route Details Reset Route Details Place of loading Road Road Rail Origin * Shen…" at bounding box center [456, 359] width 325 height 506
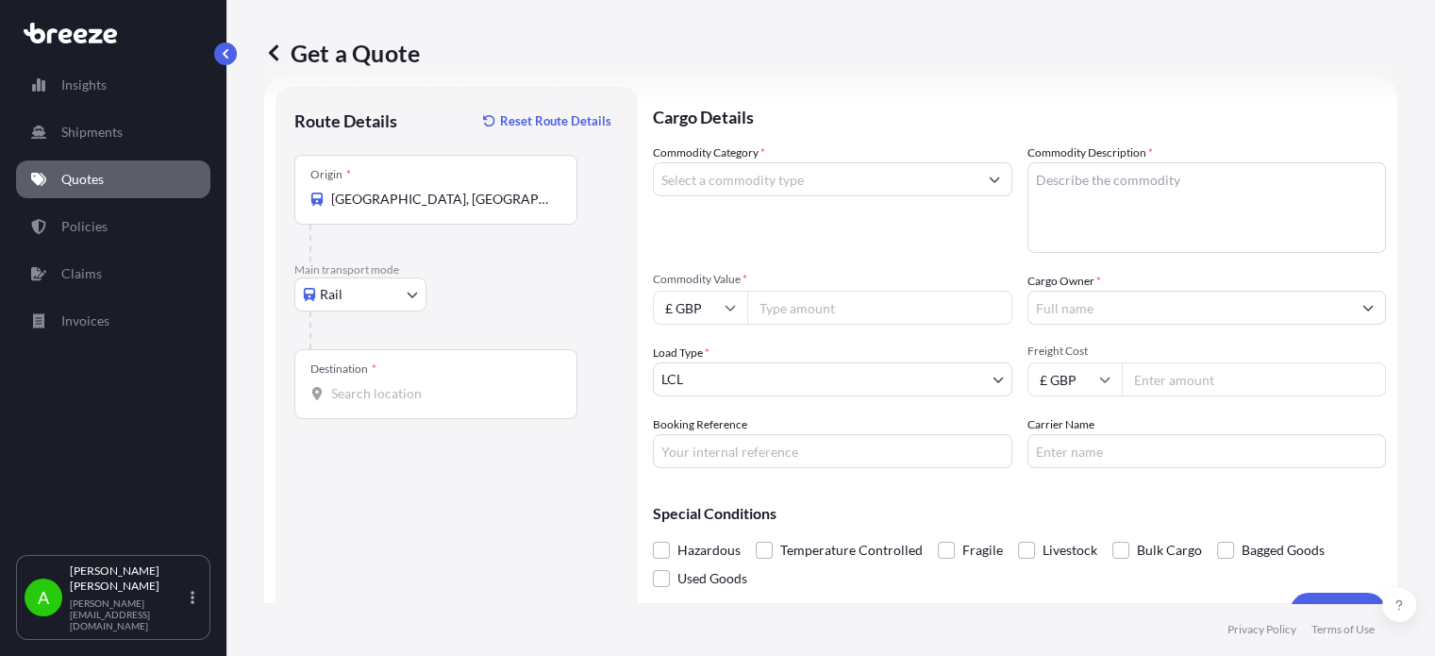
click at [1111, 303] on input "Cargo Owner *" at bounding box center [1190, 308] width 324 height 34
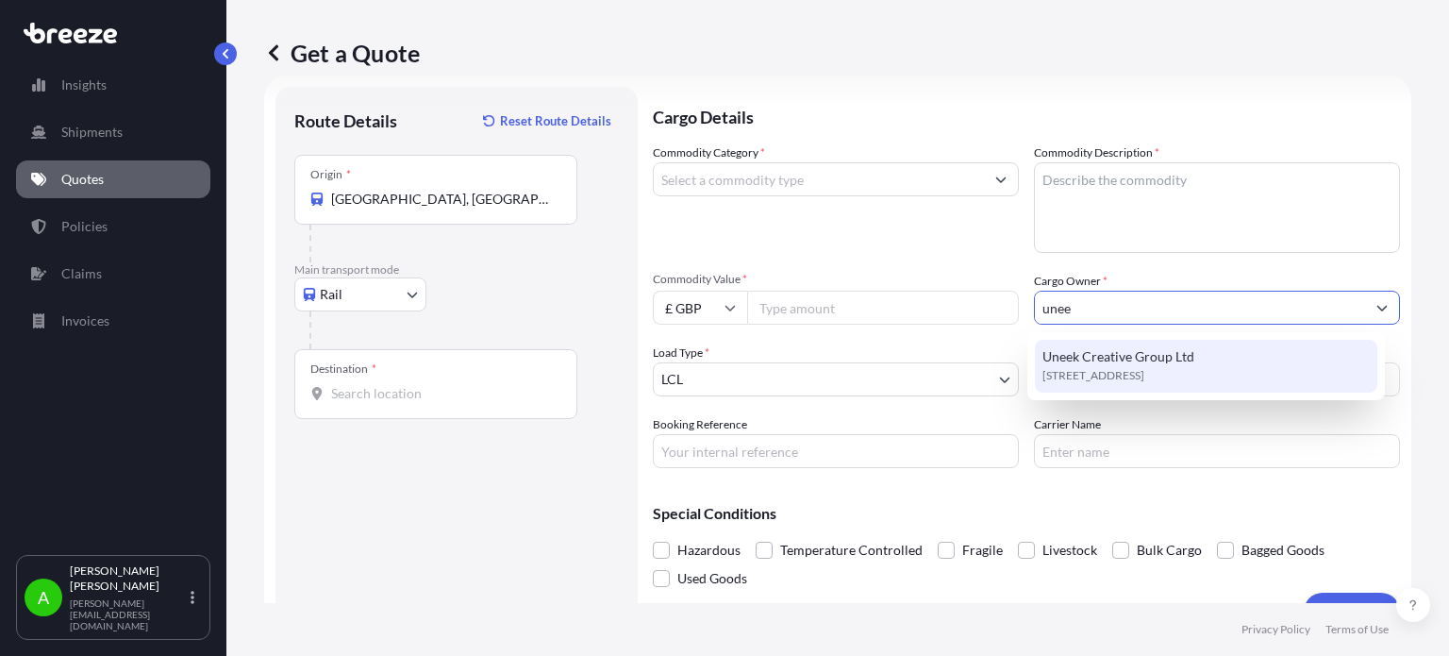
click at [1110, 360] on span "Uneek Creative Group Ltd" at bounding box center [1119, 356] width 152 height 19
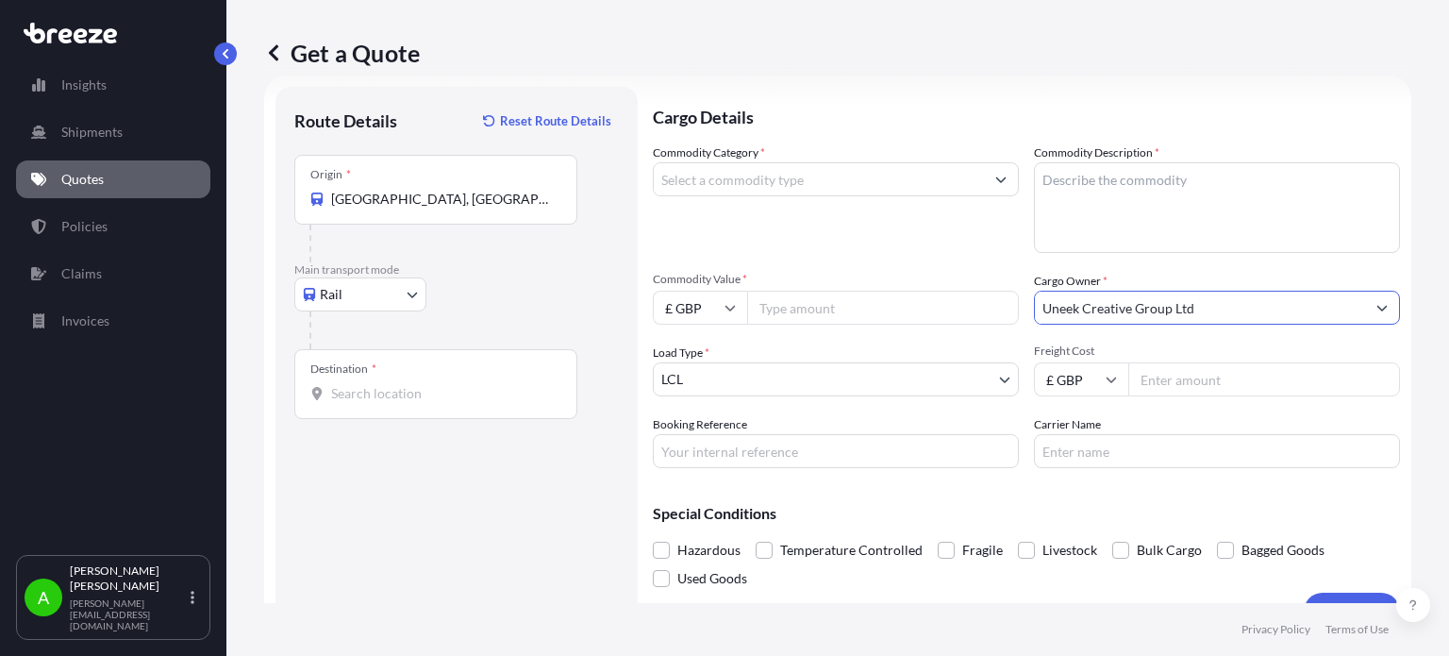
type input "Uneek Creative Group Ltd"
click at [934, 242] on div "Commodity Category *" at bounding box center [836, 197] width 366 height 109
click at [721, 310] on input "£ GBP" at bounding box center [700, 308] width 94 height 34
click at [709, 443] on div "$ USD" at bounding box center [700, 439] width 79 height 36
type input "$ USD"
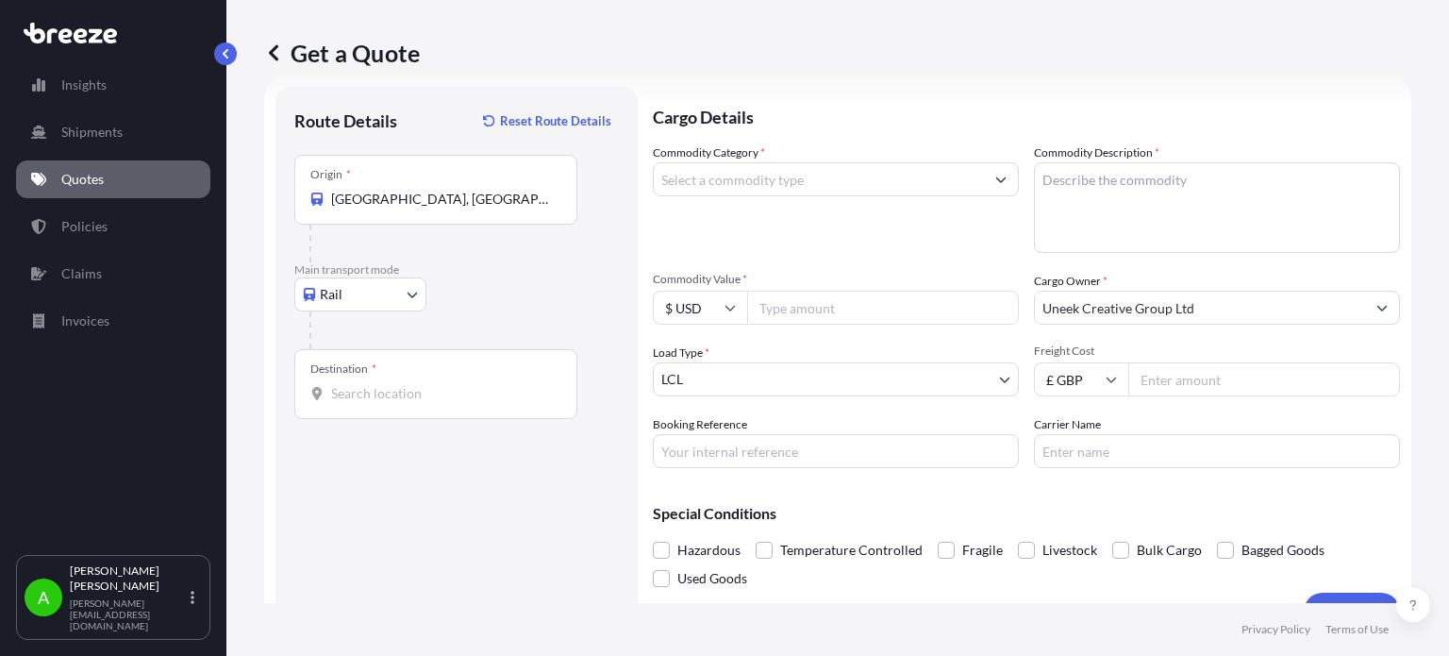
click at [781, 309] on input "Commodity Value *" at bounding box center [883, 308] width 272 height 34
type input "7600"
click at [818, 248] on div "Commodity Category *" at bounding box center [836, 197] width 366 height 109
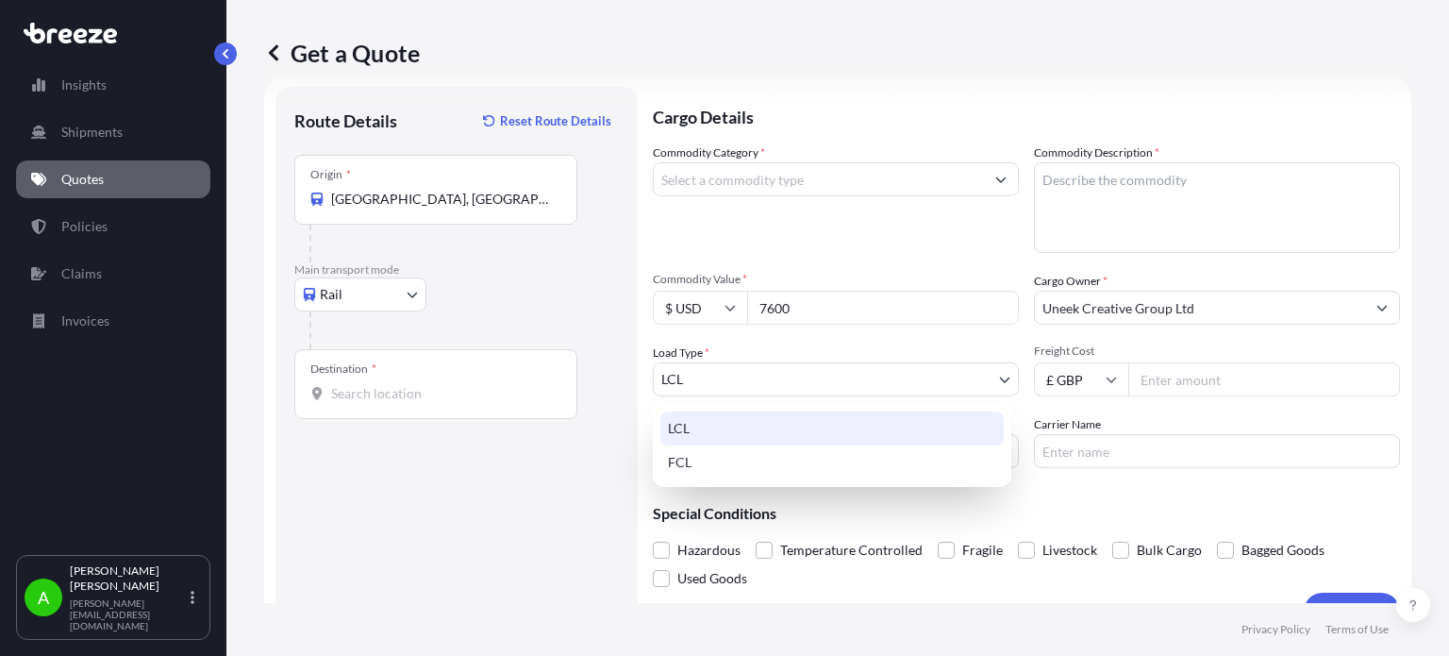
click at [800, 383] on body "Insights Shipments Quotes Policies Claims Invoices A Alex Potamianos a.potamian…" at bounding box center [724, 328] width 1449 height 656
click at [786, 387] on body "Insights Shipments Quotes Policies Claims Invoices A Alex Potamianos a.potamian…" at bounding box center [724, 328] width 1449 height 656
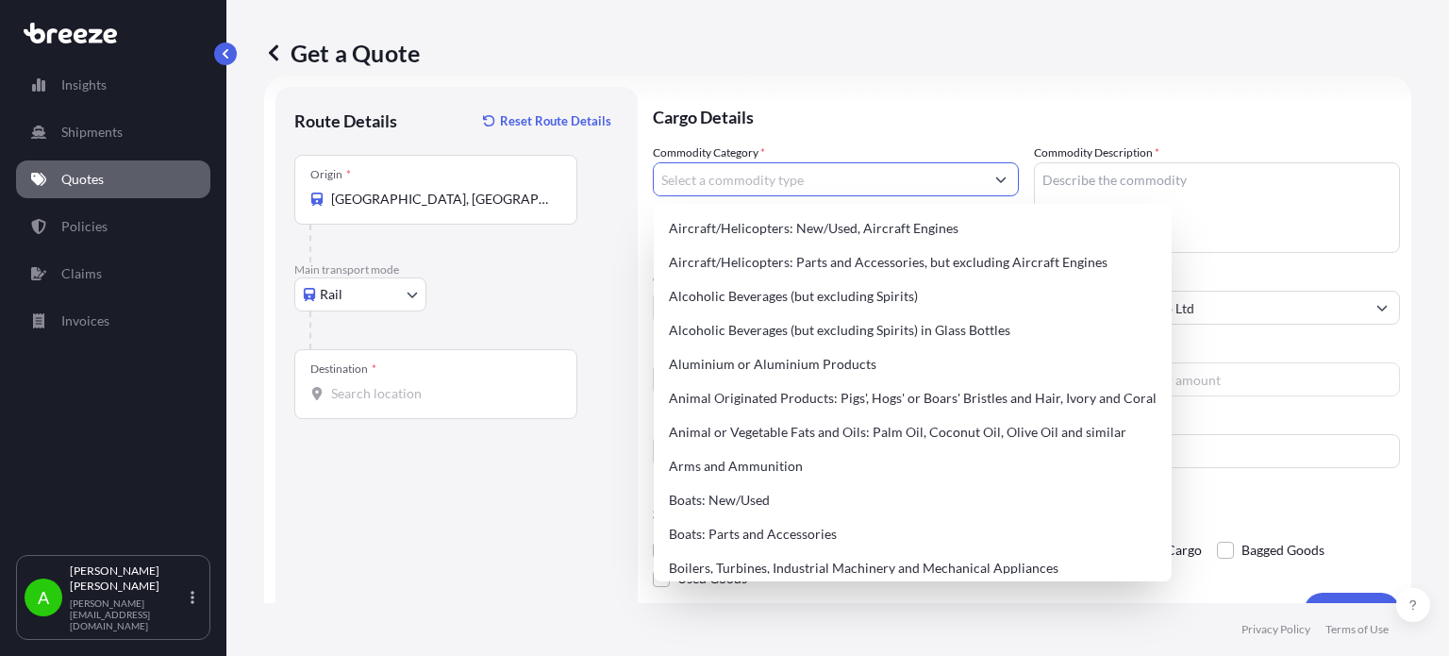
click at [816, 176] on input "Commodity Category *" at bounding box center [819, 179] width 330 height 34
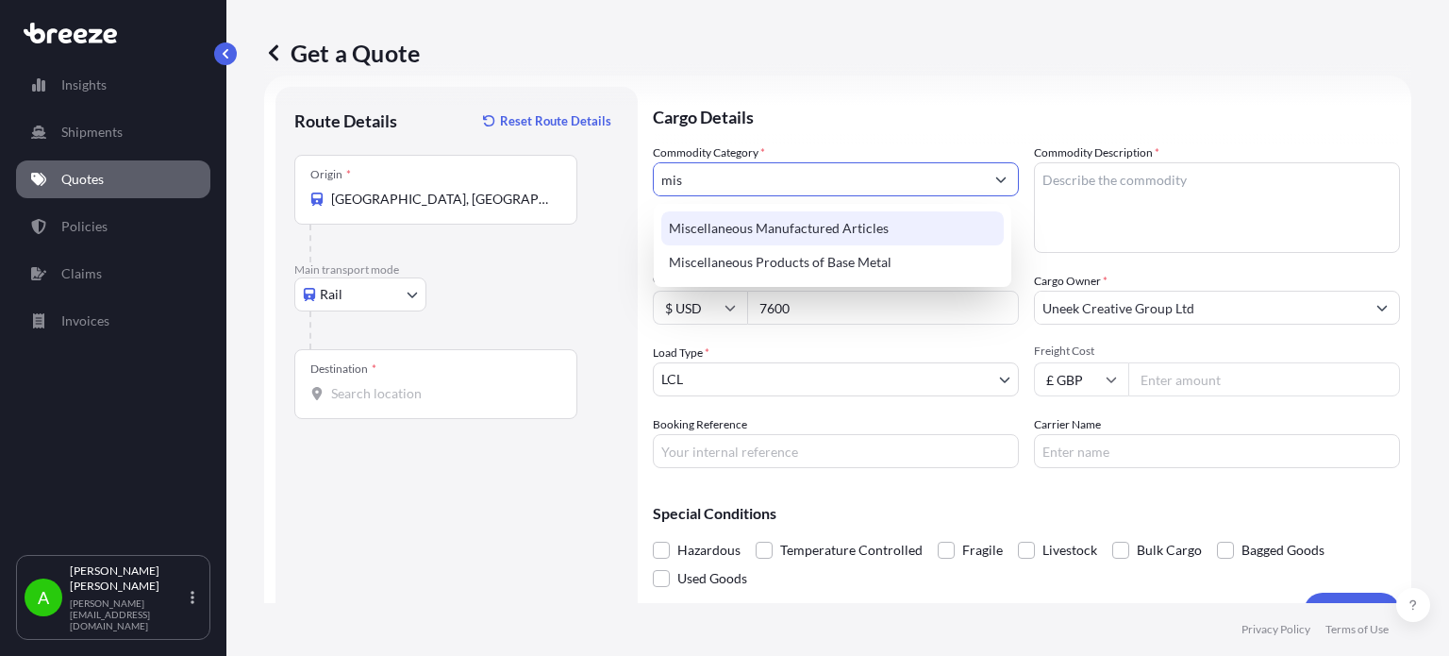
click at [808, 229] on div "Miscellaneous Manufactured Articles" at bounding box center [832, 228] width 343 height 34
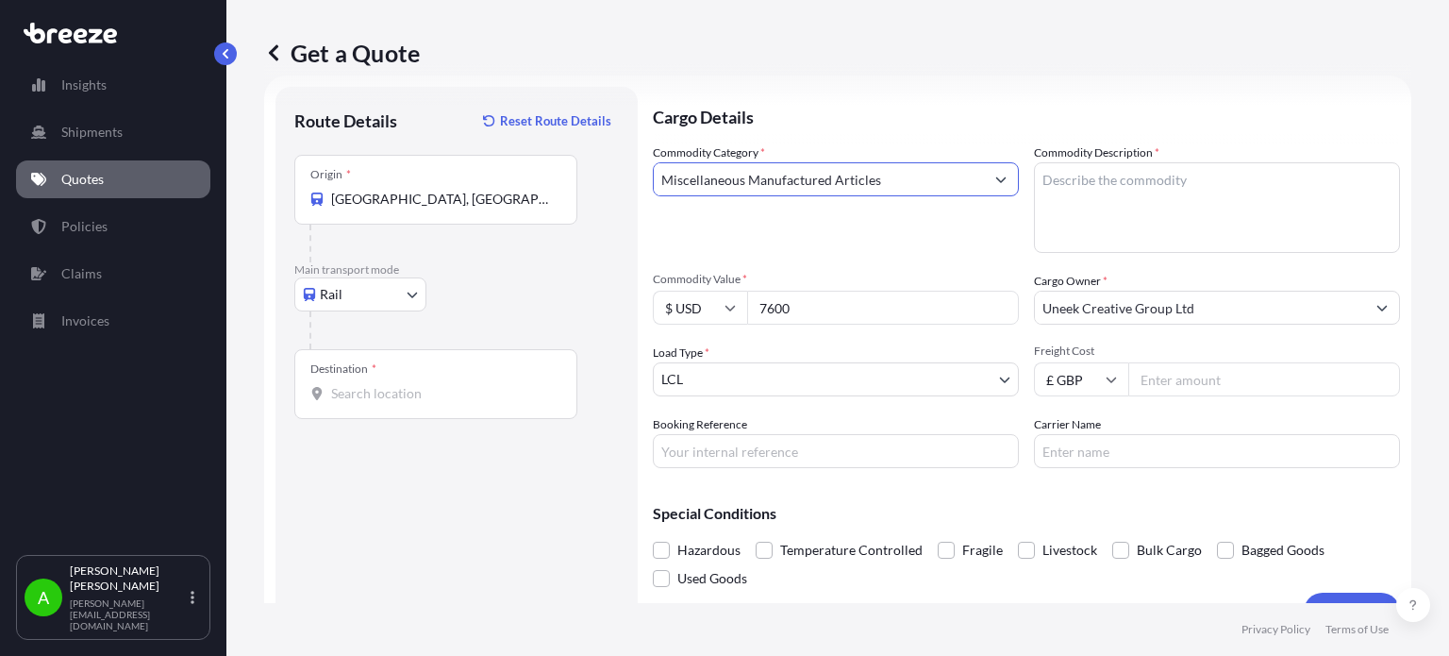
type input "Miscellaneous Manufactured Articles"
click at [896, 246] on div "Commodity Category * Miscellaneous Manufactured Articles" at bounding box center [836, 197] width 366 height 109
click at [1106, 196] on textarea "Commodity Description *" at bounding box center [1217, 207] width 366 height 91
type textarea "Leather ruler, Empty Blister Sheets"
click at [996, 111] on p "Cargo Details" at bounding box center [1026, 115] width 747 height 57
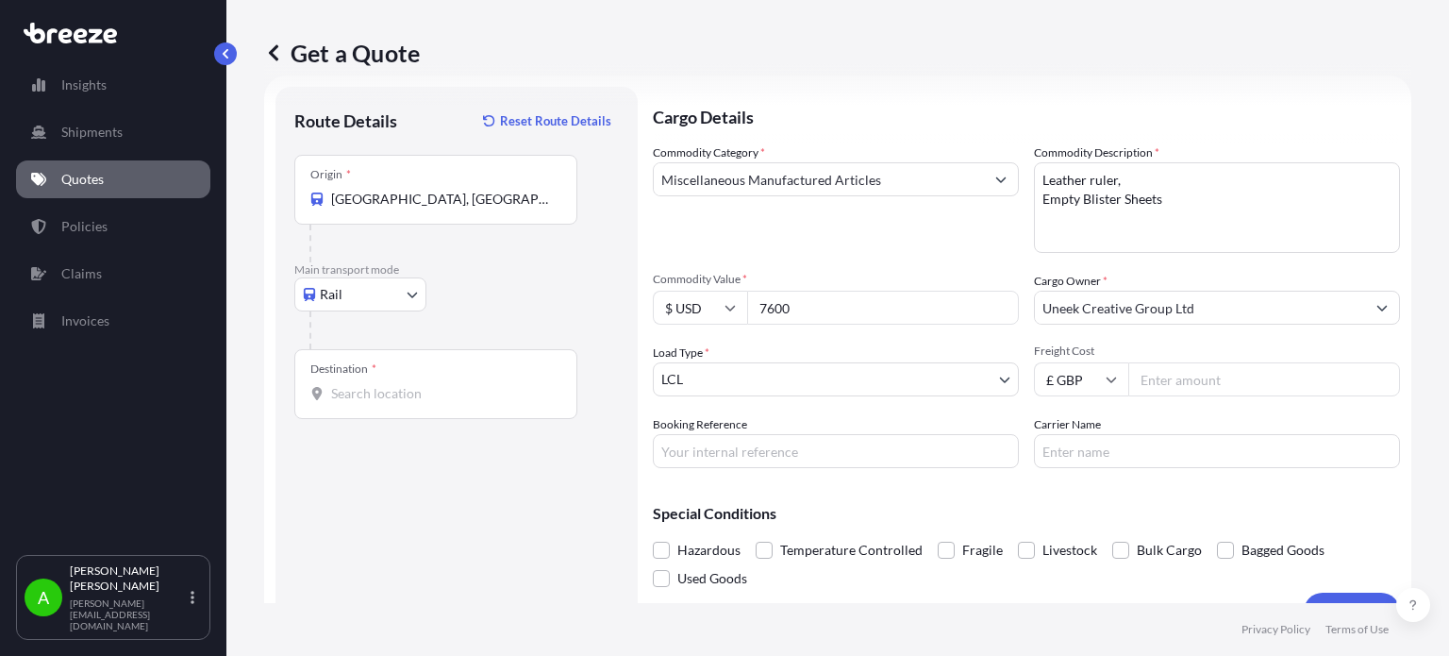
click at [1166, 383] on input "Freight Cost" at bounding box center [1265, 379] width 272 height 34
type input "2949.75"
click at [829, 257] on div "Commodity Category * Miscellaneous Manufactured Articles Commodity Description …" at bounding box center [1026, 305] width 747 height 325
click at [343, 393] on input "Destination *" at bounding box center [442, 393] width 223 height 19
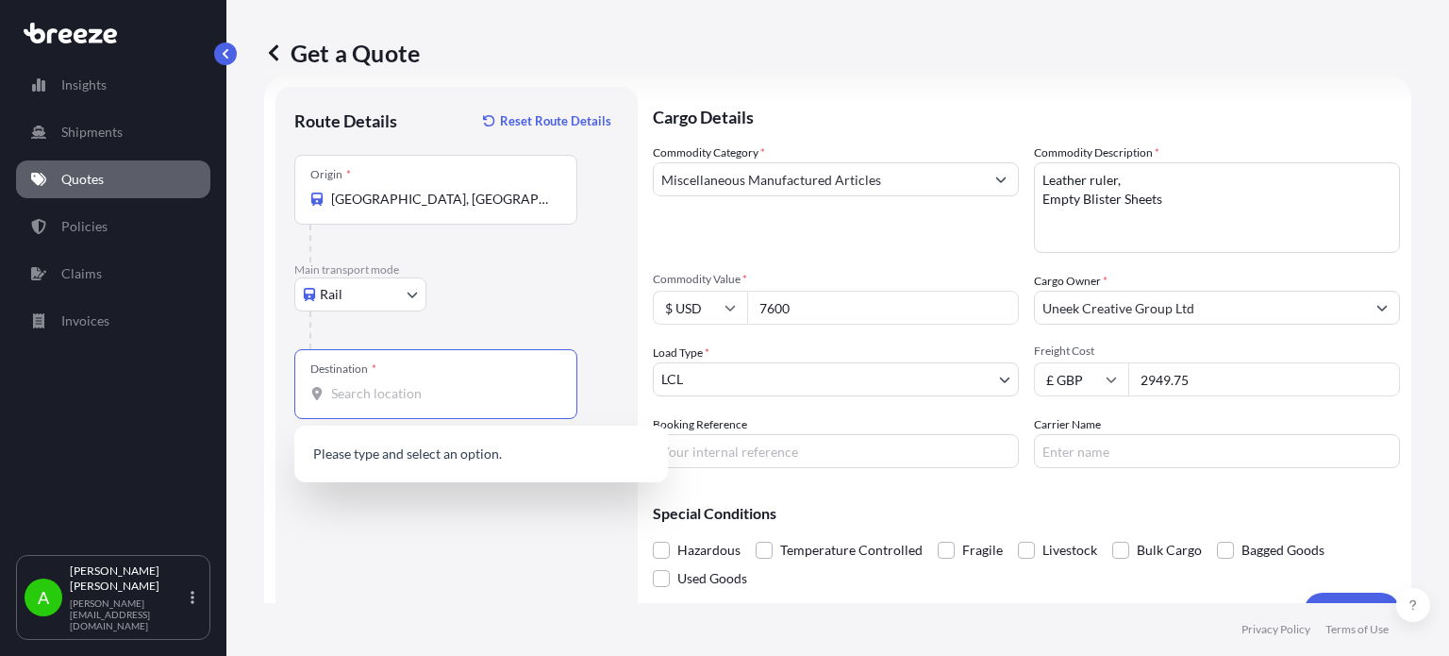
drag, startPoint x: 347, startPoint y: 392, endPoint x: 744, endPoint y: 471, distance: 404.1
click at [744, 471] on div "Cargo Details Commodity Category * Miscellaneous Manufactured Articles Commodit…" at bounding box center [1026, 358] width 747 height 543
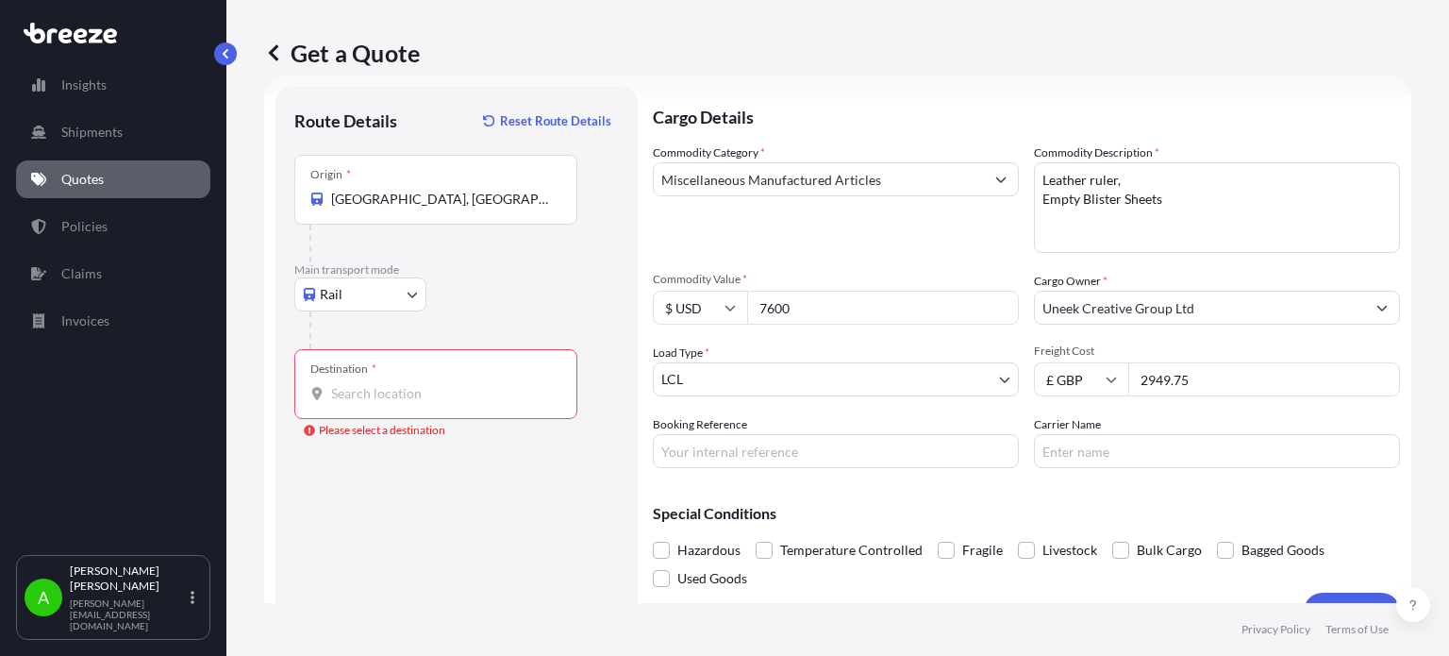
click at [740, 454] on input "Booking Reference" at bounding box center [836, 451] width 366 height 34
paste input "PRU-95201"
type input "PRU-95201"
click at [574, 492] on div "Route Details Reset Route Details Place of loading Road Road Rail Origin * Shen…" at bounding box center [456, 359] width 325 height 506
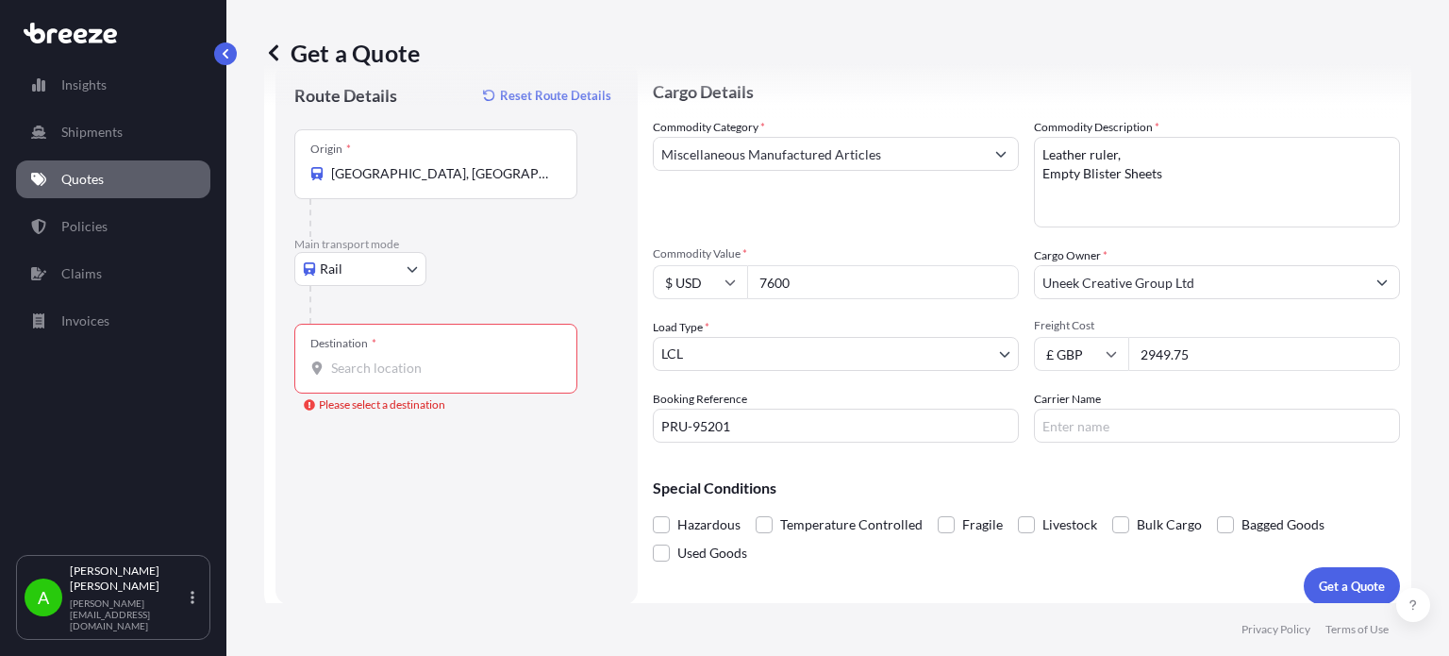
scroll to position [68, 0]
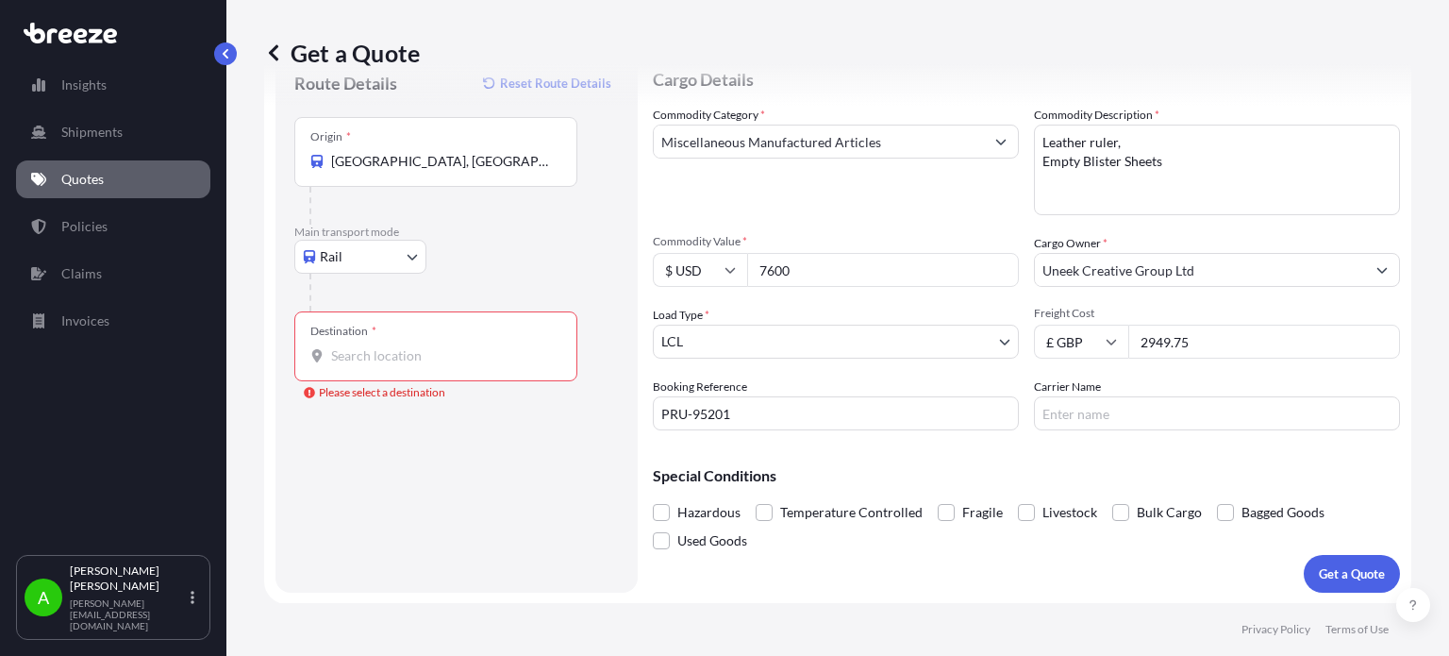
click at [352, 354] on input "Destination * Please select a destination" at bounding box center [442, 355] width 223 height 19
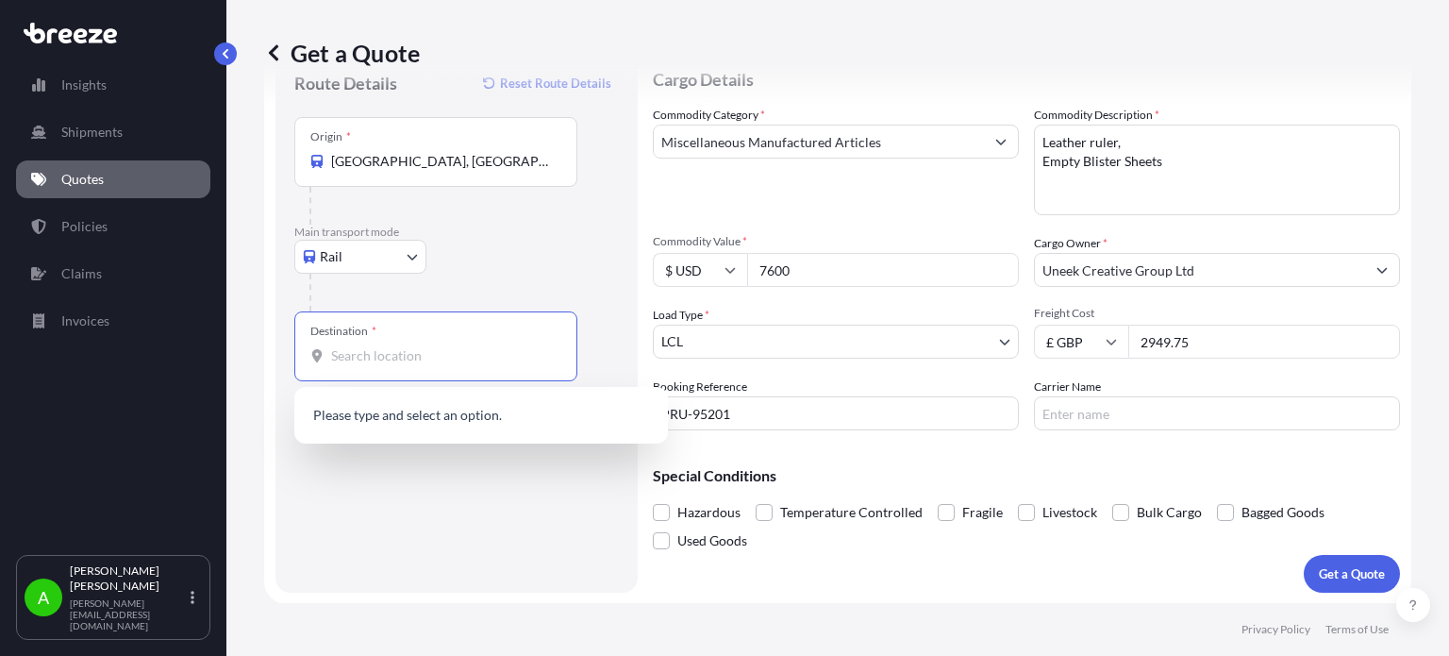
paste input "WD24 7UY"
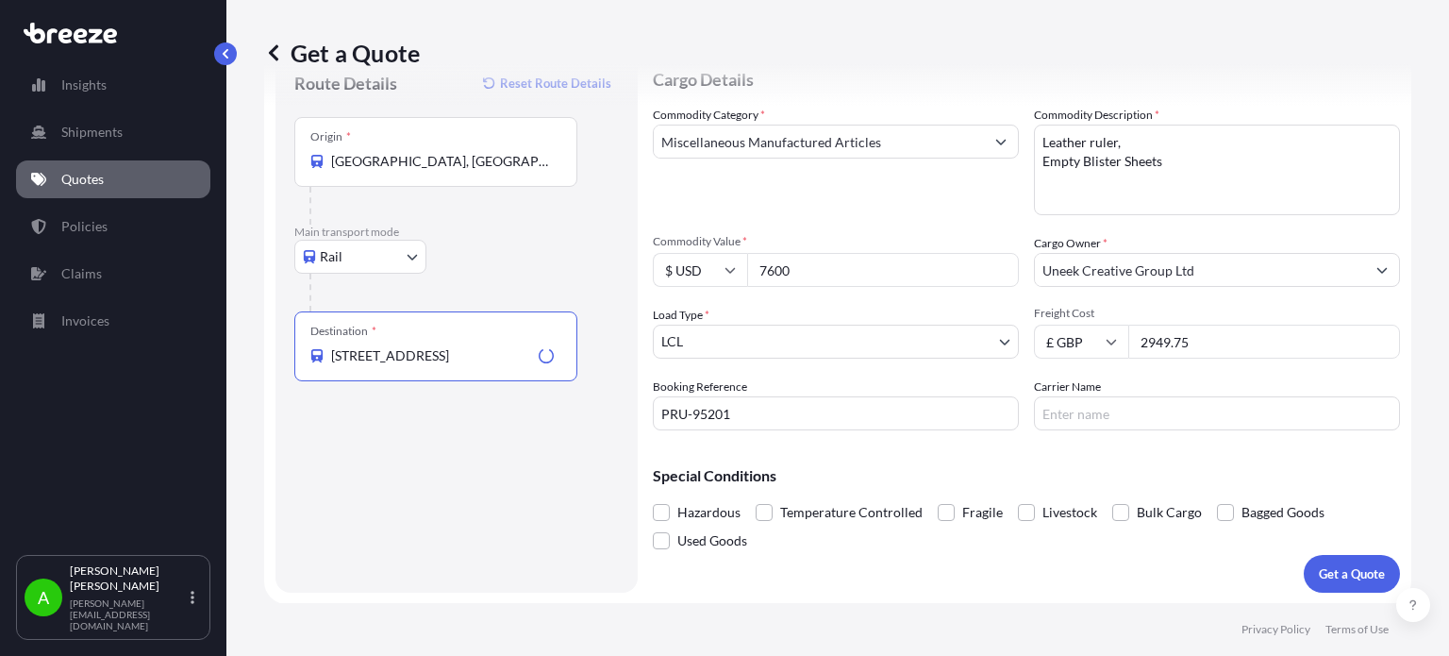
type input "Watford WD24 7UY, UK"
click at [479, 508] on div "Route Details Reset Route Details Place of loading Road Road Rail Origin * Shen…" at bounding box center [456, 321] width 325 height 506
click at [1319, 568] on p "Get a Quote" at bounding box center [1352, 573] width 66 height 19
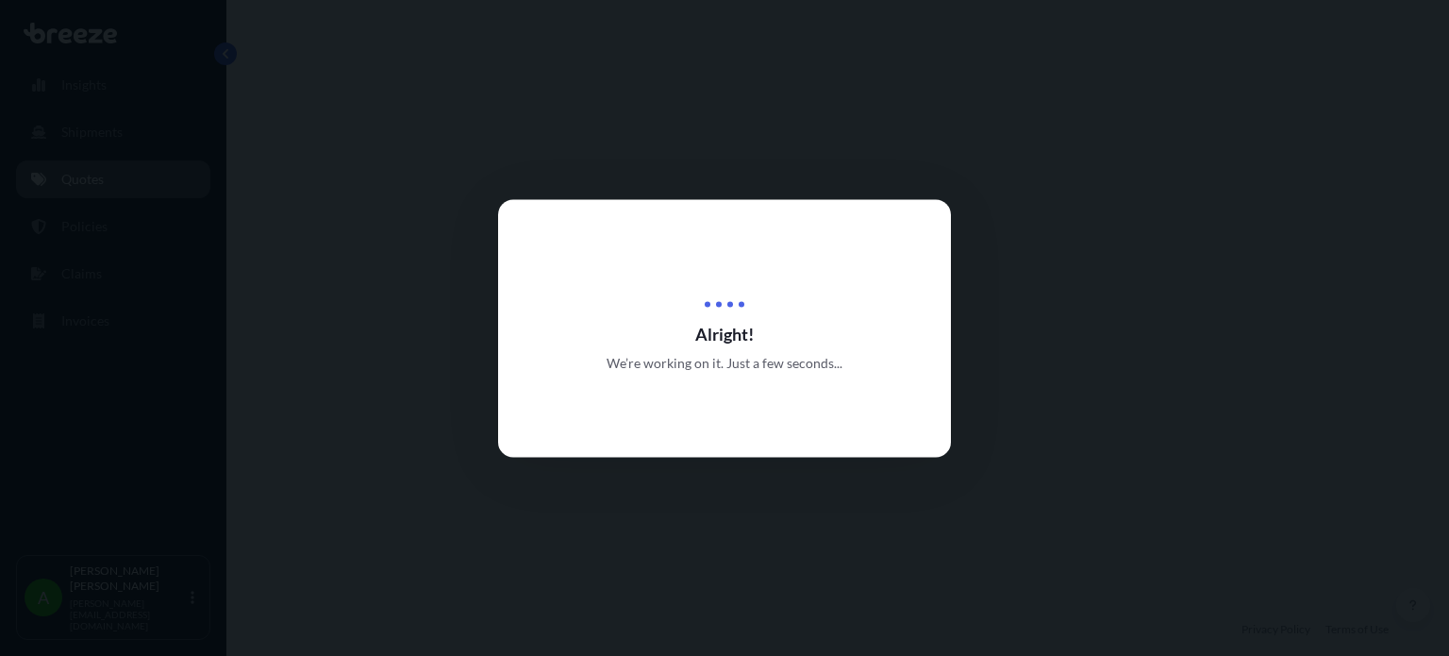
select select "Rail"
select select "1"
